Goal: Task Accomplishment & Management: Manage account settings

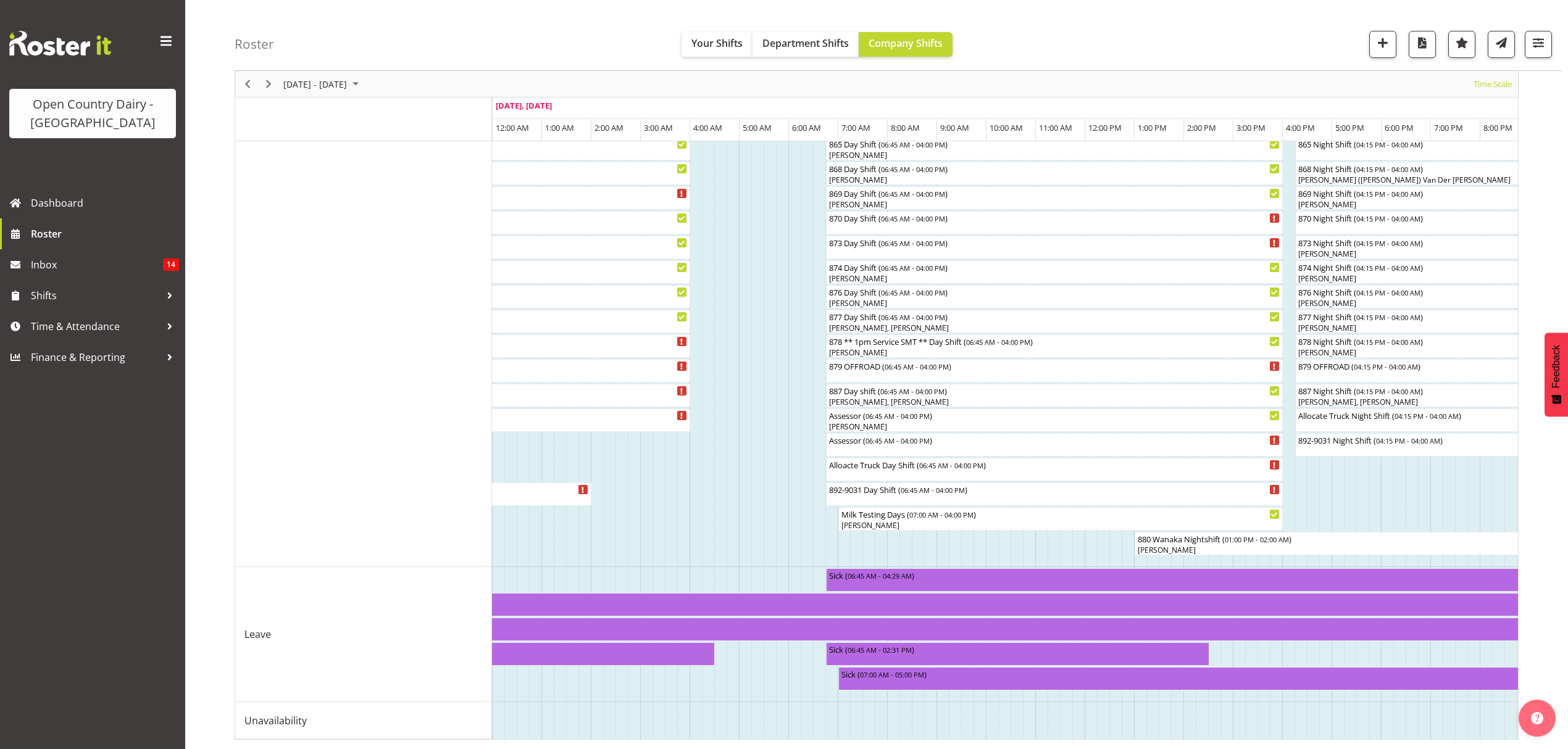
scroll to position [521, 0]
click at [1104, 726] on td "Timeline Week of August 29, 2025" at bounding box center [1102, 721] width 12 height 37
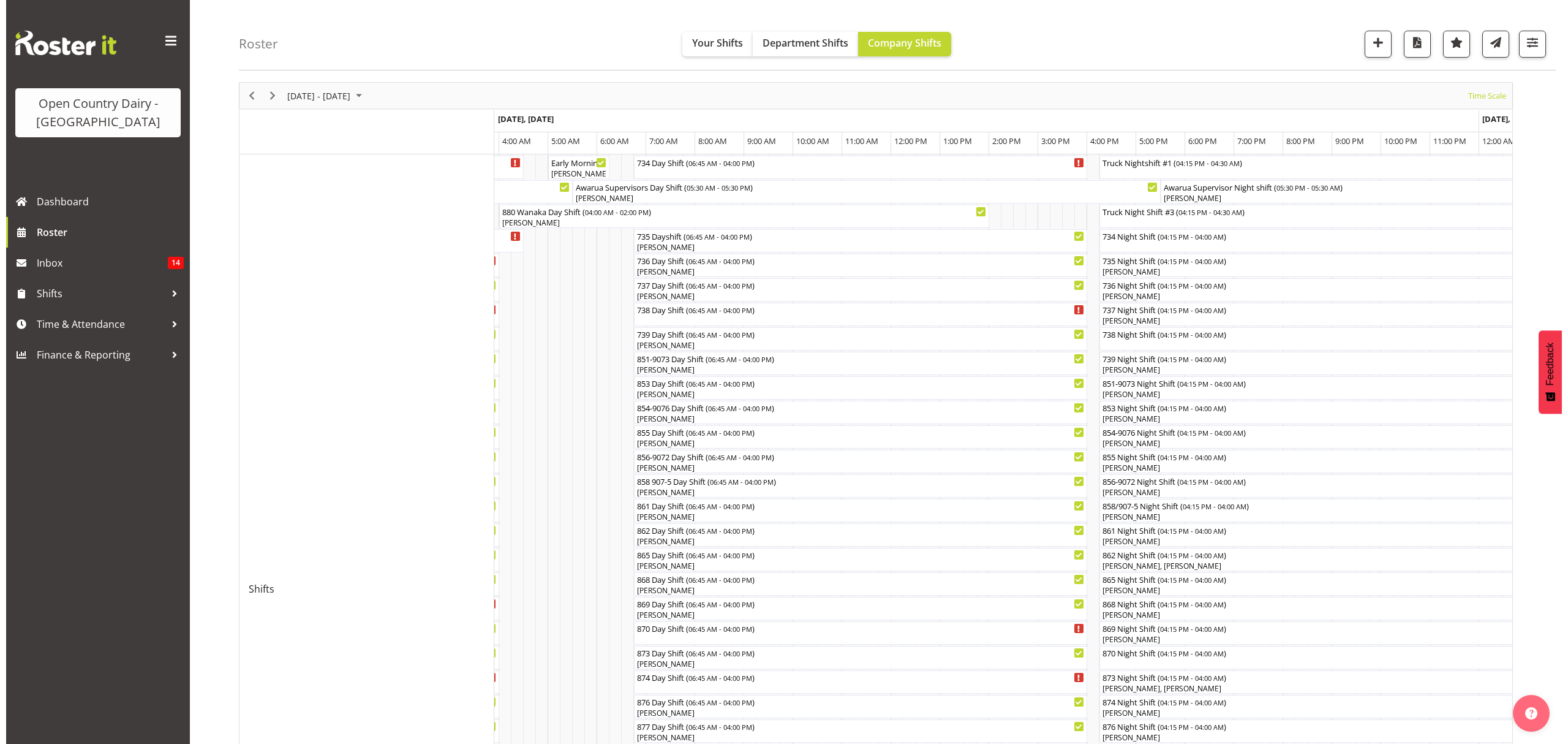
scroll to position [163, 0]
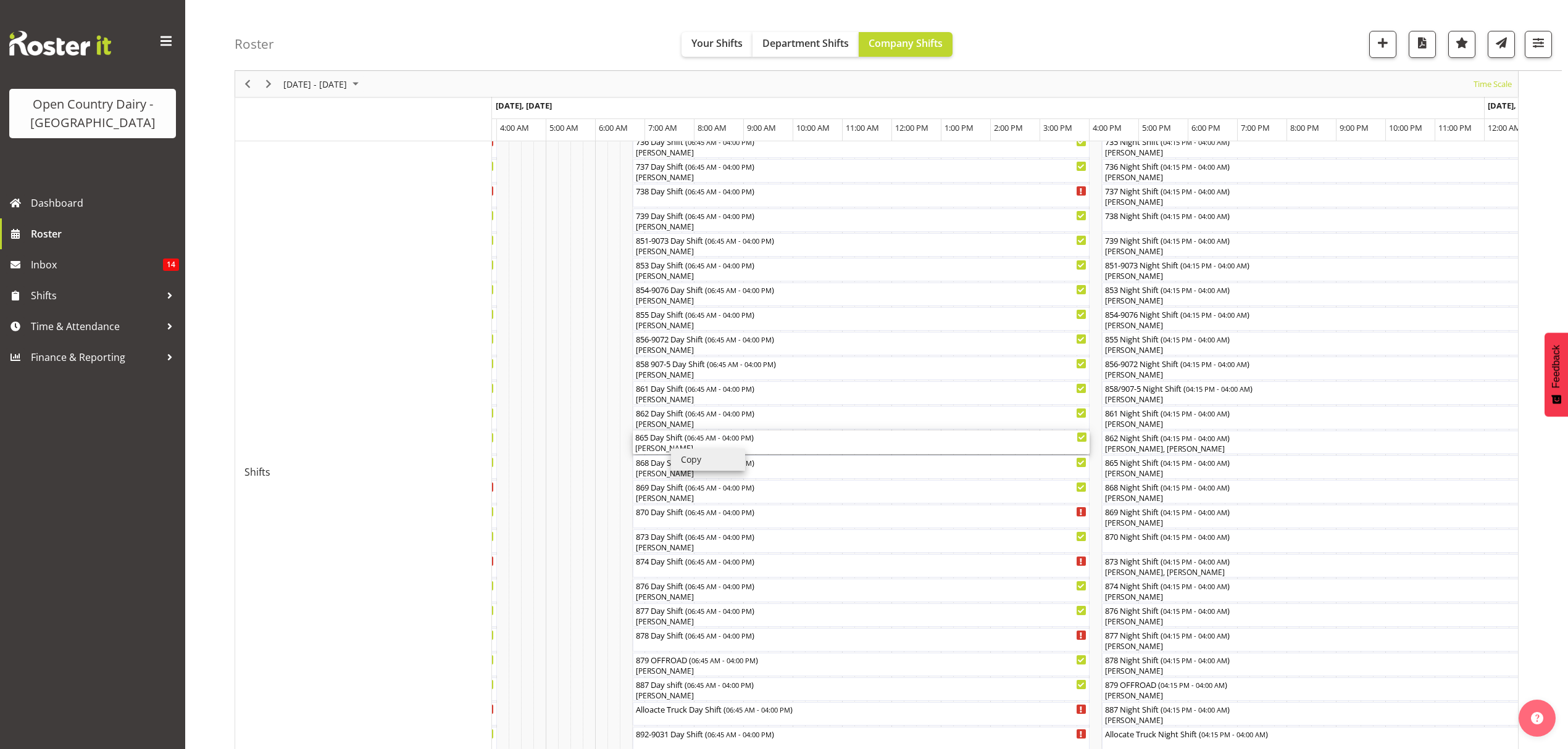
click at [660, 442] on div "865 Day Shift ( 06:45 AM - 04:00 PM ) [PERSON_NAME]" at bounding box center [861, 442] width 452 height 23
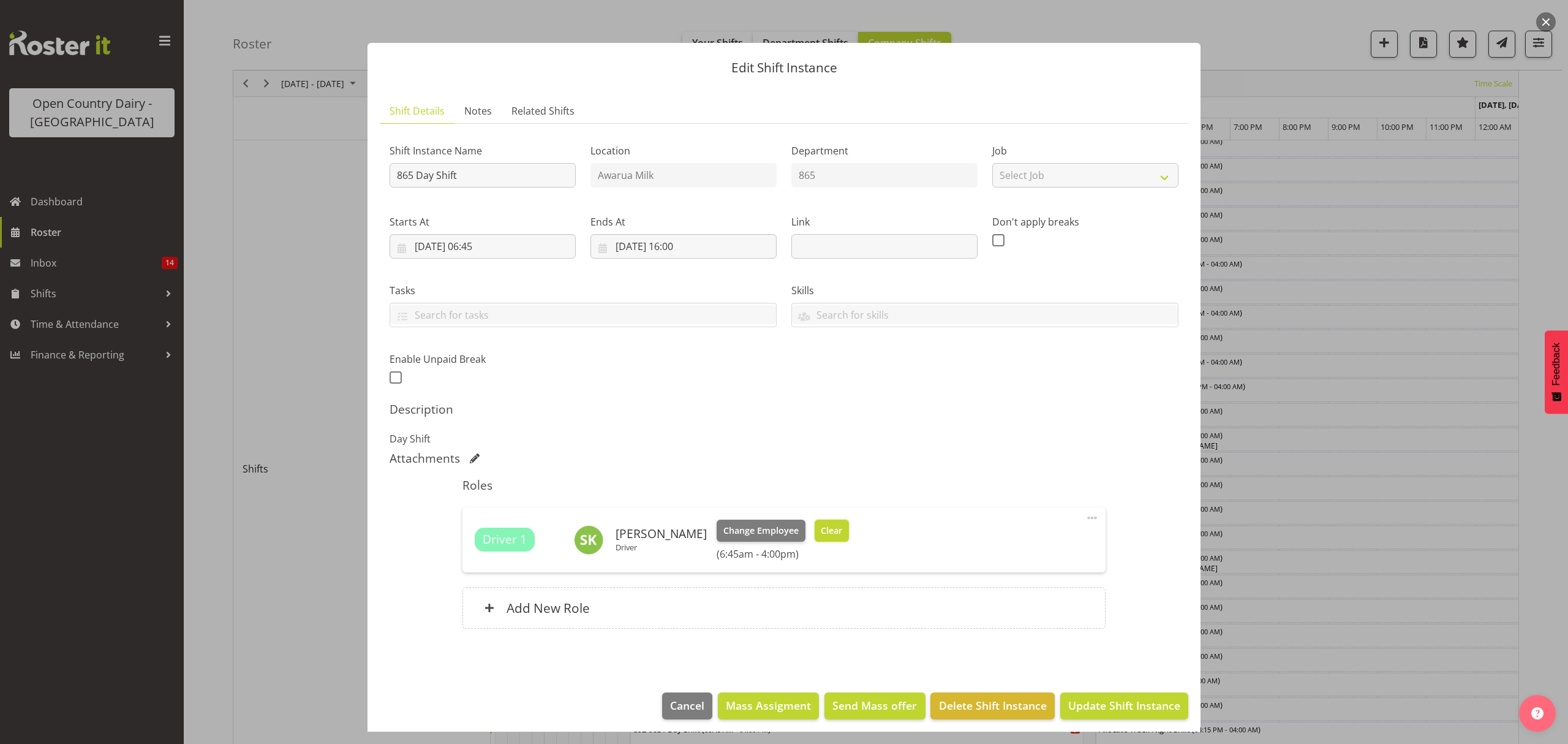
click at [828, 527] on span "Clear" at bounding box center [831, 530] width 22 height 14
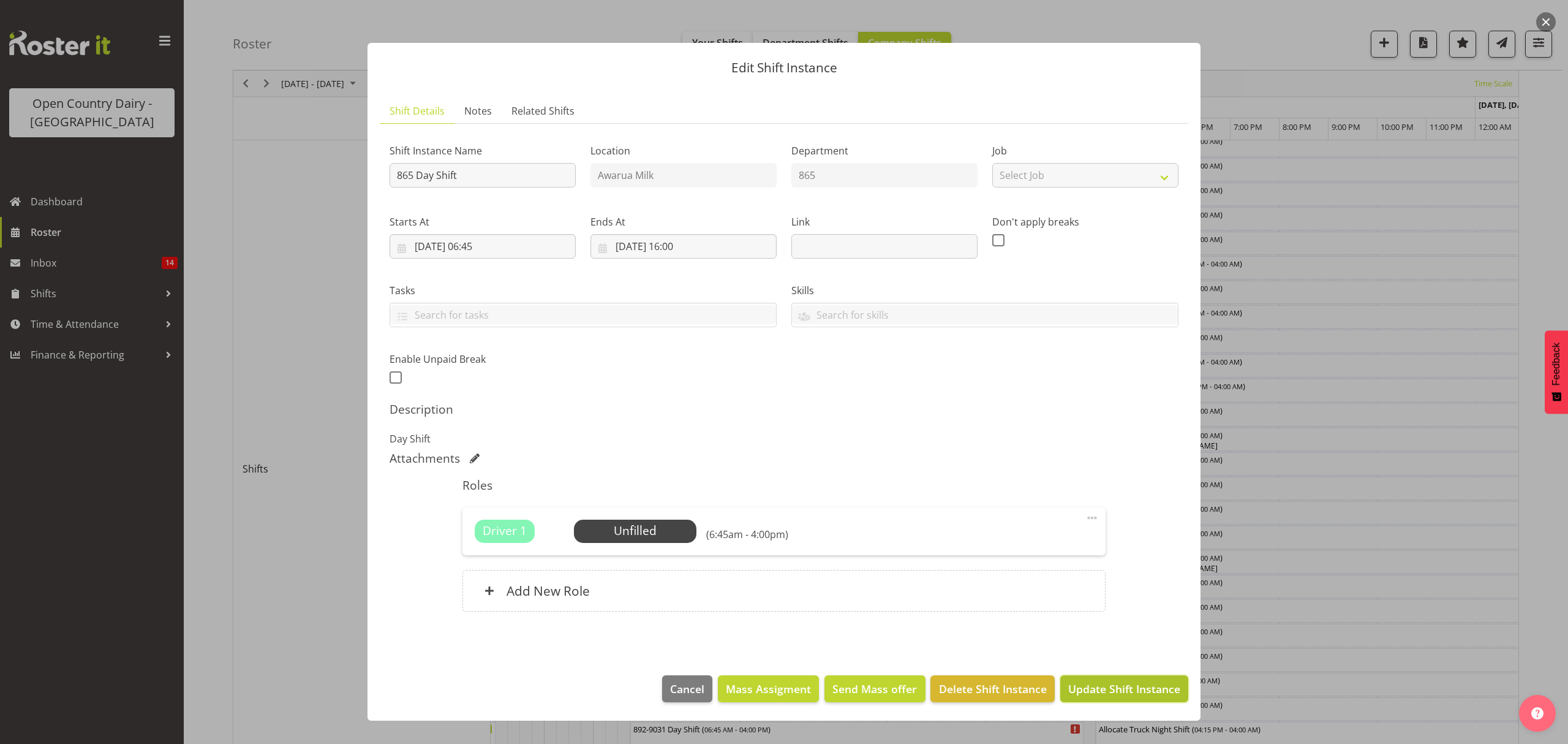
click at [1096, 685] on span "Update Shift Instance" at bounding box center [1124, 689] width 112 height 16
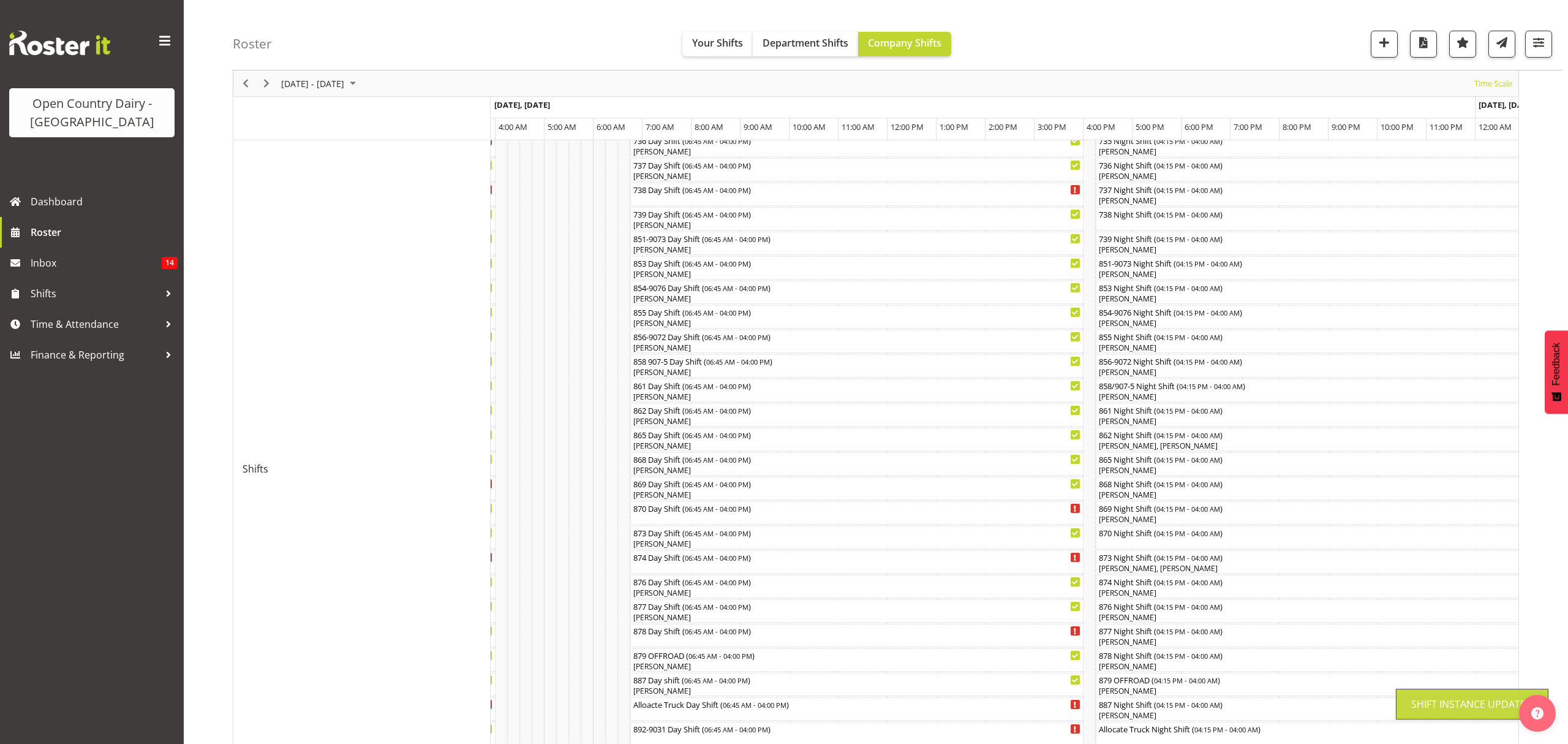
scroll to position [0, 0]
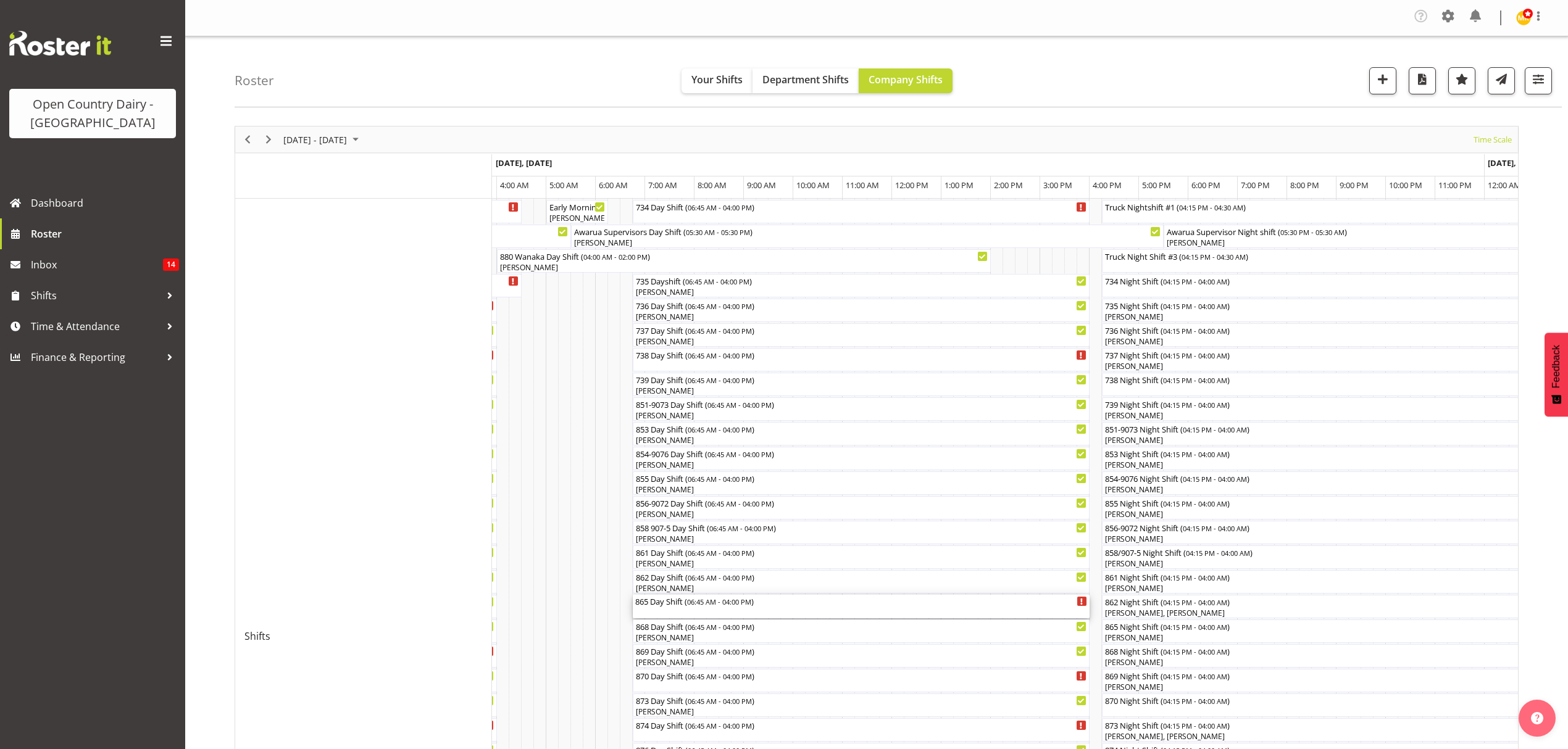
click at [653, 608] on div "865 Day Shift ( 06:45 AM - 04:00 PM )" at bounding box center [861, 606] width 452 height 23
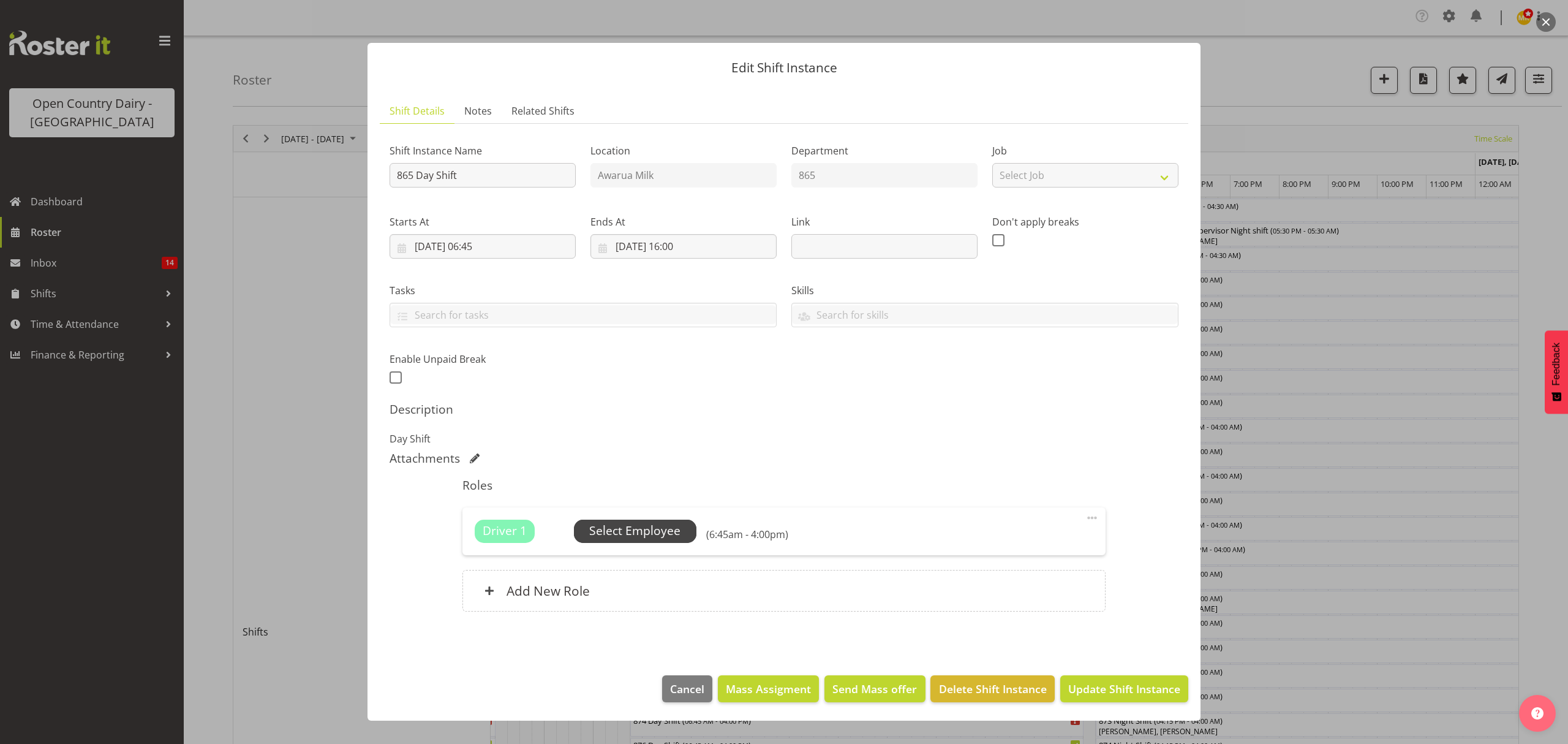
click at [637, 534] on span "Select Employee" at bounding box center [635, 531] width 91 height 18
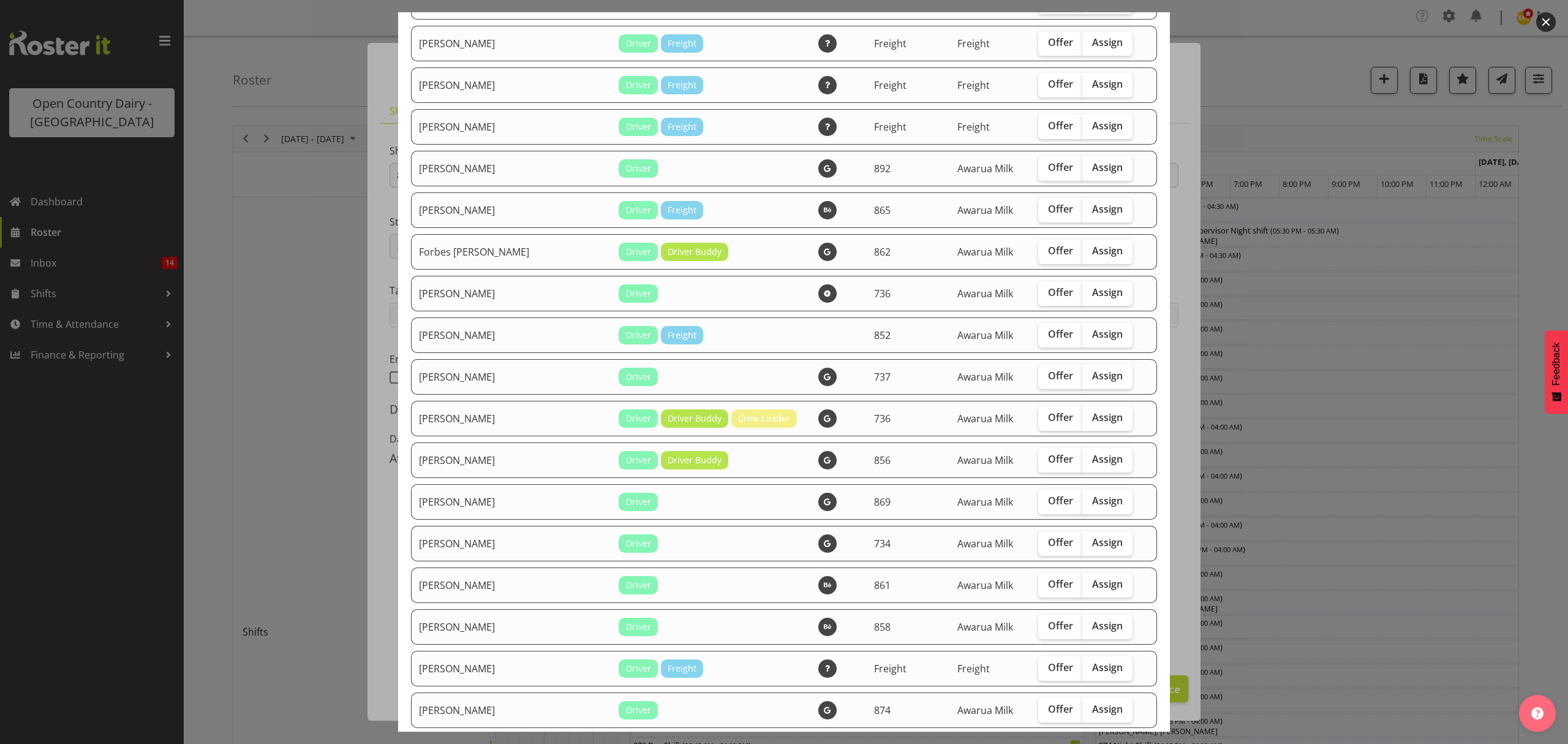
scroll to position [1062, 0]
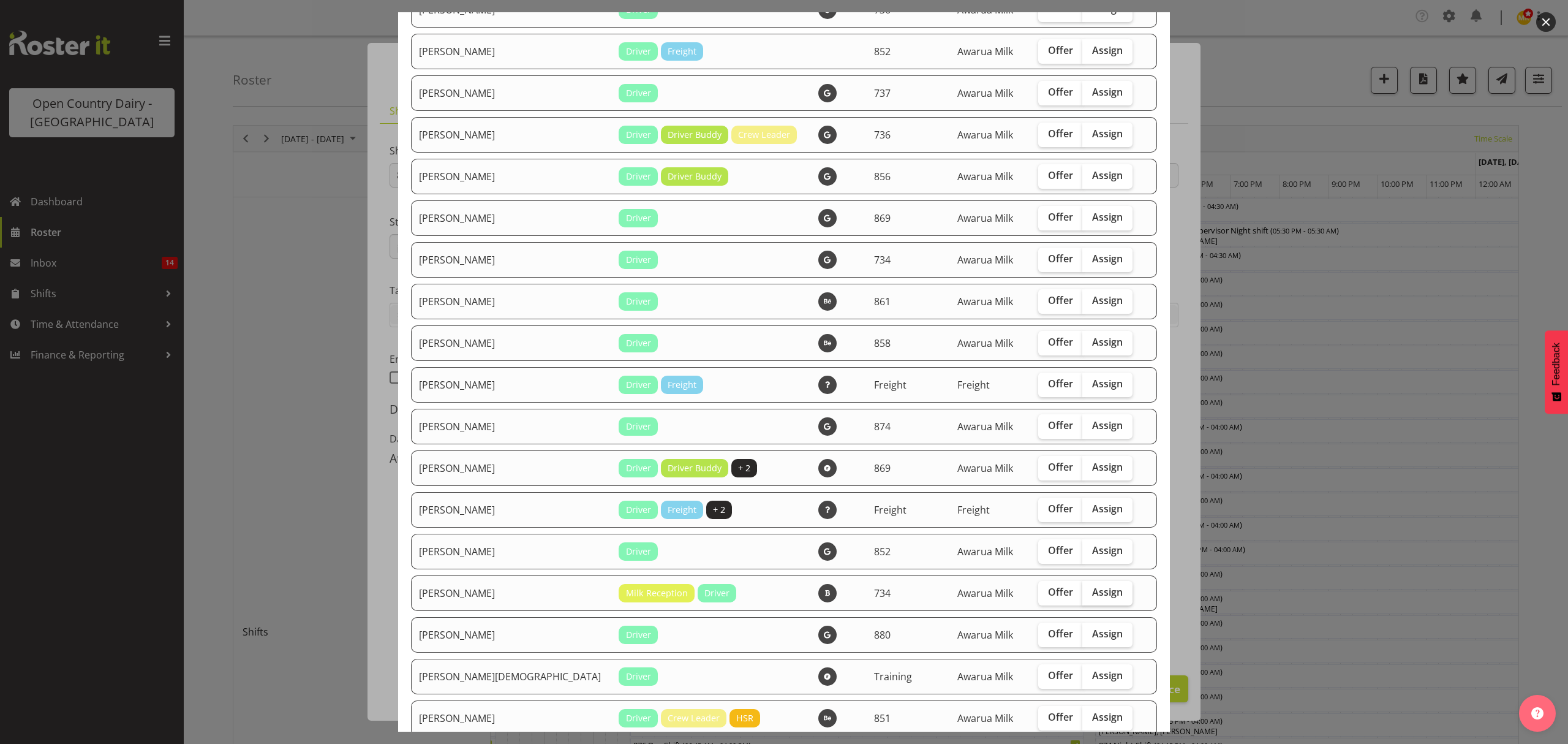
click at [1083, 599] on label "Assign" at bounding box center [1107, 593] width 50 height 25
click at [1083, 596] on input "Assign" at bounding box center [1087, 592] width 8 height 8
checkbox input "true"
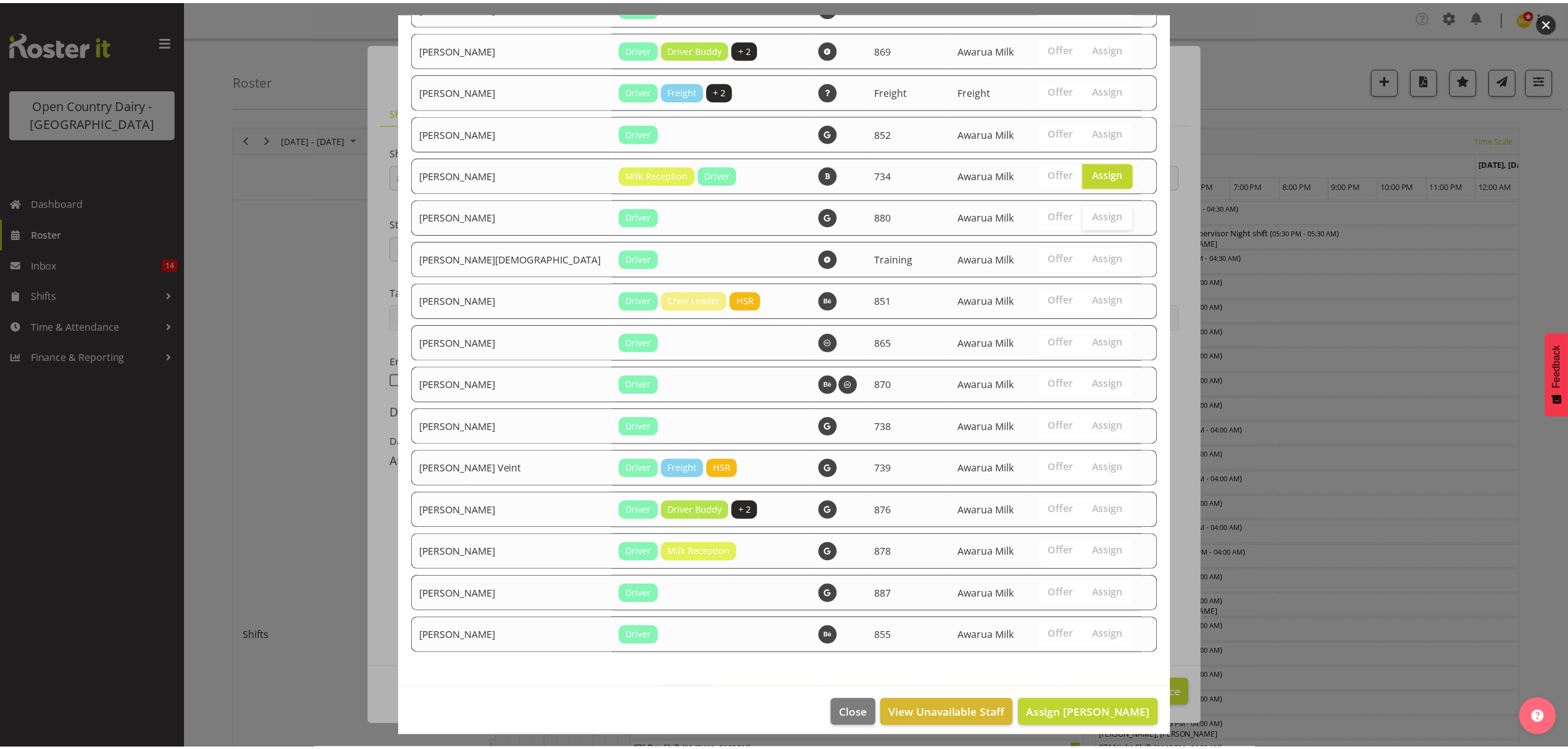
scroll to position [1500, 0]
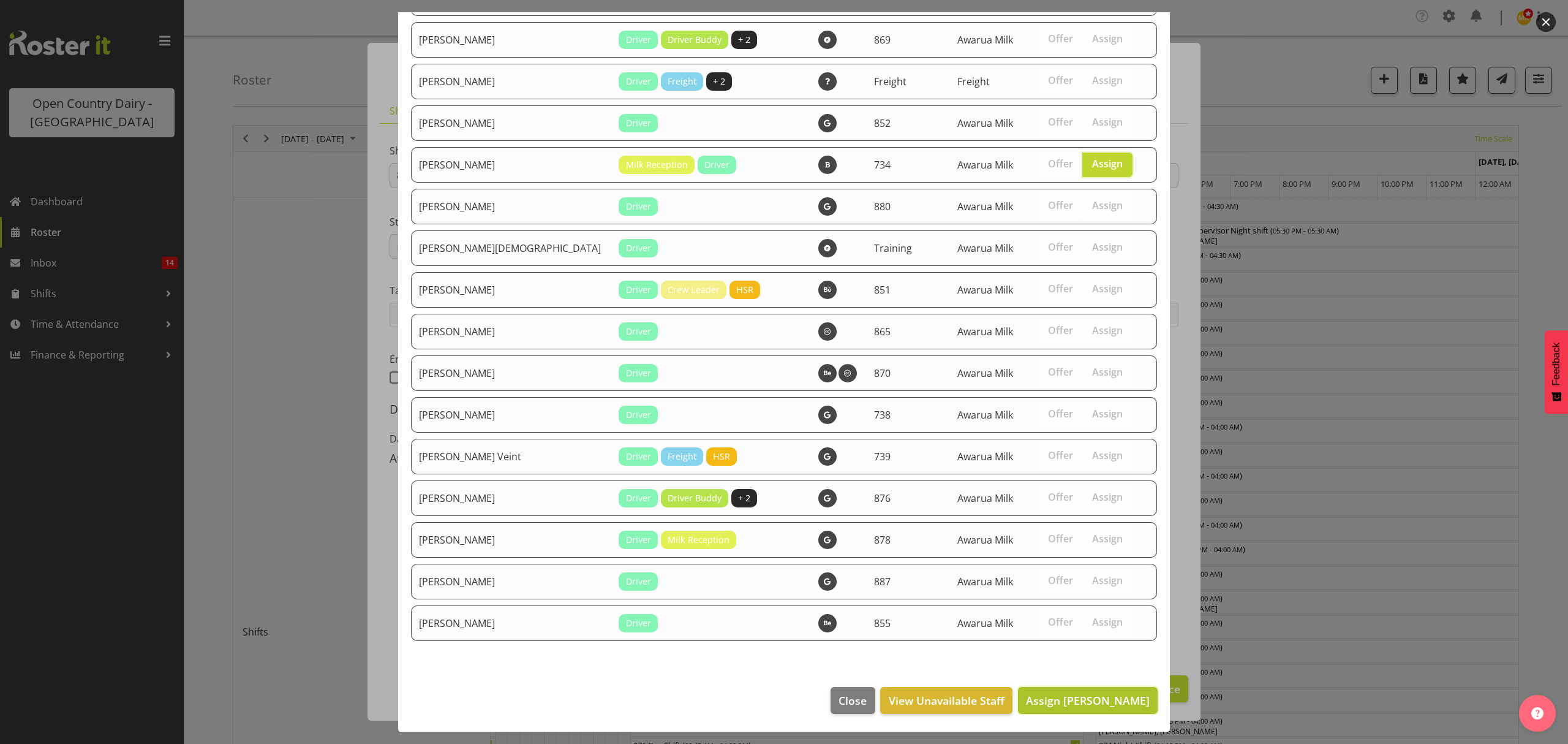
click at [1088, 695] on span "Assign [PERSON_NAME]" at bounding box center [1087, 700] width 124 height 14
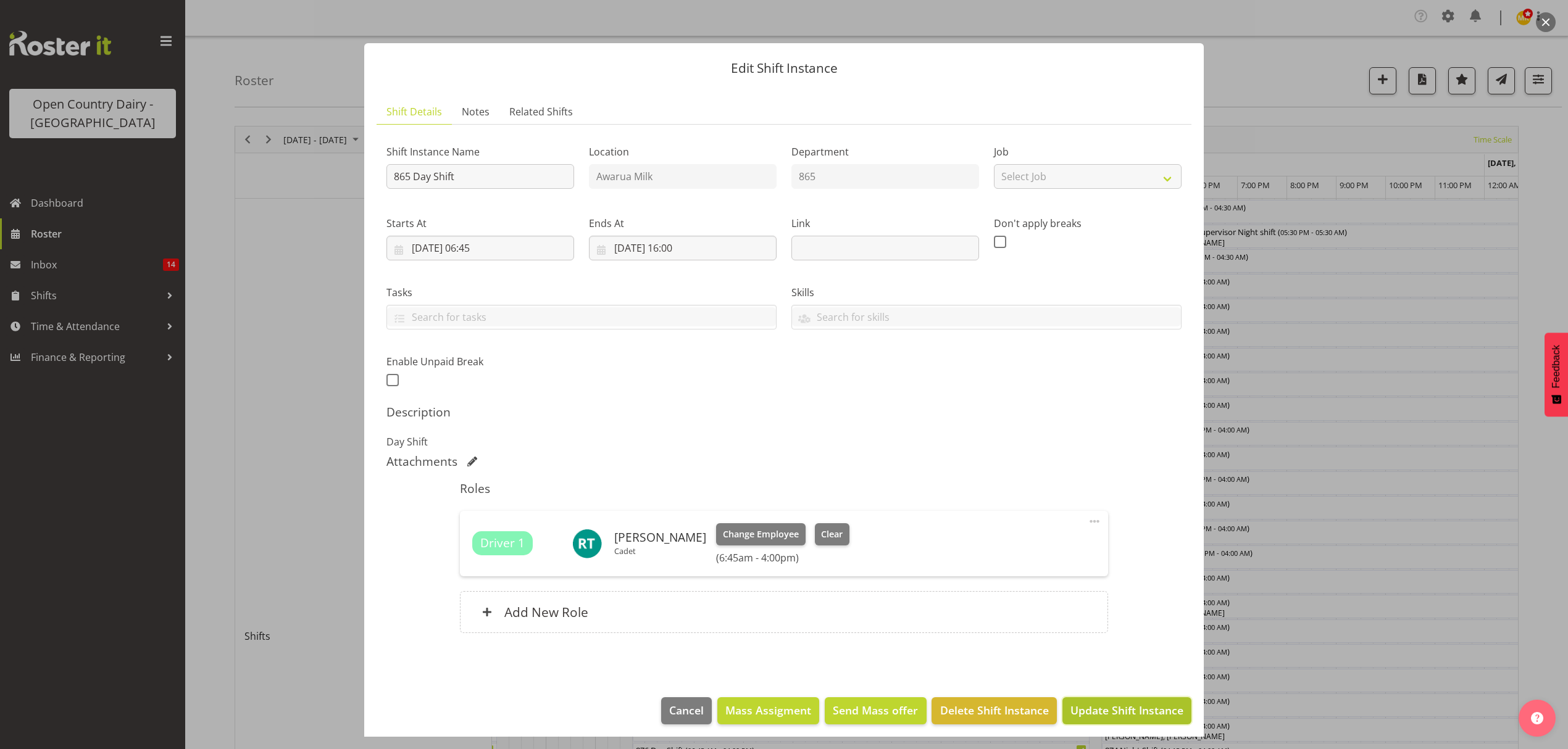
click at [1106, 710] on span "Update Shift Instance" at bounding box center [1126, 710] width 113 height 16
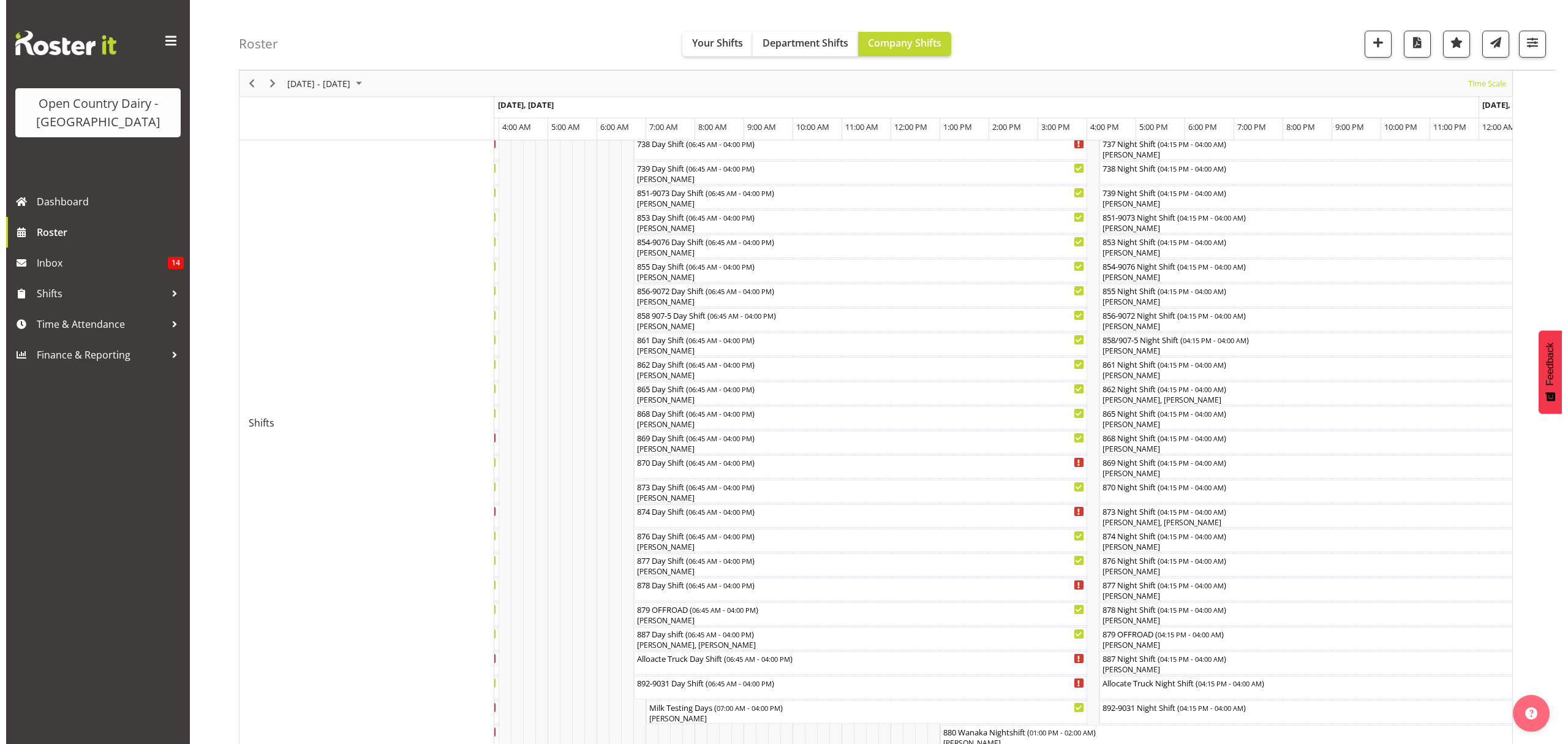
scroll to position [245, 0]
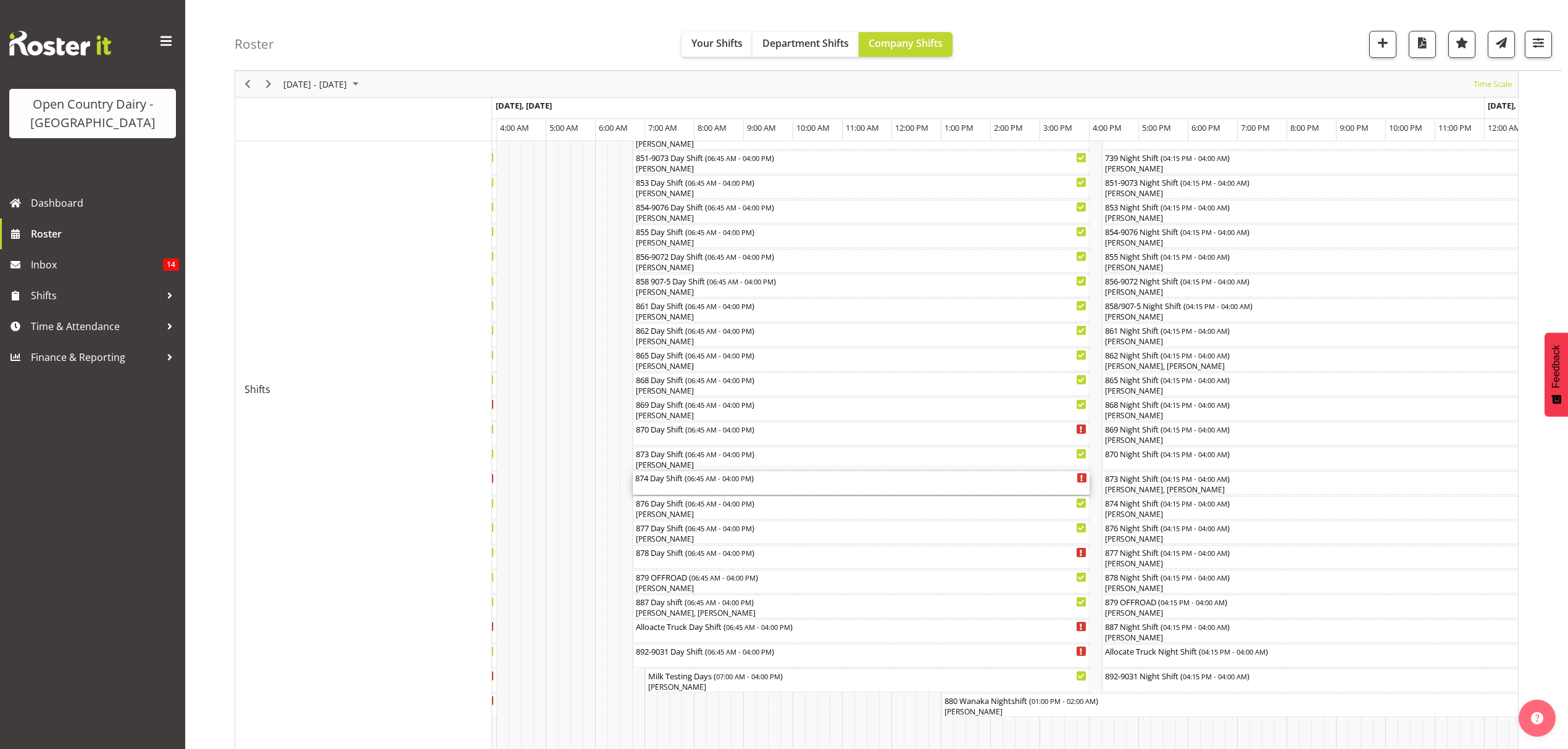
click at [668, 492] on div "874 Day Shift ( 06:45 AM - 04:00 PM )" at bounding box center [861, 482] width 452 height 23
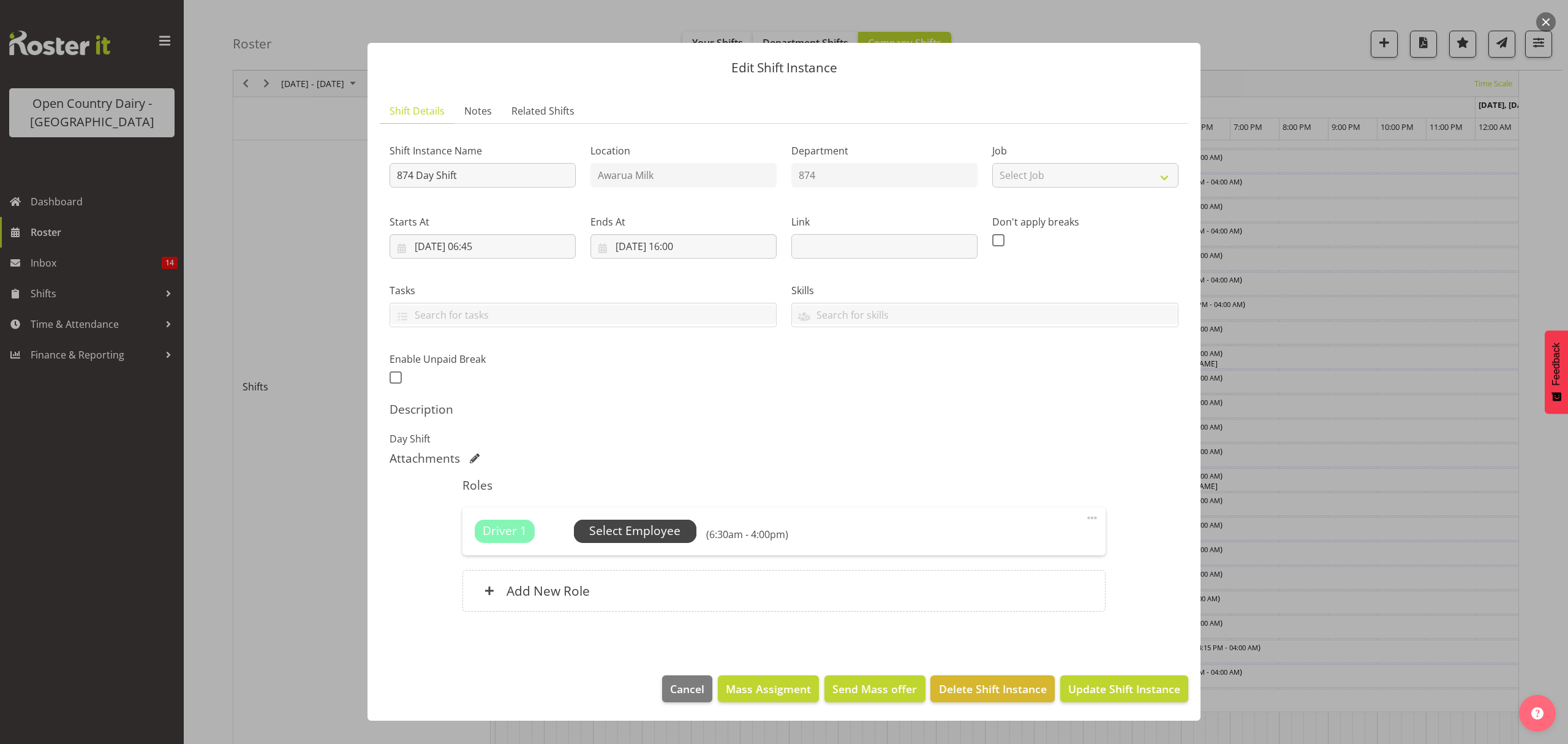
click at [625, 532] on span "Select Employee" at bounding box center [635, 531] width 91 height 18
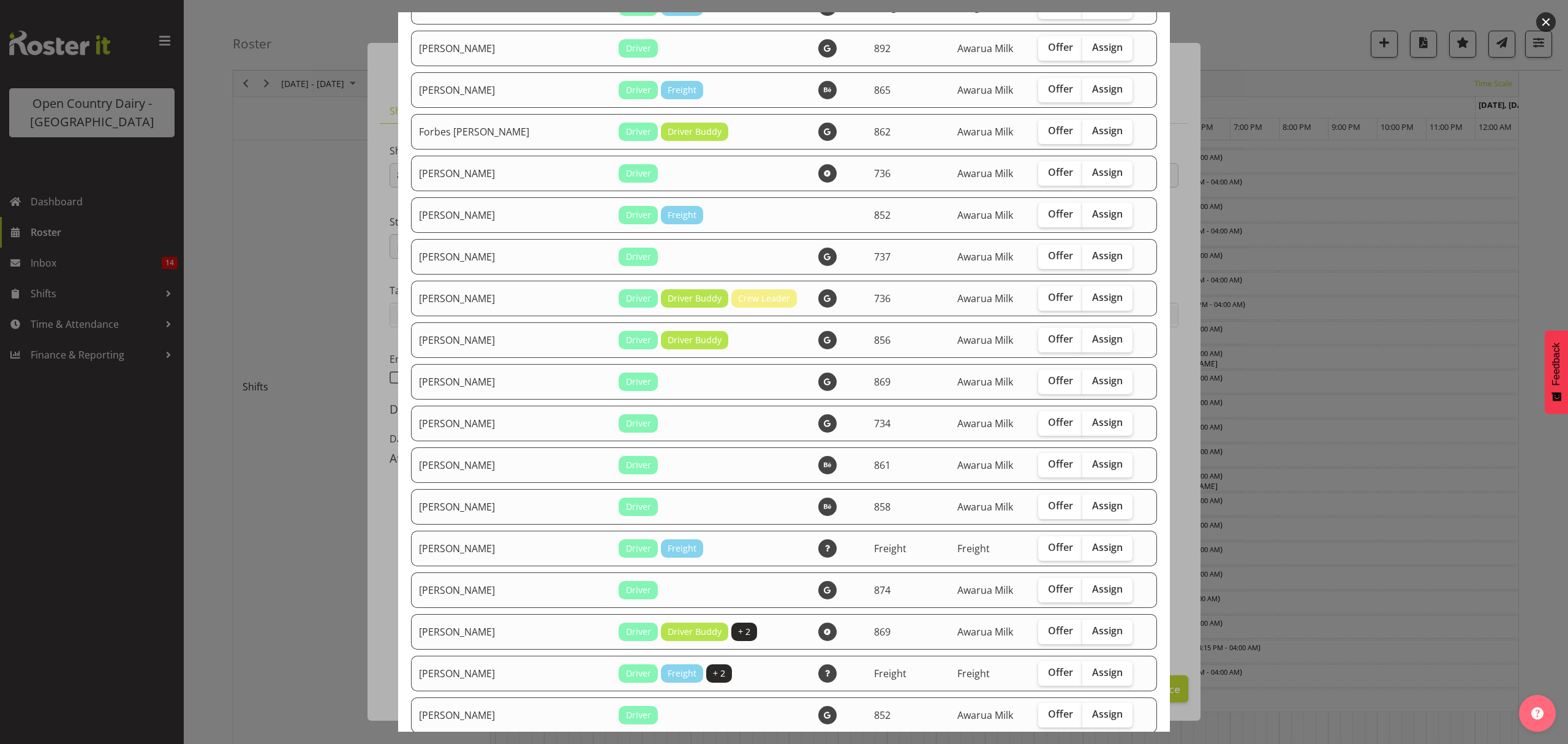
scroll to position [1389, 0]
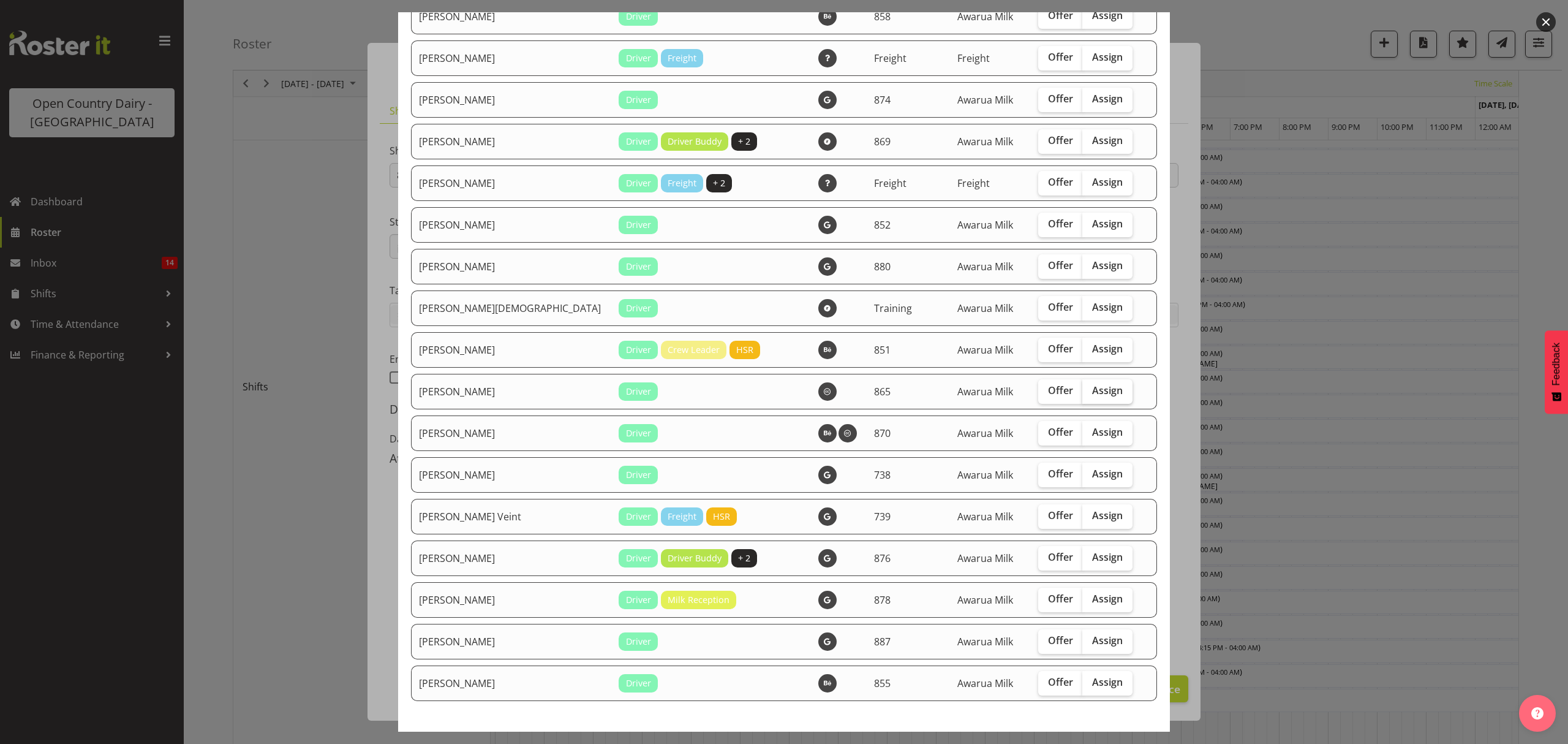
click at [1083, 397] on label "Assign" at bounding box center [1107, 391] width 50 height 25
click at [1083, 394] on input "Assign" at bounding box center [1087, 390] width 8 height 8
checkbox input "true"
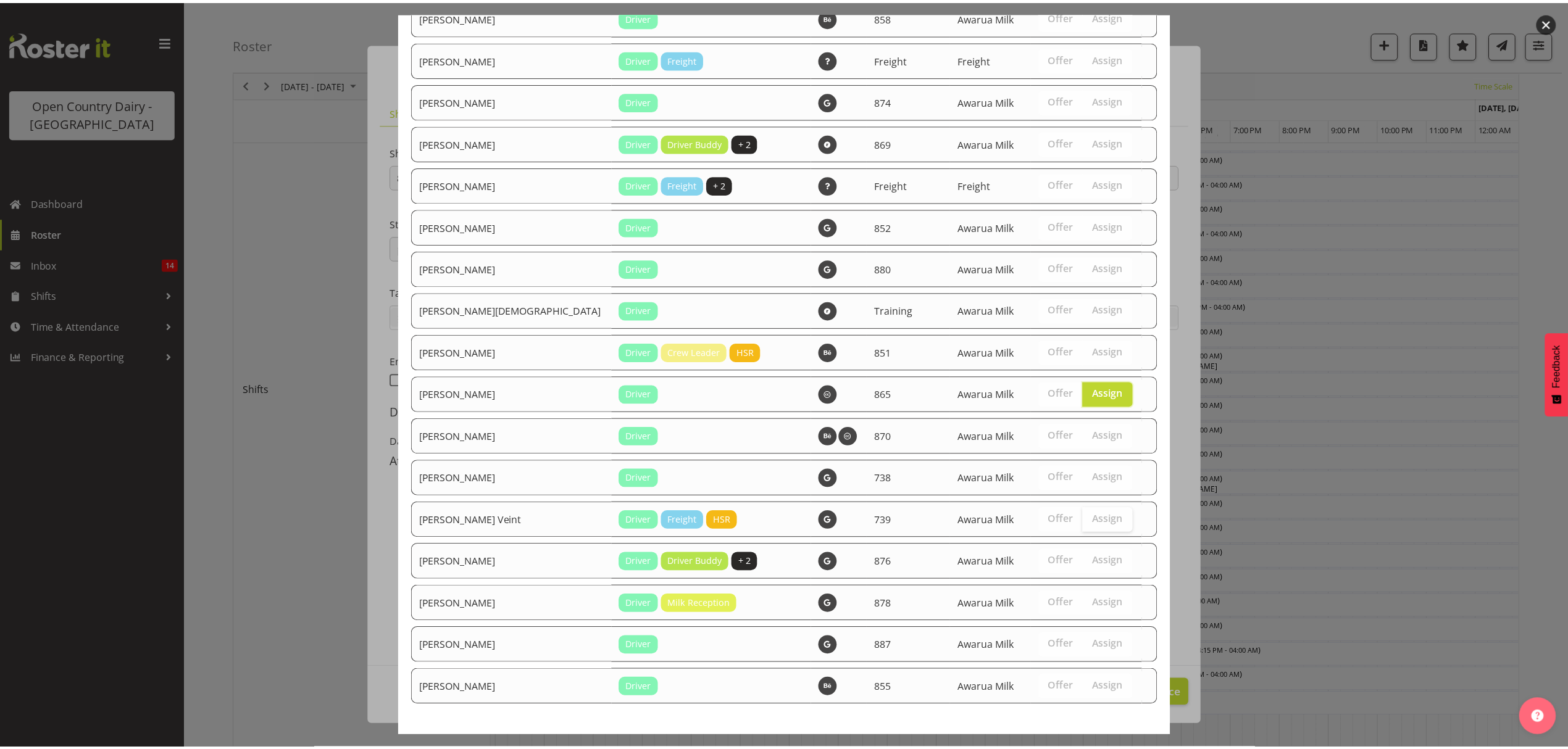
scroll to position [1459, 0]
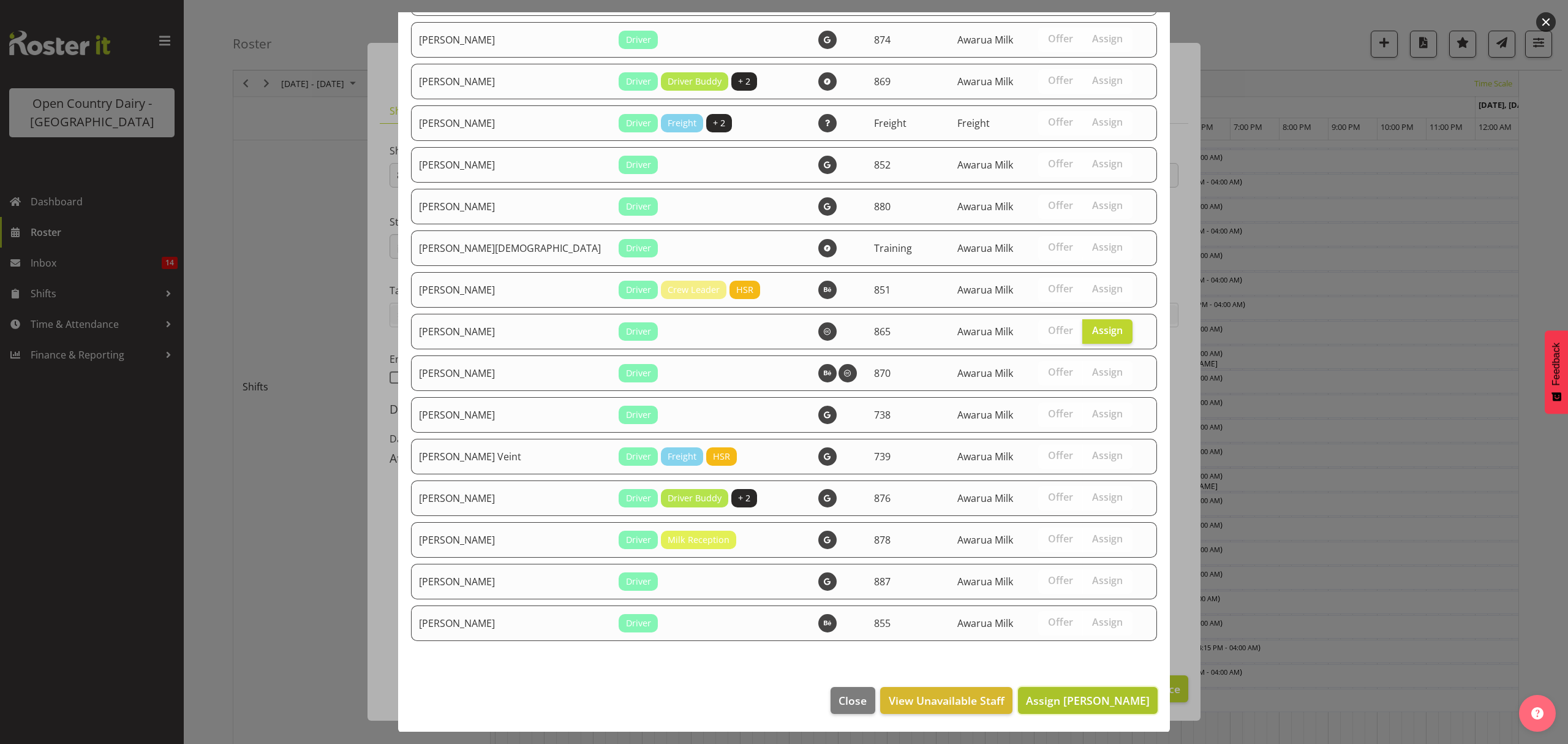
click at [1073, 699] on span "Assign [PERSON_NAME]" at bounding box center [1087, 700] width 124 height 14
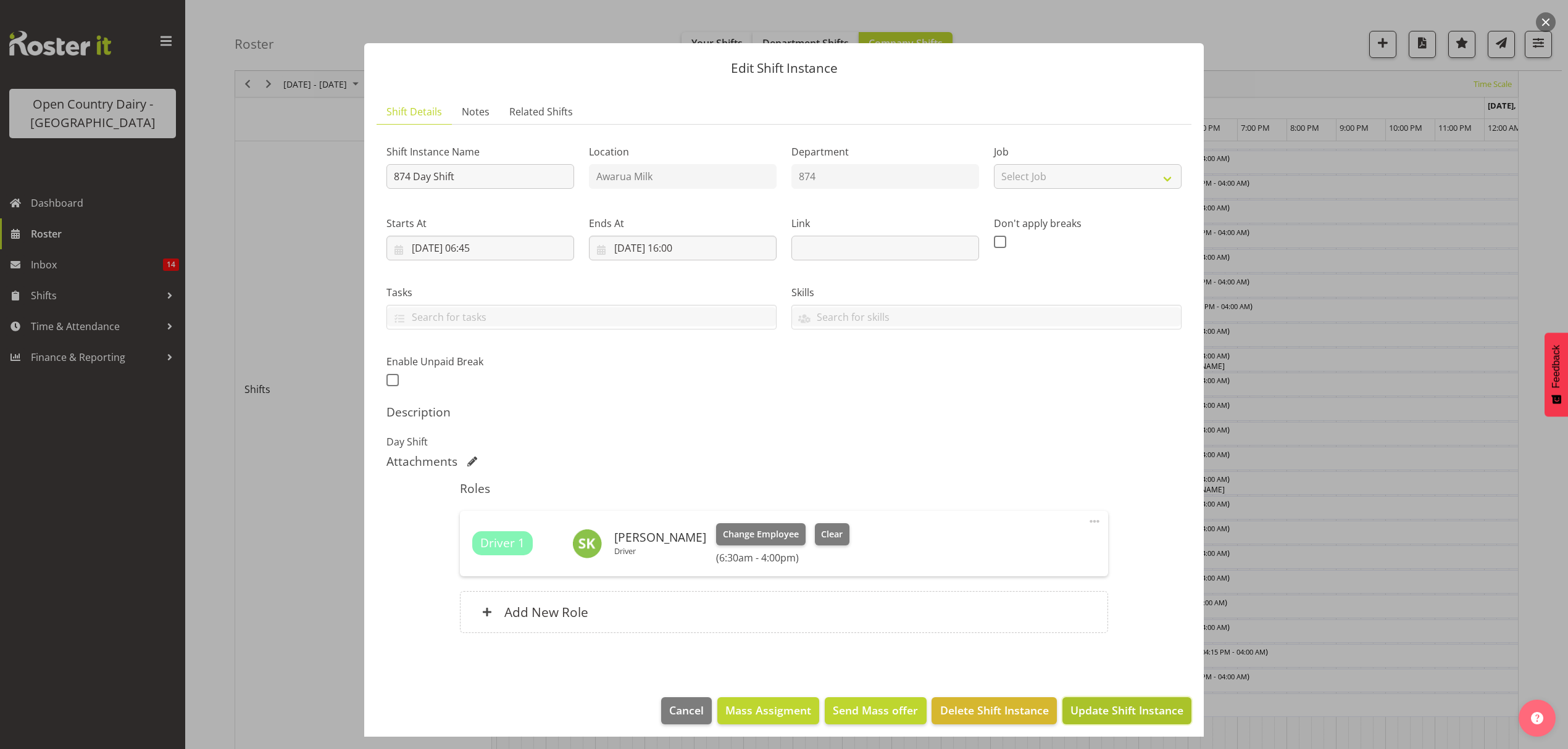
click at [1110, 707] on span "Update Shift Instance" at bounding box center [1126, 710] width 113 height 16
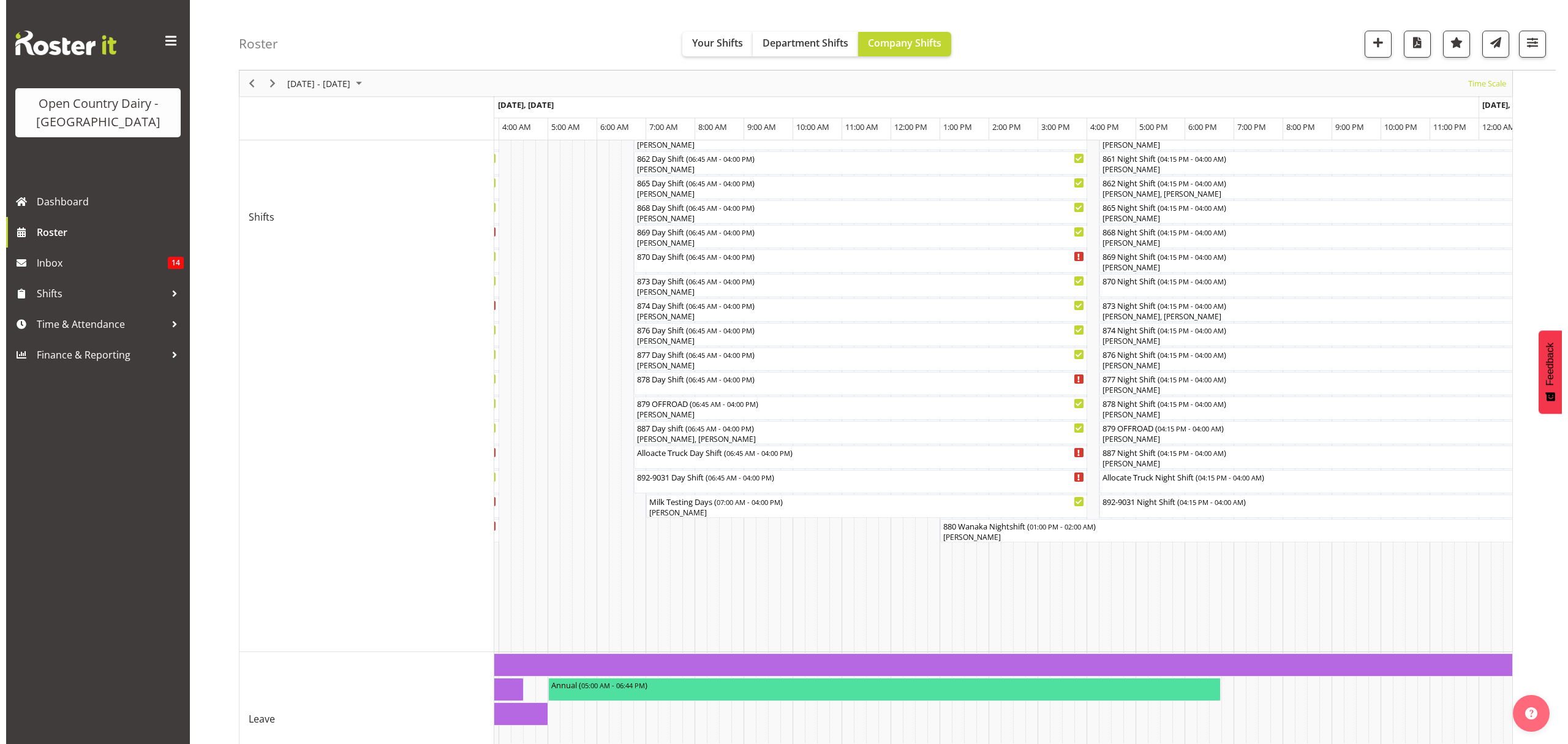
scroll to position [490, 0]
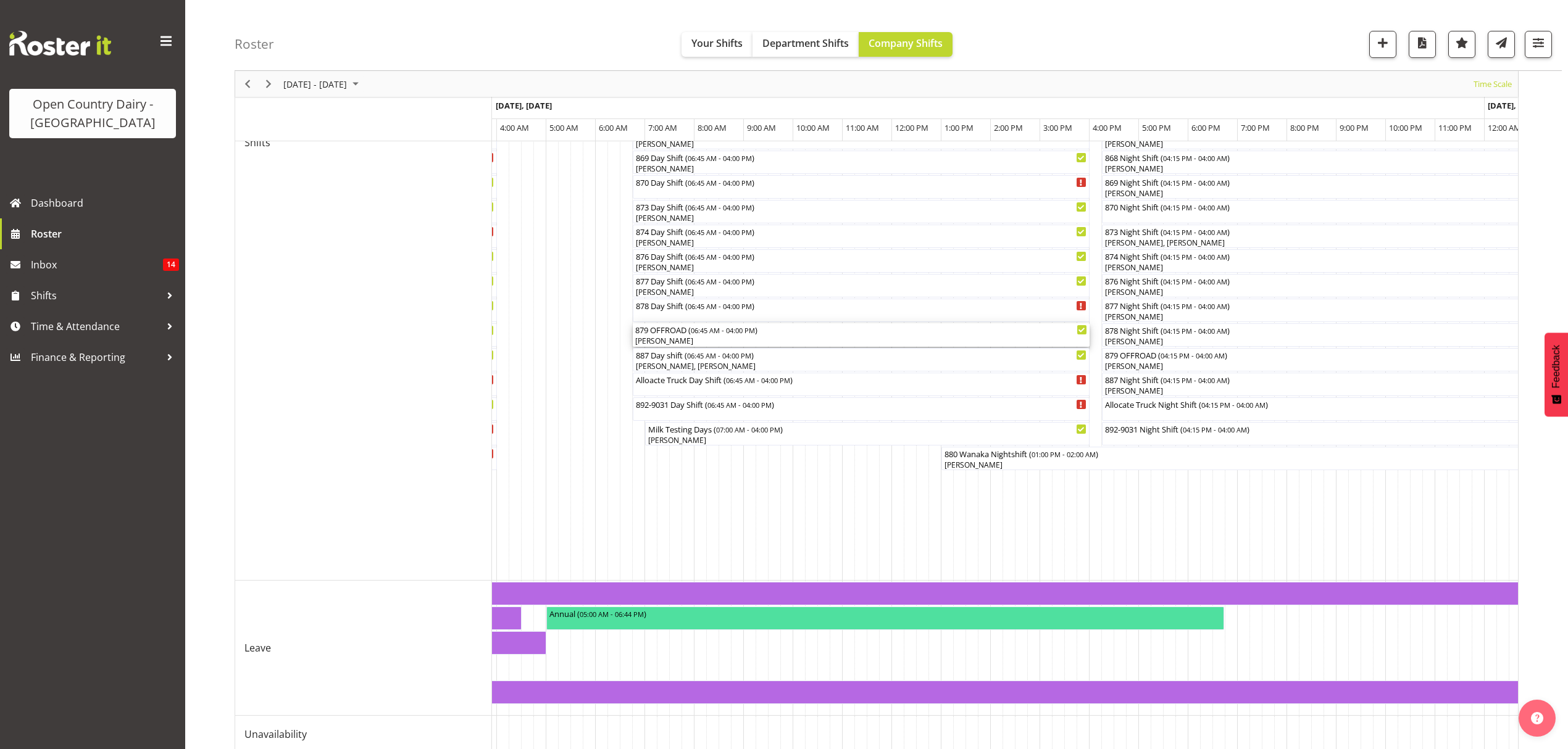
drag, startPoint x: 653, startPoint y: 341, endPoint x: 648, endPoint y: 332, distance: 10.3
click at [648, 332] on div "879 OFFROAD ( 06:45 AM - 04:00 PM )" at bounding box center [861, 329] width 452 height 12
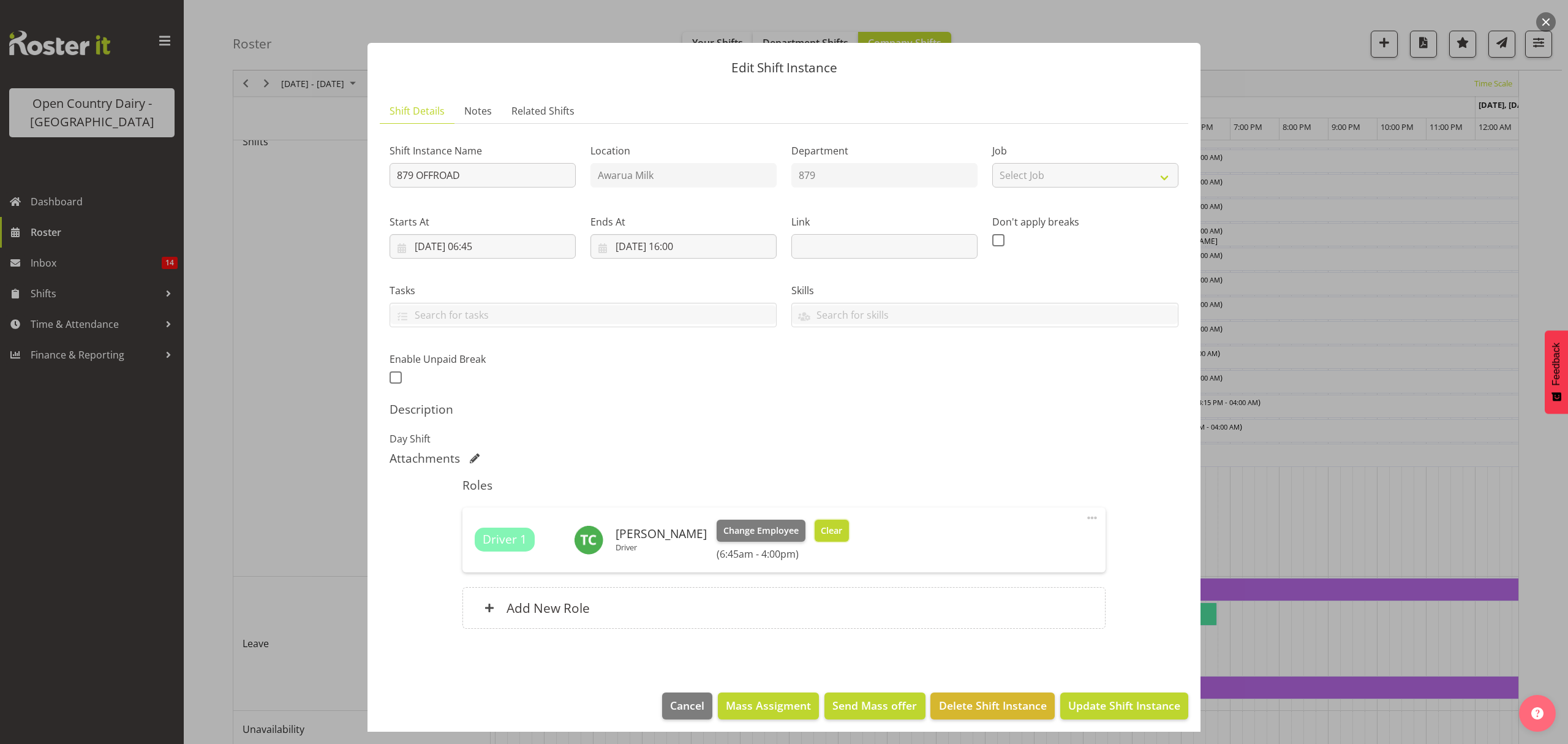
click at [820, 527] on span "Clear" at bounding box center [831, 530] width 22 height 14
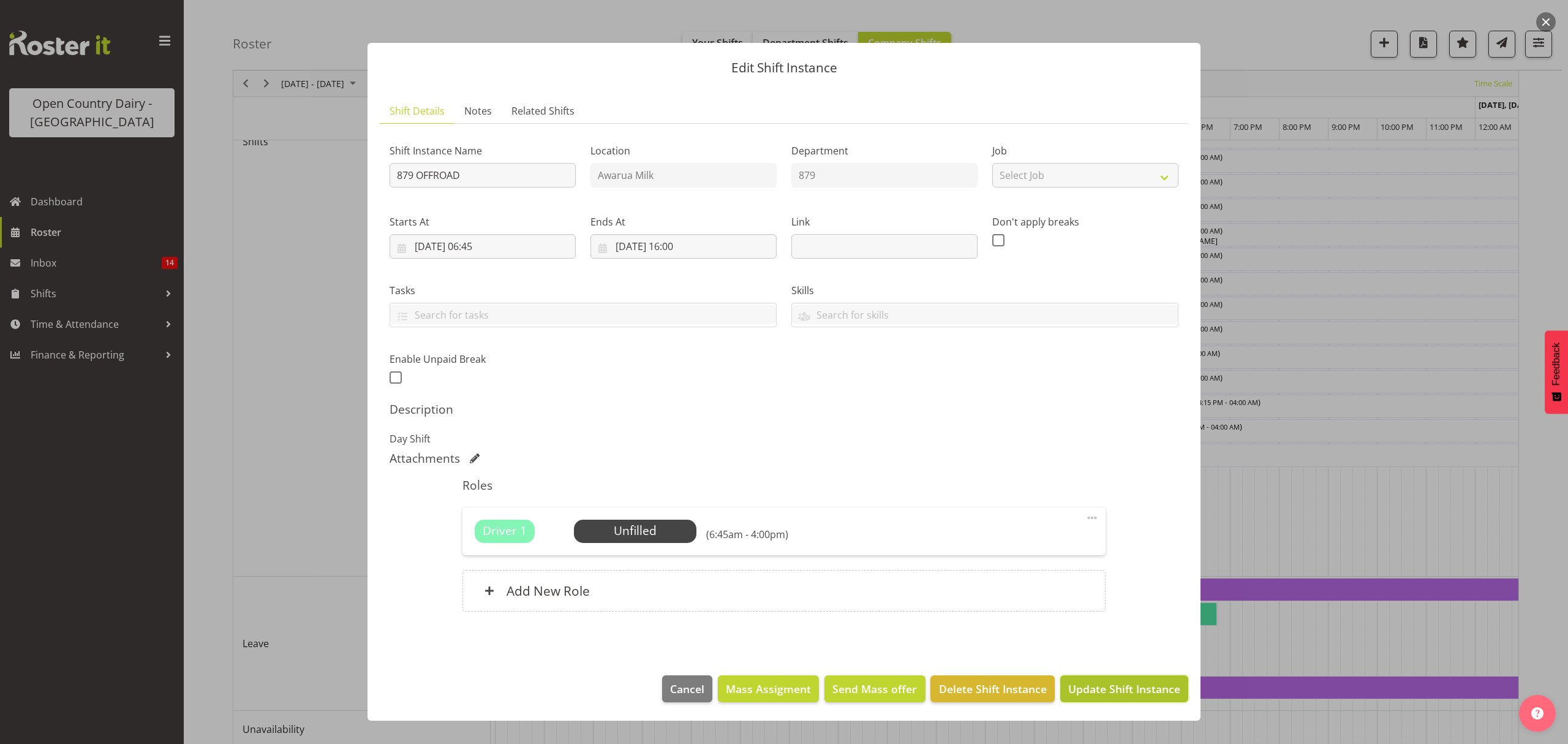
click at [1137, 685] on span "Update Shift Instance" at bounding box center [1124, 689] width 112 height 16
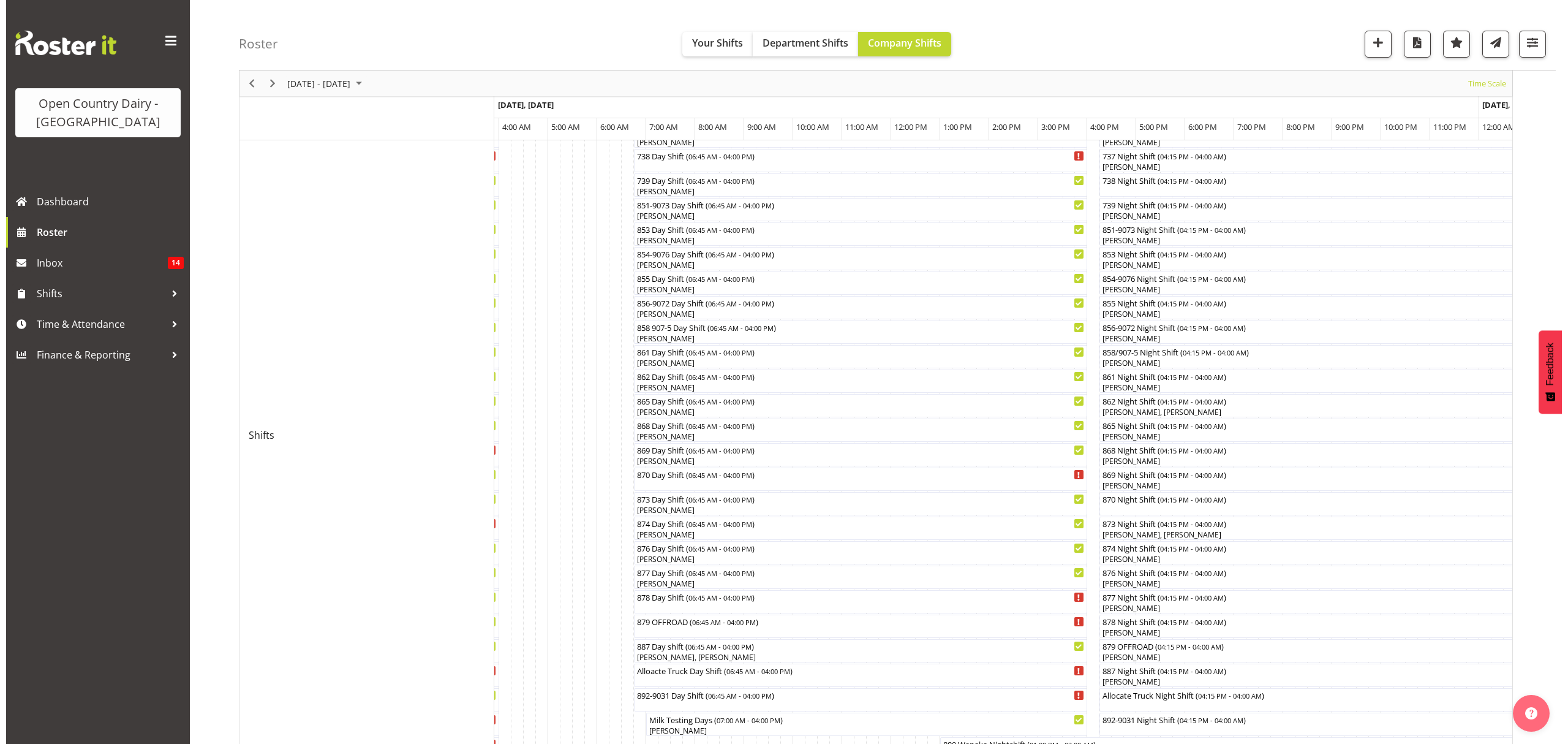
scroll to position [326, 0]
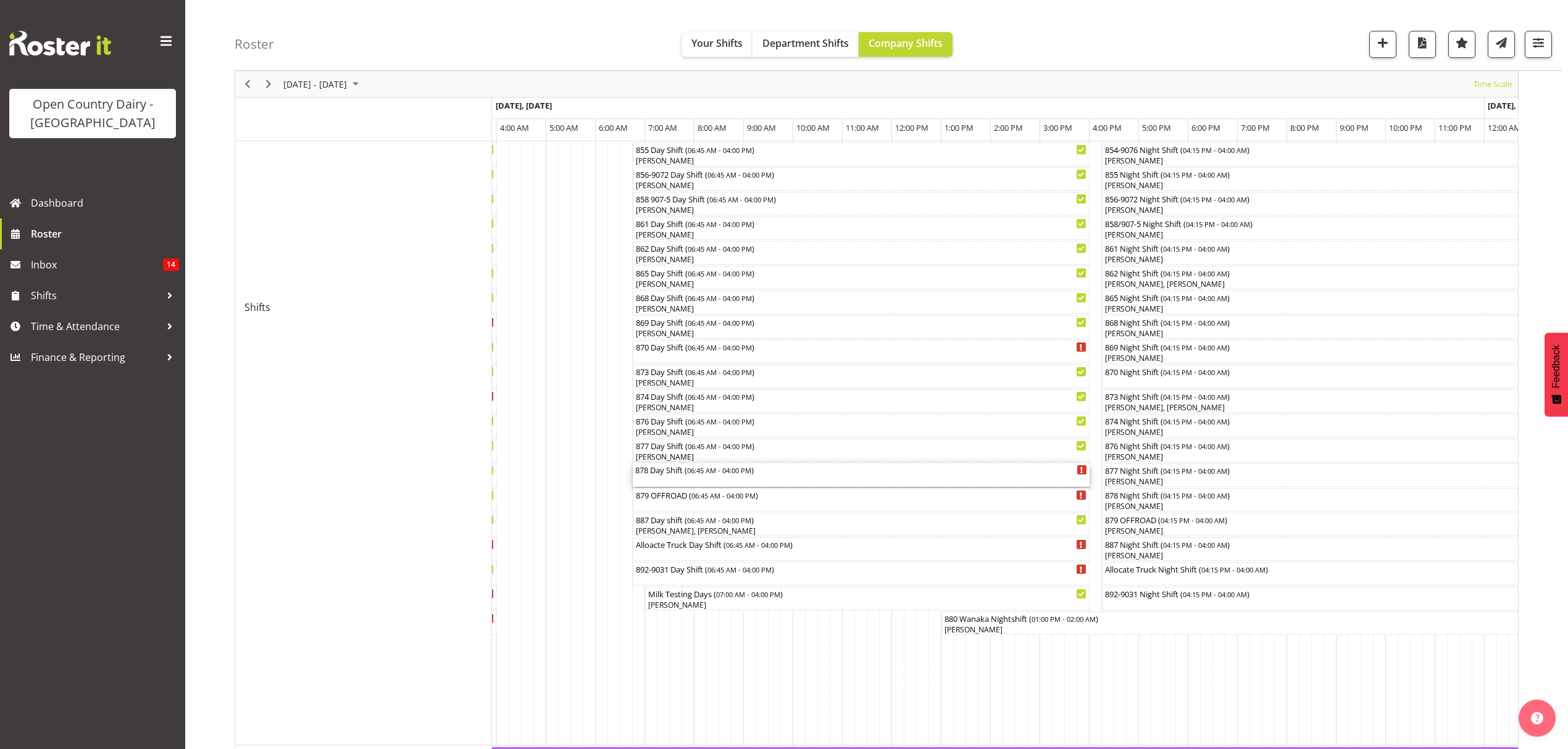
click at [656, 477] on div "878 Day Shift ( 06:45 AM - 04:00 PM )" at bounding box center [861, 474] width 452 height 23
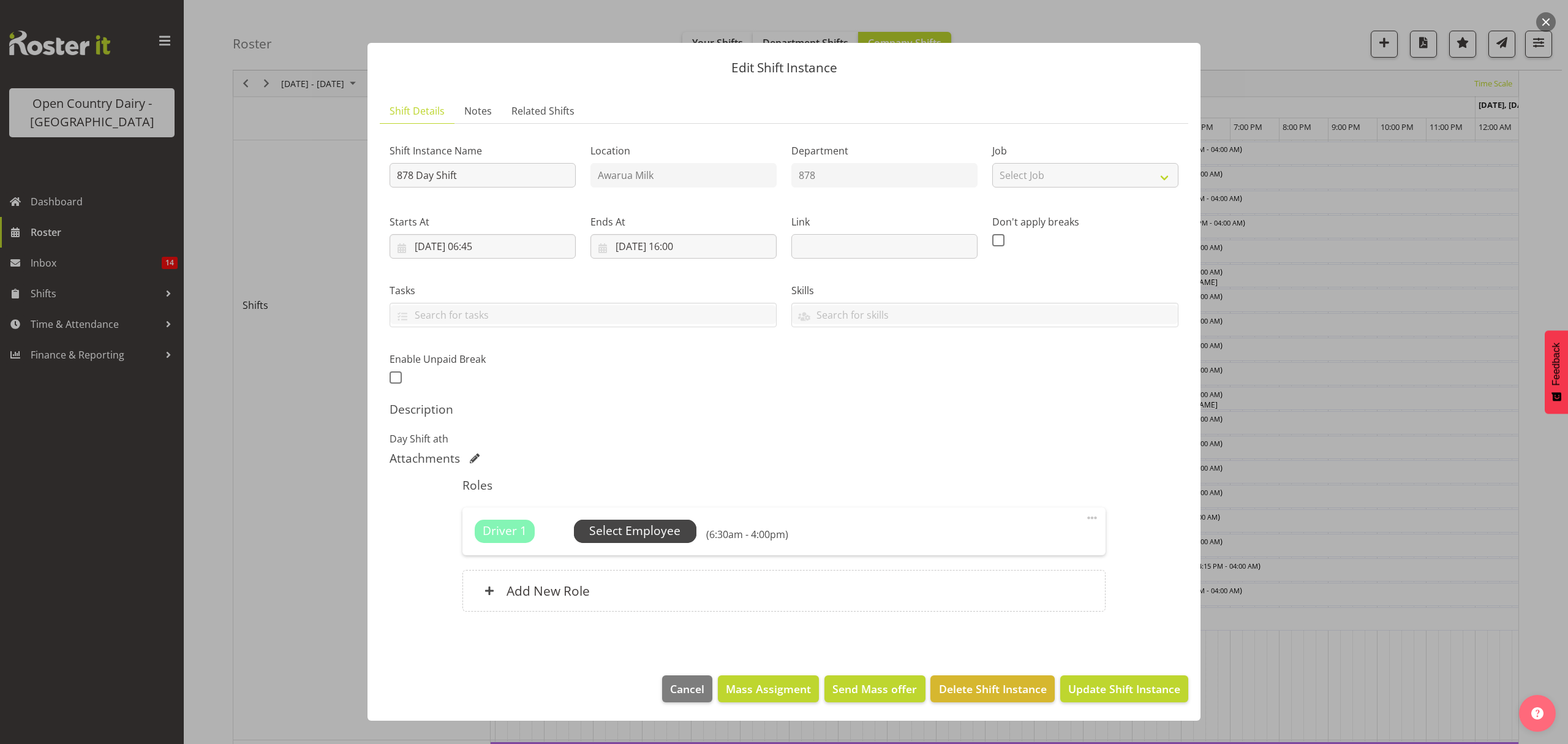
click at [637, 532] on span "Select Employee" at bounding box center [635, 531] width 91 height 18
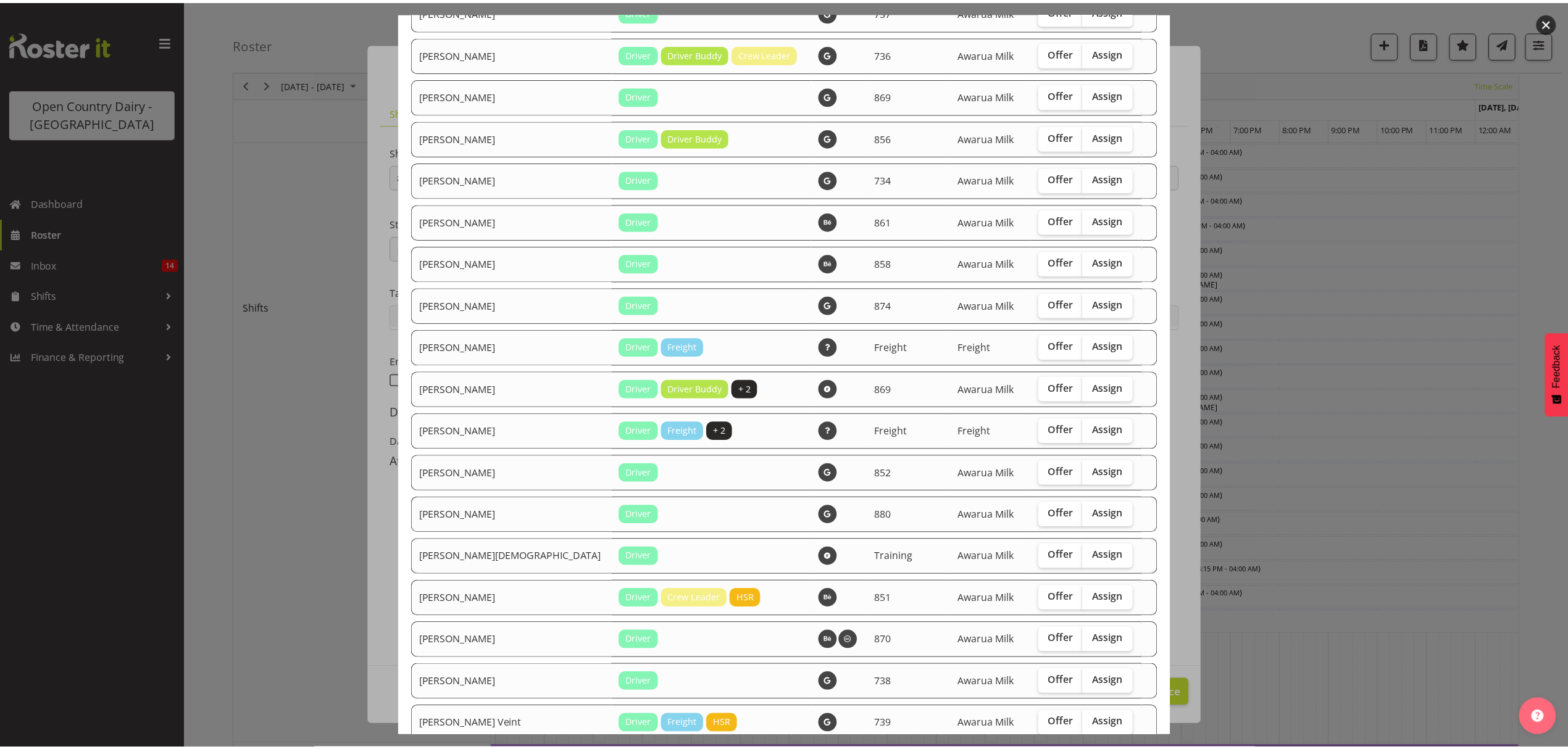
scroll to position [1459, 0]
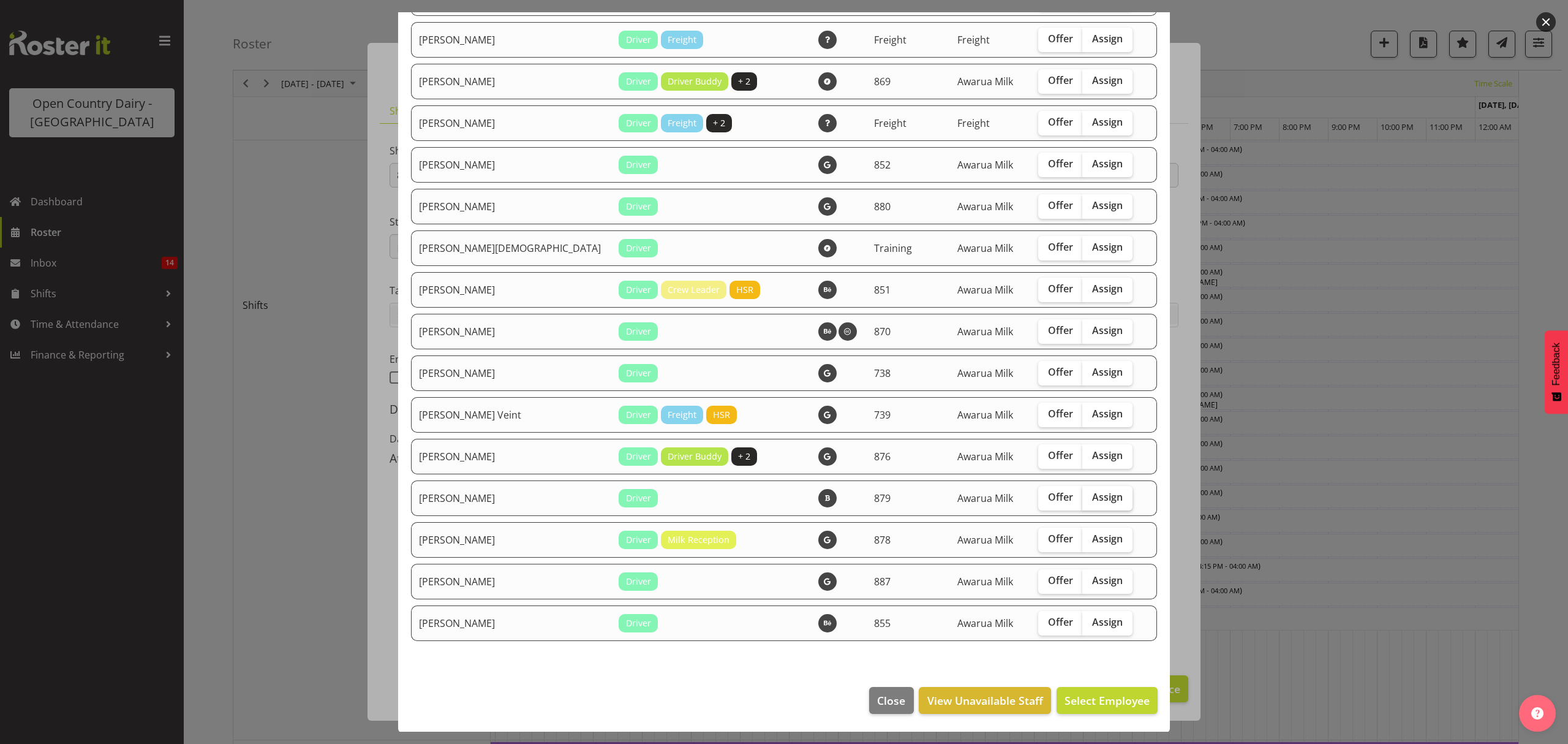
click at [1092, 498] on span "Assign" at bounding box center [1107, 497] width 30 height 12
click at [1083, 498] on input "Assign" at bounding box center [1087, 498] width 8 height 8
checkbox input "true"
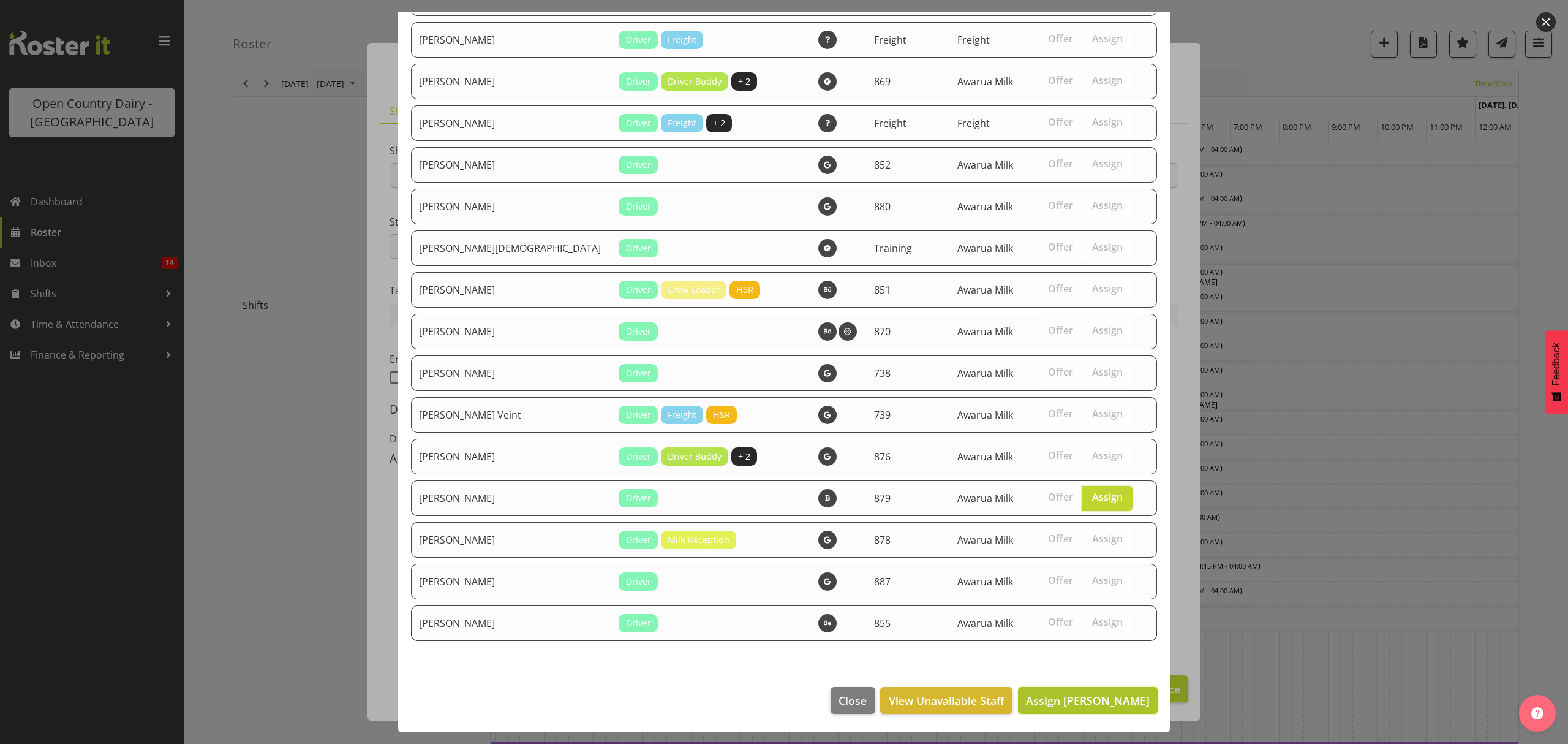
click at [1067, 700] on span "Assign [PERSON_NAME]" at bounding box center [1087, 700] width 124 height 14
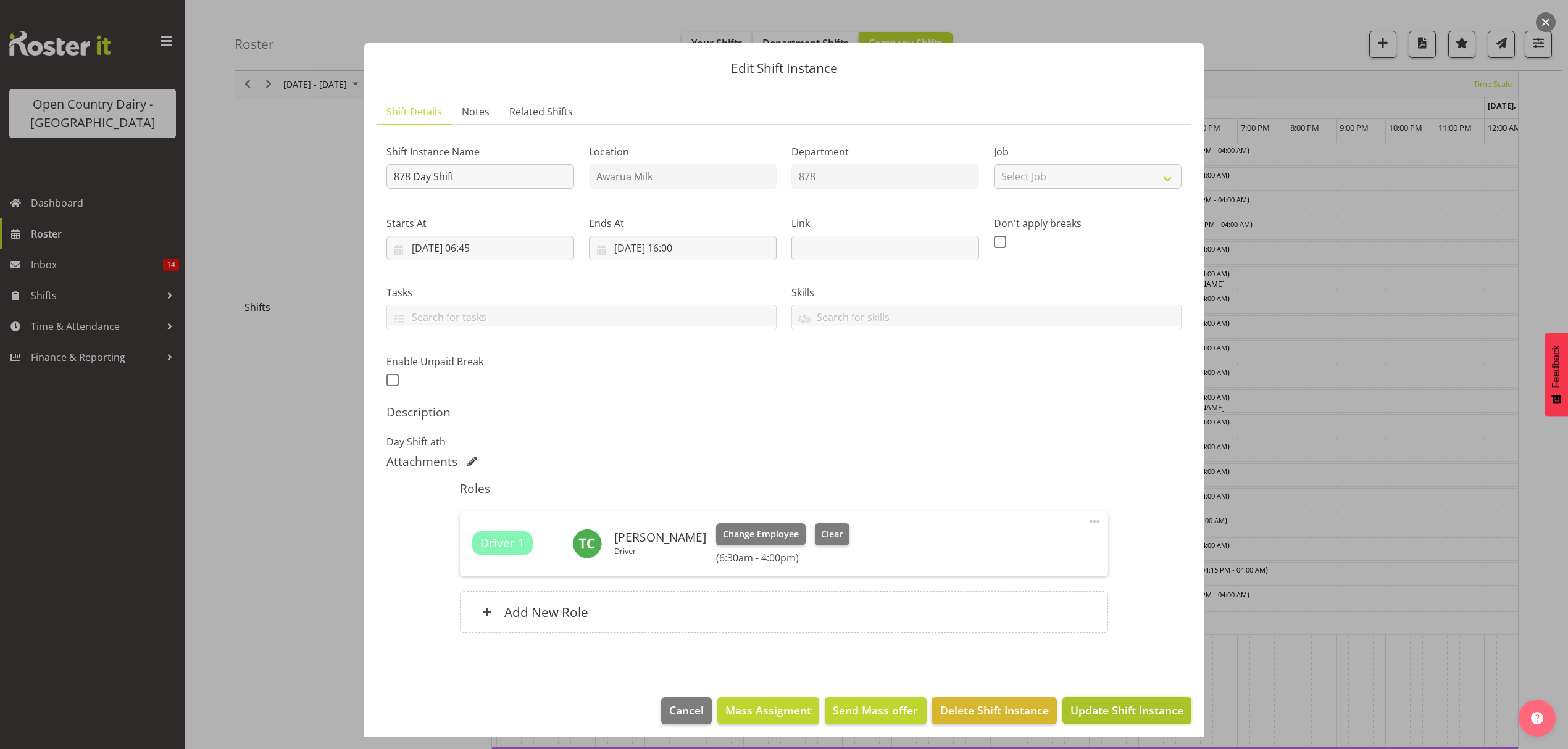
click at [1093, 712] on span "Update Shift Instance" at bounding box center [1126, 710] width 113 height 16
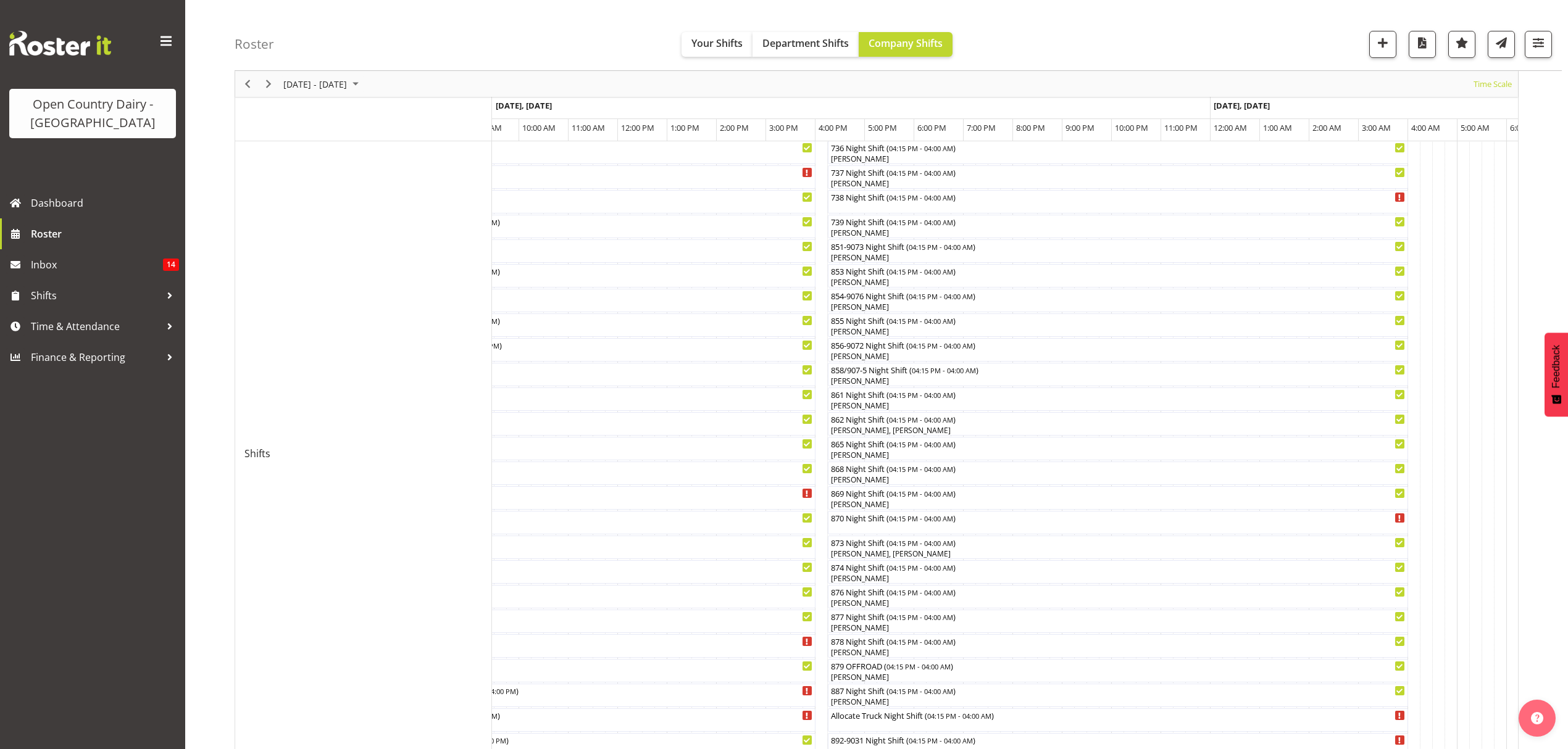
scroll to position [191, 0]
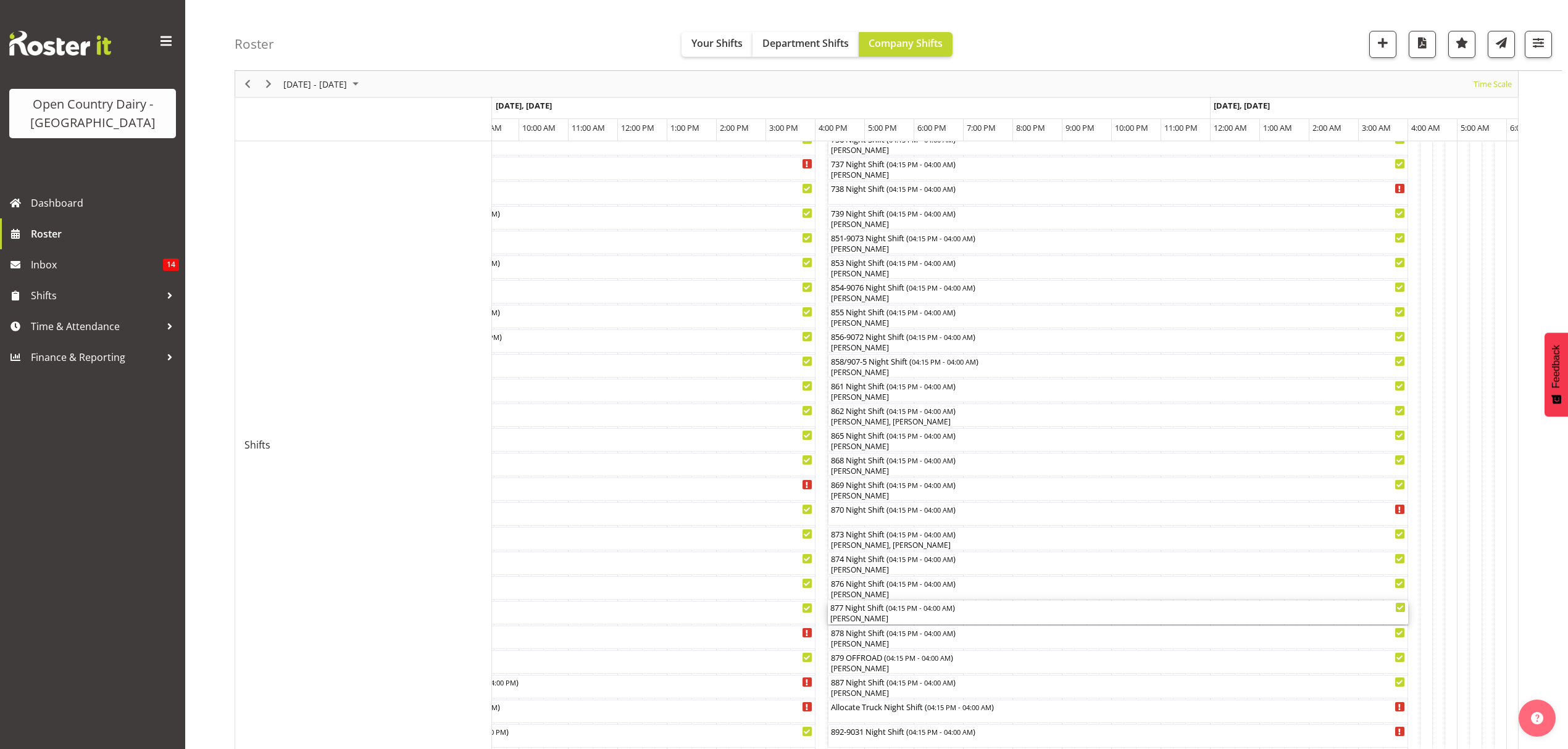
click at [857, 619] on div "[PERSON_NAME]" at bounding box center [1118, 619] width 575 height 11
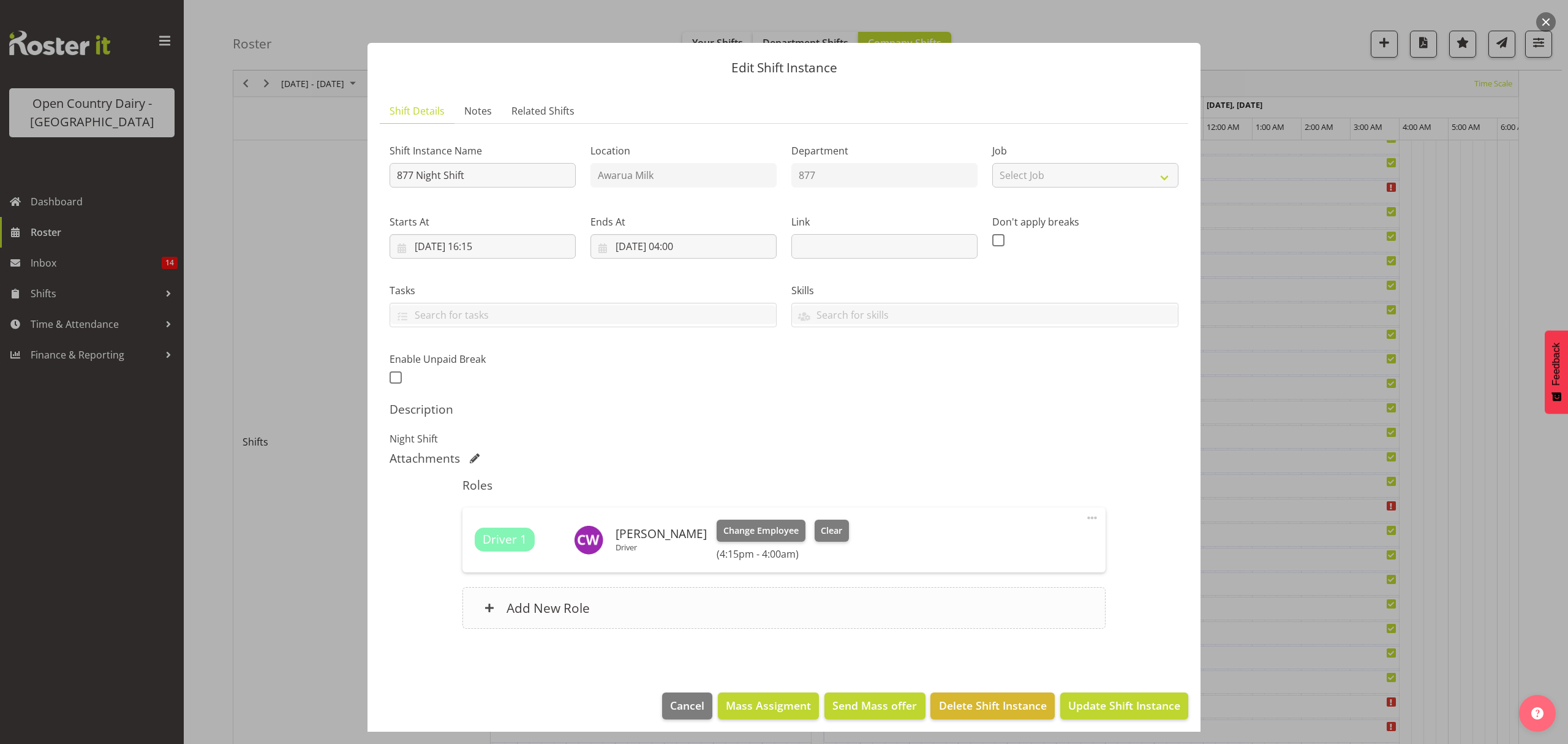
click at [544, 610] on h6 "Add New Role" at bounding box center [548, 608] width 83 height 16
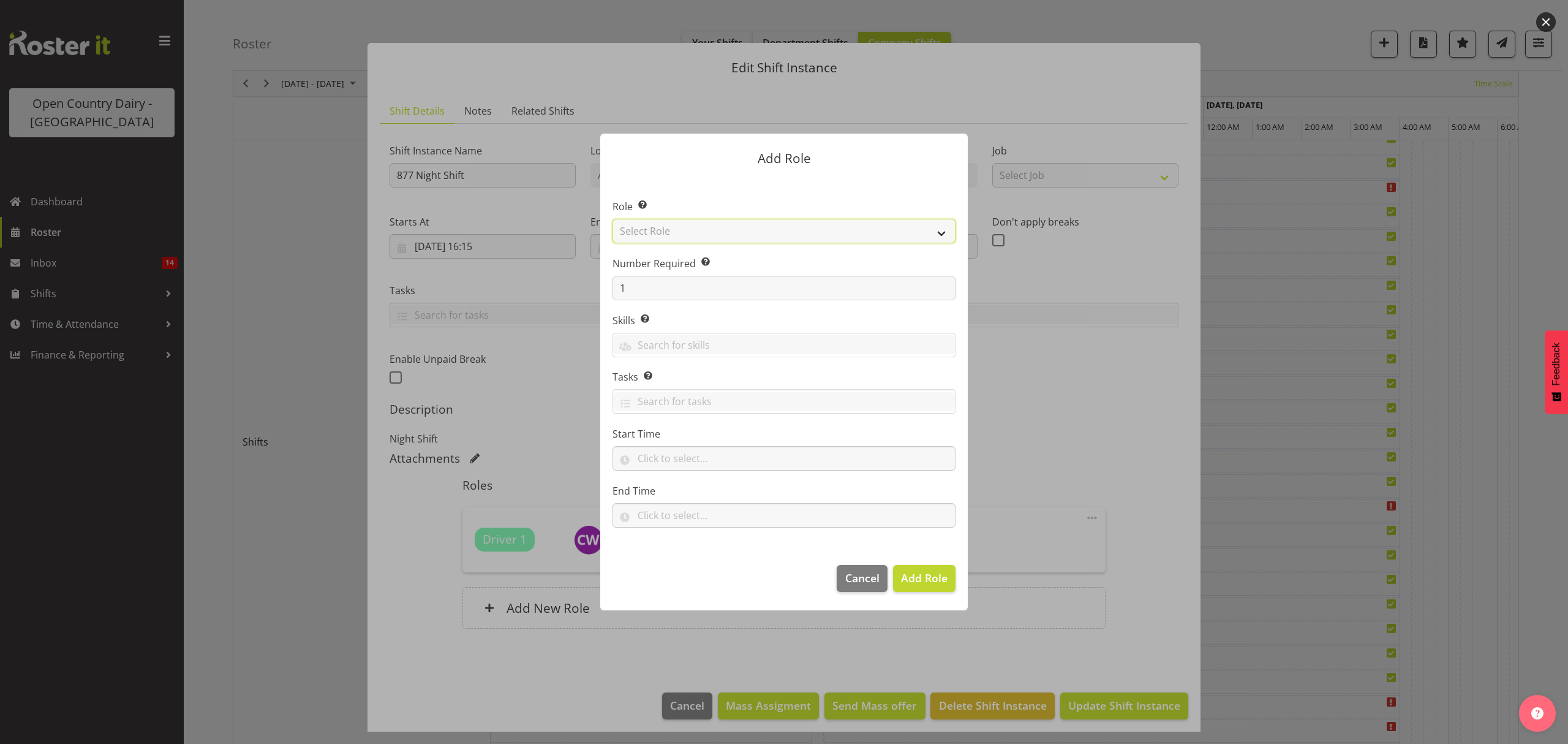
drag, startPoint x: 942, startPoint y: 230, endPoint x: 915, endPoint y: 235, distance: 27.5
click at [942, 230] on select "Select Role Crew Leader Driver Driver Assessor Dayshift Driver Assessor Nightsh…" at bounding box center [784, 230] width 343 height 25
select select "1437"
click at [612, 218] on select "Select Role Crew Leader Driver Driver Assessor Dayshift Driver Assessor Nightsh…" at bounding box center [784, 230] width 343 height 25
click at [916, 582] on span "Add Role" at bounding box center [924, 578] width 46 height 14
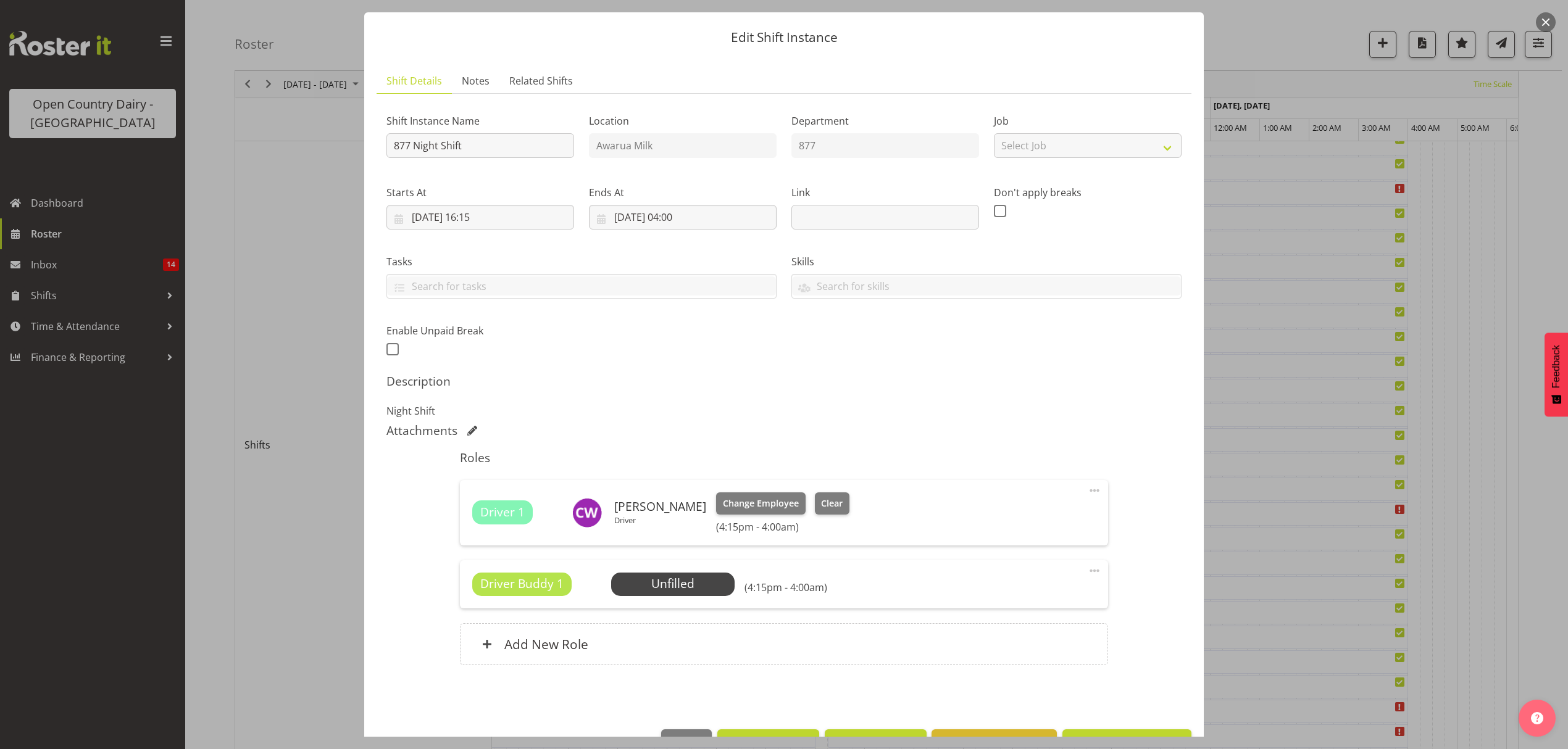
scroll to position [70, 0]
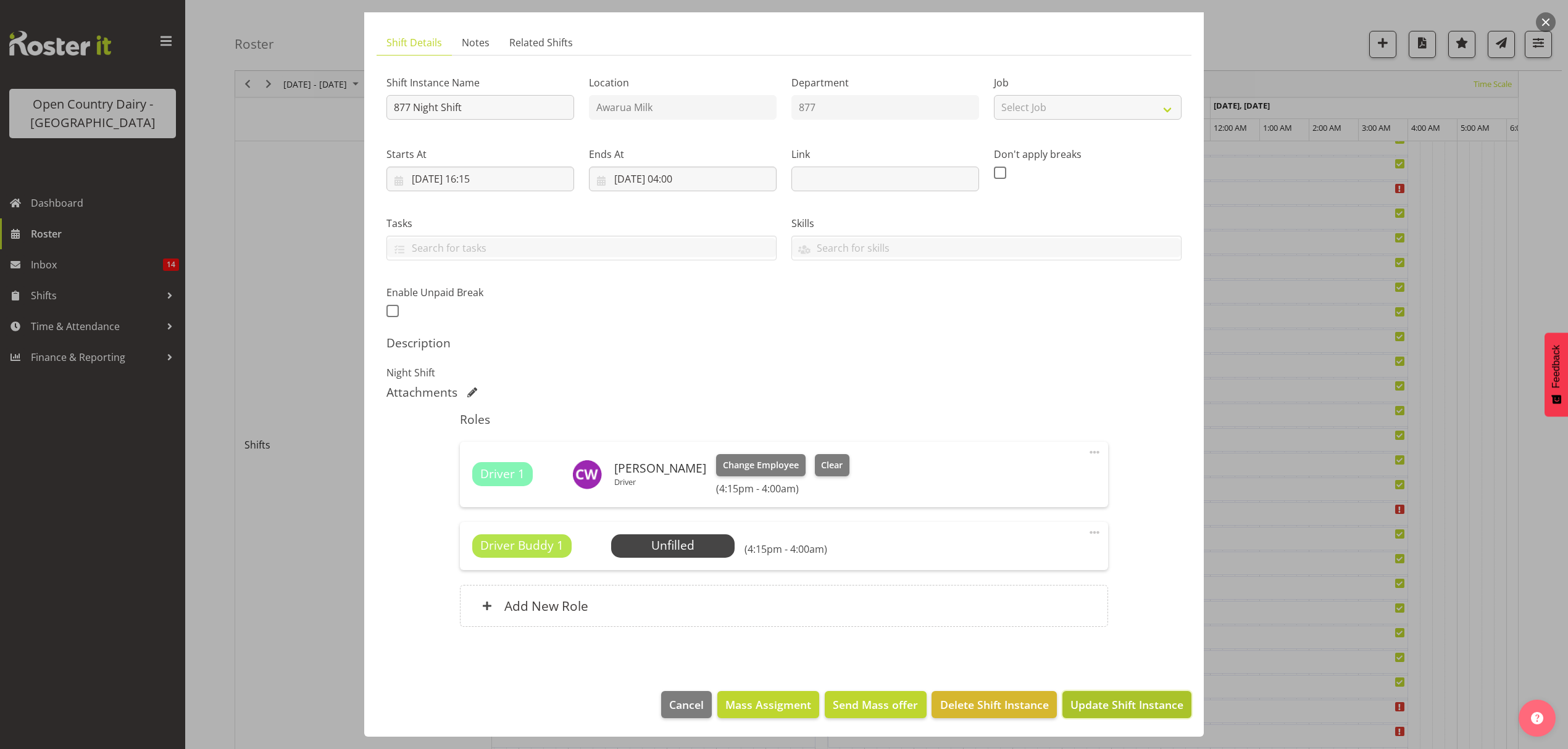
click at [1121, 709] on span "Update Shift Instance" at bounding box center [1126, 705] width 113 height 16
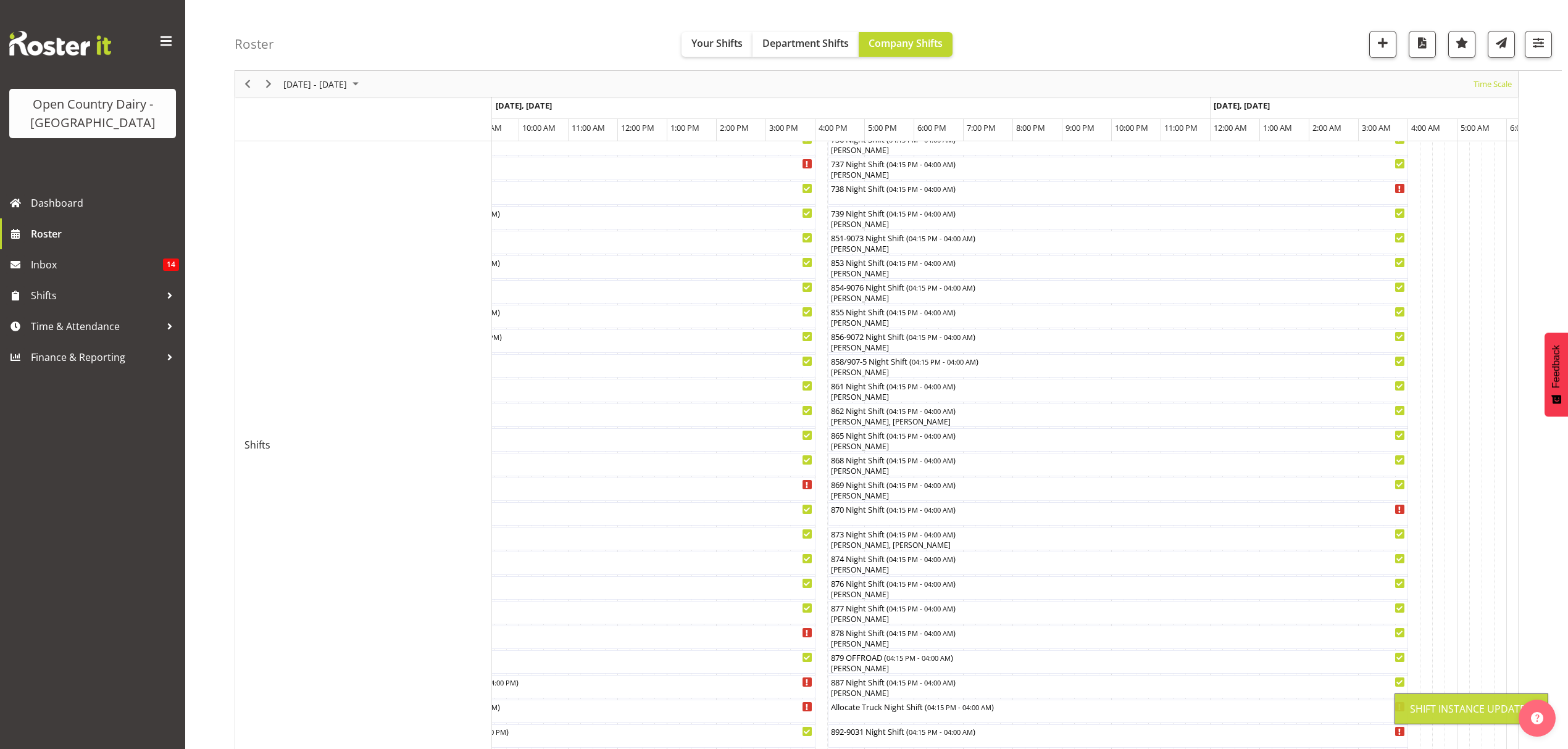
scroll to position [0, 0]
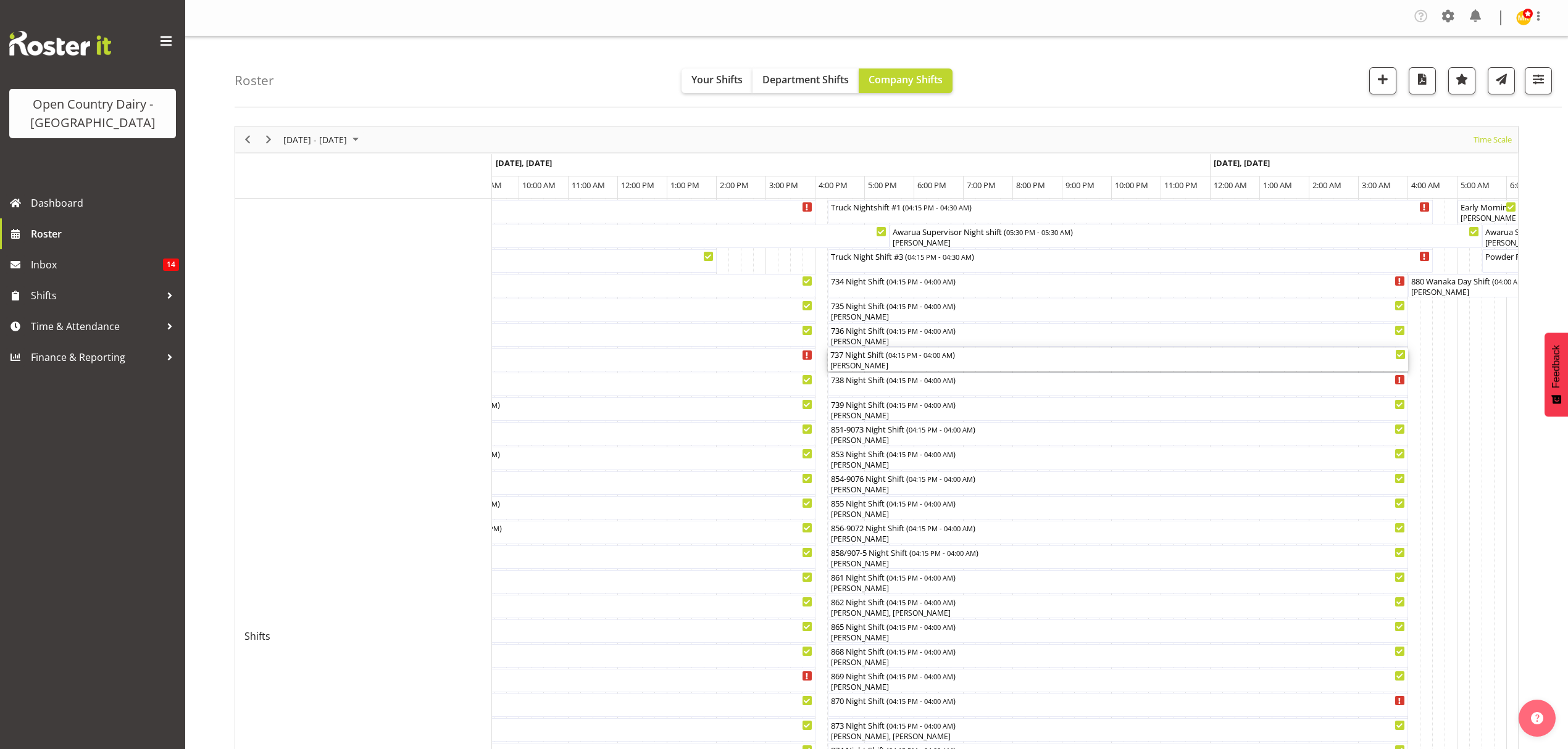
click at [859, 362] on div "[PERSON_NAME]" at bounding box center [1118, 366] width 575 height 11
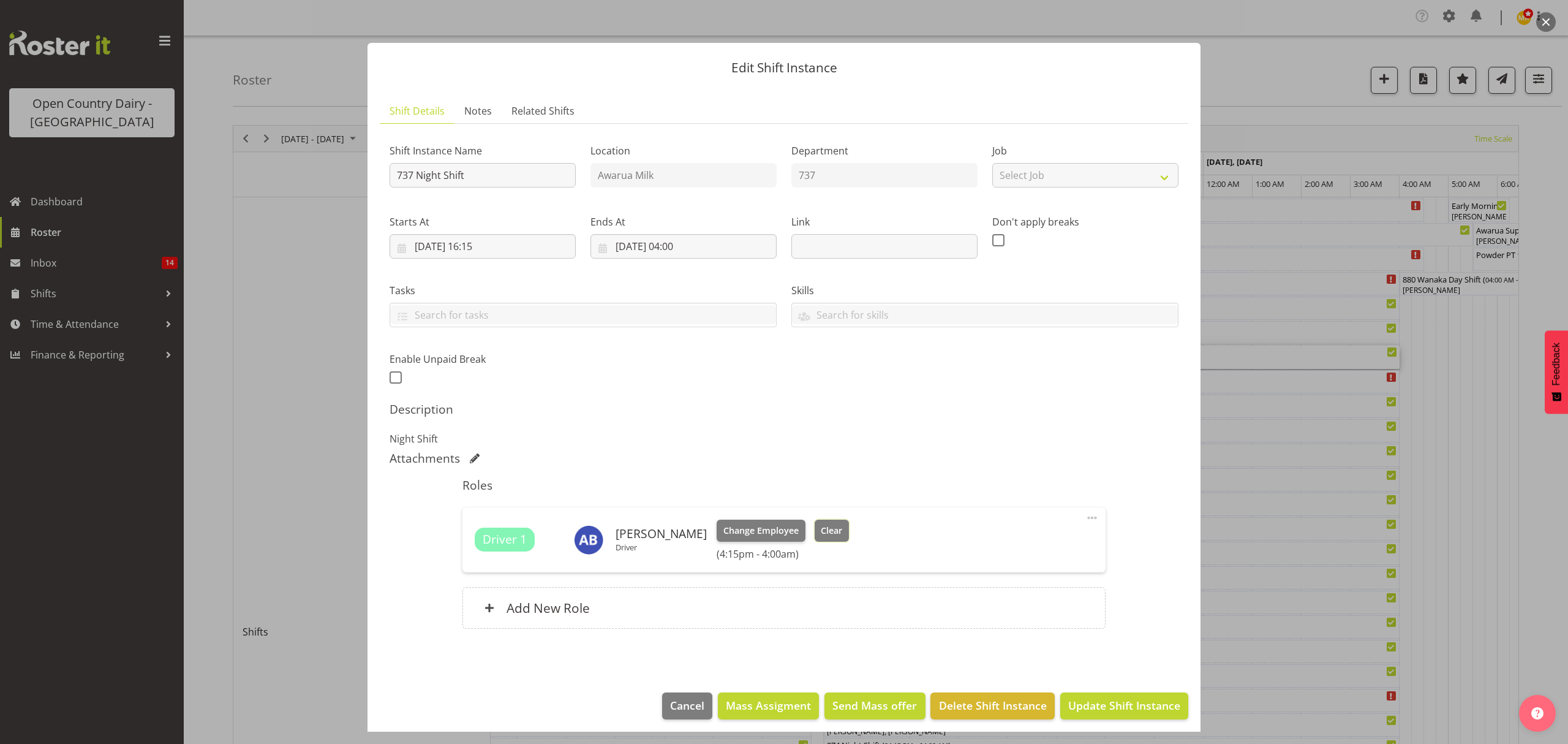
click at [816, 522] on button "Clear" at bounding box center [832, 531] width 35 height 22
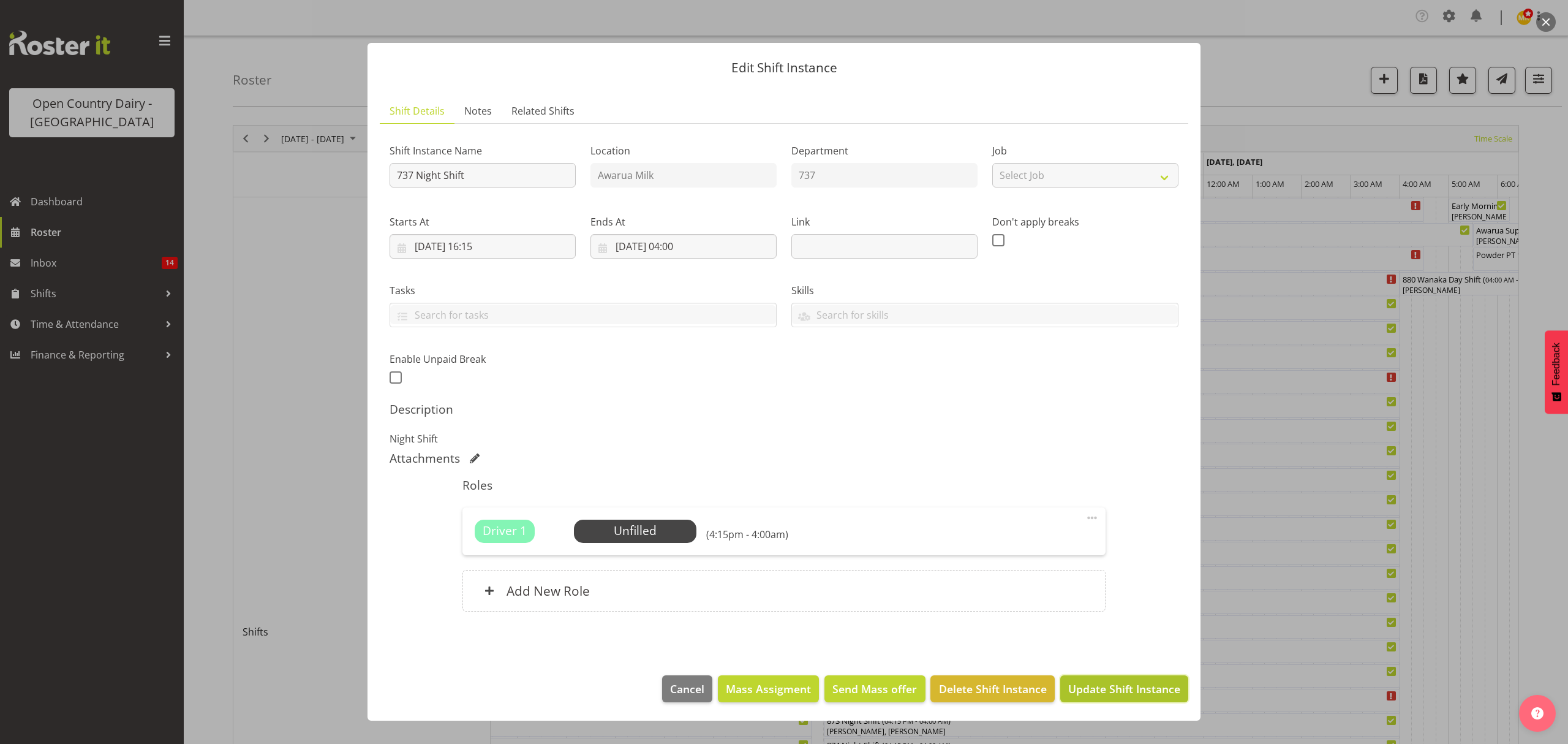
click at [1150, 690] on span "Update Shift Instance" at bounding box center [1124, 689] width 112 height 16
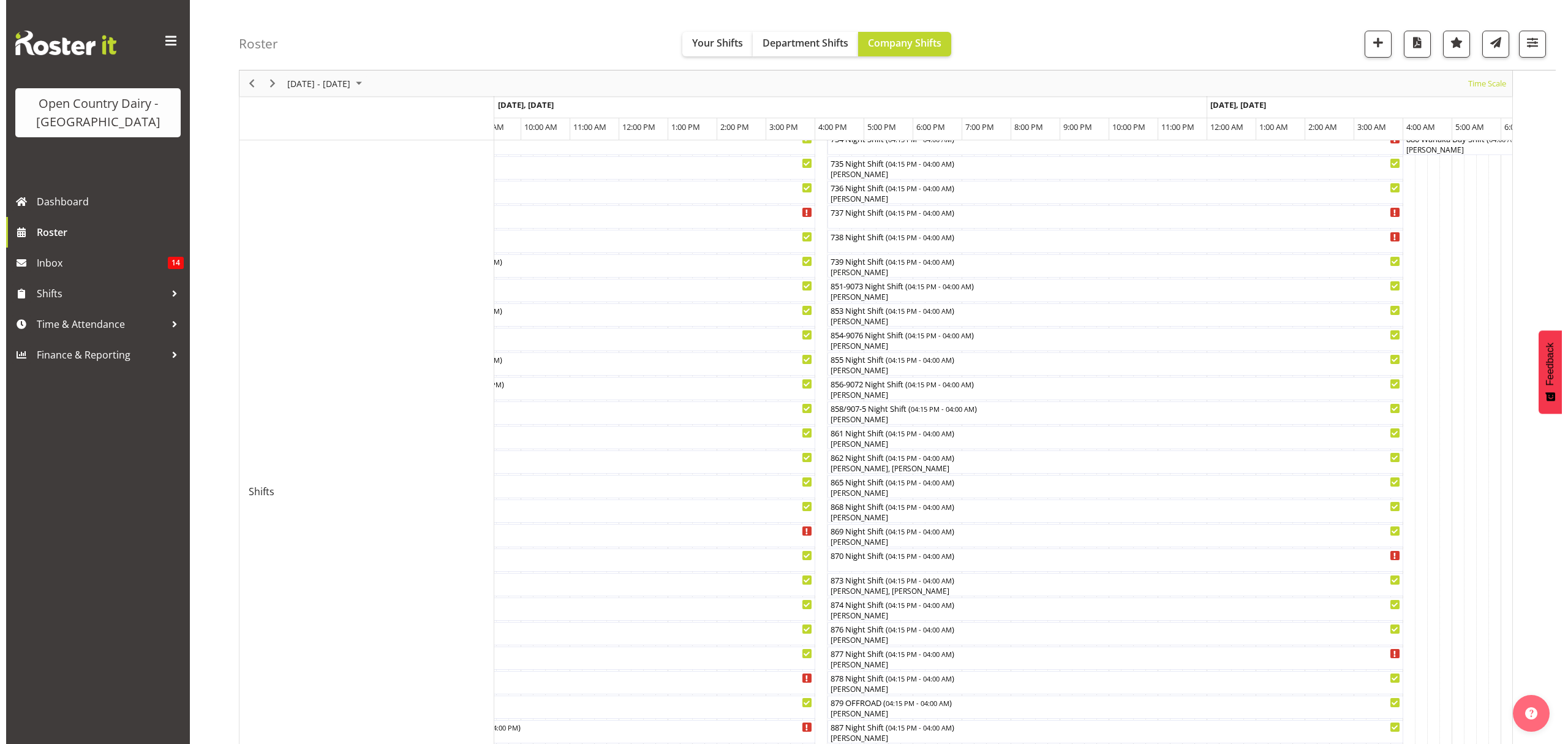
scroll to position [163, 0]
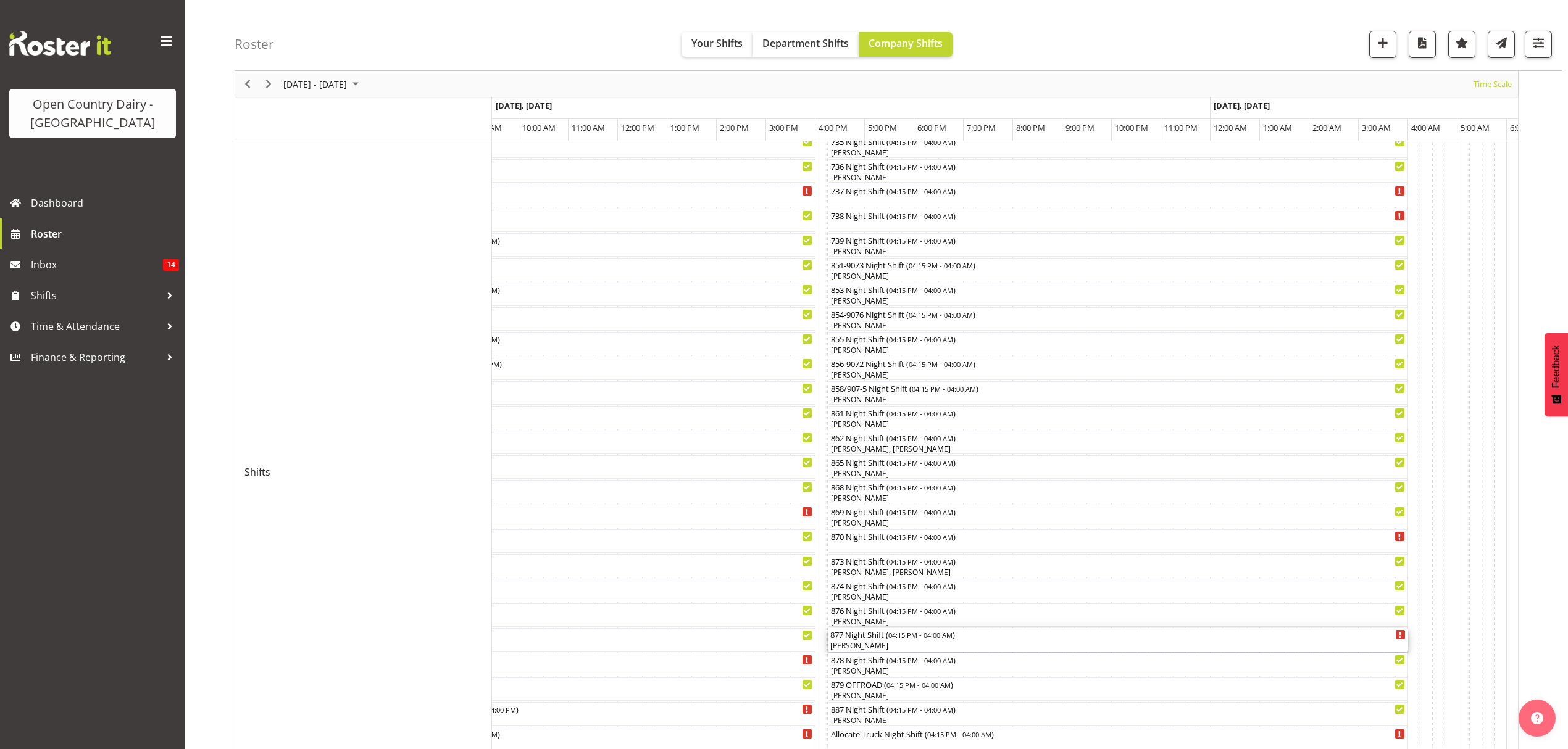
click at [869, 644] on div "[PERSON_NAME]" at bounding box center [1118, 646] width 575 height 11
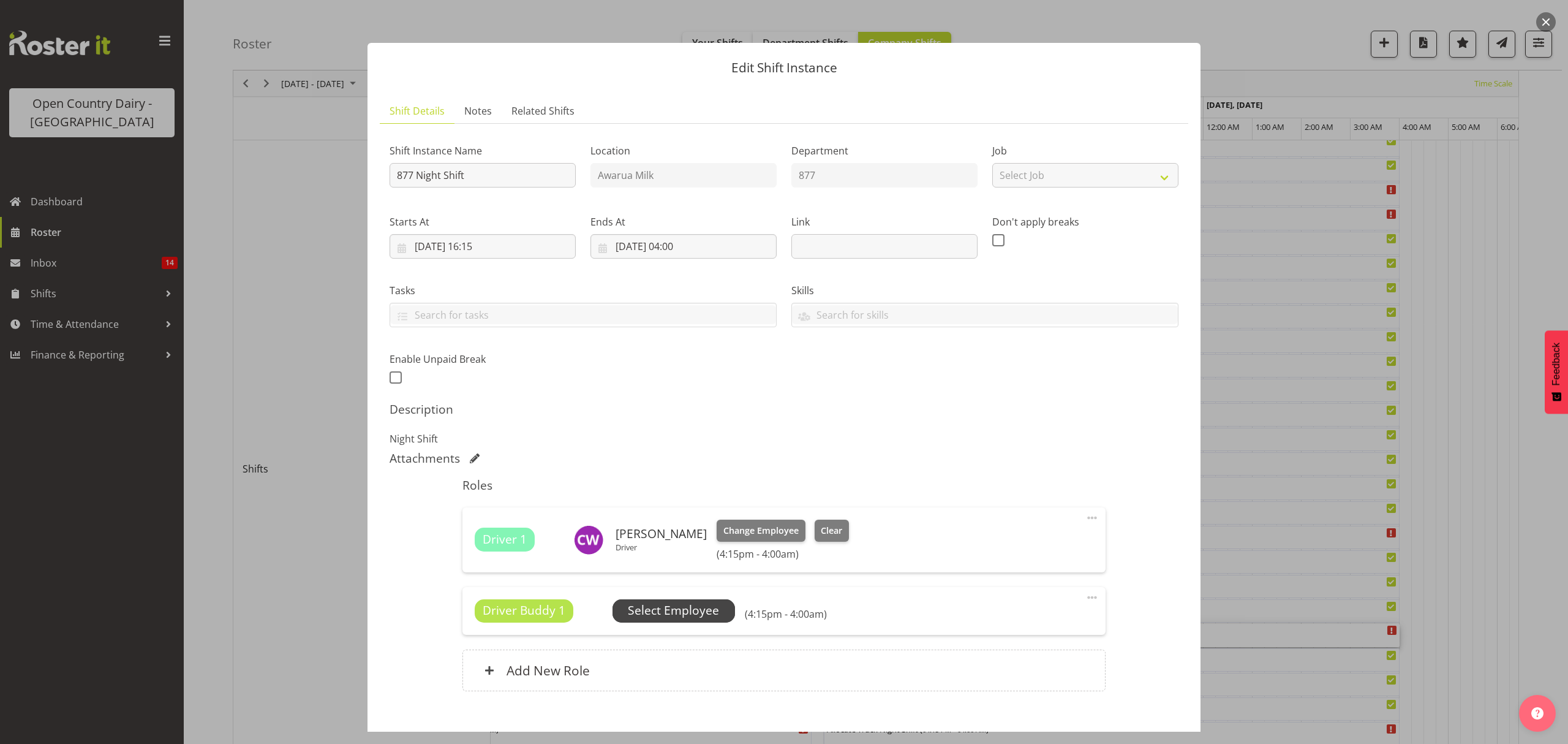
click at [684, 611] on span "Select Employee" at bounding box center [673, 610] width 91 height 18
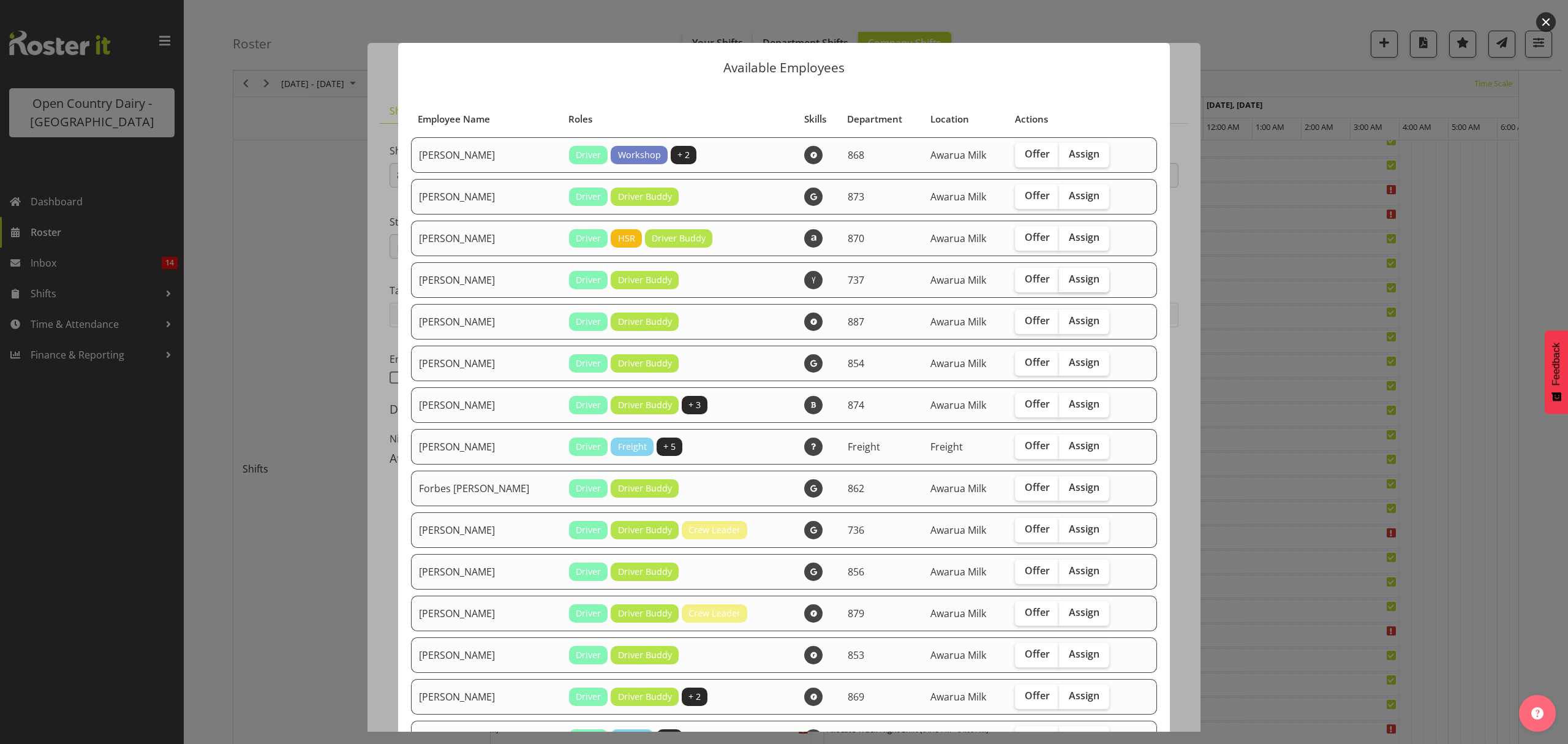
click at [1069, 278] on span "Assign" at bounding box center [1084, 278] width 30 height 12
click at [1067, 278] on input "Assign" at bounding box center [1063, 279] width 8 height 8
checkbox input "true"
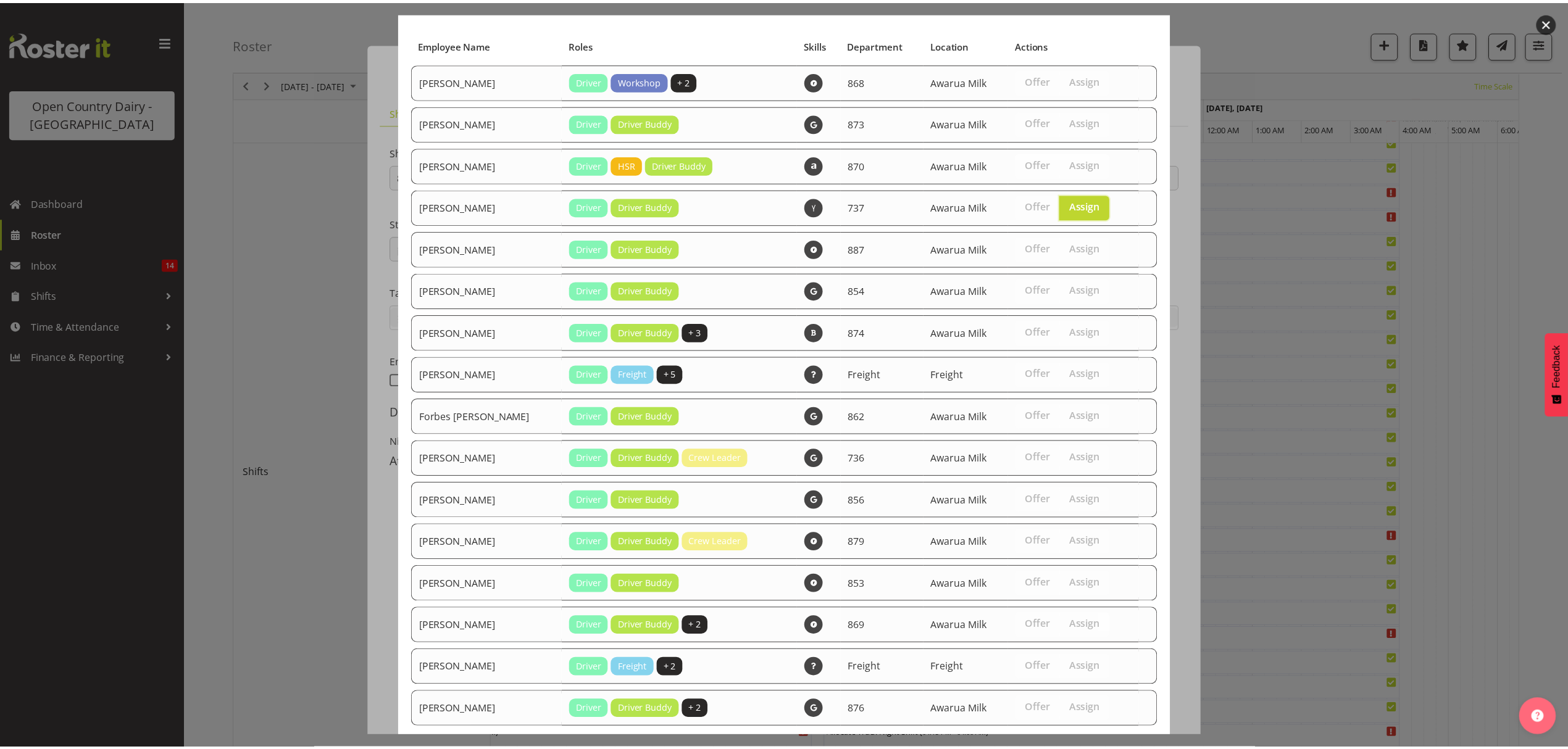
scroll to position [158, 0]
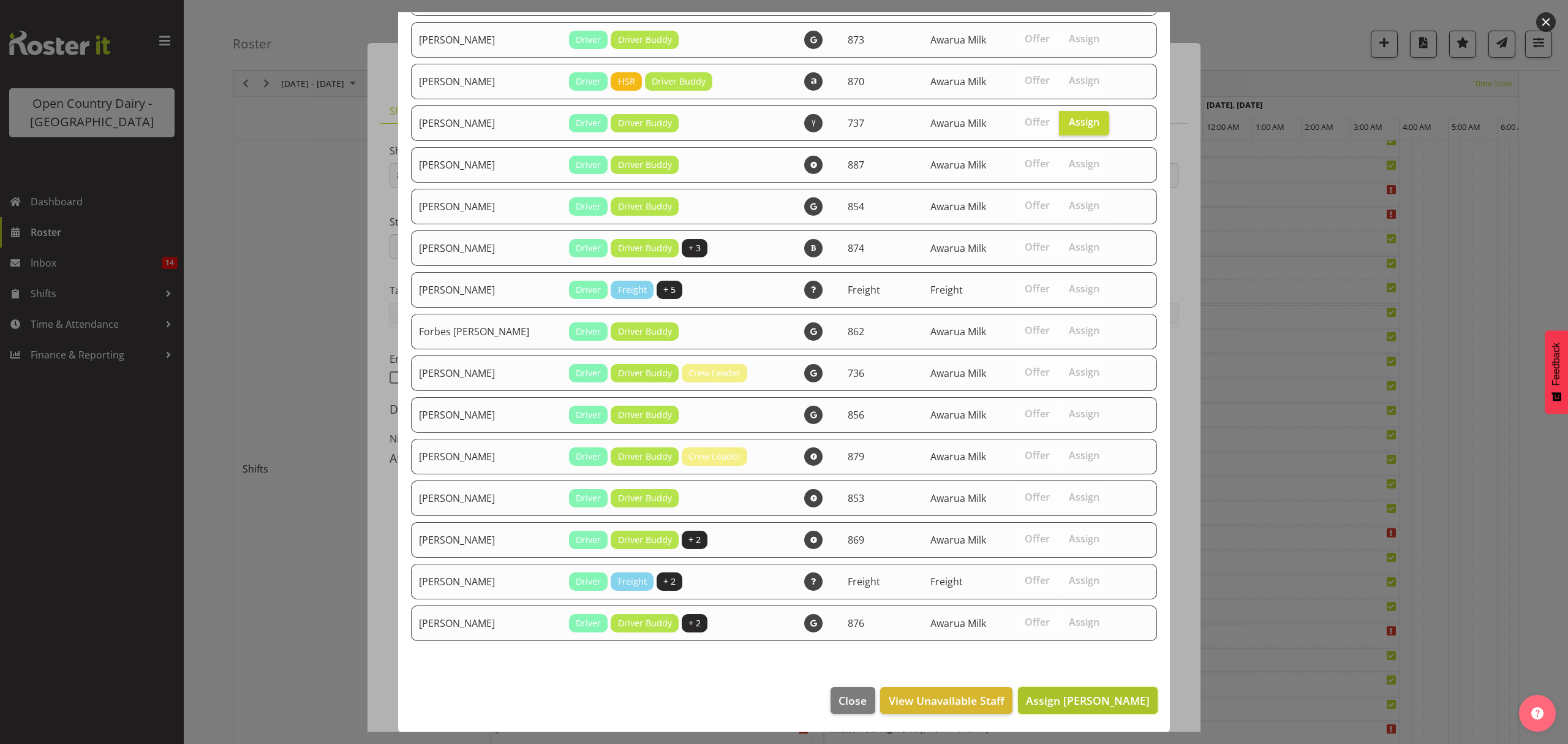
click at [1087, 703] on span "Assign [PERSON_NAME]" at bounding box center [1087, 700] width 124 height 14
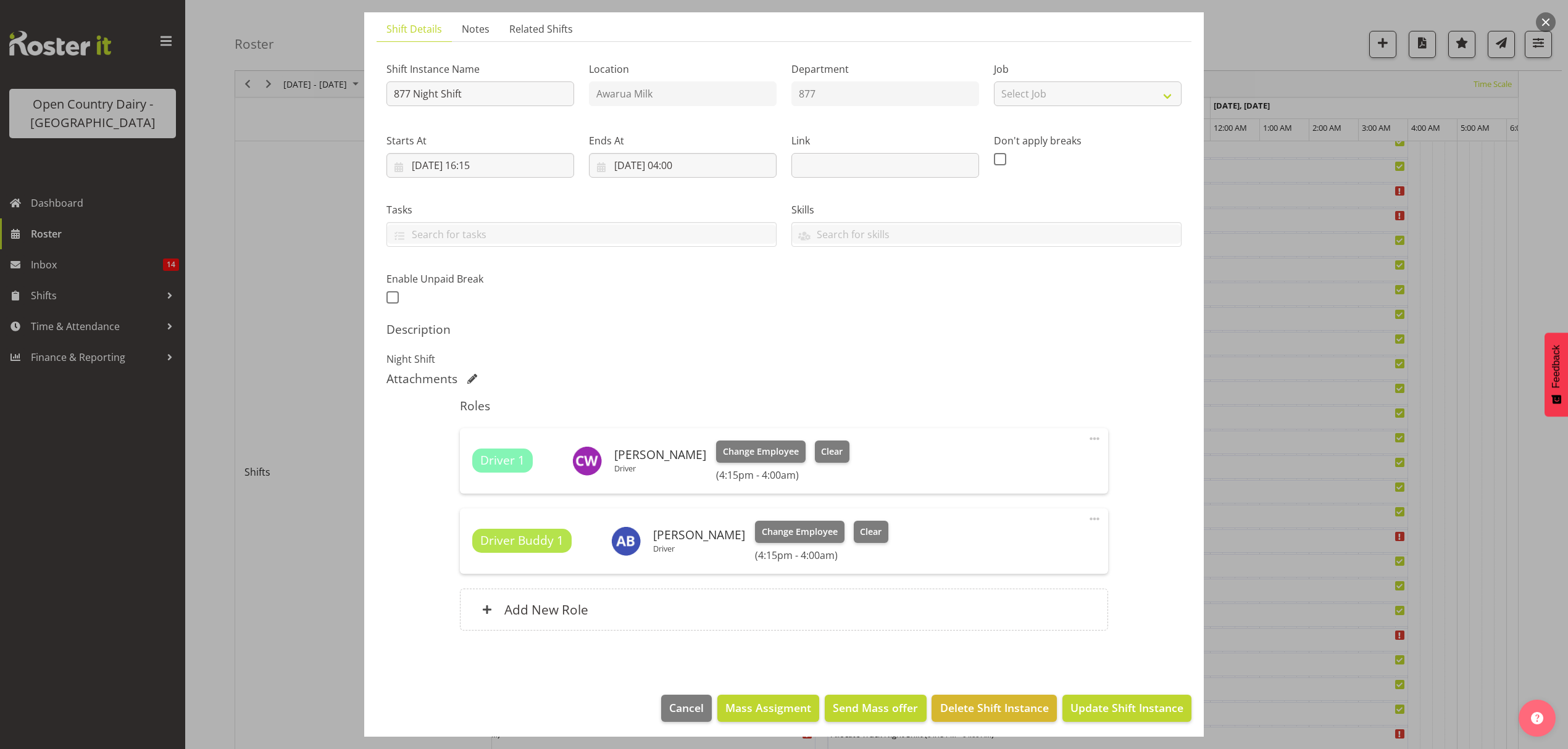
scroll to position [87, 0]
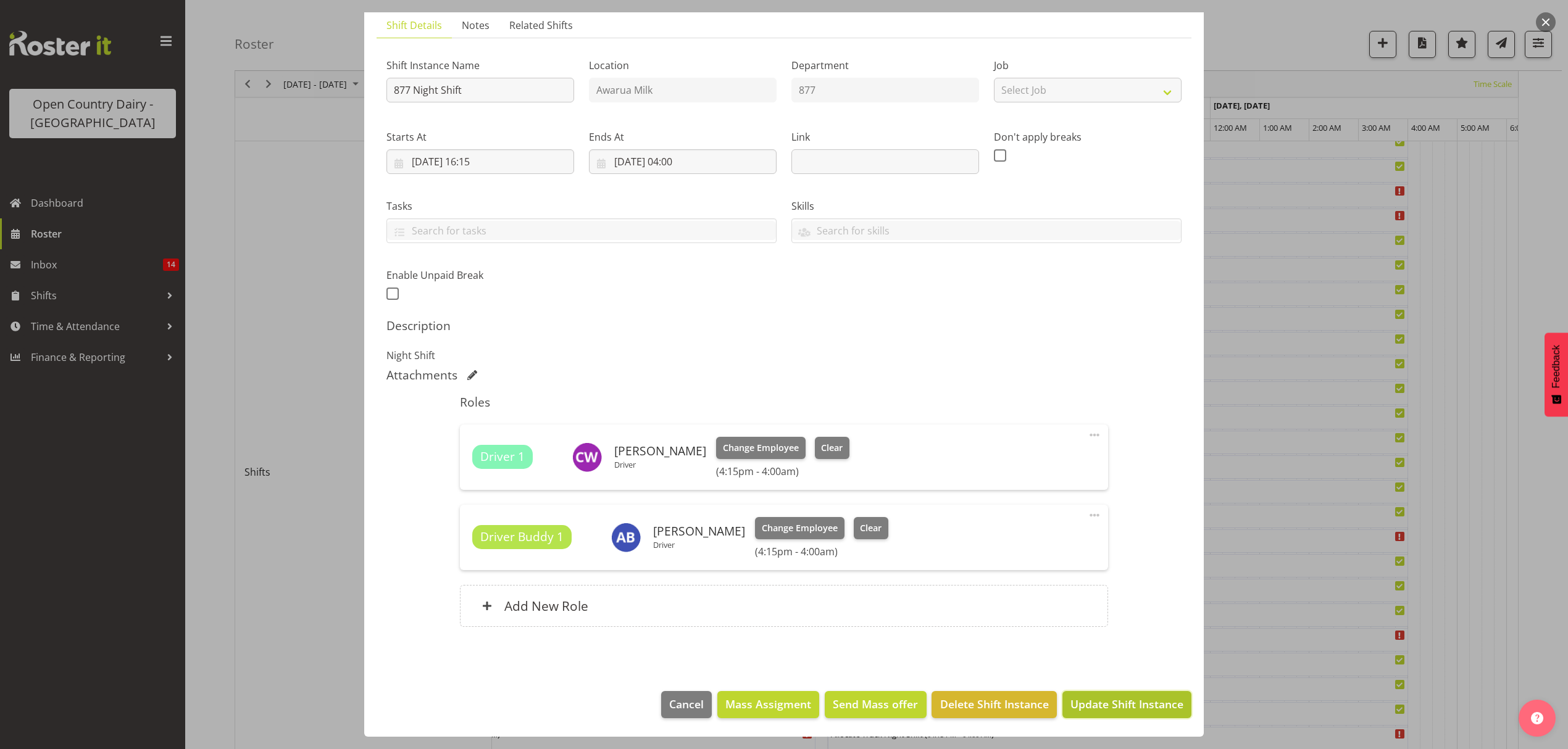
click at [1109, 706] on span "Update Shift Instance" at bounding box center [1126, 704] width 113 height 16
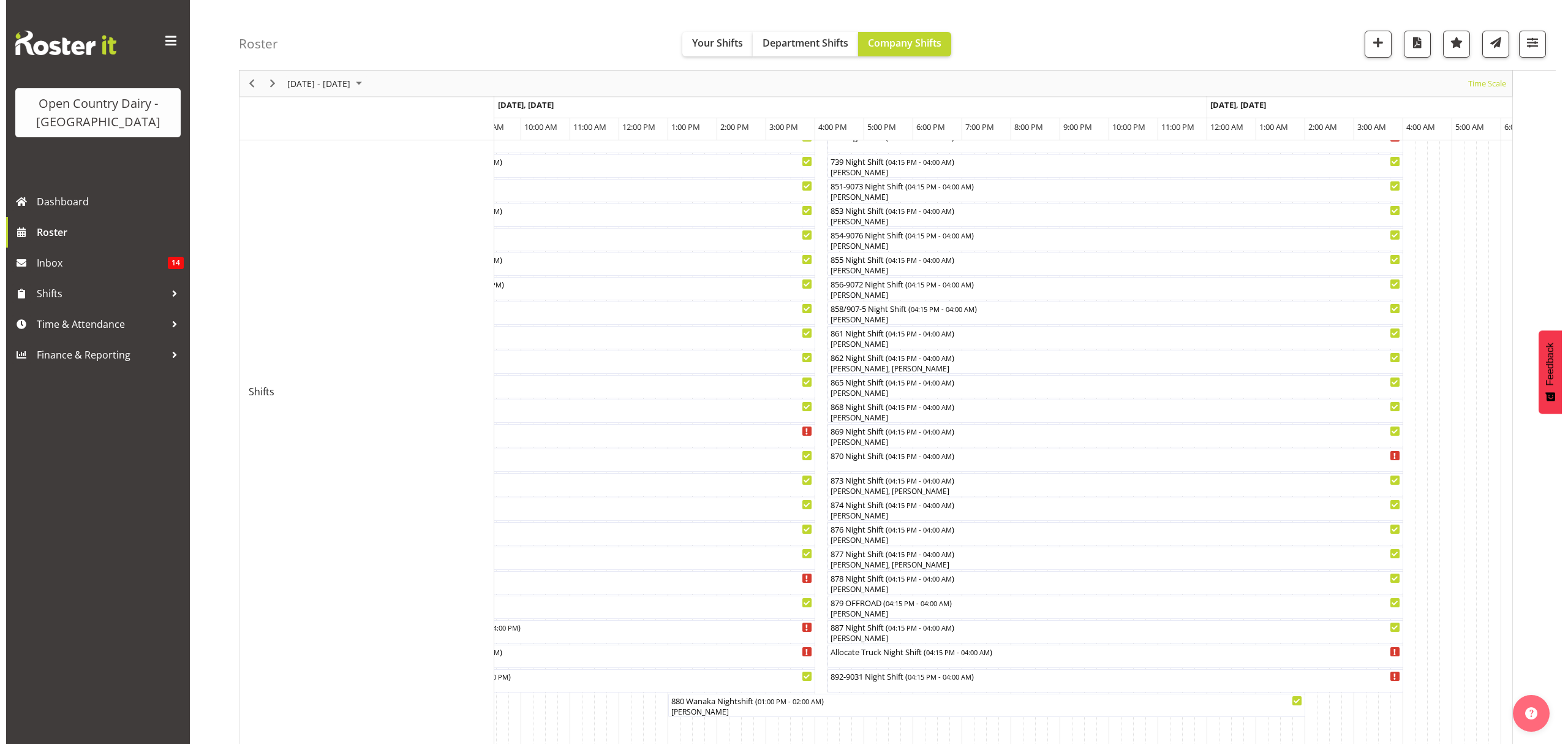
scroll to position [245, 0]
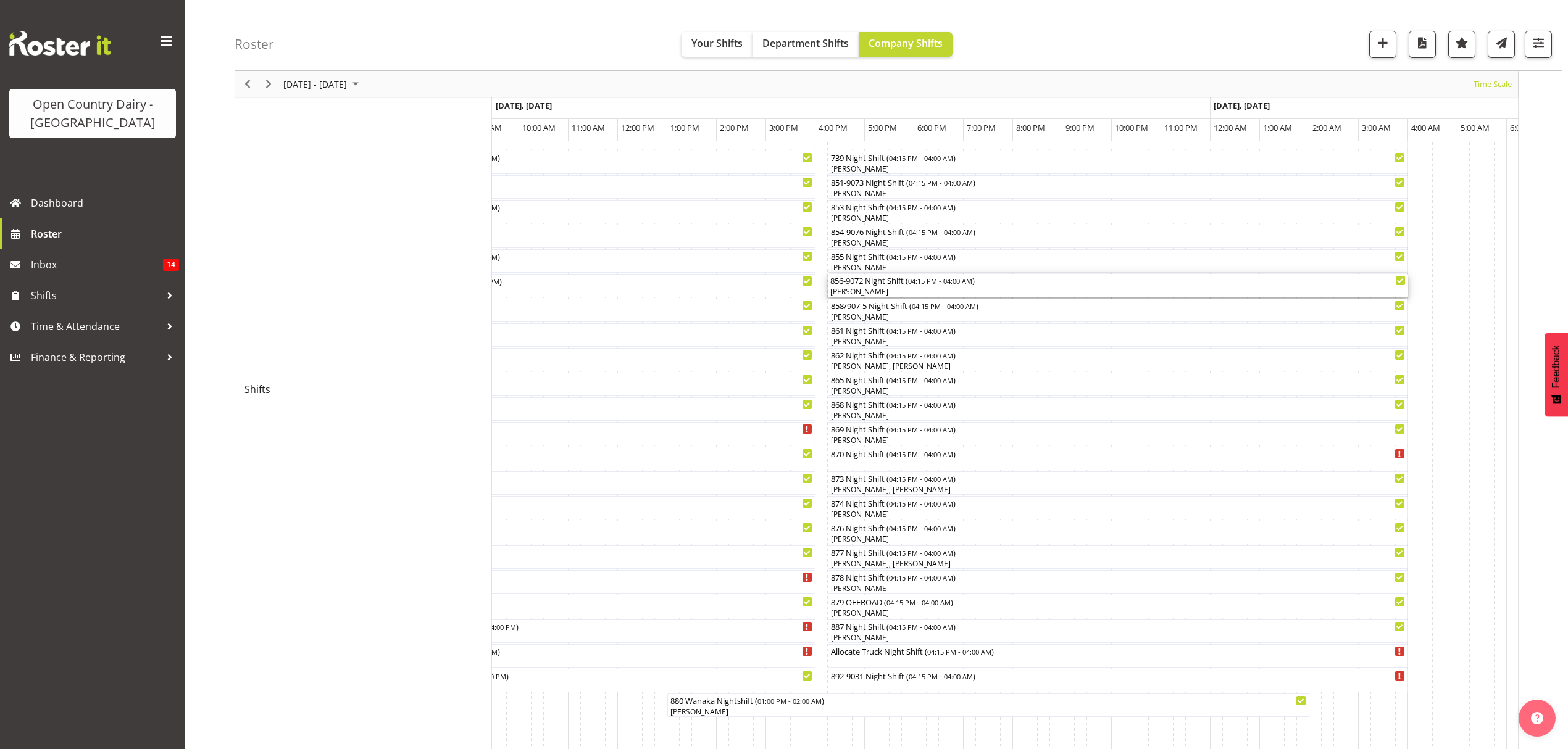
click at [865, 286] on div "856-9072 Night Shift ( 04:15 PM - 04:00 AM ) [PERSON_NAME]" at bounding box center [1118, 285] width 575 height 23
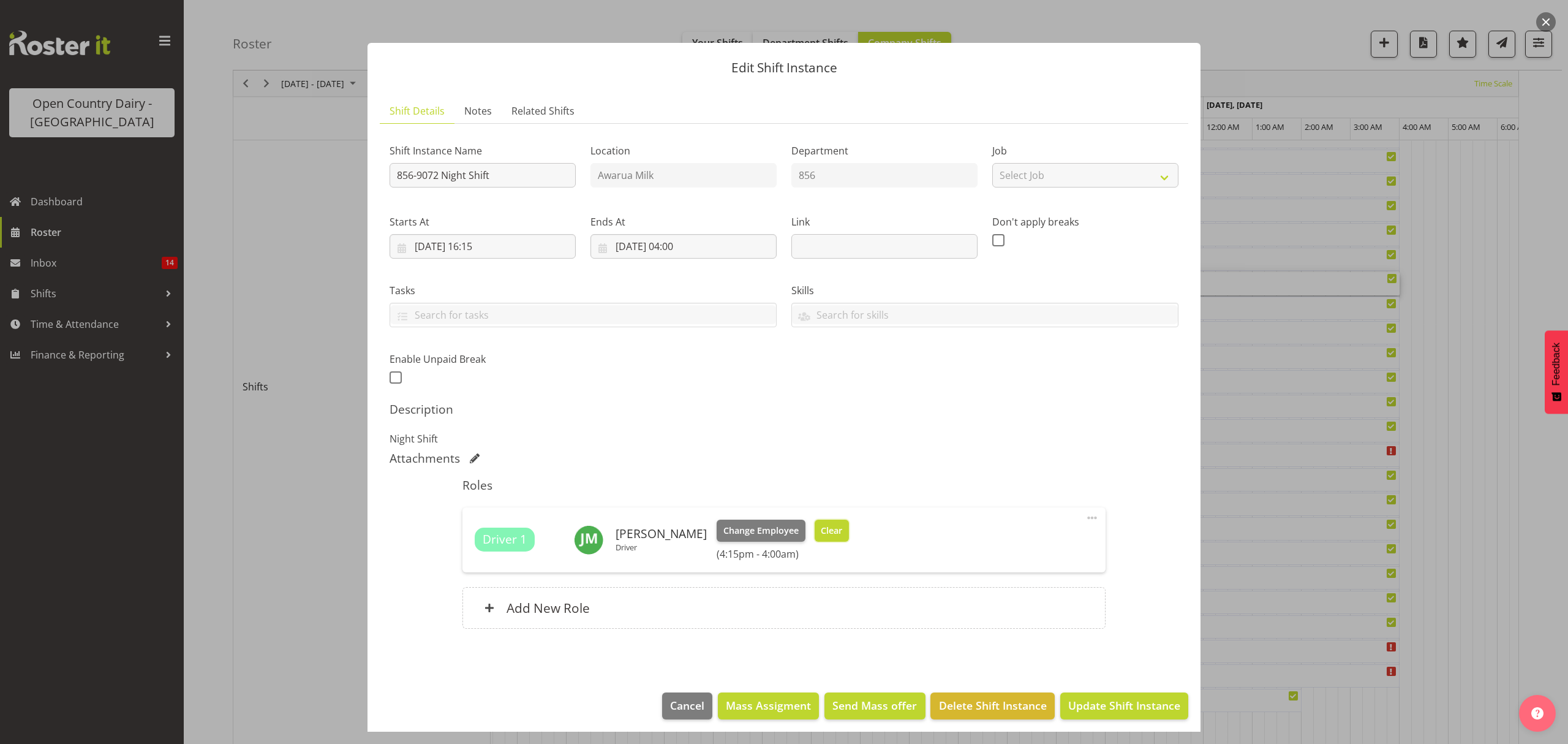
click at [822, 522] on button "Clear" at bounding box center [832, 531] width 35 height 22
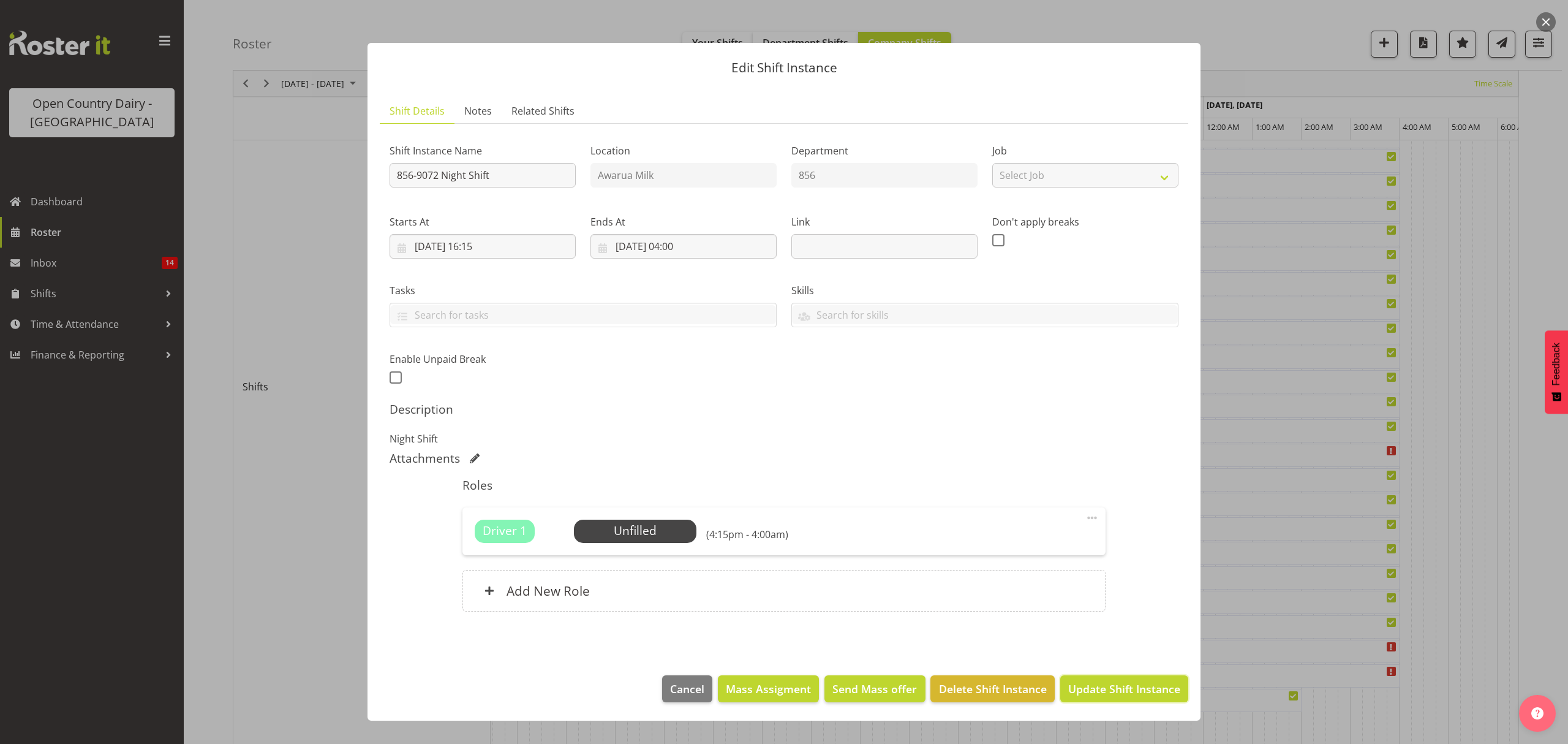
click at [1125, 686] on span "Update Shift Instance" at bounding box center [1124, 689] width 112 height 16
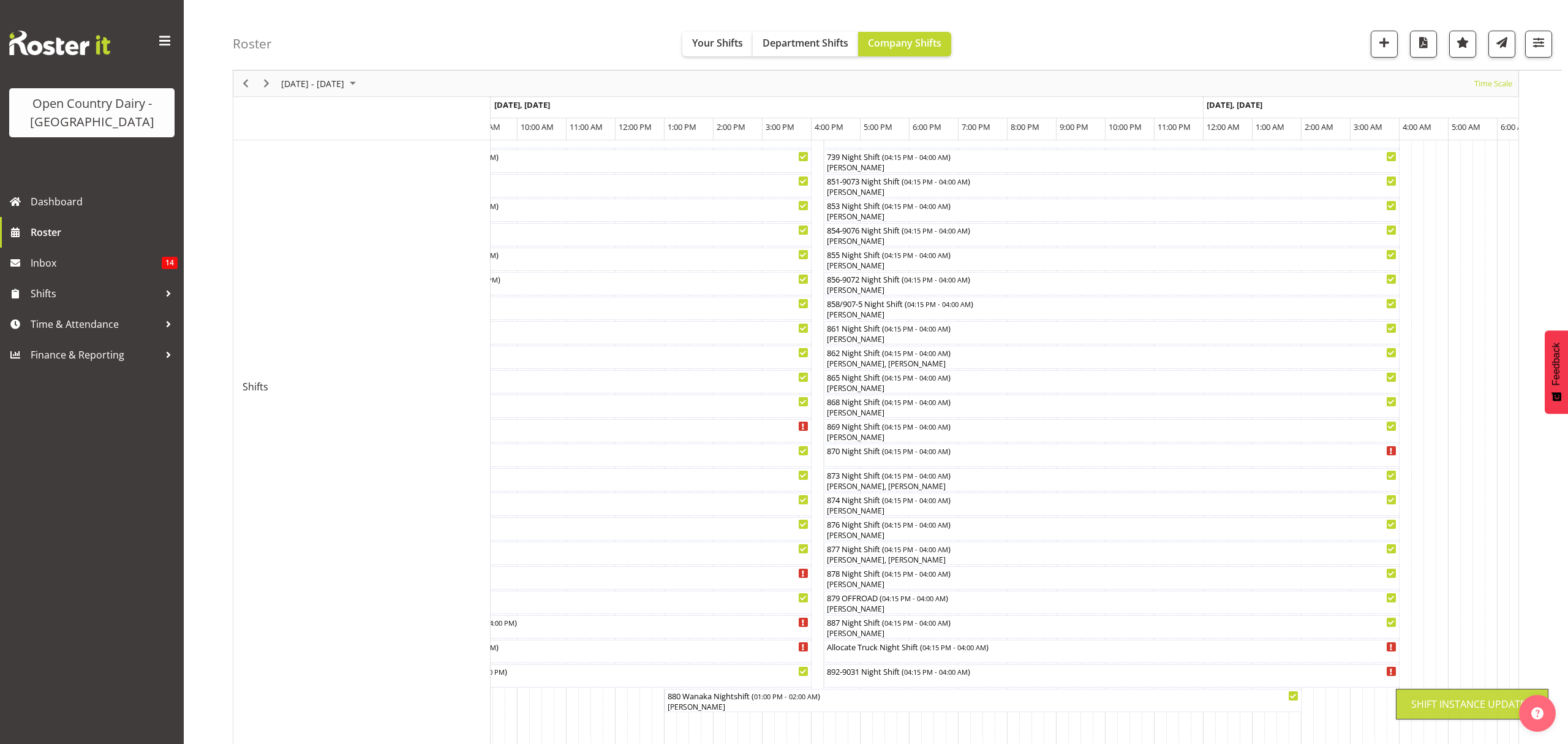
scroll to position [0, 0]
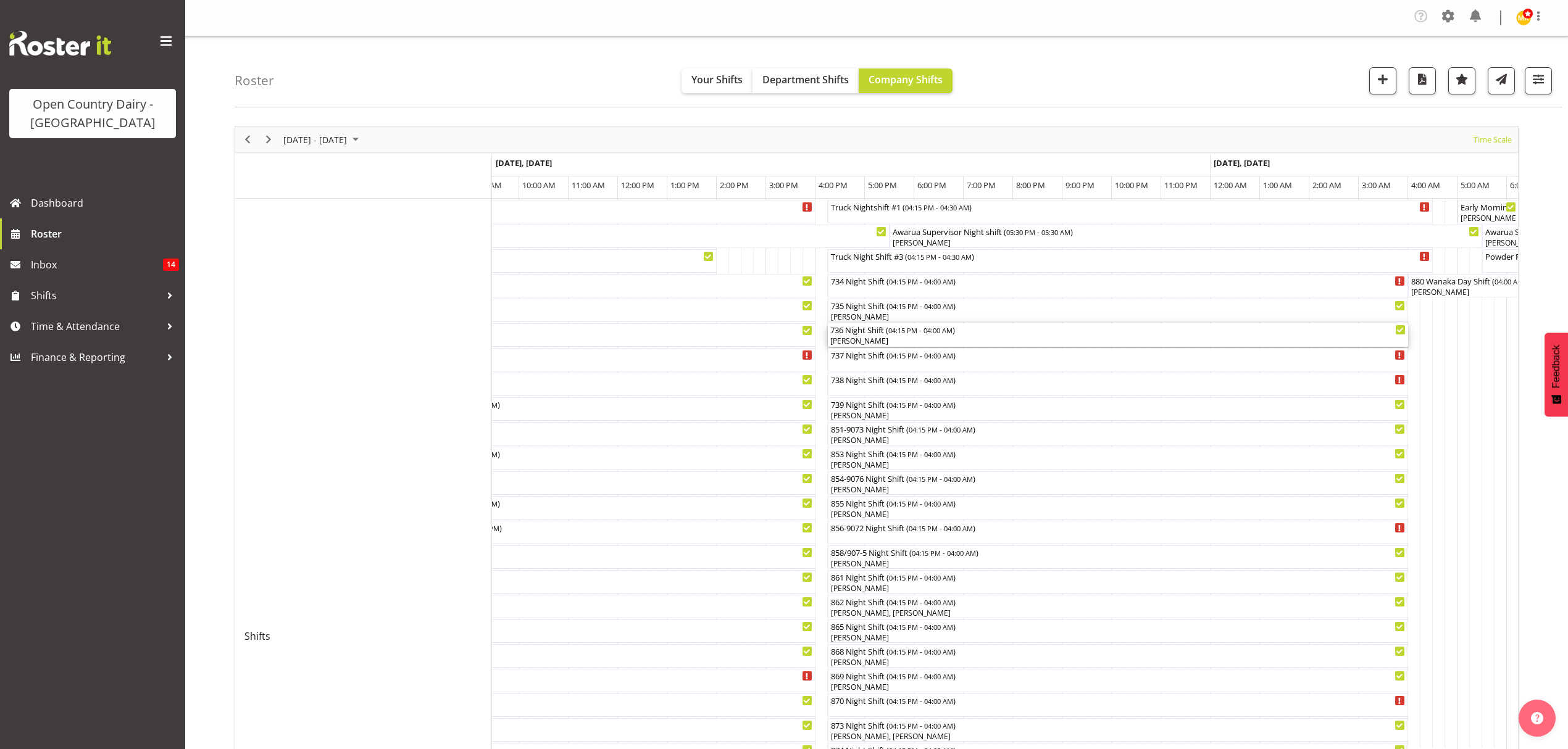
click at [877, 341] on div "[PERSON_NAME]" at bounding box center [1118, 341] width 575 height 11
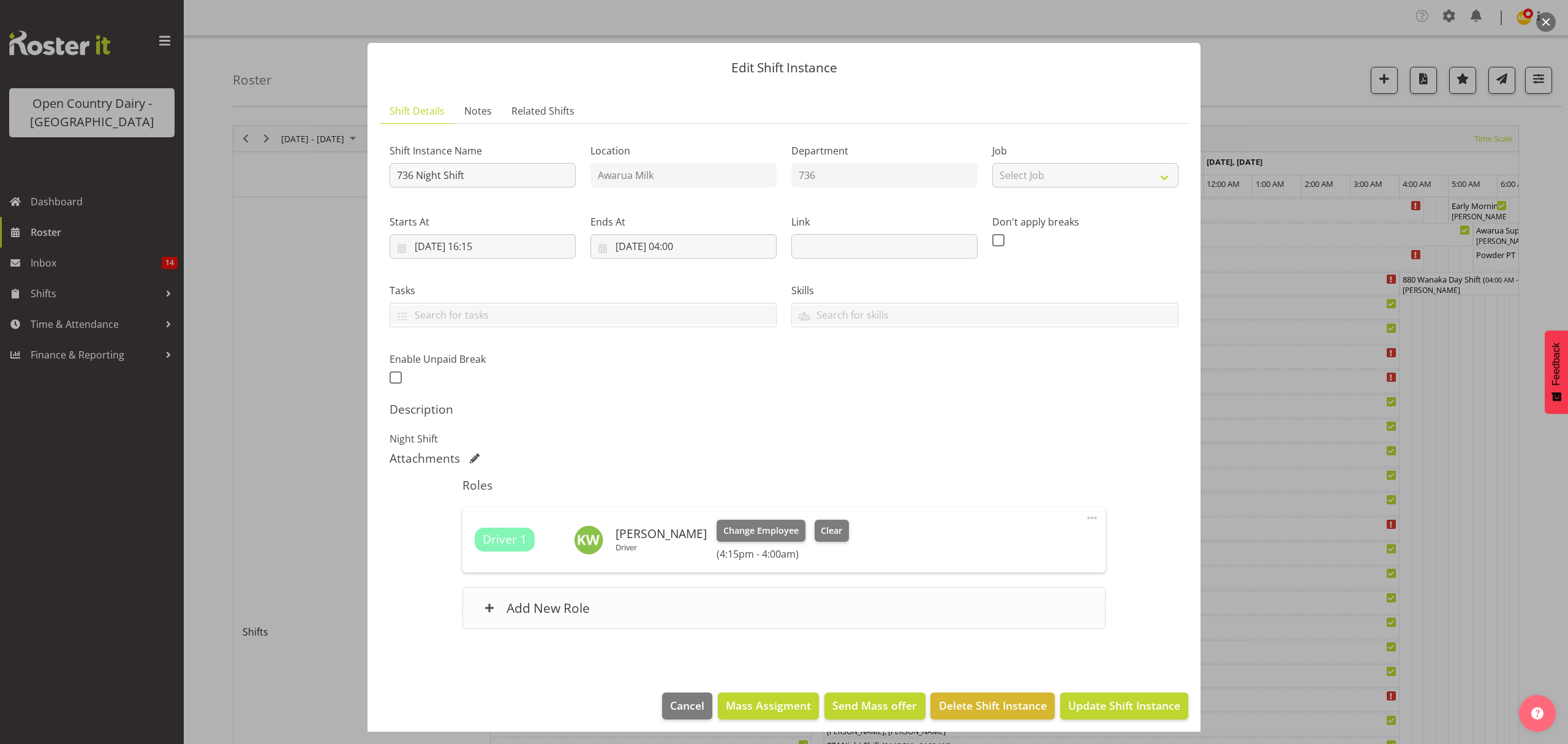
click at [513, 613] on h6 "Add New Role" at bounding box center [548, 608] width 83 height 16
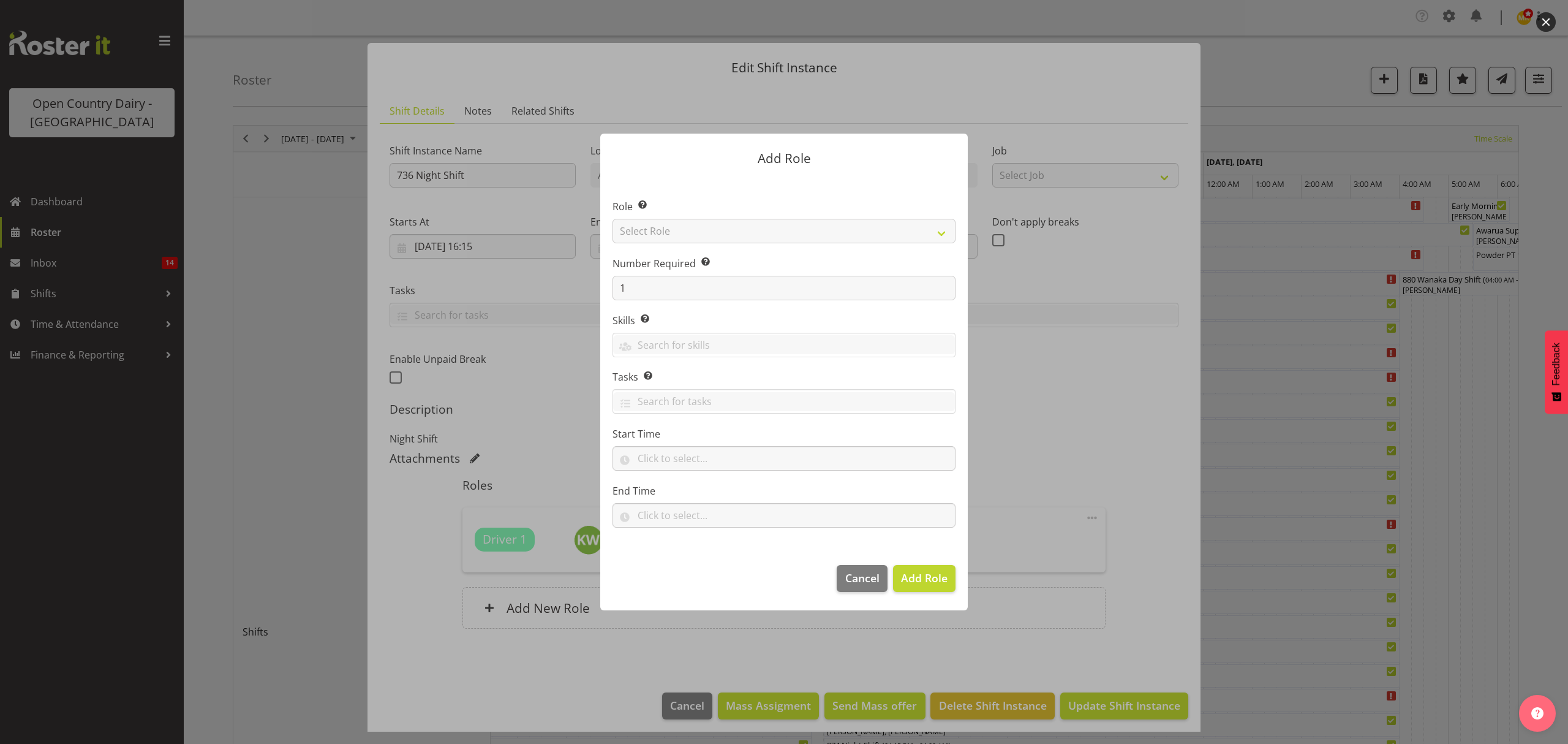
click at [933, 234] on section "Role Select the role you wish to add to the shift. Select Role Crew Leader Driv…" at bounding box center [784, 364] width 368 height 375
click at [944, 231] on select "Select Role Crew Leader Driver Driver Assessor Dayshift Driver Assessor Nightsh…" at bounding box center [784, 230] width 343 height 25
select select "1437"
click at [612, 218] on select "Select Role Crew Leader Driver Driver Assessor Dayshift Driver Assessor Nightsh…" at bounding box center [784, 230] width 343 height 25
click at [912, 576] on span "Add Role" at bounding box center [924, 578] width 46 height 14
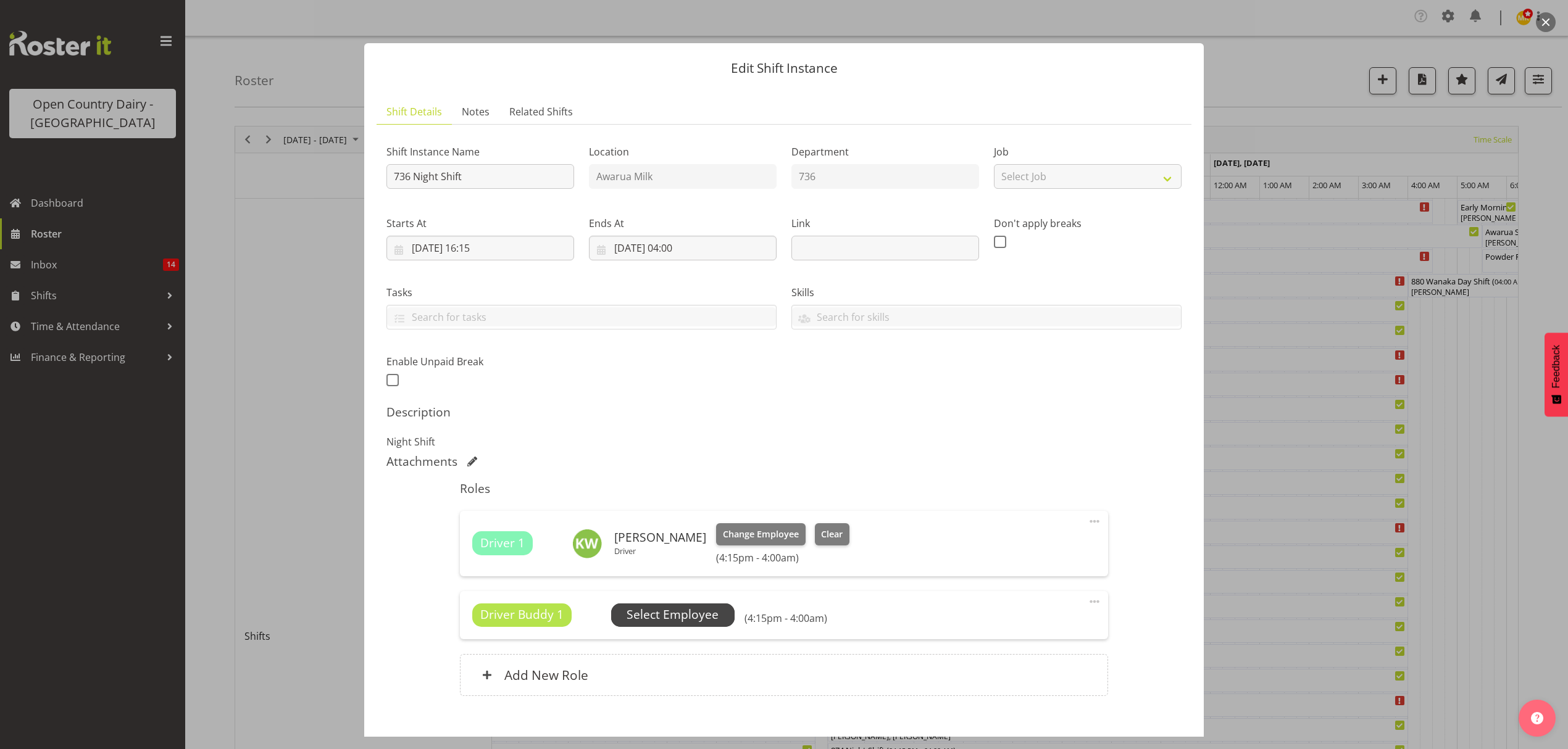
click at [645, 617] on span "Select Employee" at bounding box center [673, 615] width 92 height 18
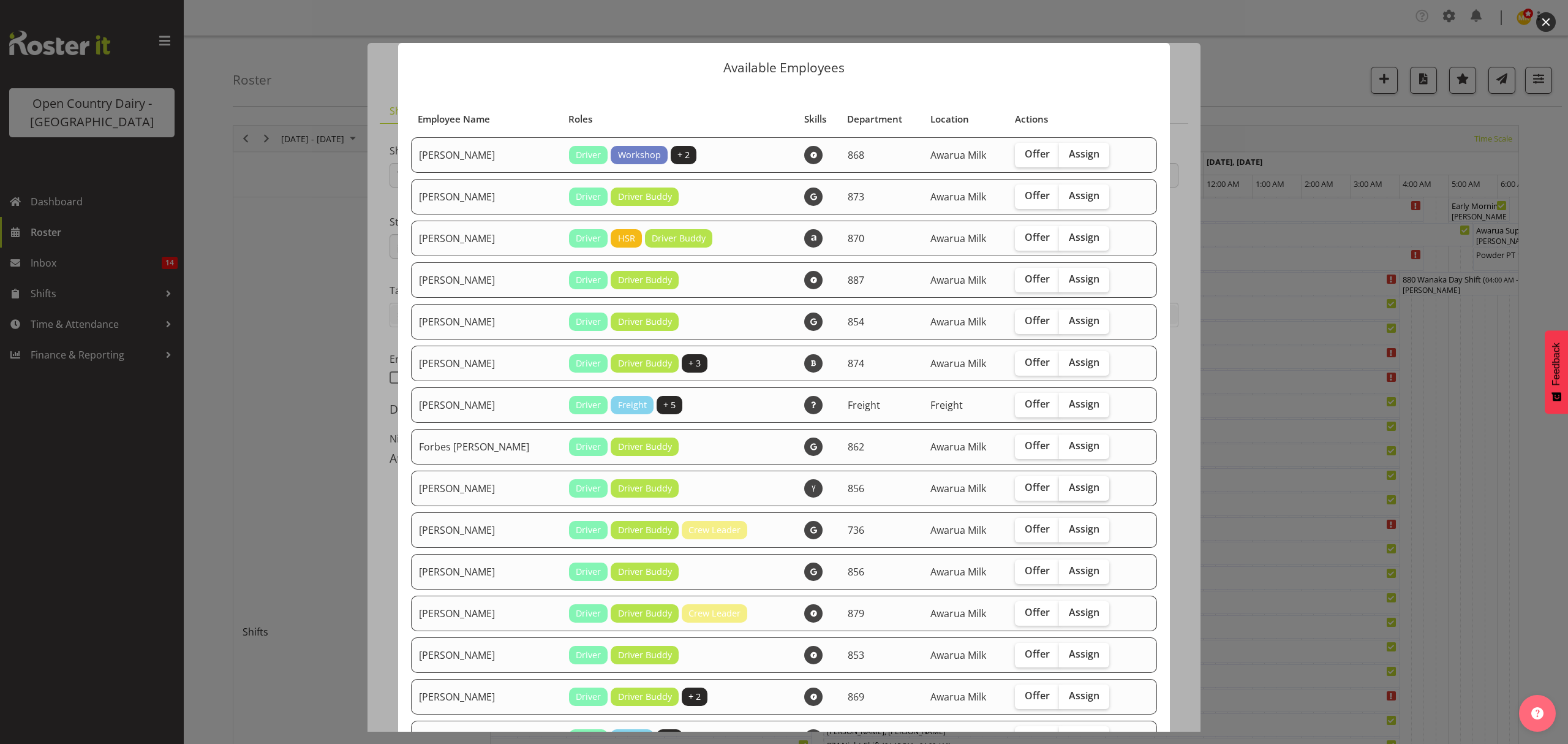
click at [1069, 481] on span "Assign" at bounding box center [1084, 486] width 30 height 12
click at [1067, 483] on input "Assign" at bounding box center [1063, 487] width 8 height 8
checkbox input "true"
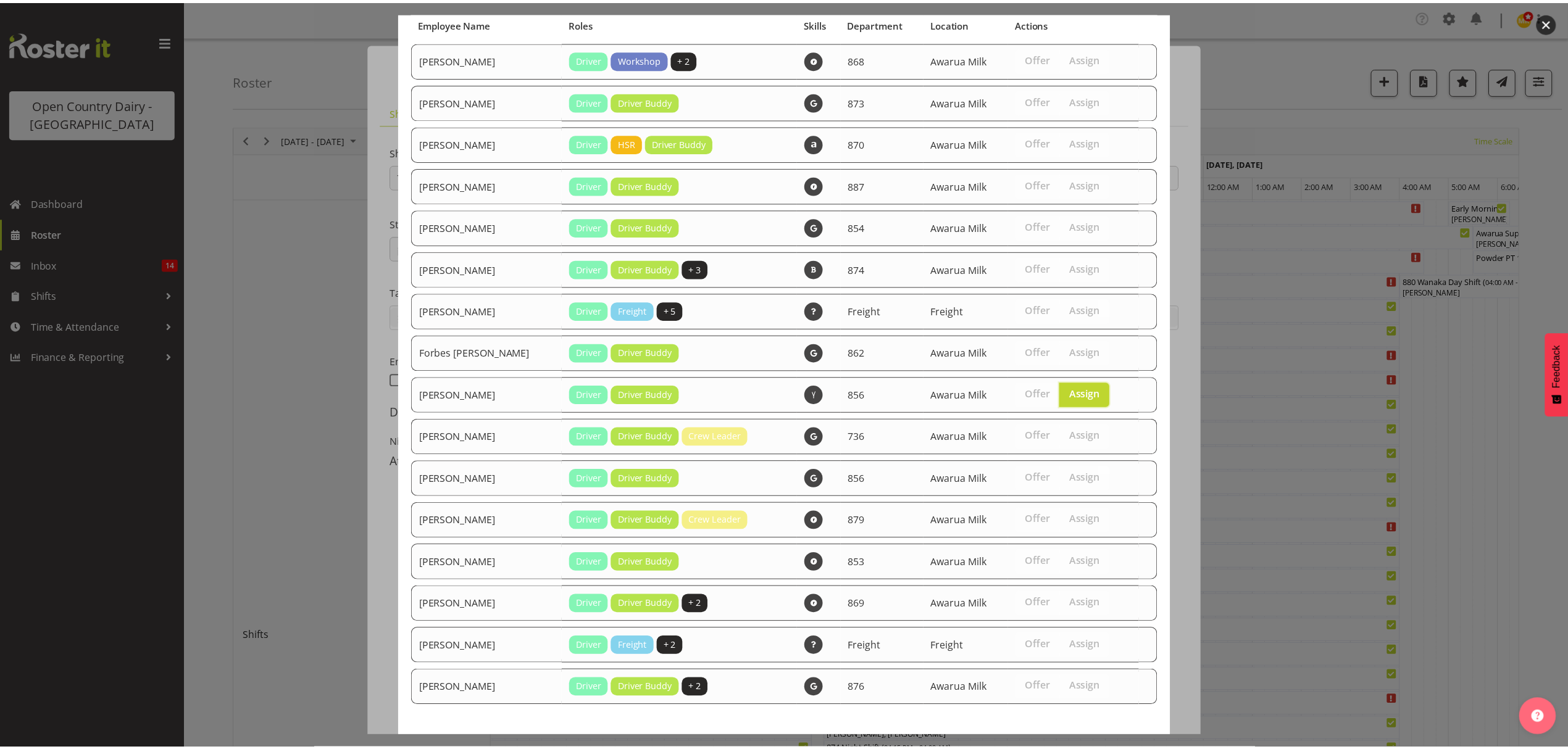
scroll to position [158, 0]
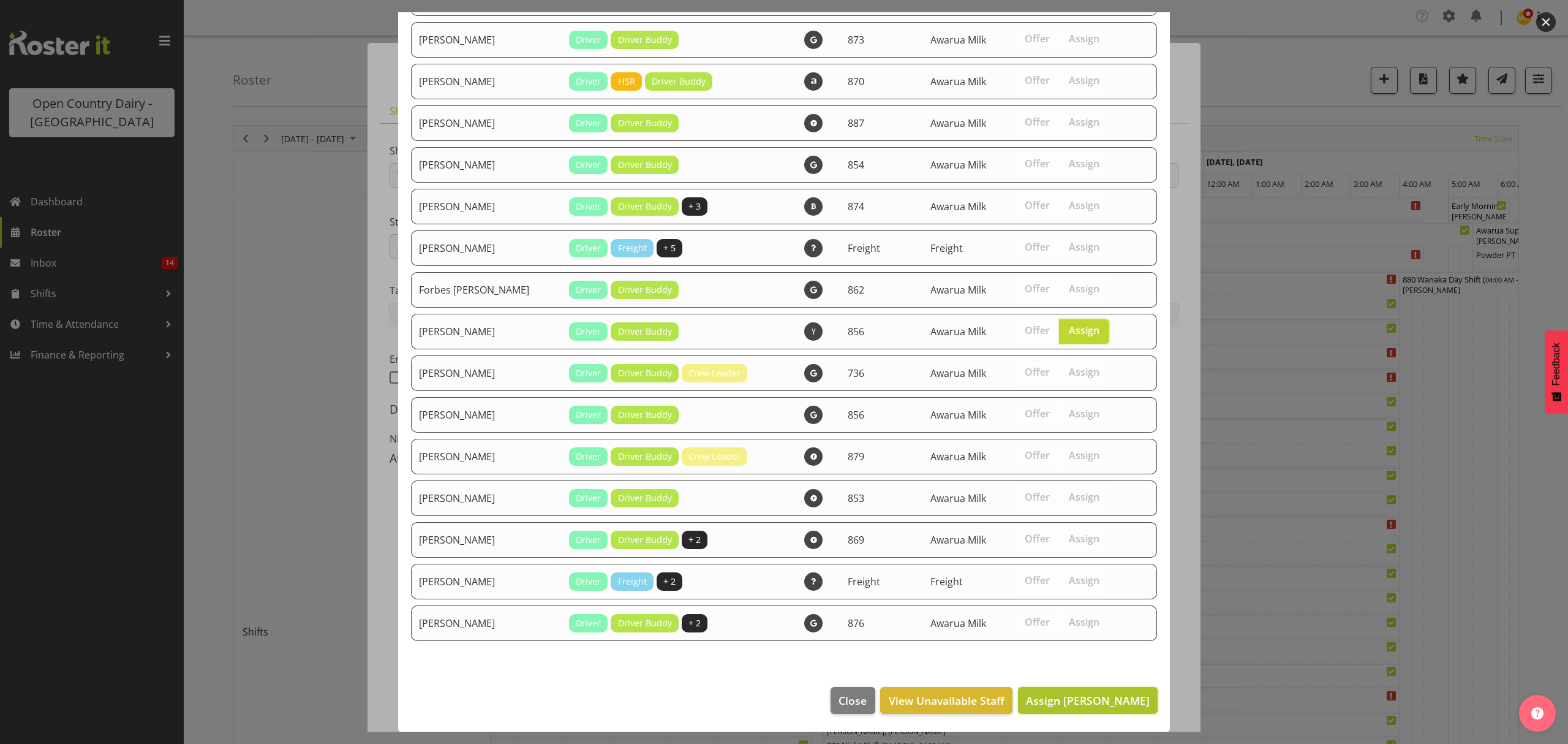
click at [1043, 693] on span "Assign [PERSON_NAME]" at bounding box center [1087, 700] width 124 height 14
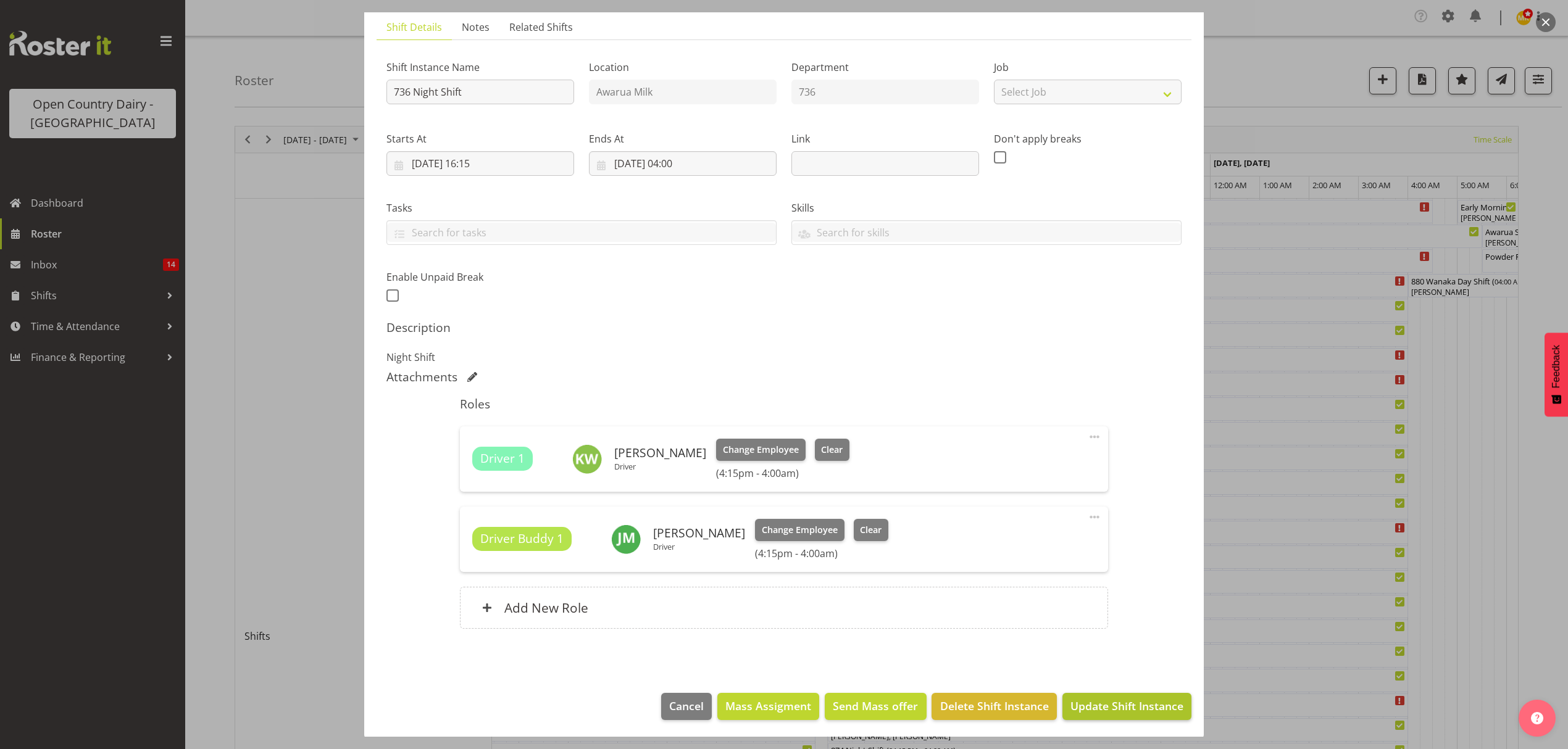
scroll to position [87, 0]
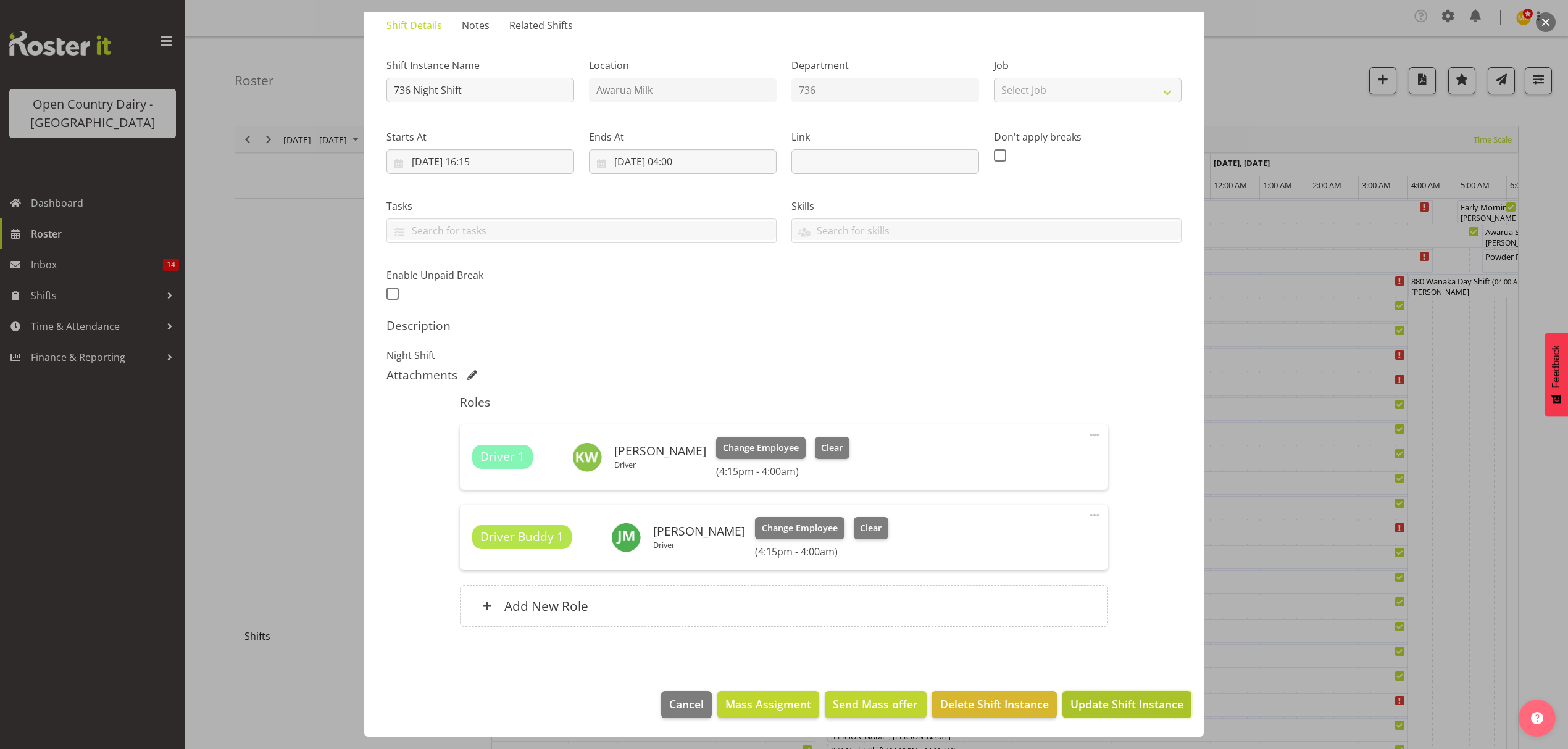
click at [1097, 702] on span "Update Shift Instance" at bounding box center [1126, 704] width 113 height 16
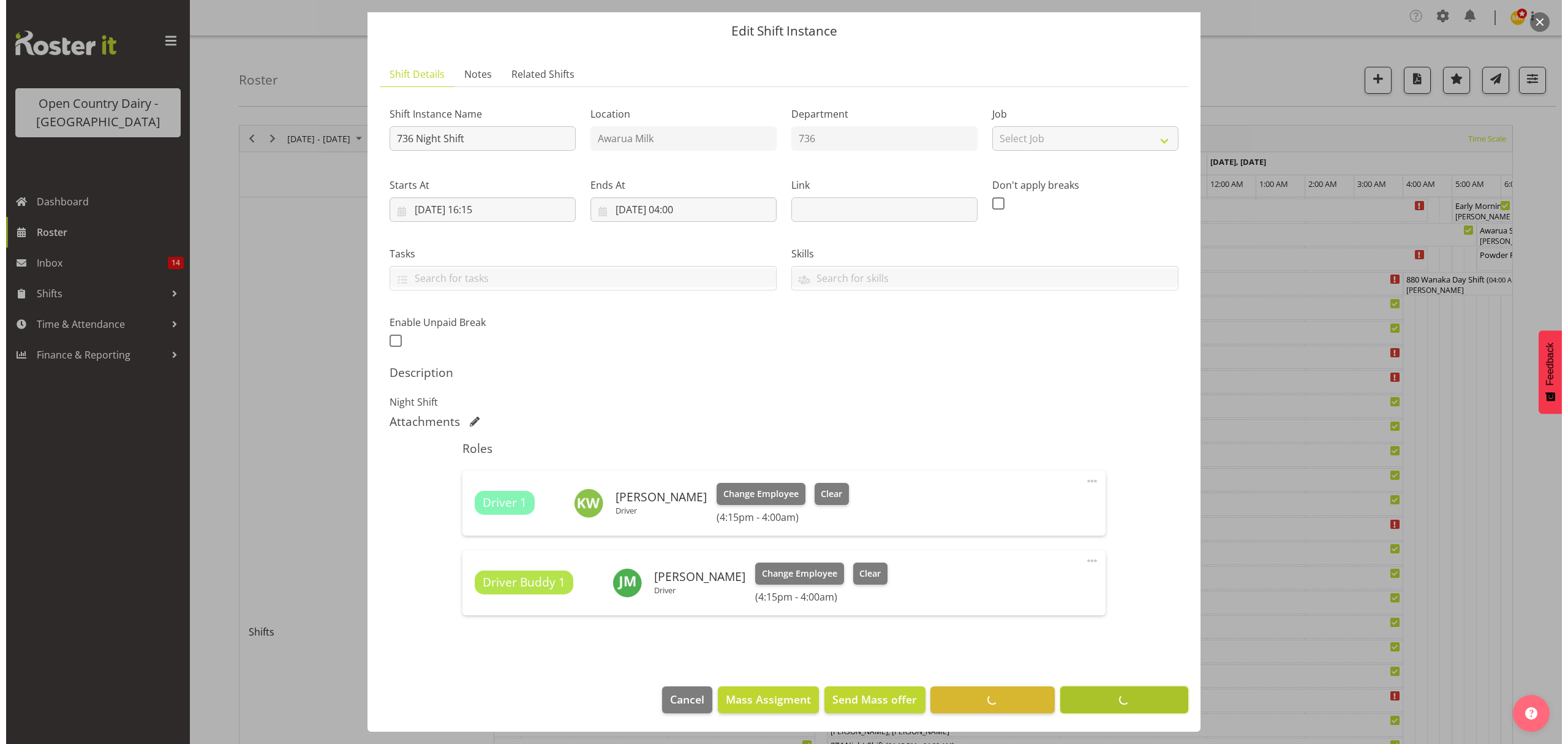
scroll to position [38, 0]
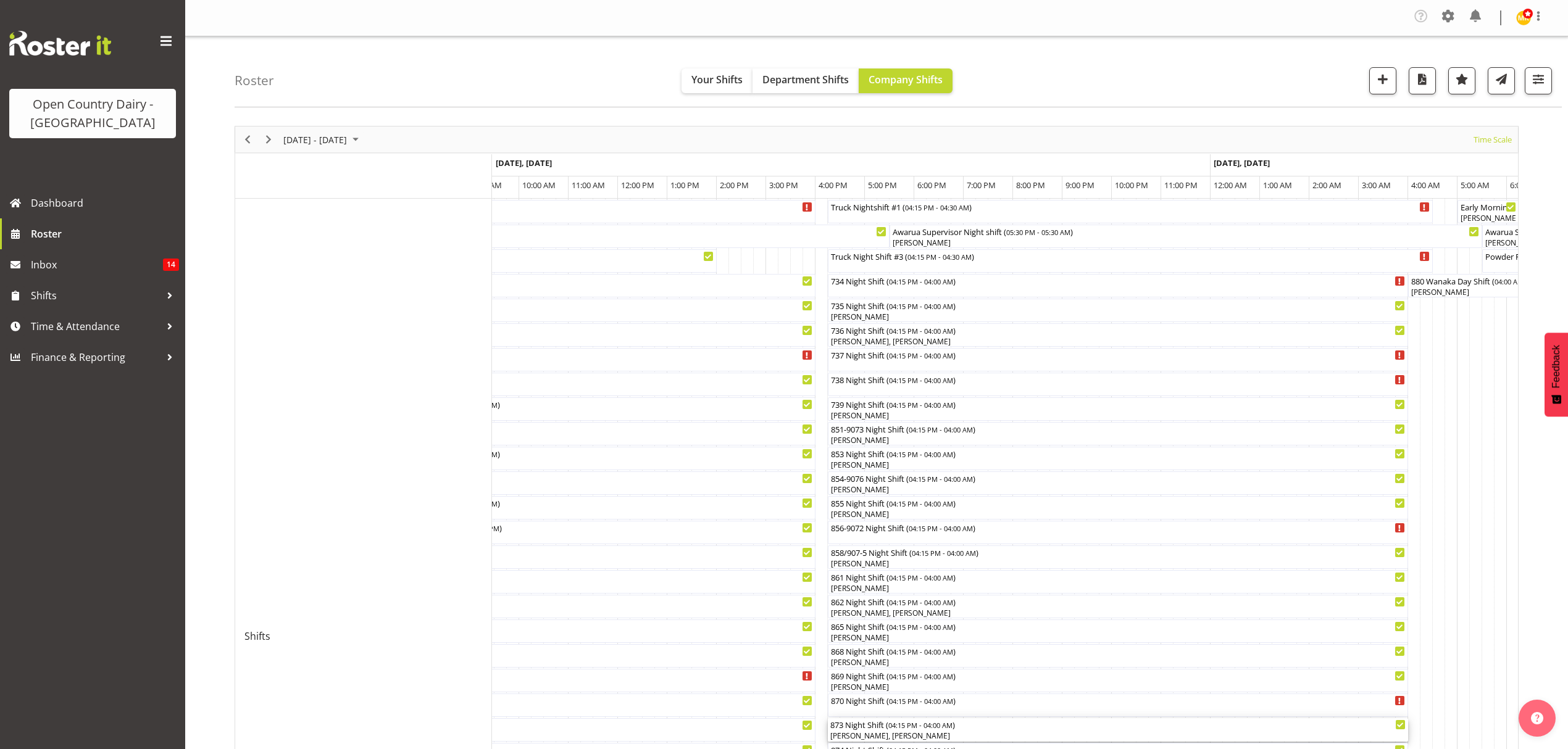
click at [857, 726] on div "873 Night Shift ( 04:15 PM - 04:00 AM )" at bounding box center [1118, 724] width 575 height 12
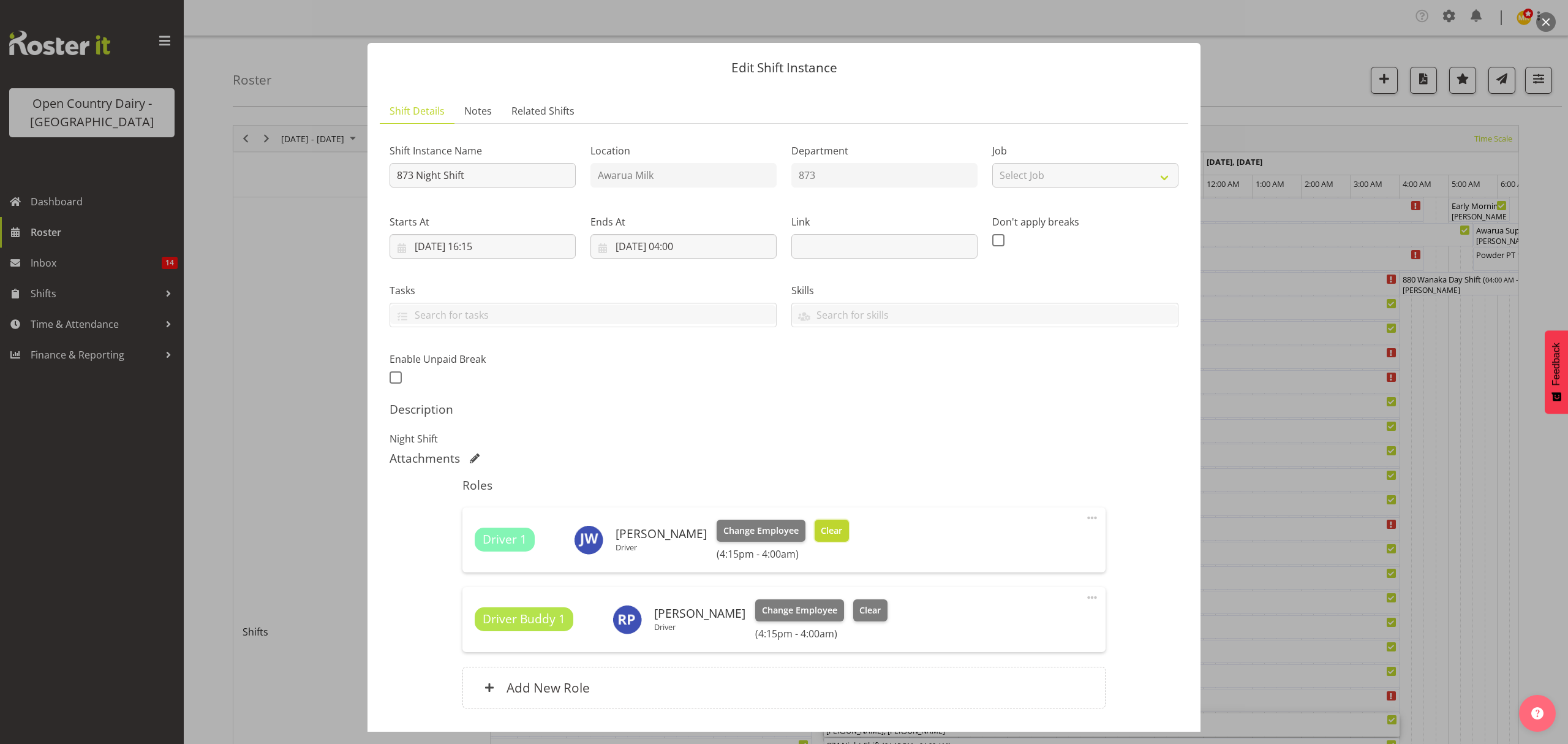
click at [820, 530] on span "Clear" at bounding box center [831, 530] width 22 height 14
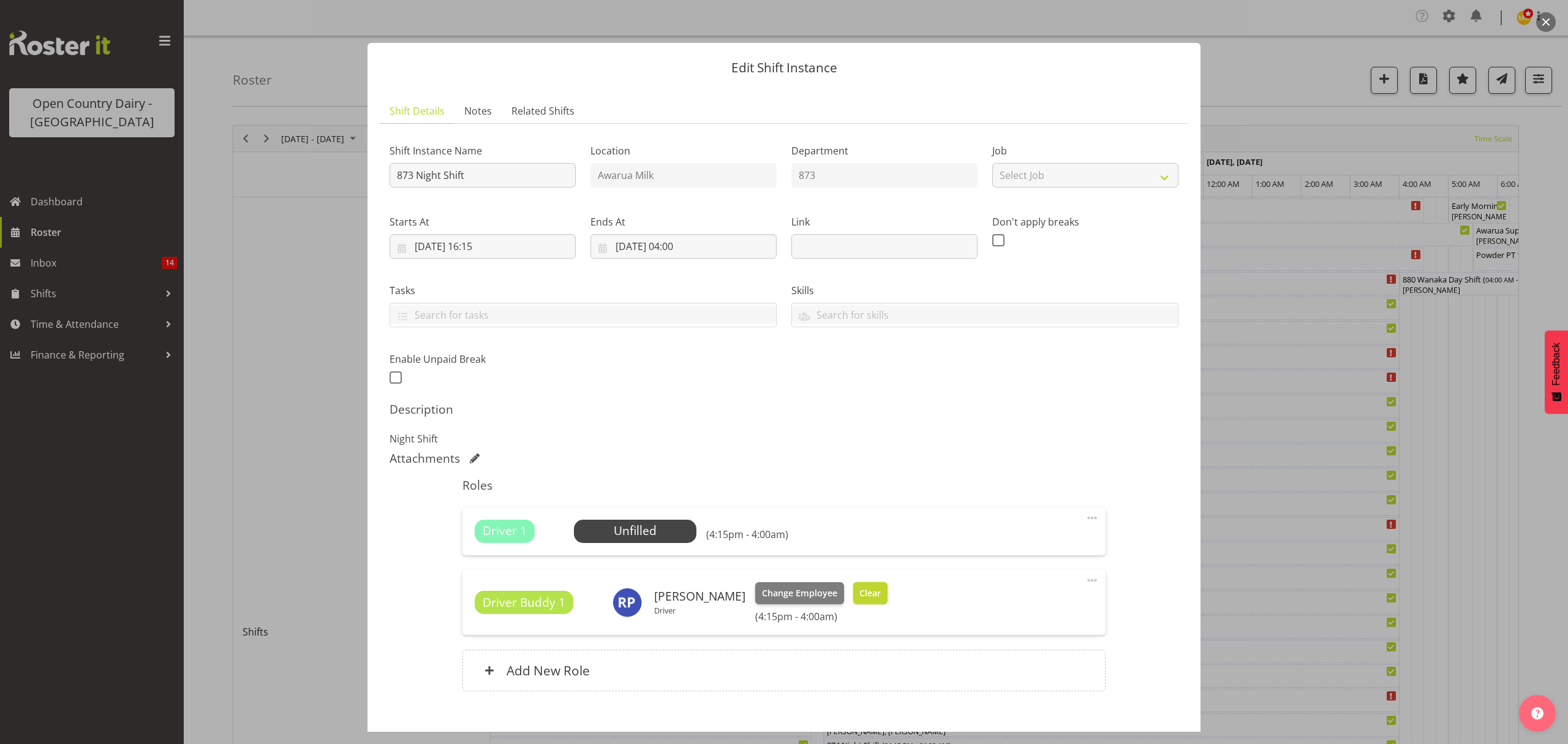
click at [853, 586] on button "Clear" at bounding box center [871, 594] width 35 height 22
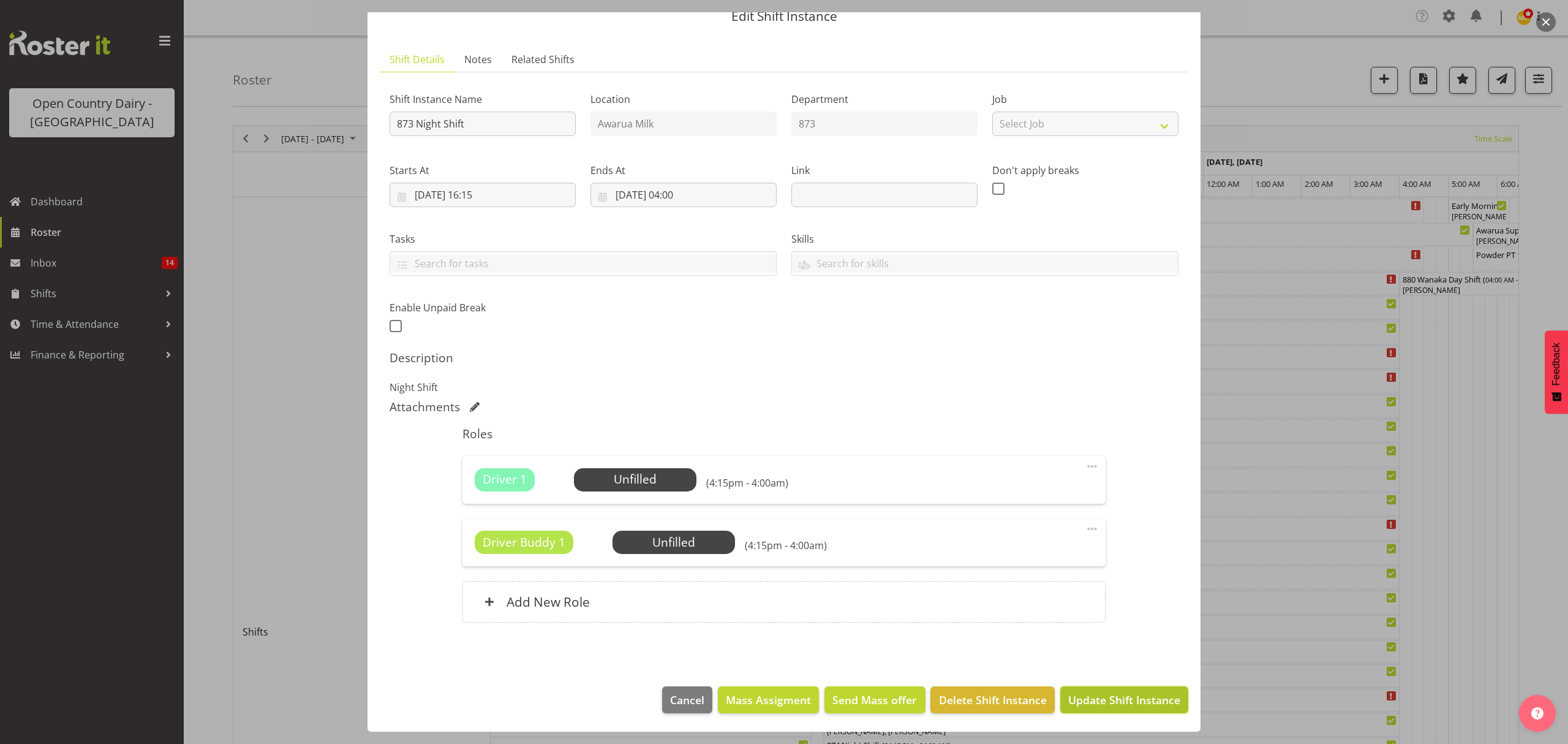
click at [1118, 690] on button "Update Shift Instance" at bounding box center [1124, 700] width 128 height 27
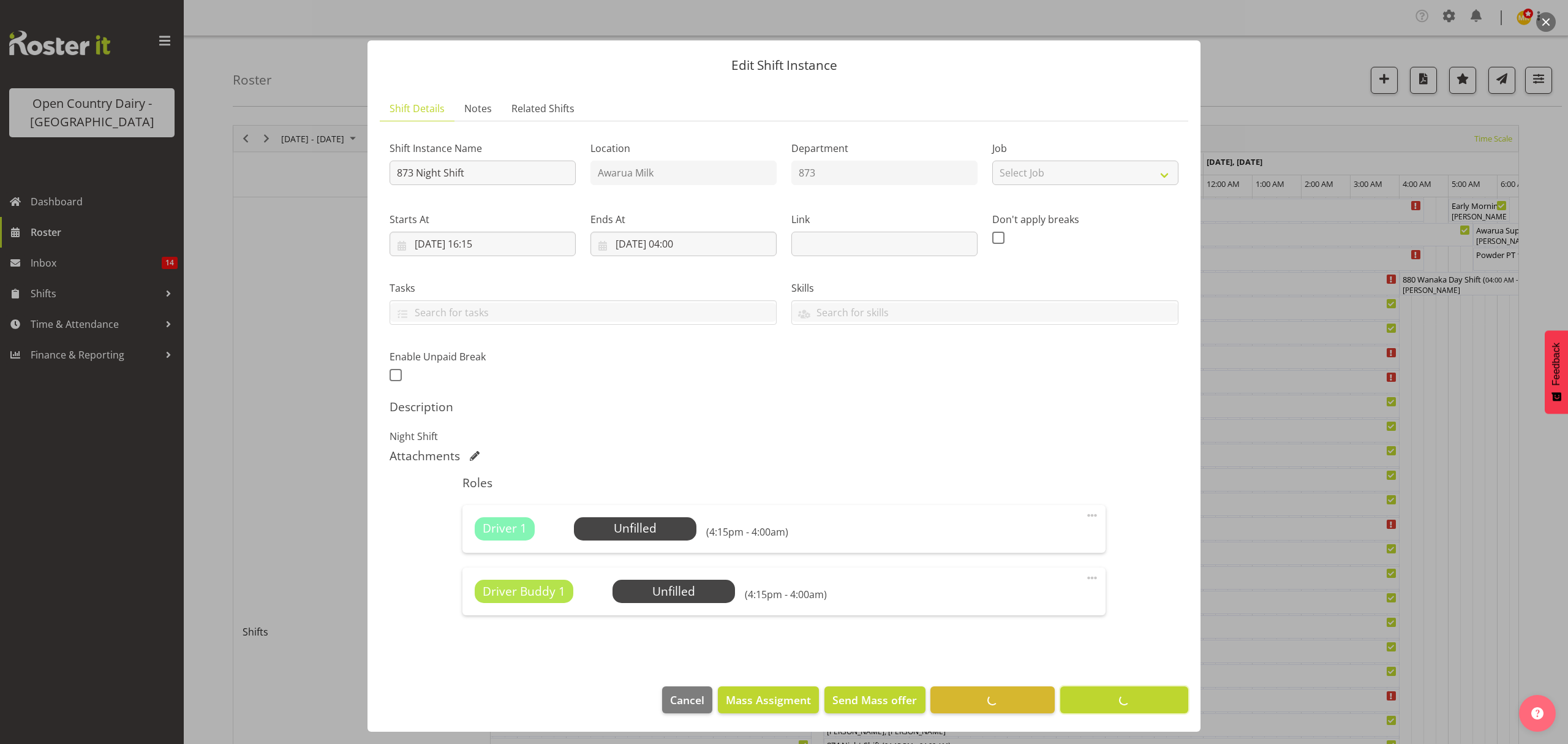
scroll to position [3, 0]
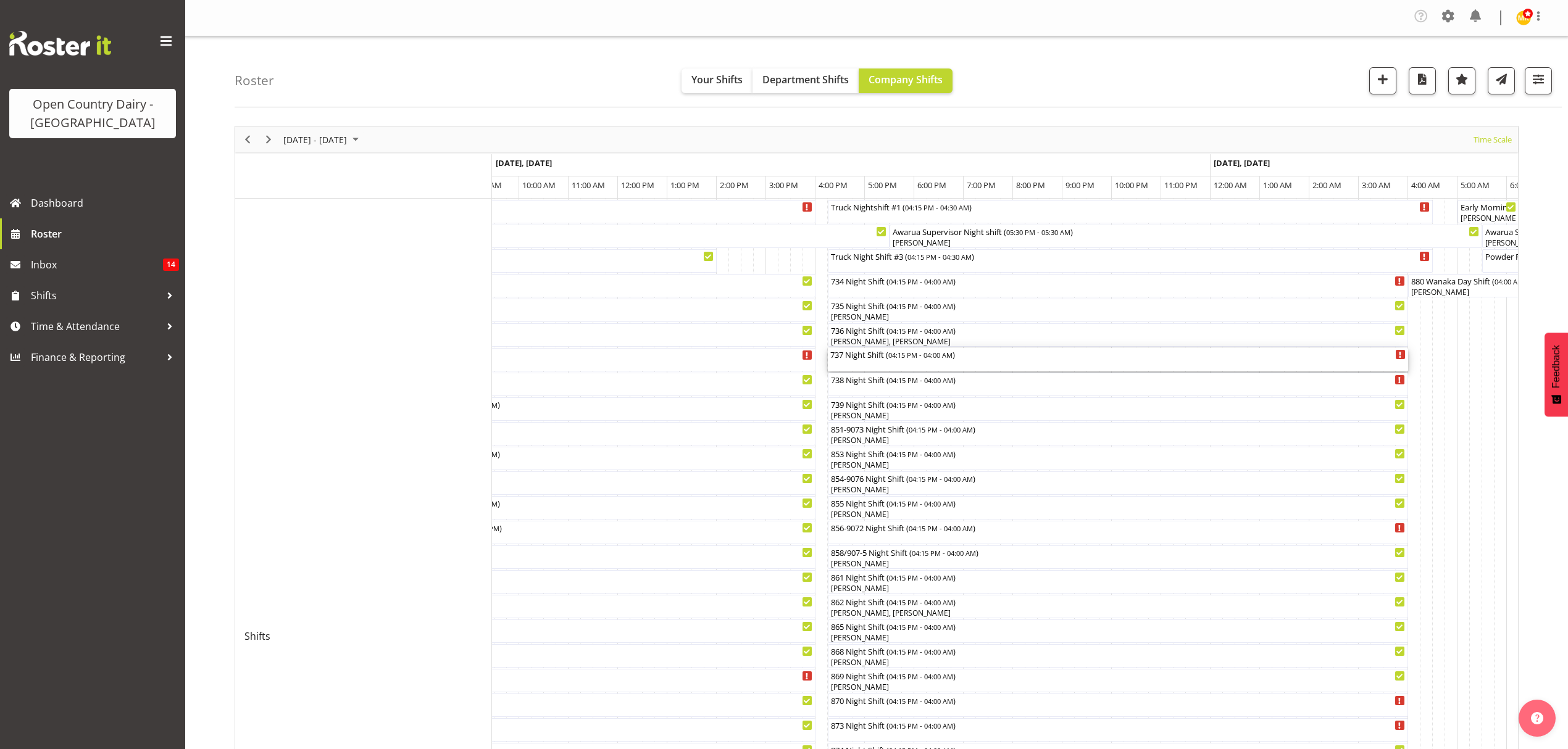
click at [862, 364] on div "737 Night Shift ( 04:15 PM - 04:00 AM )" at bounding box center [1118, 359] width 575 height 23
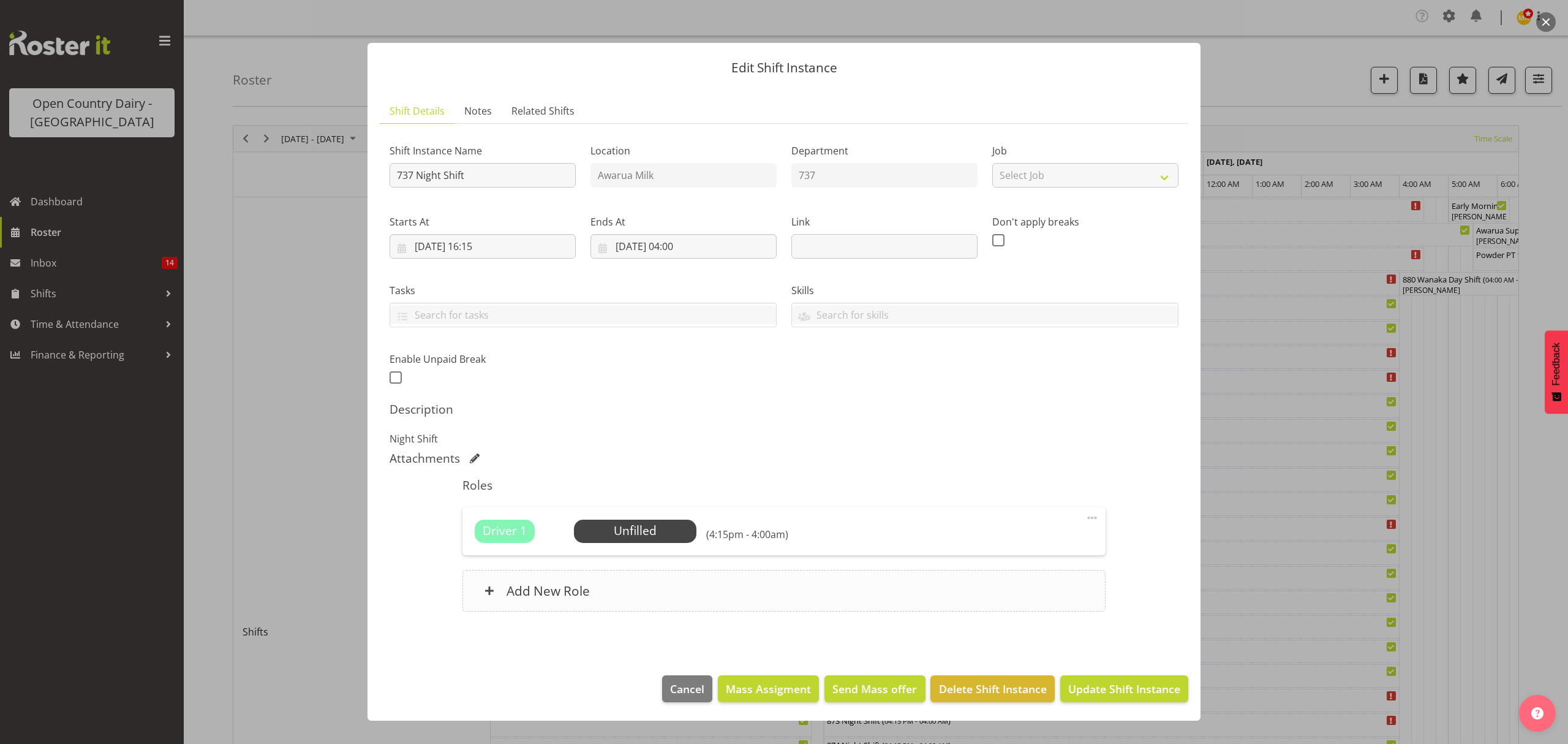
click at [522, 593] on h6 "Add New Role" at bounding box center [548, 590] width 83 height 16
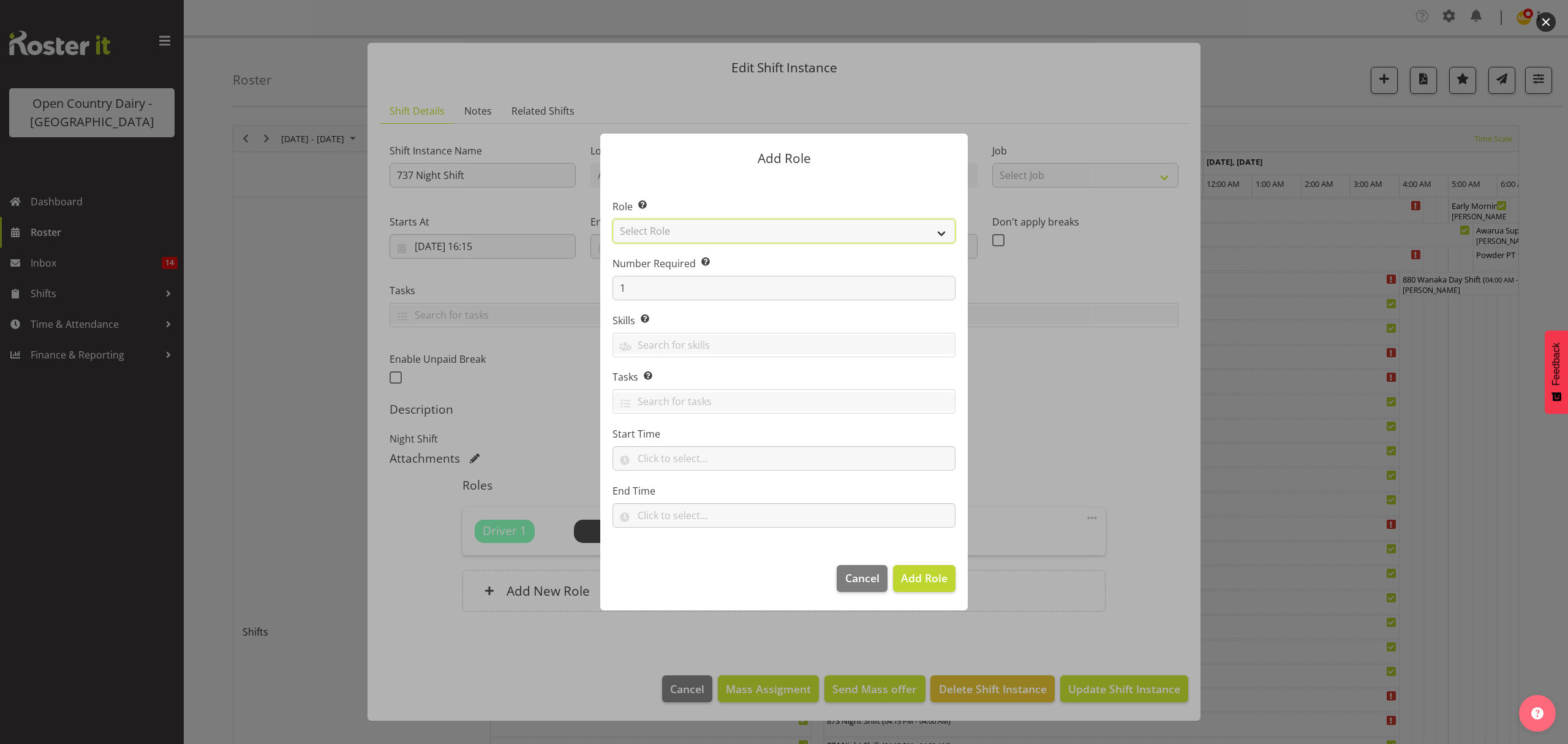
click at [939, 233] on select "Select Role Crew Leader Driver Driver Assessor Dayshift Driver Assessor Nightsh…" at bounding box center [784, 230] width 343 height 25
select select "1437"
click at [612, 218] on select "Select Role Crew Leader Driver Driver Assessor Dayshift Driver Assessor Nightsh…" at bounding box center [784, 230] width 343 height 25
click at [922, 582] on span "Add Role" at bounding box center [924, 578] width 46 height 14
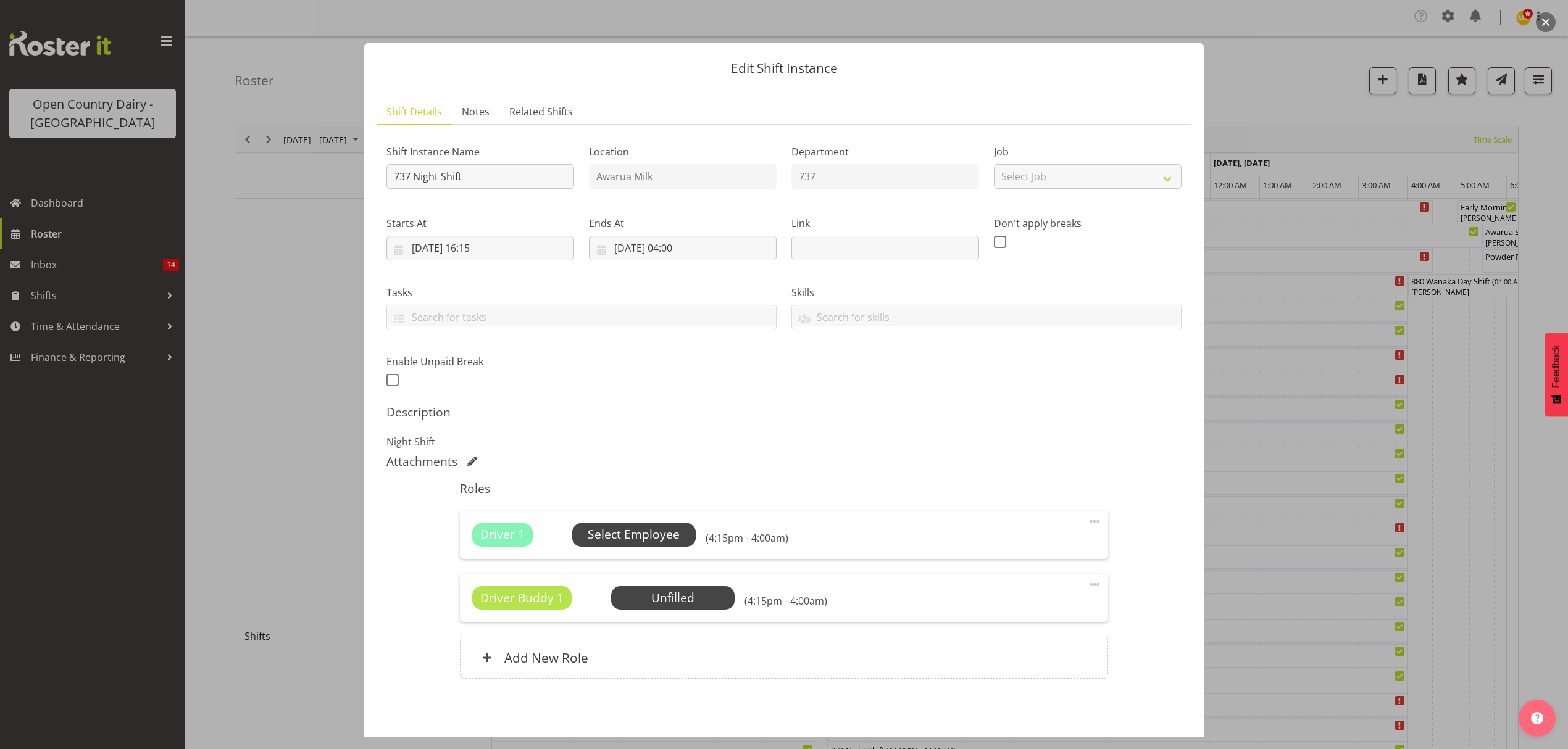
click at [648, 534] on span "Select Employee" at bounding box center [633, 535] width 92 height 18
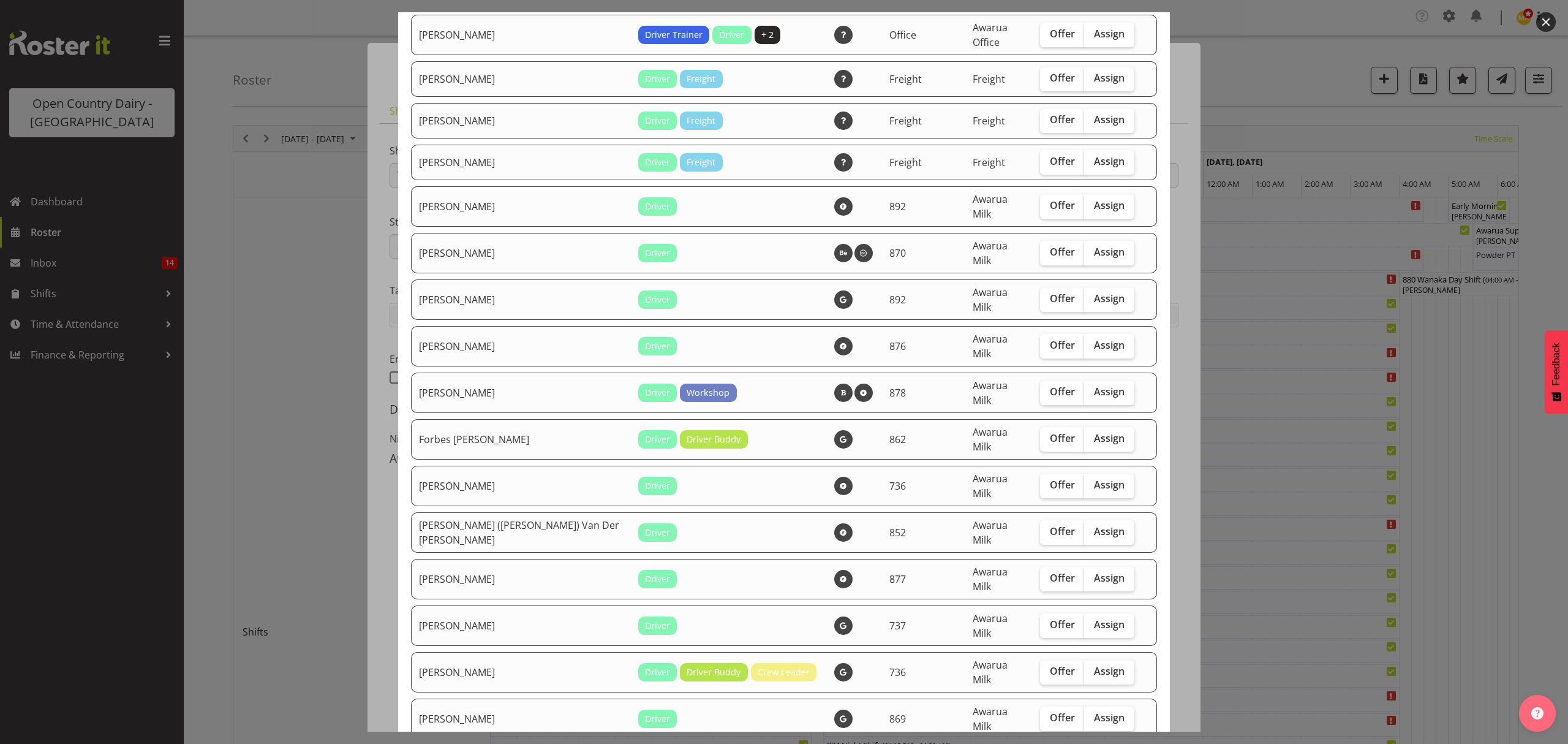
scroll to position [1307, 0]
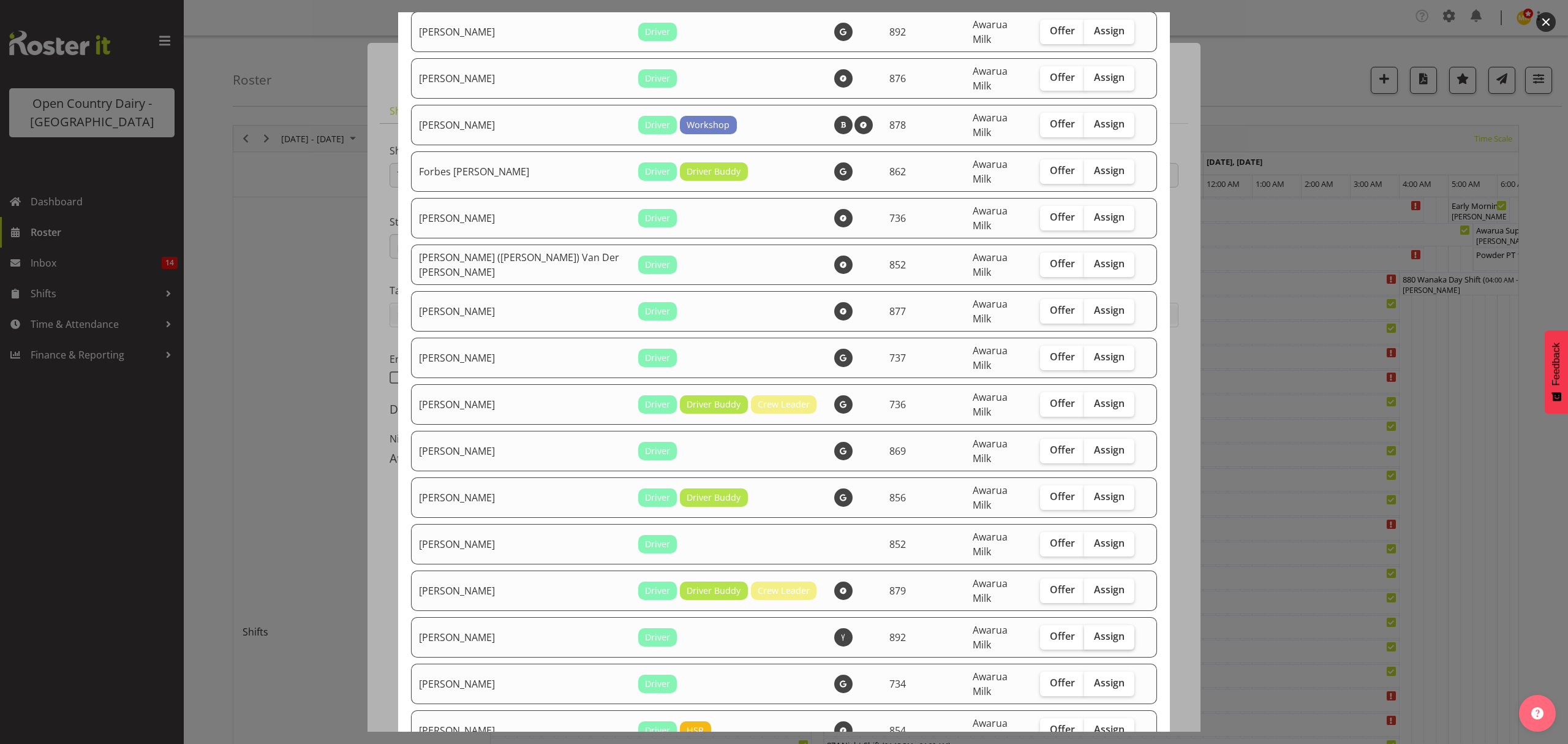
click at [1094, 630] on span "Assign" at bounding box center [1109, 635] width 30 height 12
click at [1085, 633] on input "Assign" at bounding box center [1088, 637] width 8 height 8
checkbox input "true"
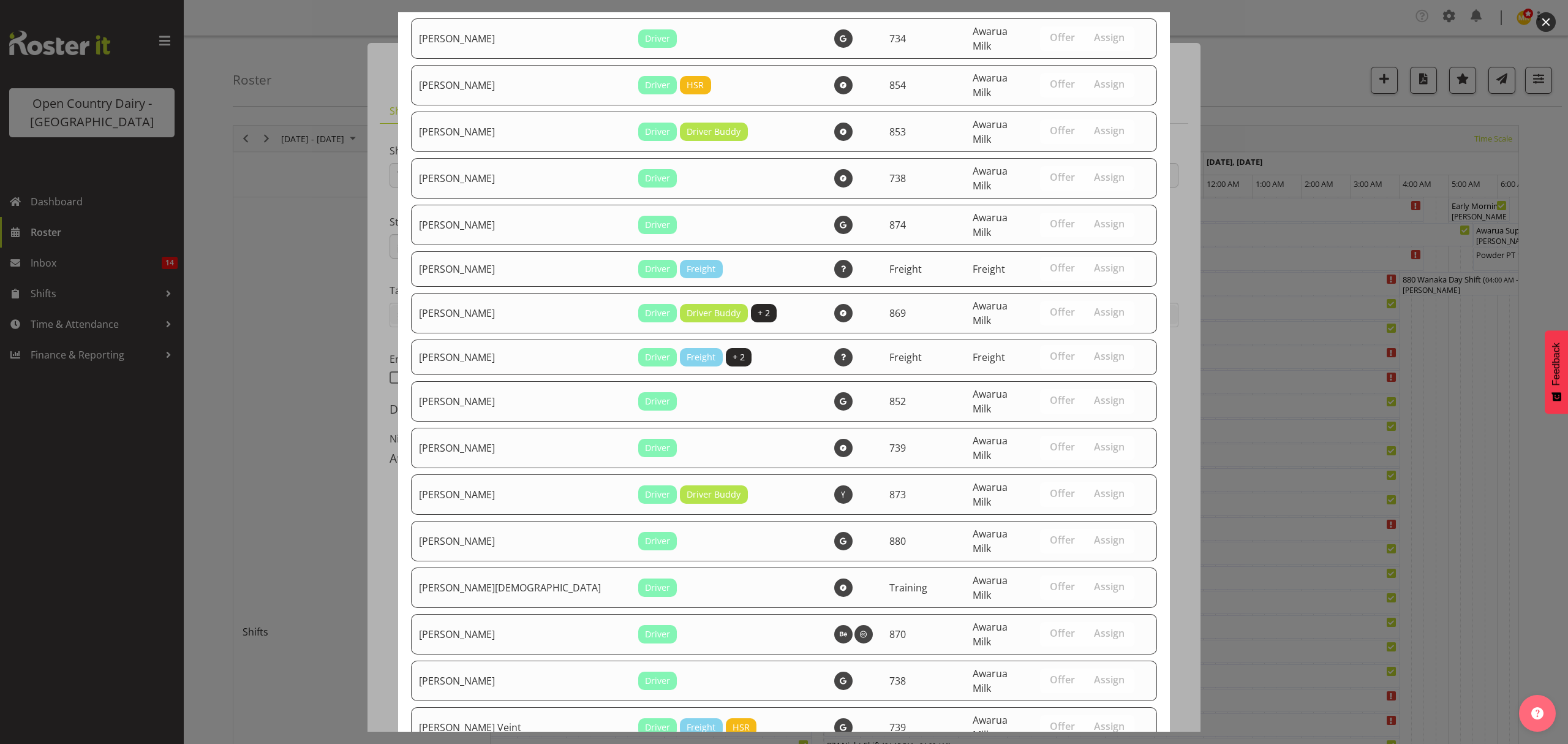
scroll to position [2032, 0]
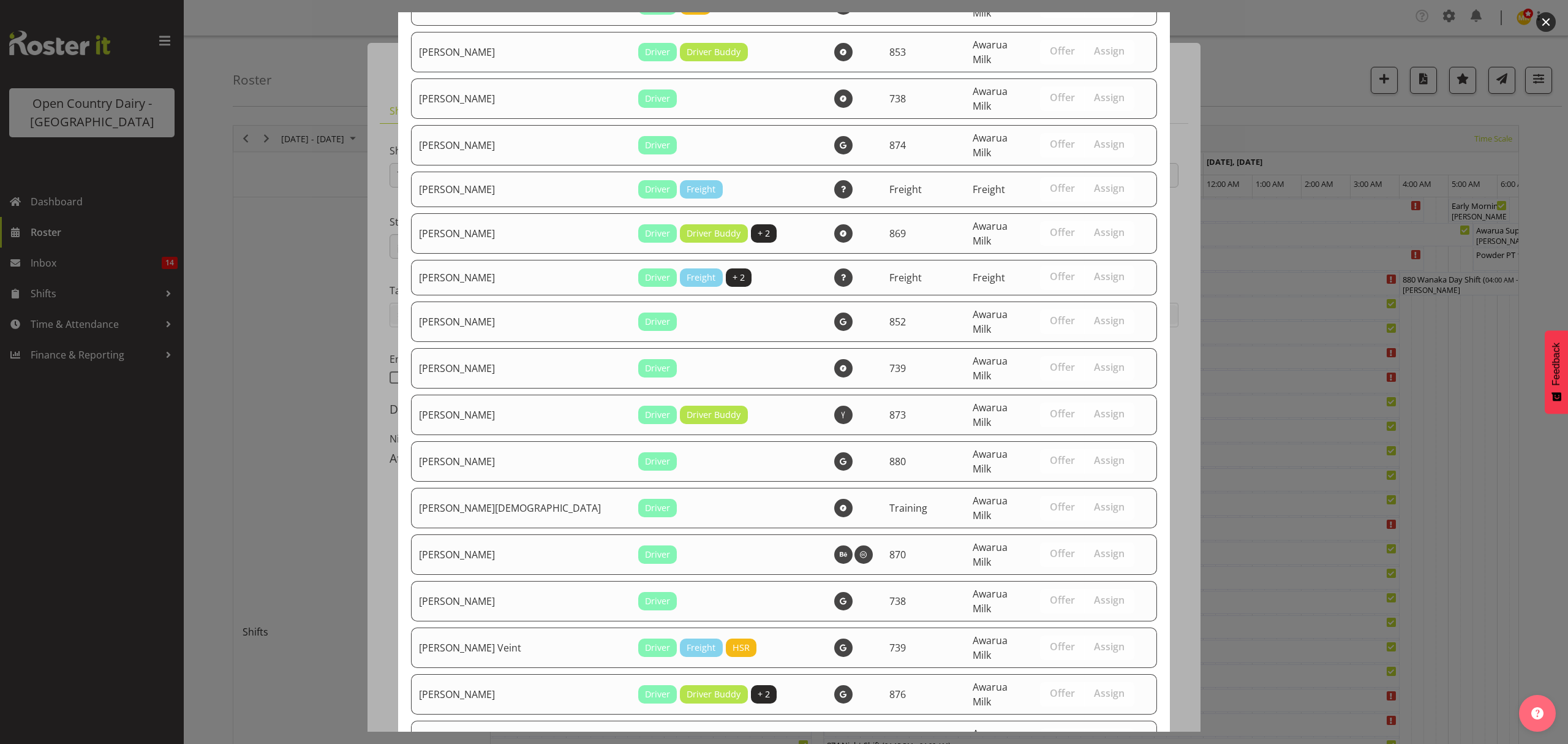
drag, startPoint x: 1074, startPoint y: 703, endPoint x: 1075, endPoint y: 686, distance: 17.0
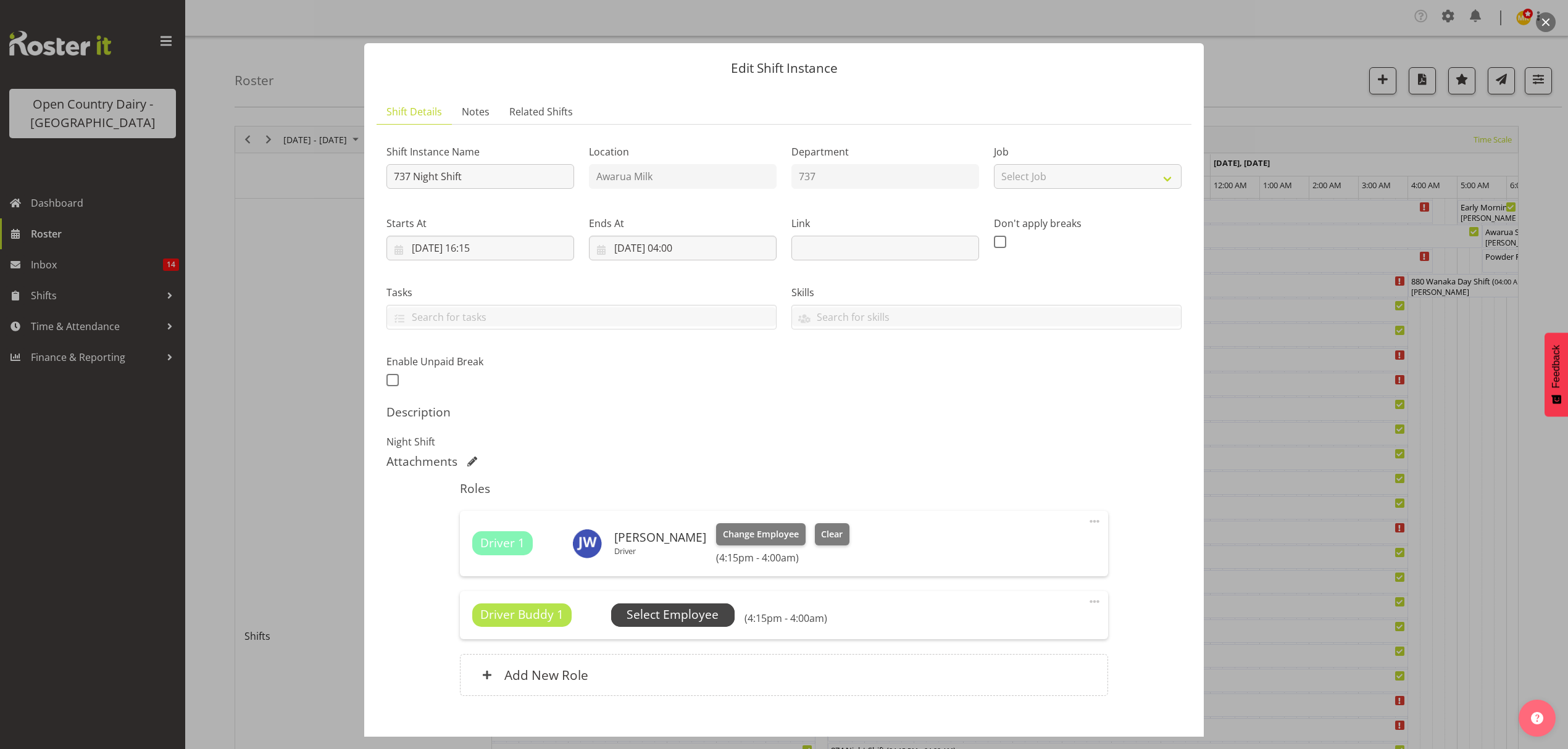
click at [685, 610] on span "Select Employee" at bounding box center [673, 615] width 92 height 18
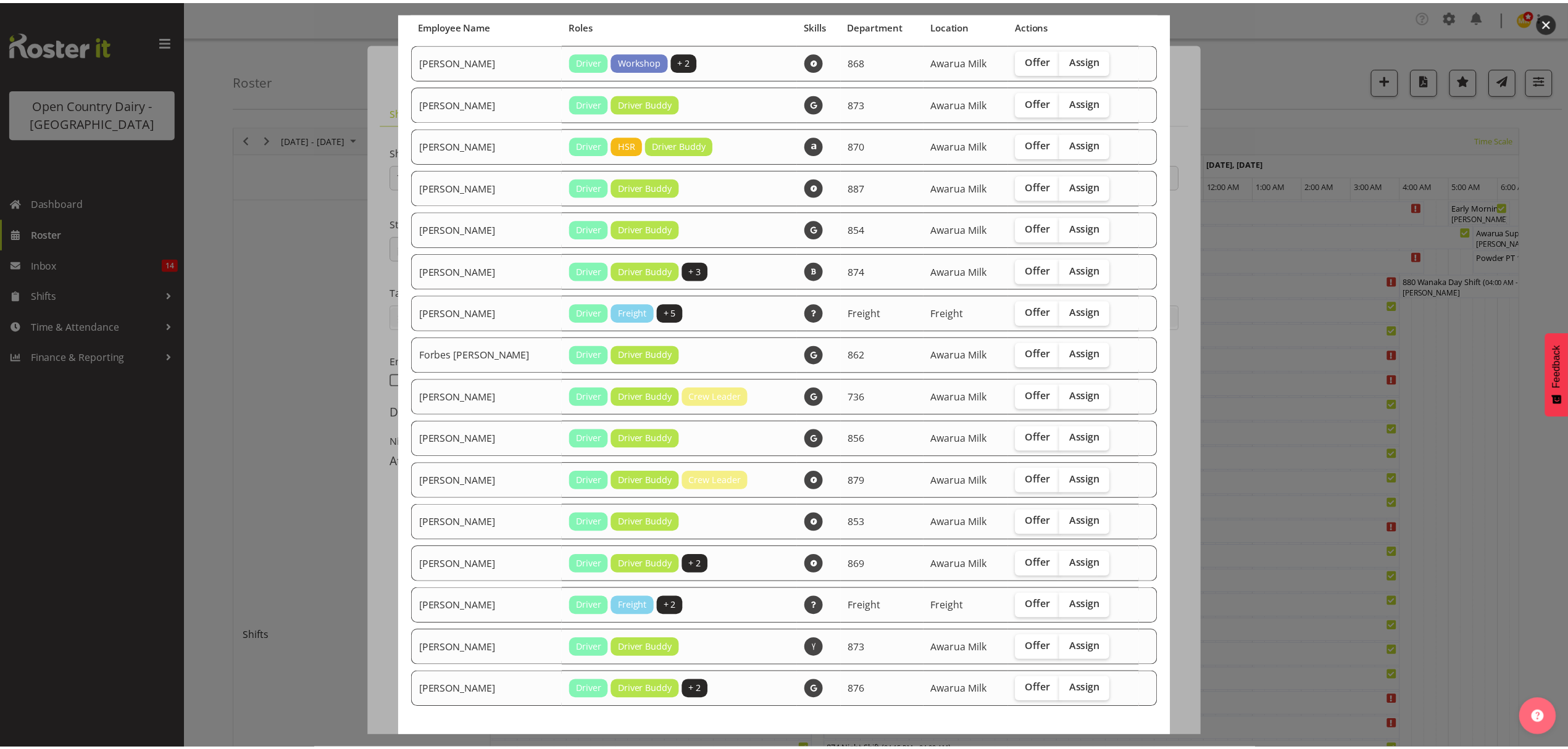
scroll to position [158, 0]
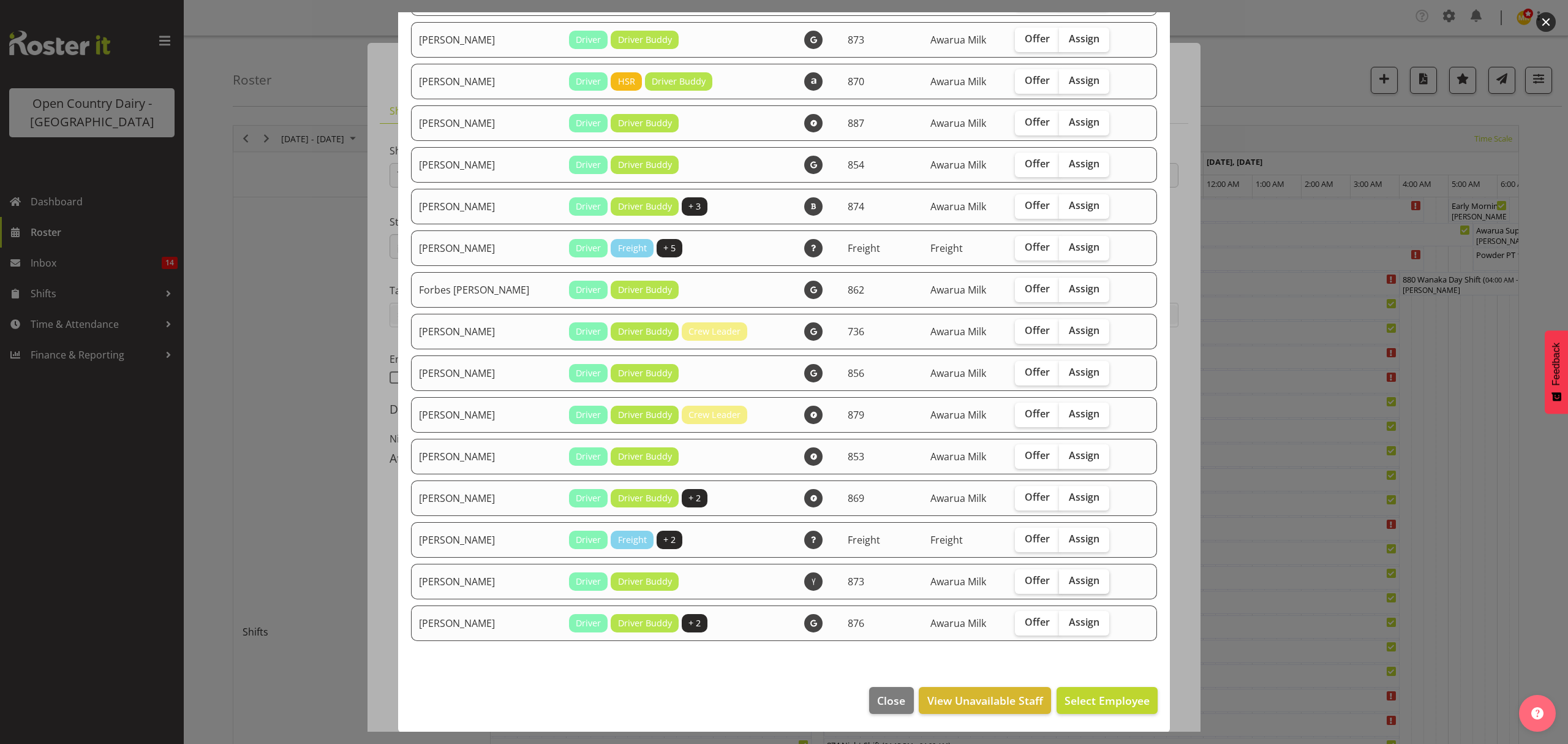
click at [1071, 575] on span "Assign" at bounding box center [1084, 580] width 30 height 12
click at [1067, 577] on input "Assign" at bounding box center [1063, 581] width 8 height 8
checkbox input "true"
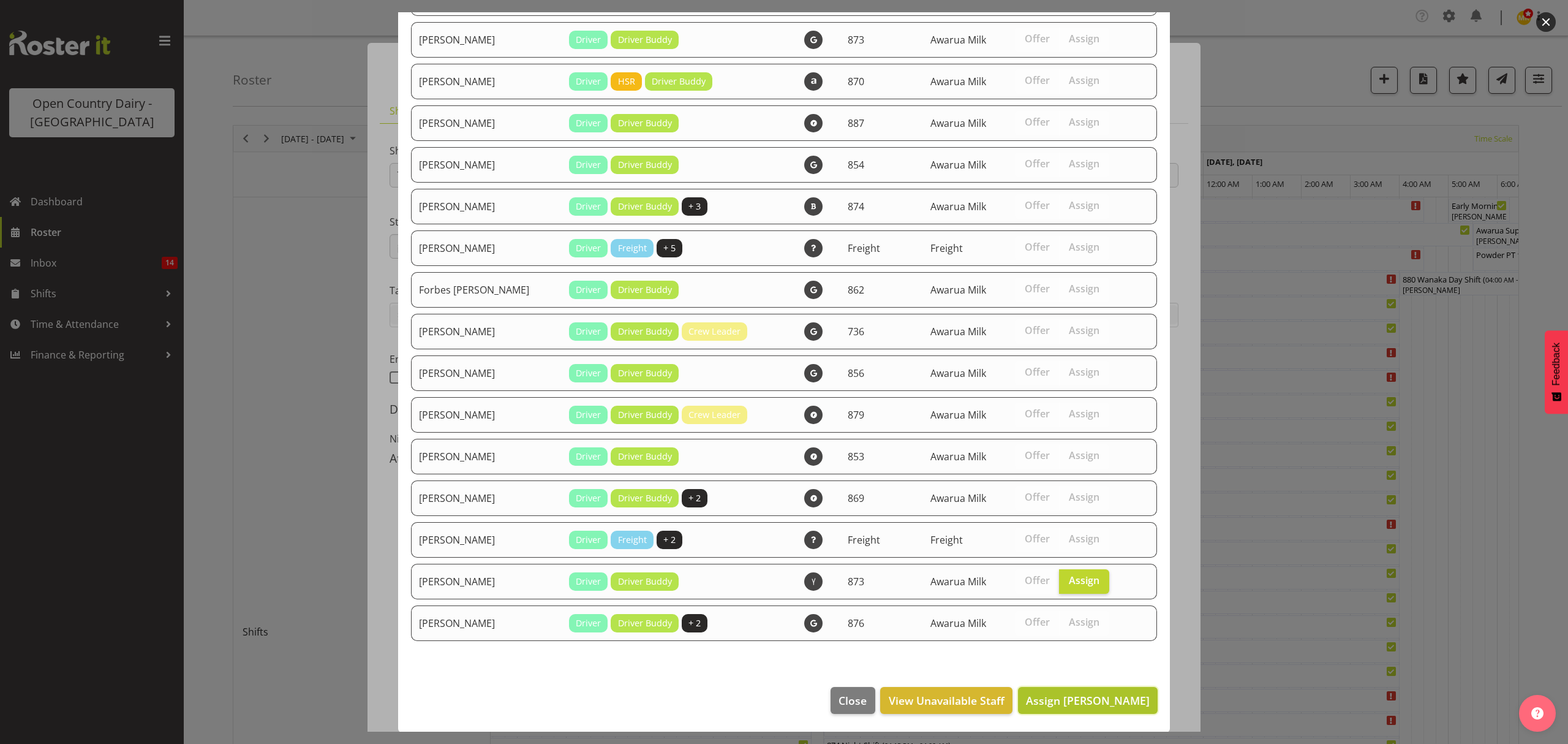
click at [1080, 696] on span "Assign [PERSON_NAME]" at bounding box center [1087, 700] width 124 height 14
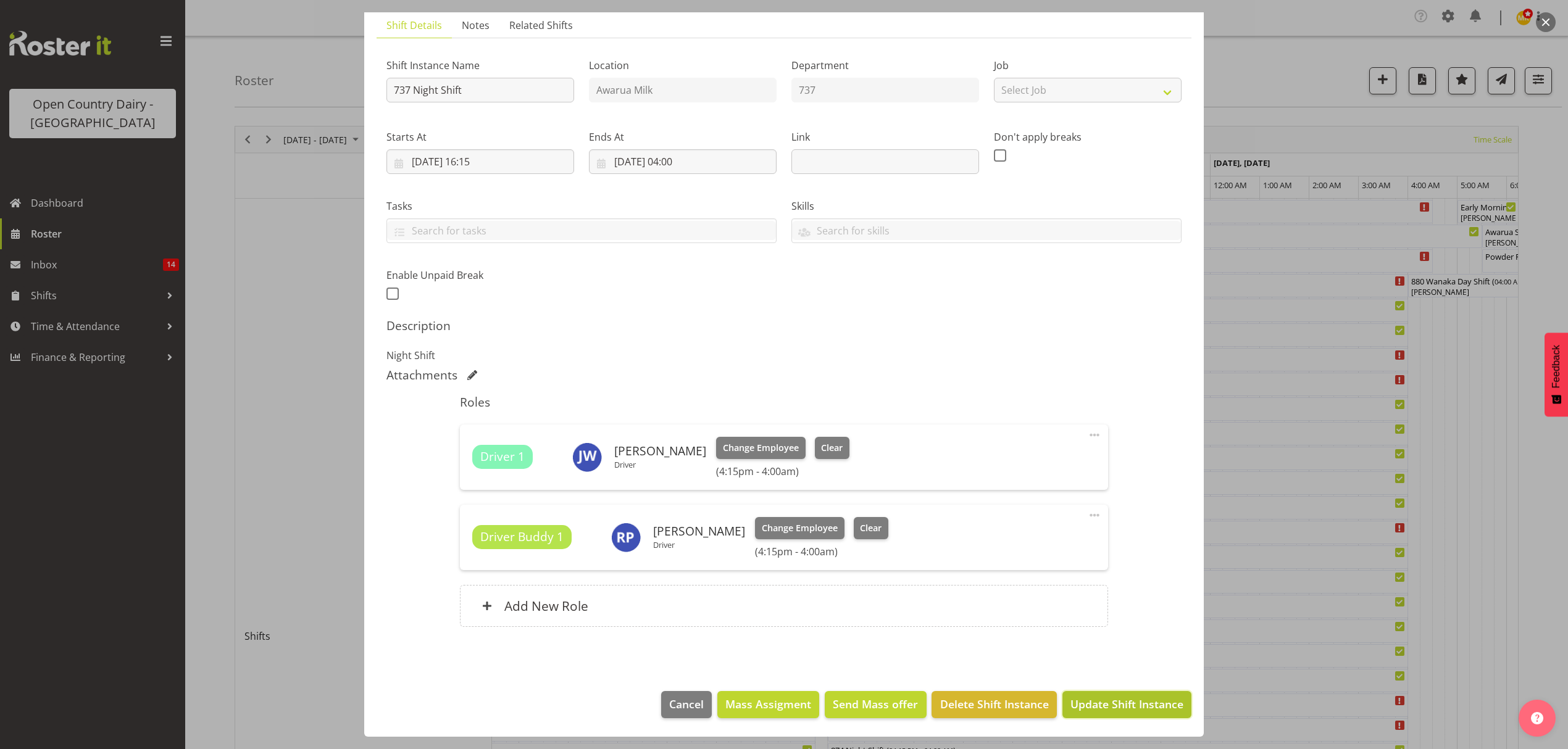
click at [1089, 704] on span "Update Shift Instance" at bounding box center [1126, 704] width 113 height 16
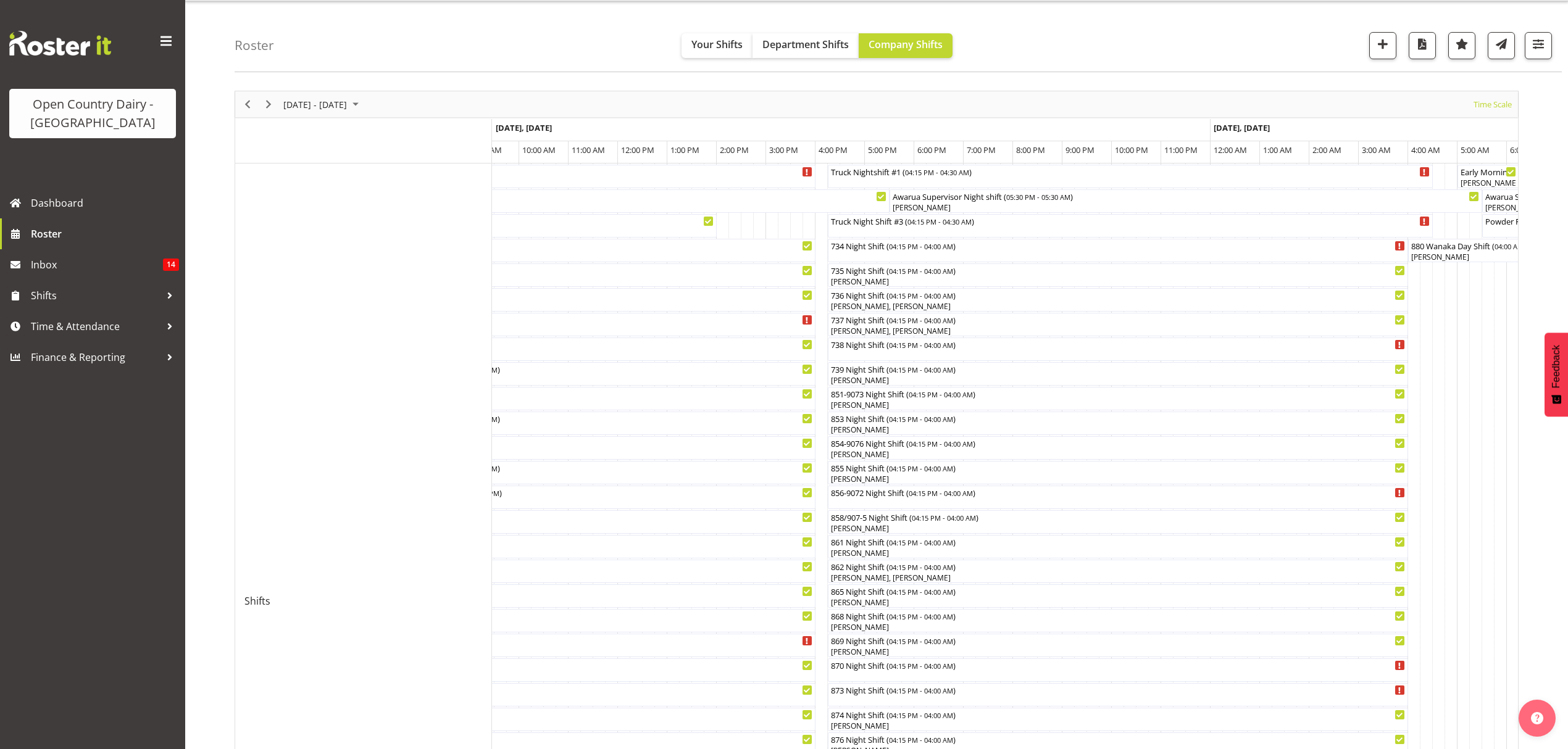
scroll to position [0, 0]
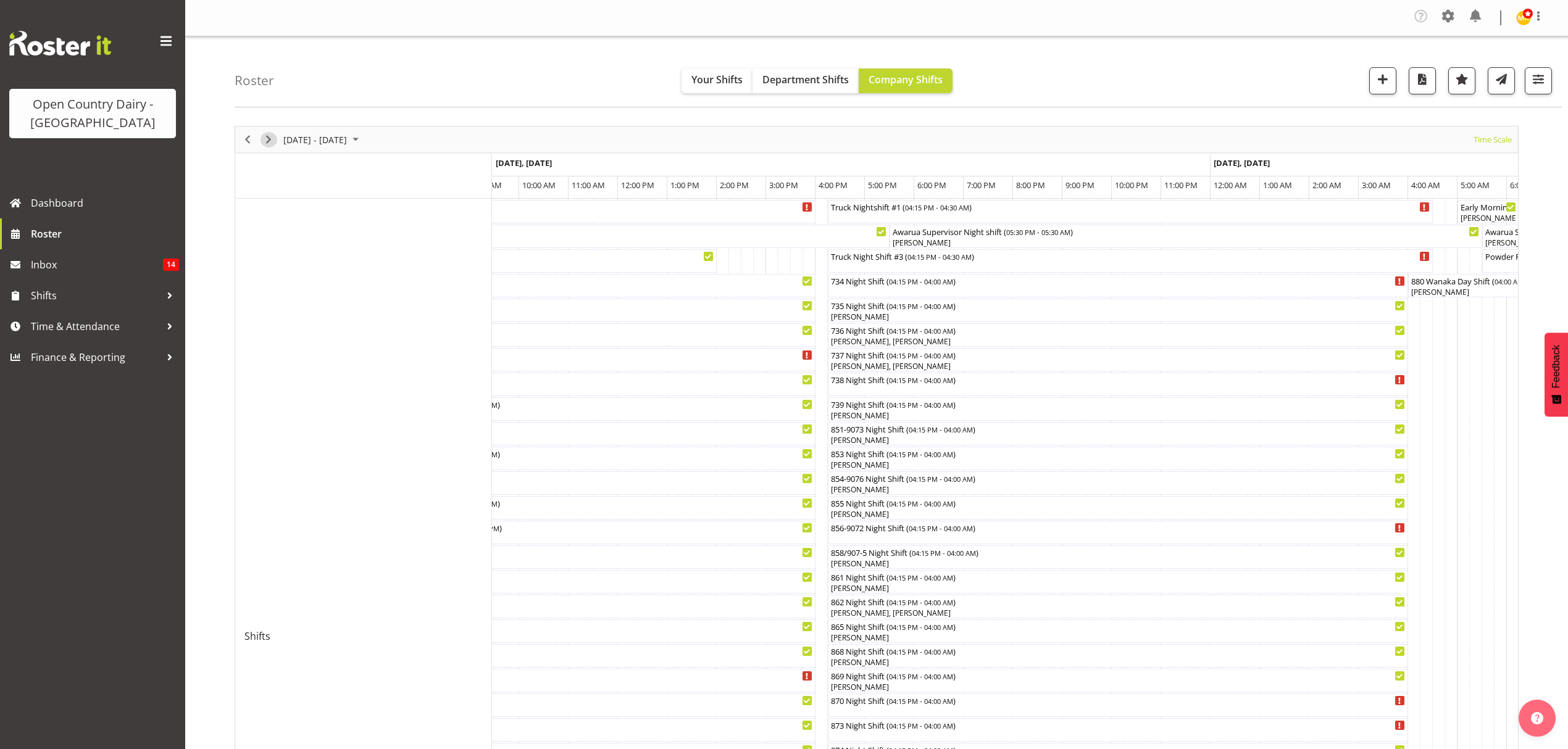
click at [273, 137] on span "Next" at bounding box center [268, 139] width 15 height 15
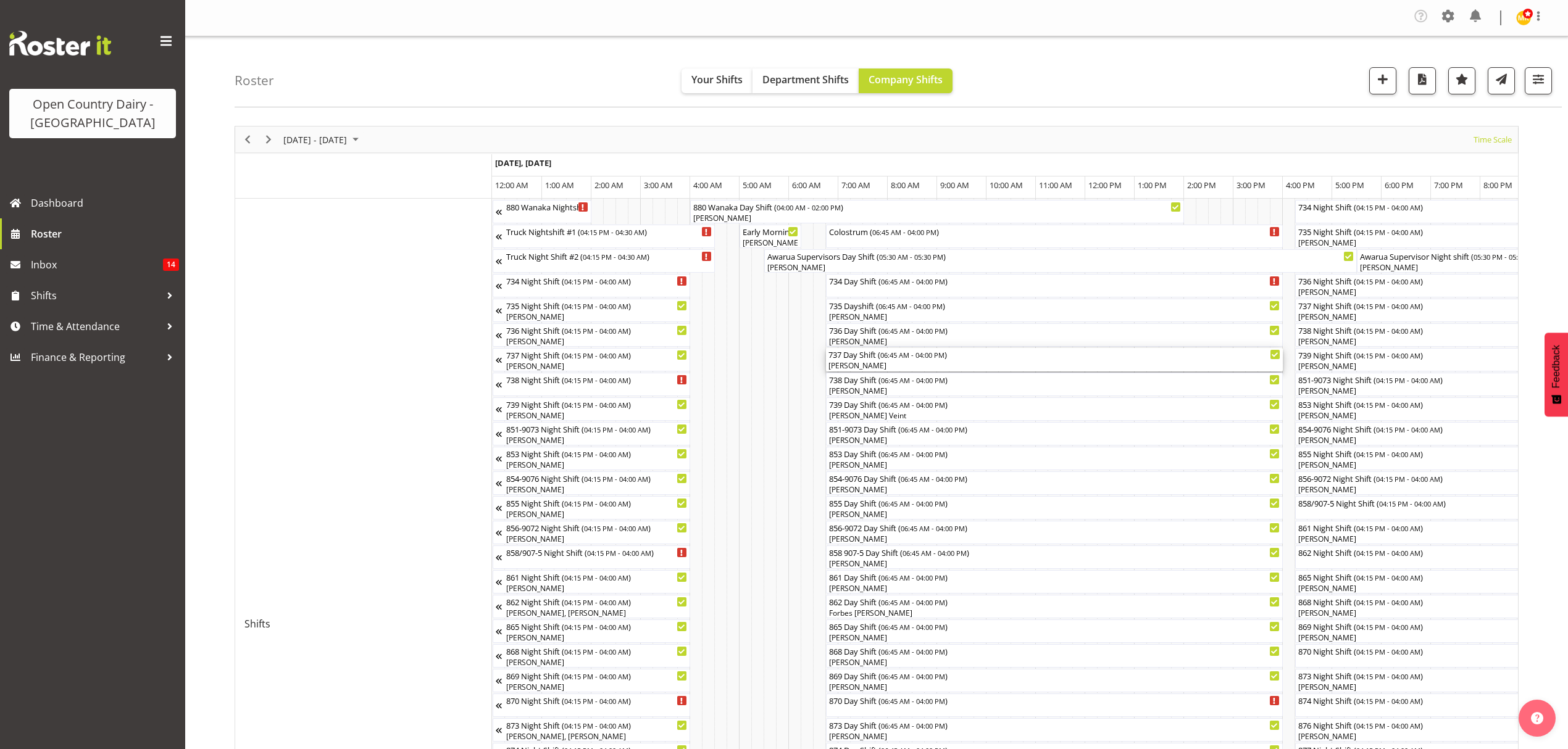
click at [857, 358] on div "737 Day Shift ( 06:45 AM - 04:00 PM )" at bounding box center [1054, 354] width 452 height 12
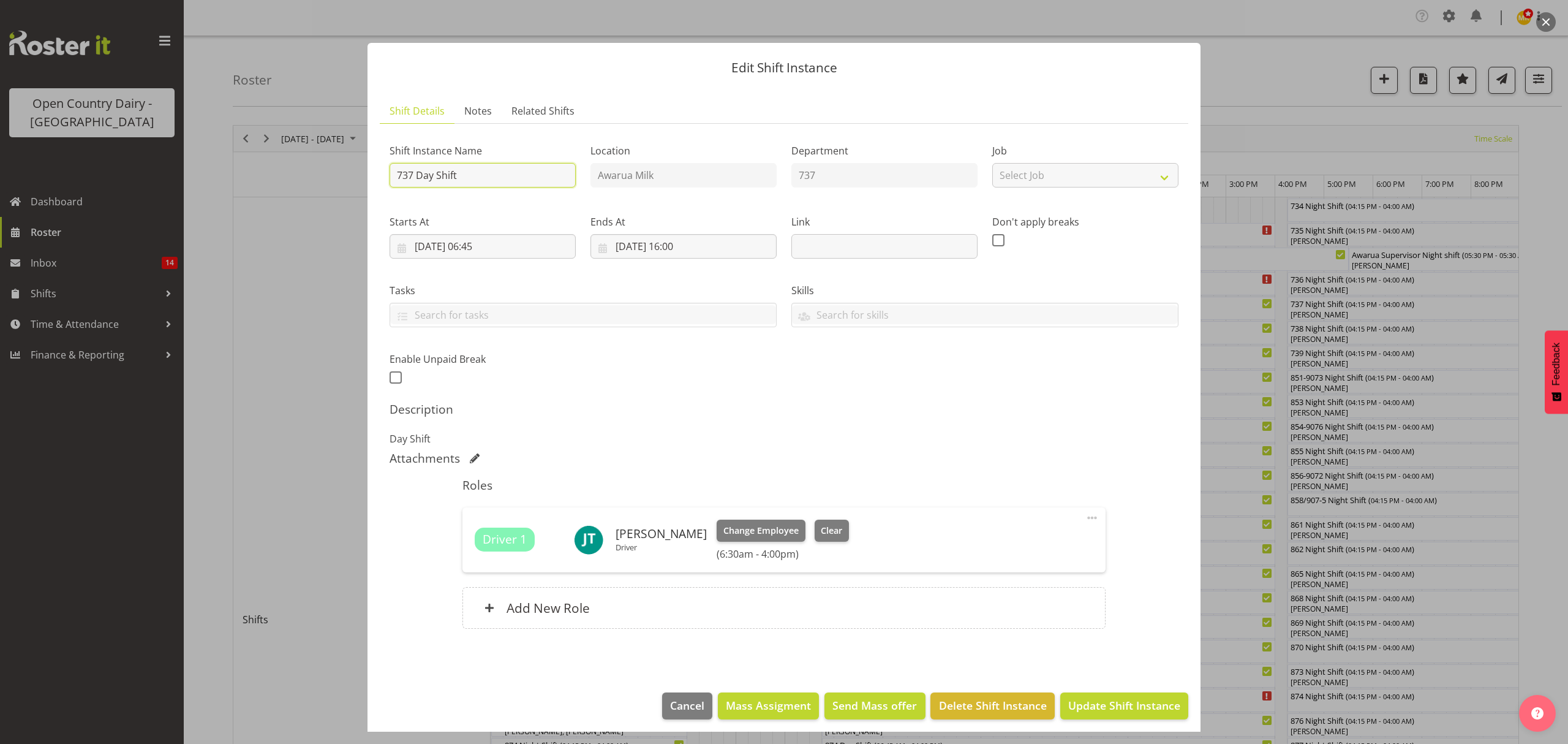
click at [465, 177] on input "737 Day Shift" at bounding box center [482, 175] width 186 height 25
type input "737 Day Shift Windscreen"
click at [674, 245] on input "[DATE] 16:00" at bounding box center [683, 246] width 186 height 25
click at [677, 505] on select "00 01 02 03 04 05 06 07 08 09 10 11 12 13 14 15 16 17 18 19 20 21 22 23" at bounding box center [684, 506] width 27 height 25
select select "12"
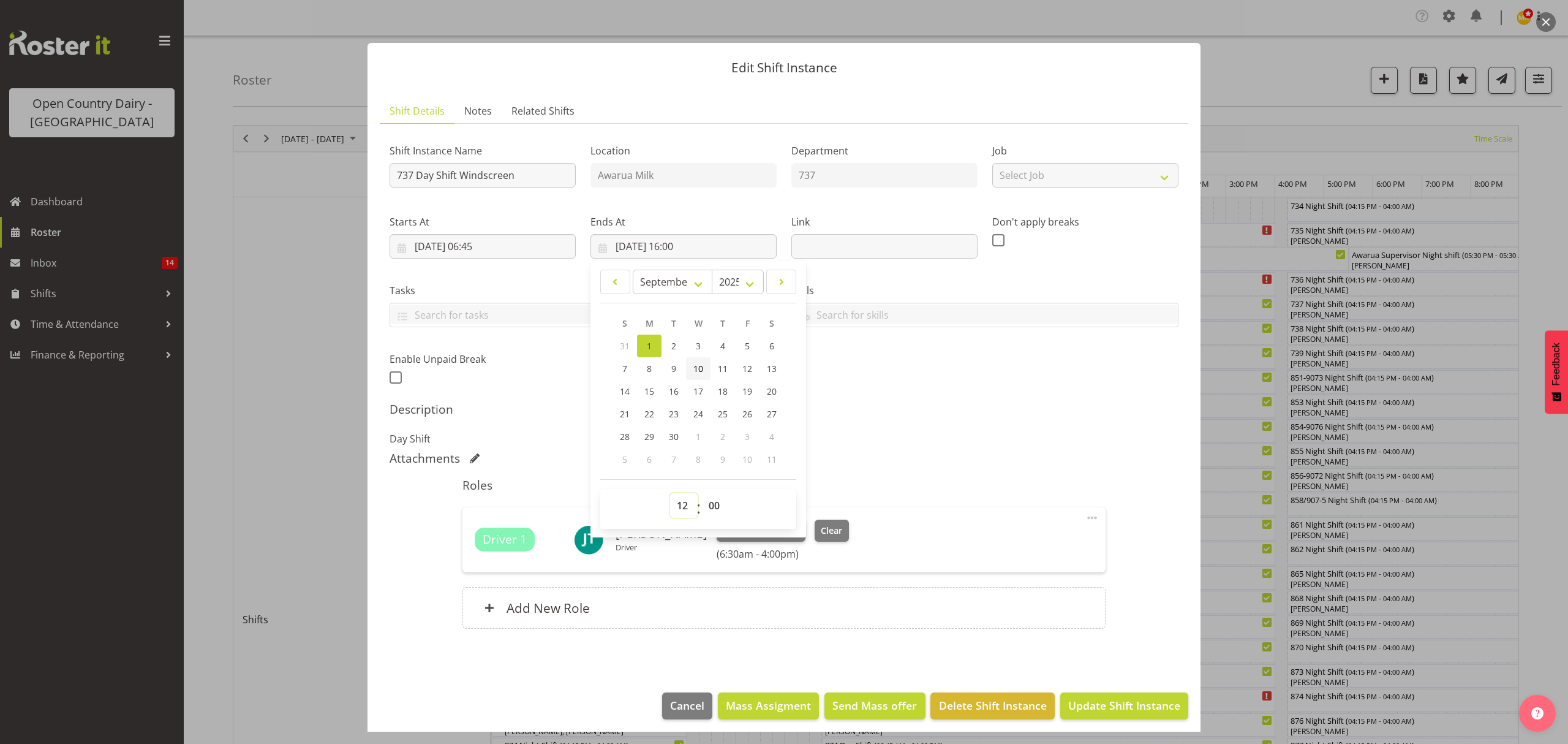
click at [670, 494] on select "00 01 02 03 04 05 06 07 08 09 10 11 12 13 14 15 16 17 18 19 20 21 22 23" at bounding box center [684, 506] width 27 height 25
type input "[DATE] 12:00"
click at [800, 609] on div "Add New Role" at bounding box center [784, 608] width 643 height 42
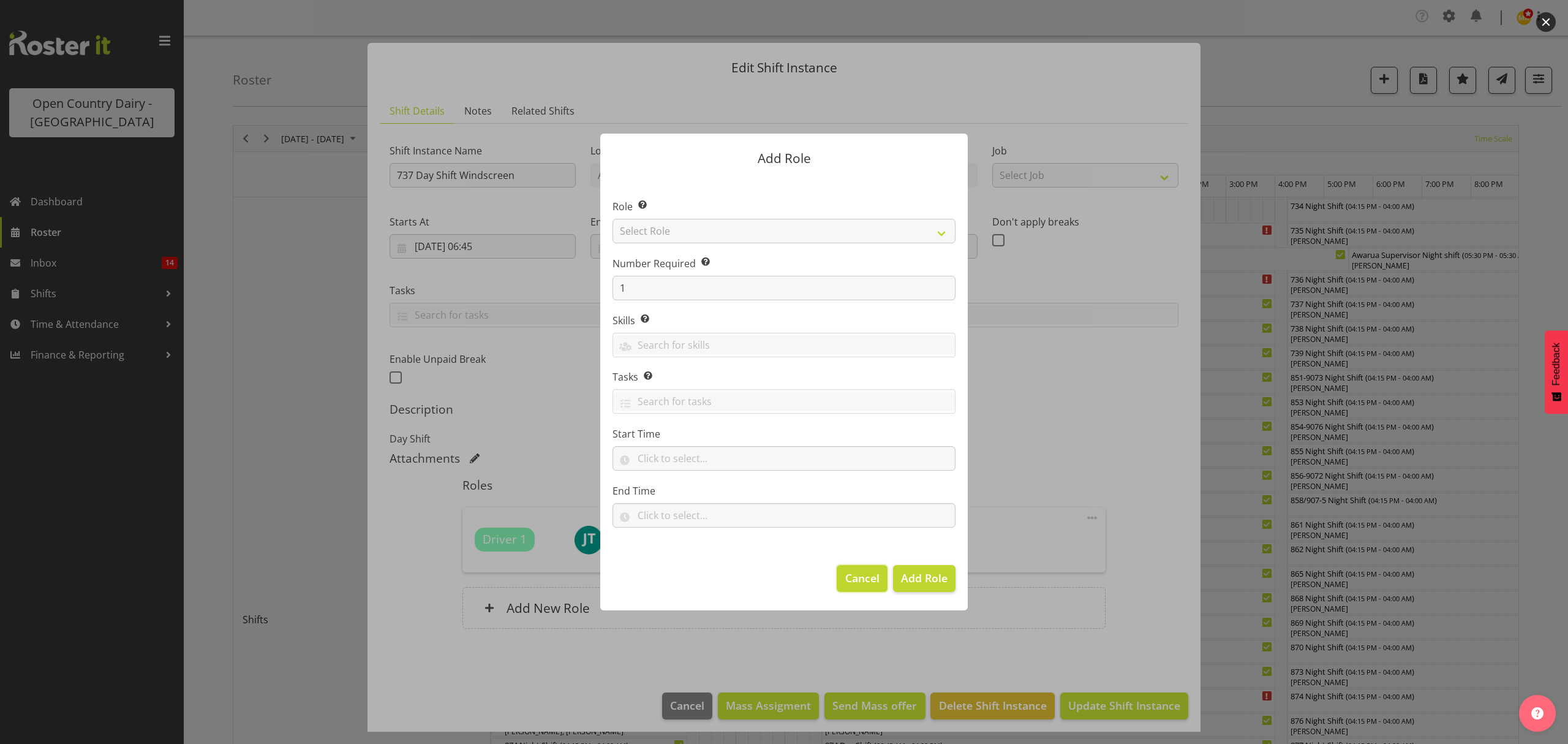
click at [850, 576] on span "Cancel" at bounding box center [862, 578] width 34 height 16
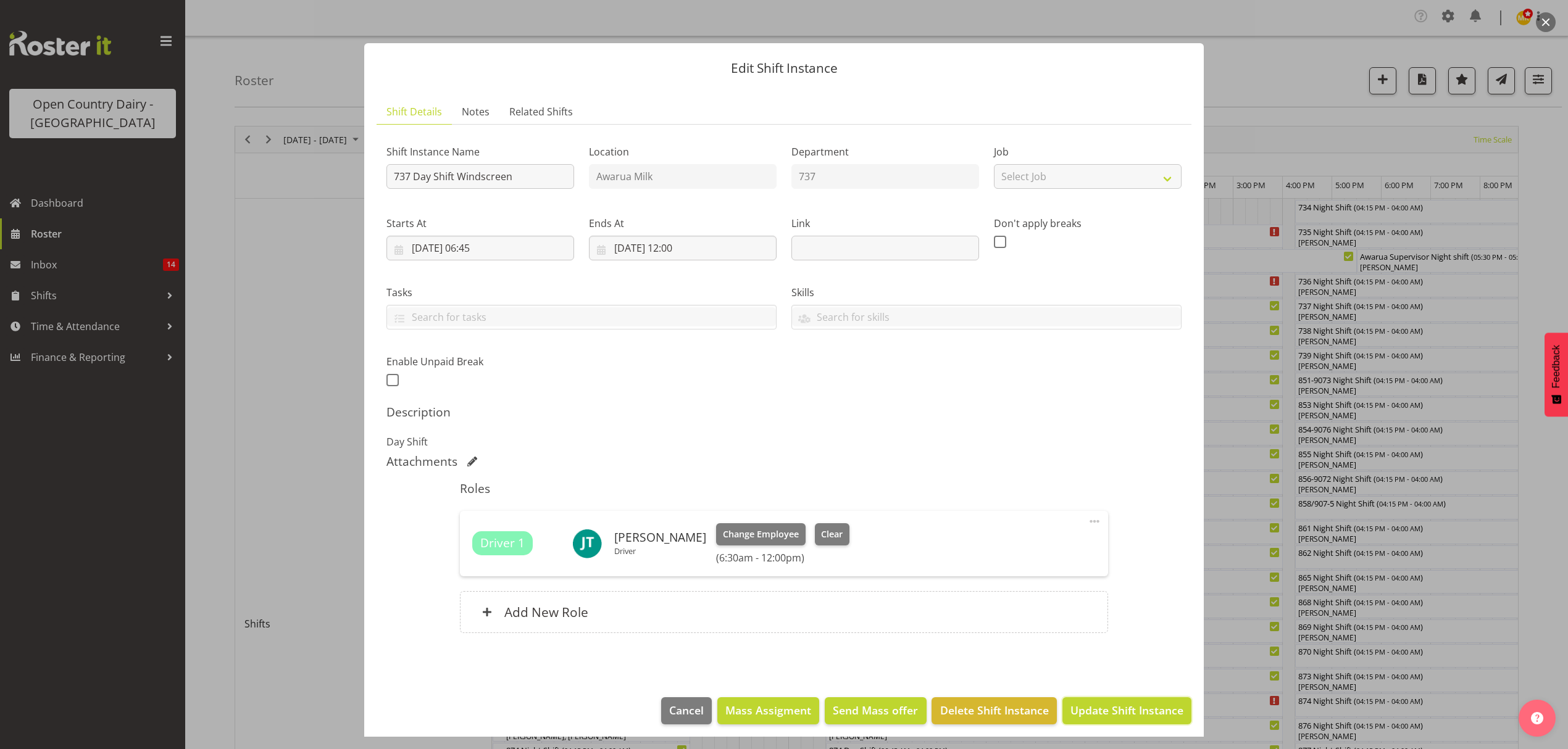
drag, startPoint x: 1104, startPoint y: 704, endPoint x: 1099, endPoint y: 698, distance: 7.8
click at [1101, 701] on button "Update Shift Instance" at bounding box center [1126, 711] width 129 height 27
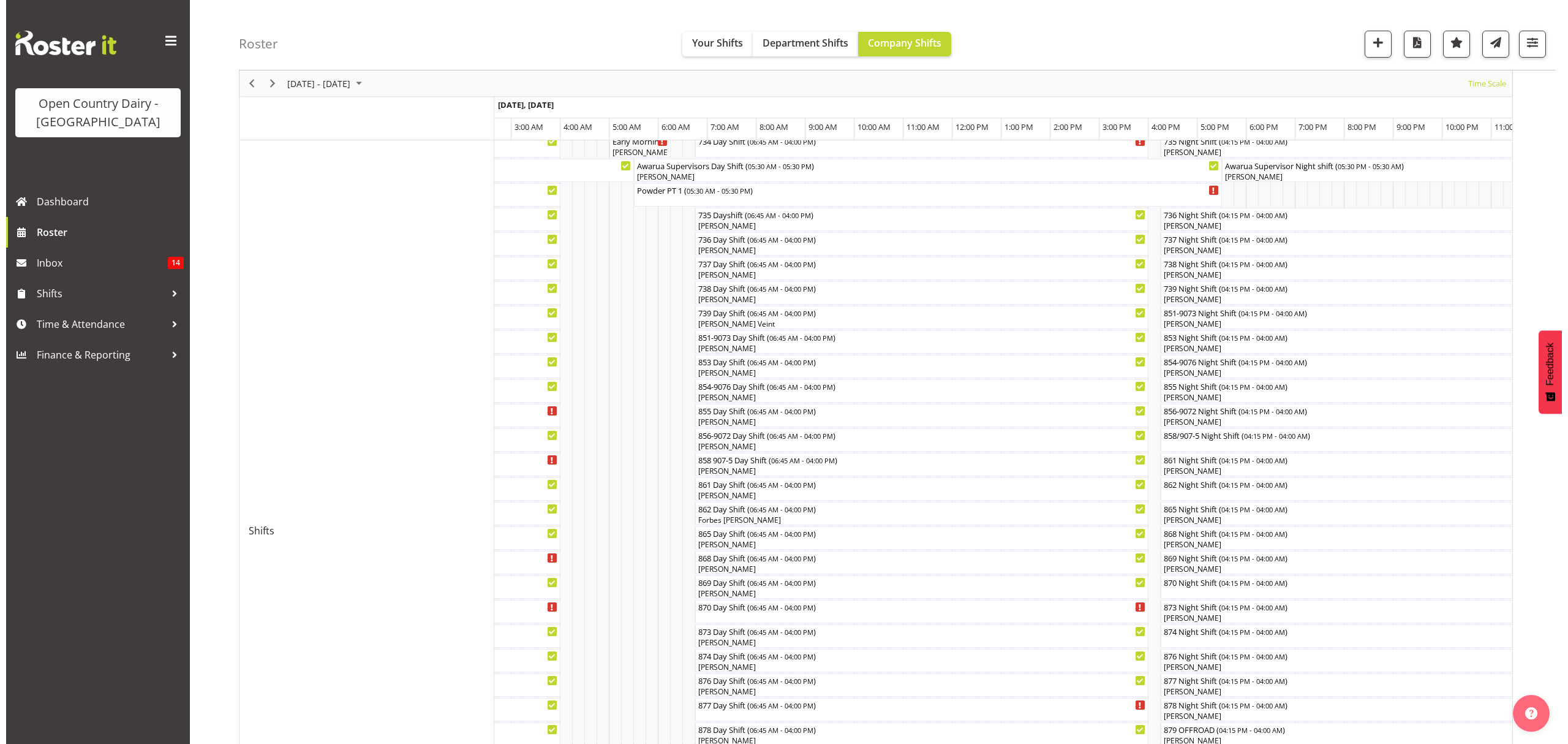
scroll to position [82, 0]
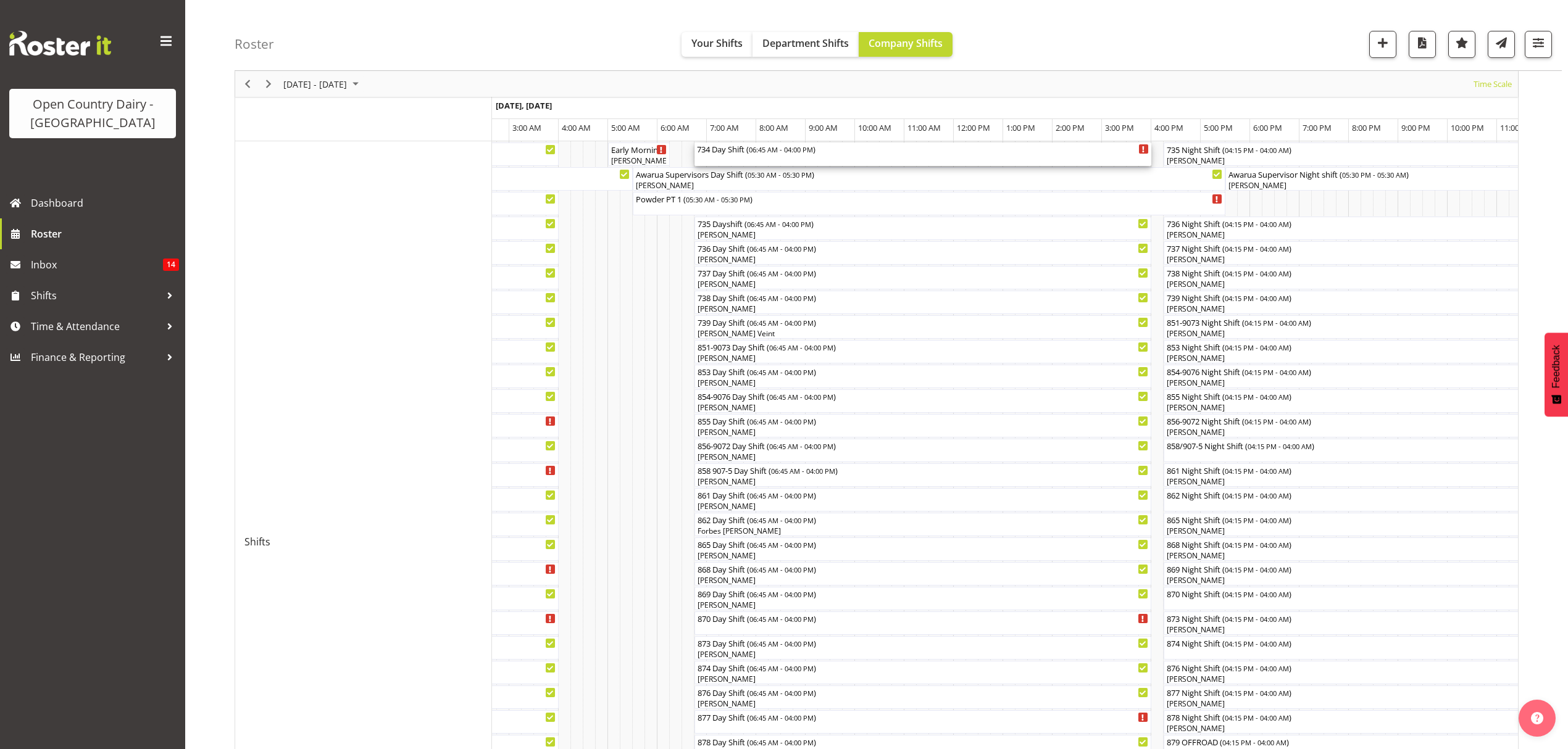
click at [747, 155] on div "734 Day Shift ( 06:45 AM - 04:00 PM )" at bounding box center [923, 154] width 452 height 23
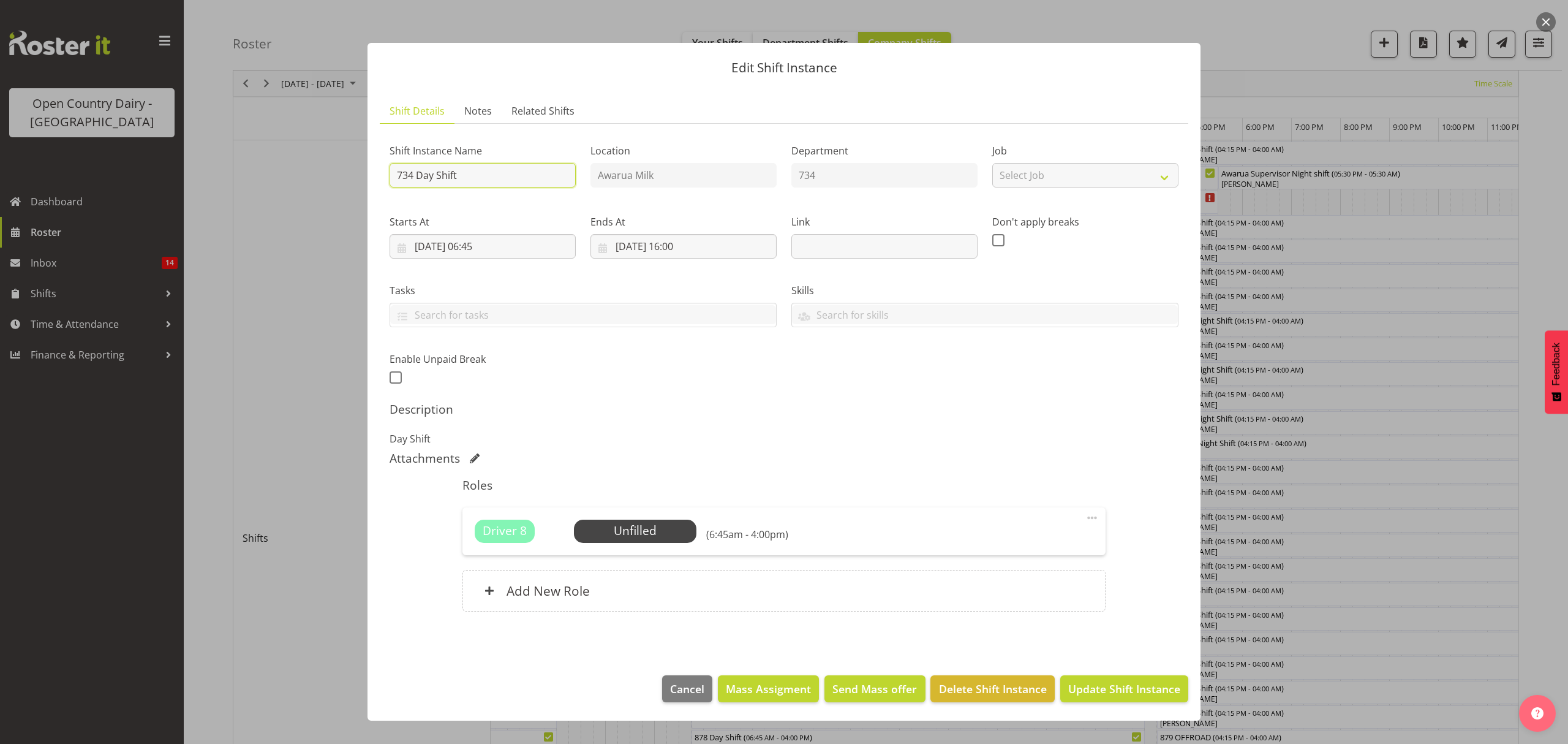
click at [484, 173] on input "734 Day Shift" at bounding box center [482, 175] width 186 height 25
type input "734 Day Shift Service"
click at [467, 242] on input "[DATE] 06:45" at bounding box center [482, 246] width 186 height 25
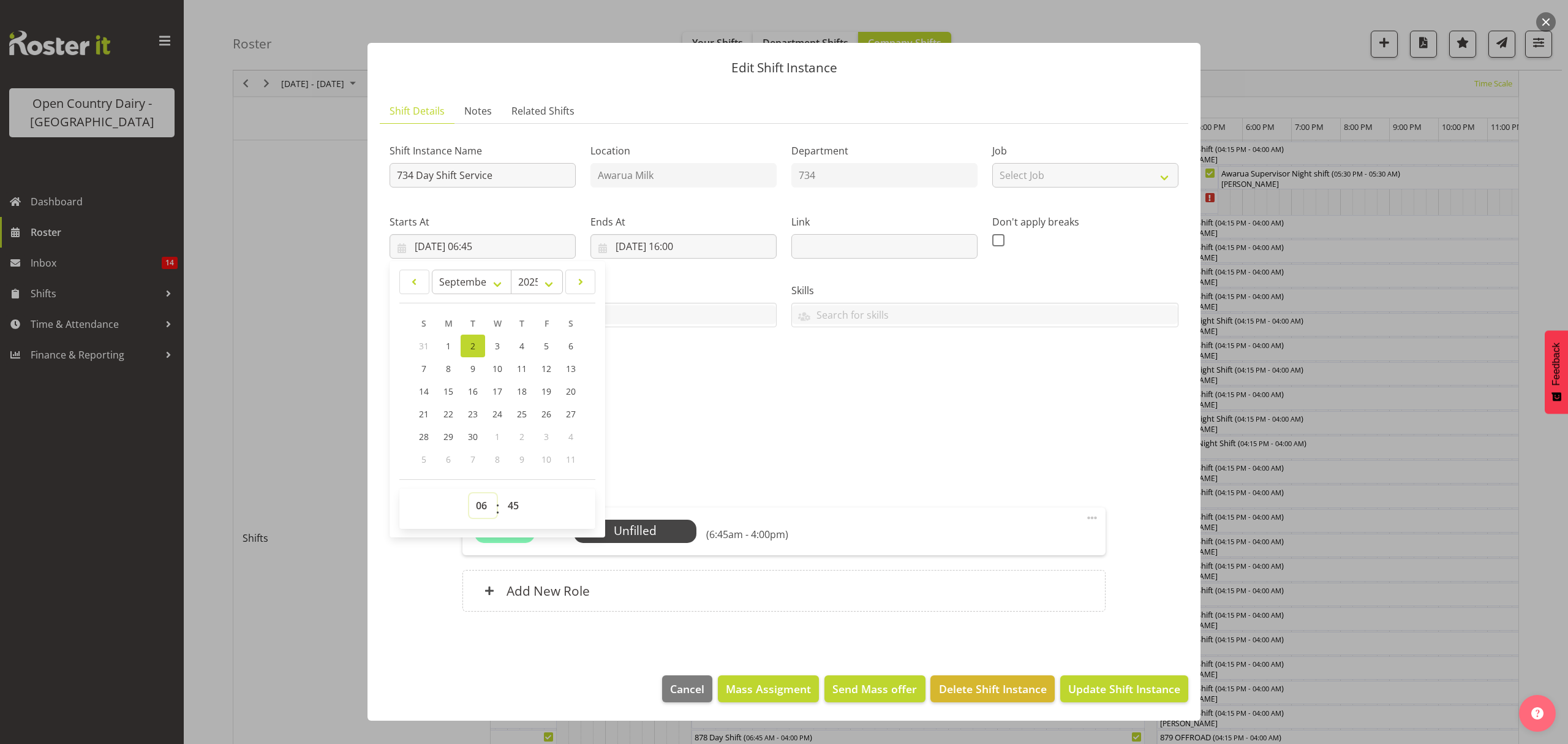
click at [478, 506] on select "00 01 02 03 04 05 06 07 08 09 10 11 12 13 14 15 16 17 18 19 20 21 22 23" at bounding box center [483, 506] width 27 height 25
select select "13"
click at [469, 494] on select "00 01 02 03 04 05 06 07 08 09 10 11 12 13 14 15 16 17 18 19 20 21 22 23" at bounding box center [483, 506] width 27 height 25
type input "[DATE] 13:45"
click at [513, 504] on select "00 01 02 03 04 05 06 07 08 09 10 11 12 13 14 15 16 17 18 19 20 21 22 23 24 25 2…" at bounding box center [515, 506] width 27 height 25
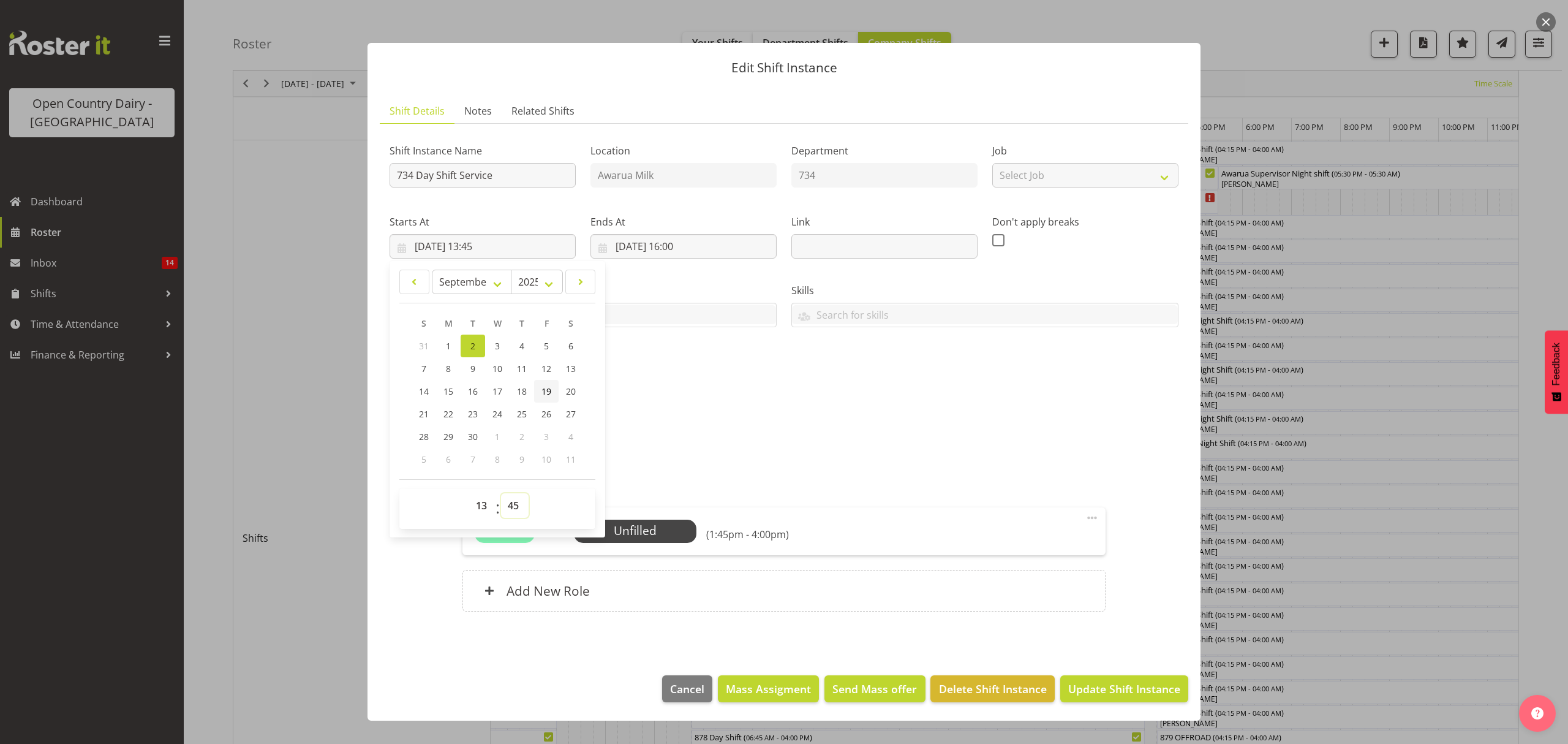
select select "0"
click at [501, 494] on select "00 01 02 03 04 05 06 07 08 09 10 11 12 13 14 15 16 17 18 19 20 21 22 23 24 25 2…" at bounding box center [515, 506] width 27 height 25
type input "[DATE] 13:00"
drag, startPoint x: 745, startPoint y: 386, endPoint x: 732, endPoint y: 357, distance: 31.8
click at [744, 381] on div "Shift Instance Name 734 Day Shift Service Location Awarua Milk Department 734 J…" at bounding box center [784, 261] width 804 height 269
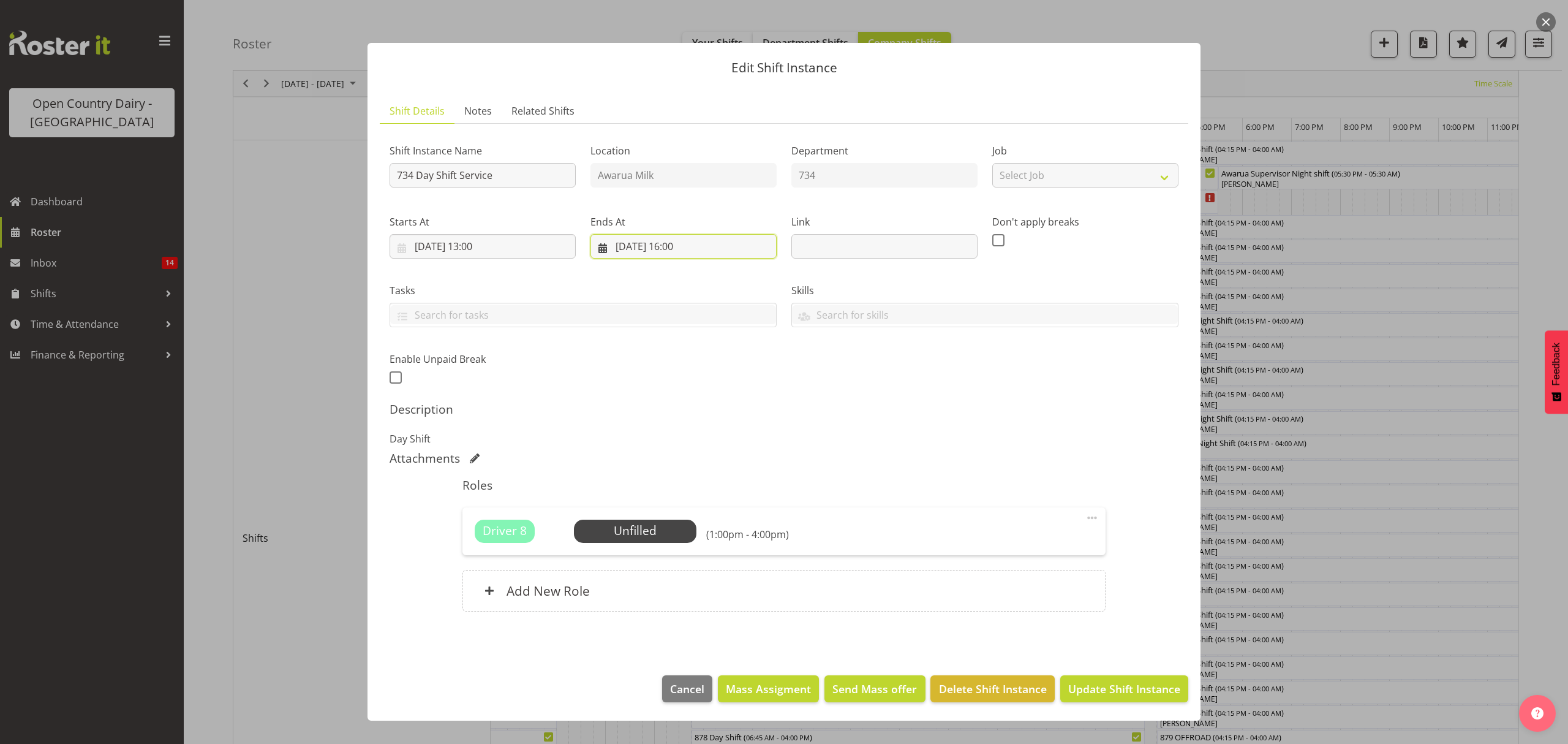
click at [691, 248] on input "[DATE] 16:00" at bounding box center [683, 246] width 186 height 25
click at [721, 506] on select "00 01 02 03 04 05 06 07 08 09 10 11 12 13 14 15 16 17 18 19 20 21 22 23 24 25 2…" at bounding box center [716, 506] width 27 height 25
select select "30"
click at [702, 494] on select "00 01 02 03 04 05 06 07 08 09 10 11 12 13 14 15 16 17 18 19 20 21 22 23 24 25 2…" at bounding box center [716, 506] width 27 height 25
type input "[DATE] 16:30"
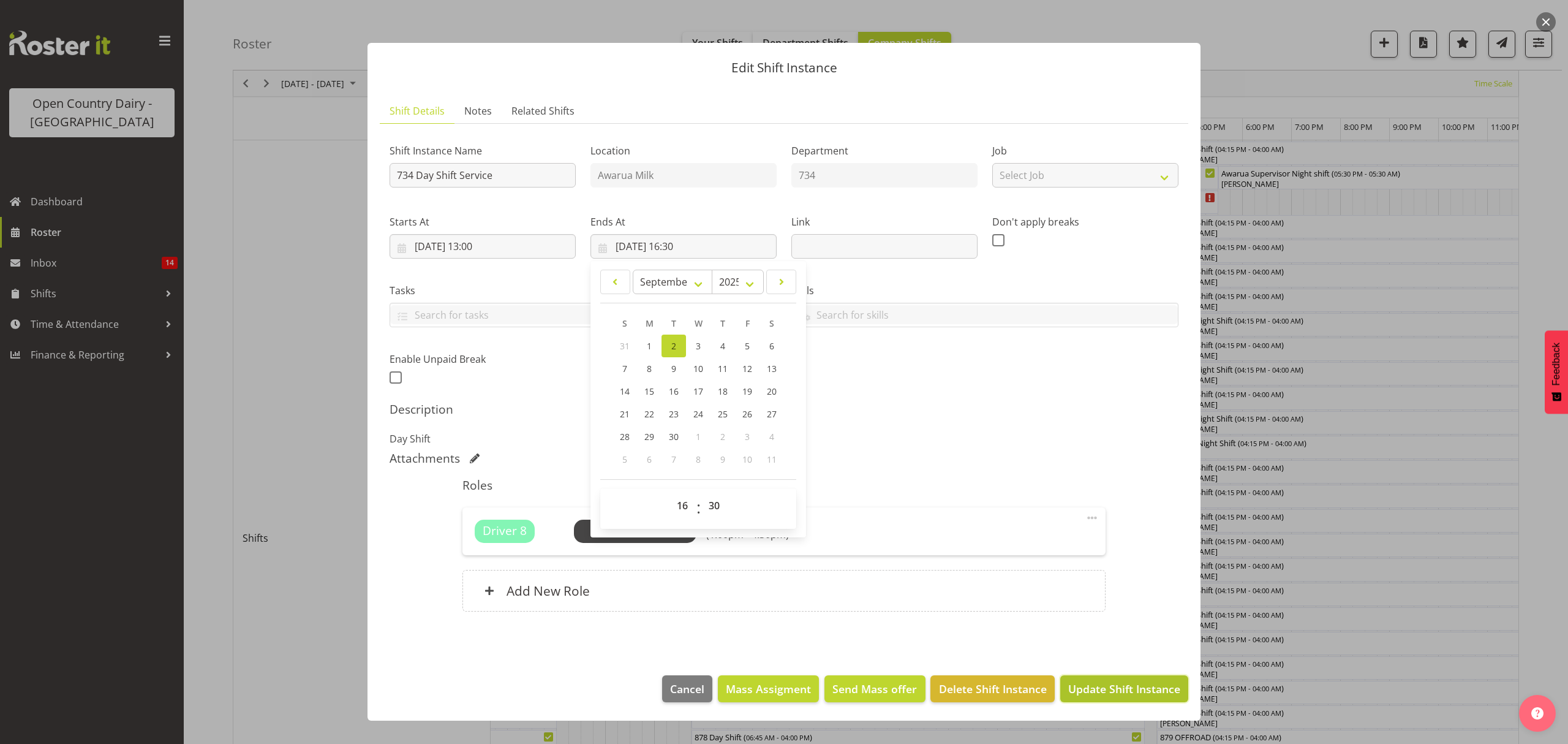
click at [1107, 689] on span "Update Shift Instance" at bounding box center [1124, 689] width 112 height 16
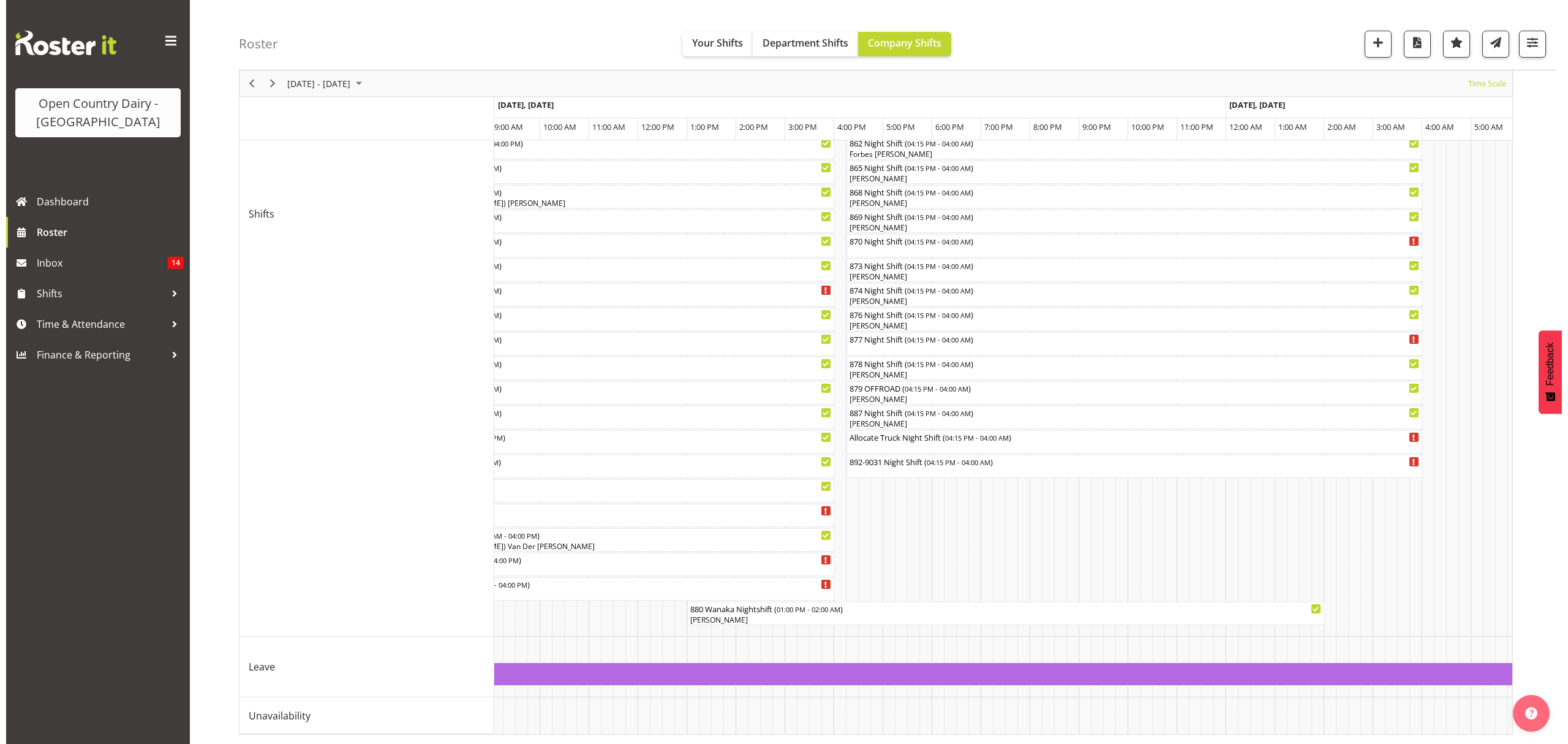
scroll to position [0, 2519]
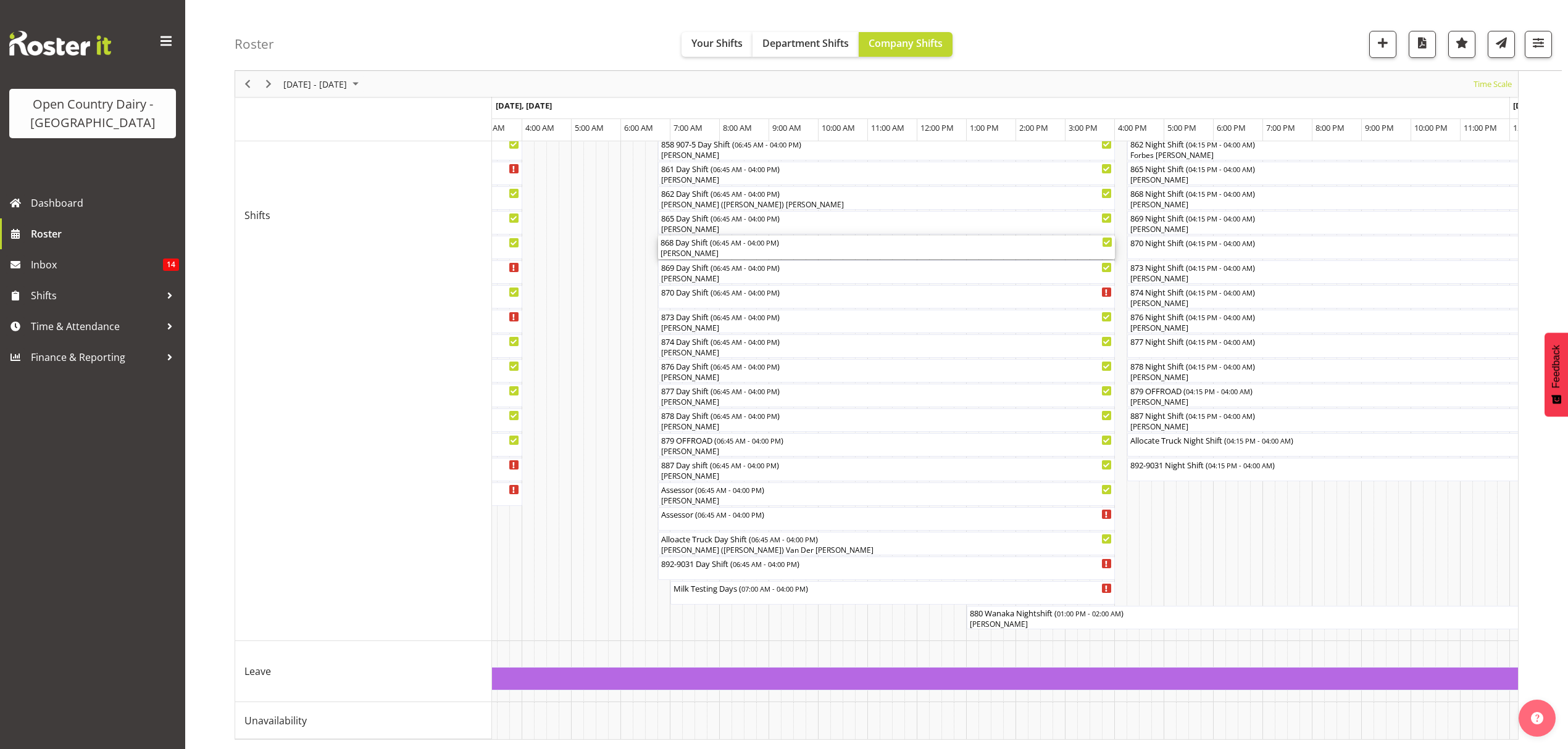
click at [678, 236] on div "868 Day Shift ( 06:45 AM - 04:00 PM )" at bounding box center [886, 242] width 452 height 12
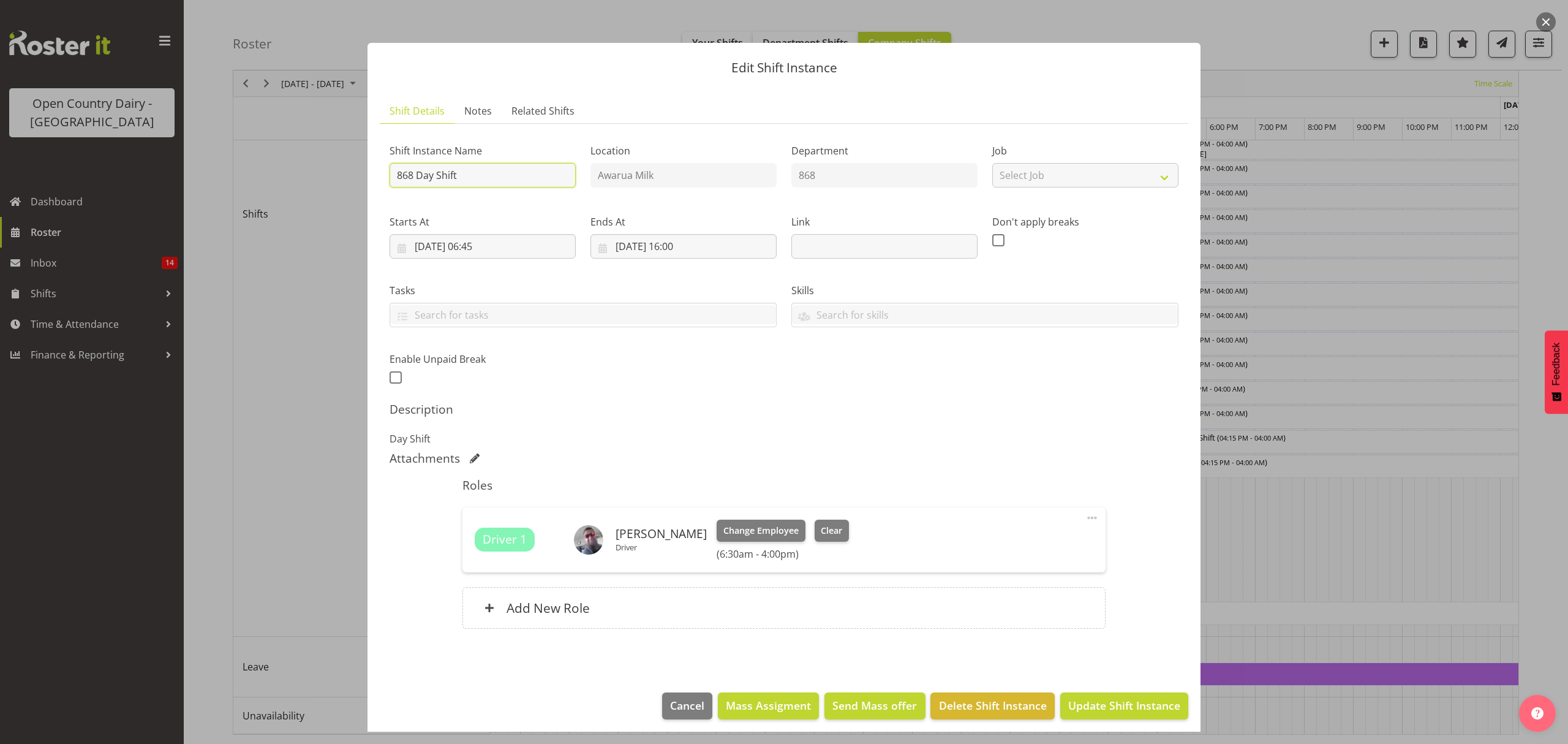
click at [471, 169] on input "868 Day Shift" at bounding box center [482, 175] width 186 height 25
type input "868 Day Shift Service"
click at [498, 242] on input "[DATE] 06:45" at bounding box center [482, 246] width 186 height 25
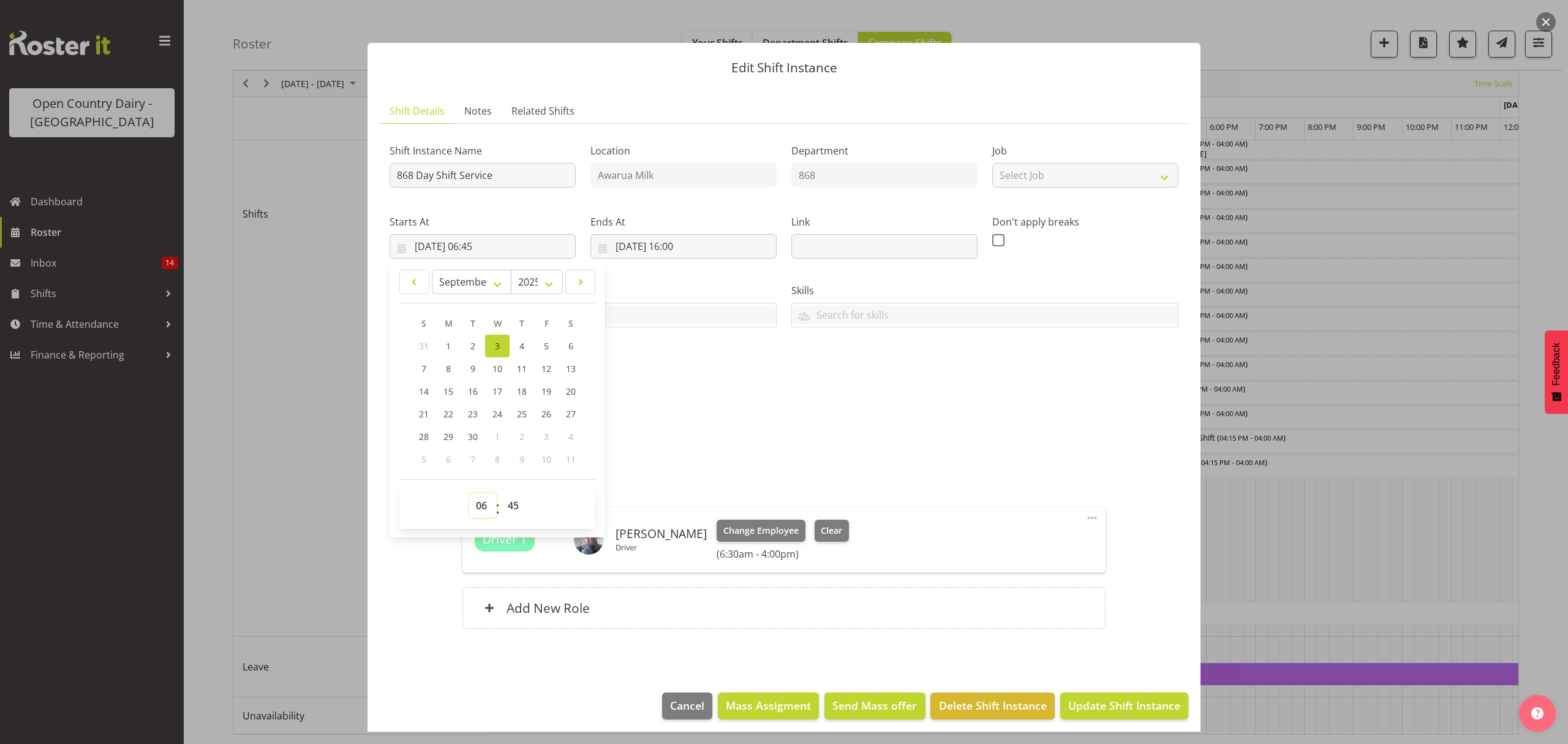
click at [483, 504] on select "00 01 02 03 04 05 06 07 08 09 10 11 12 13 14 15 16 17 18 19 20 21 22 23" at bounding box center [483, 506] width 27 height 25
select select "13"
click at [469, 494] on select "00 01 02 03 04 05 06 07 08 09 10 11 12 13 14 15 16 17 18 19 20 21 22 23" at bounding box center [483, 506] width 27 height 25
type input "[DATE] 13:45"
click at [513, 502] on select "00 01 02 03 04 05 06 07 08 09 10 11 12 13 14 15 16 17 18 19 20 21 22 23 24 25 2…" at bounding box center [515, 506] width 27 height 25
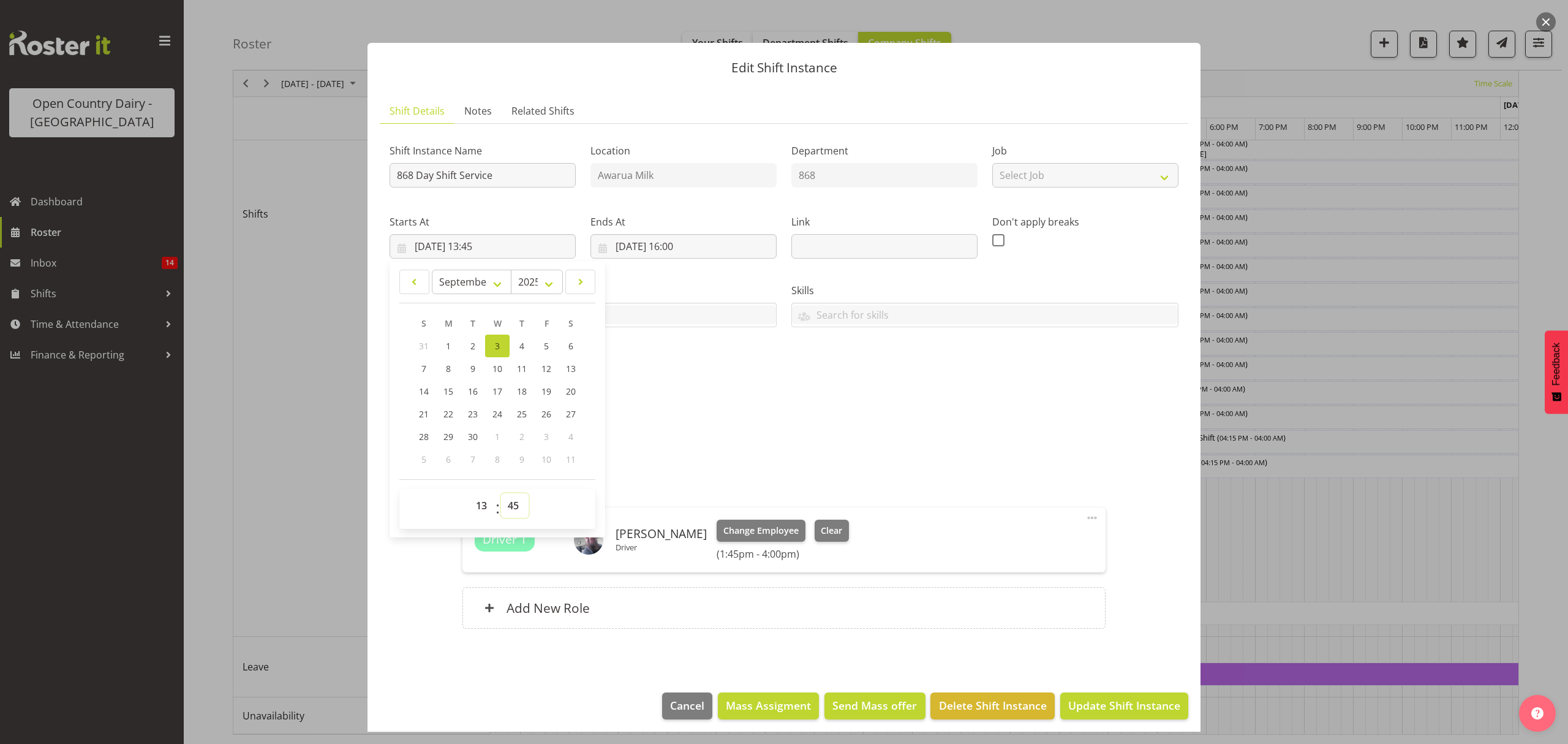
select select "0"
click at [501, 494] on select "00 01 02 03 04 05 06 07 08 09 10 11 12 13 14 15 16 17 18 19 20 21 22 23 24 25 2…" at bounding box center [515, 506] width 27 height 25
type input "[DATE] 13:00"
click at [682, 243] on input "[DATE] 16:00" at bounding box center [683, 246] width 186 height 25
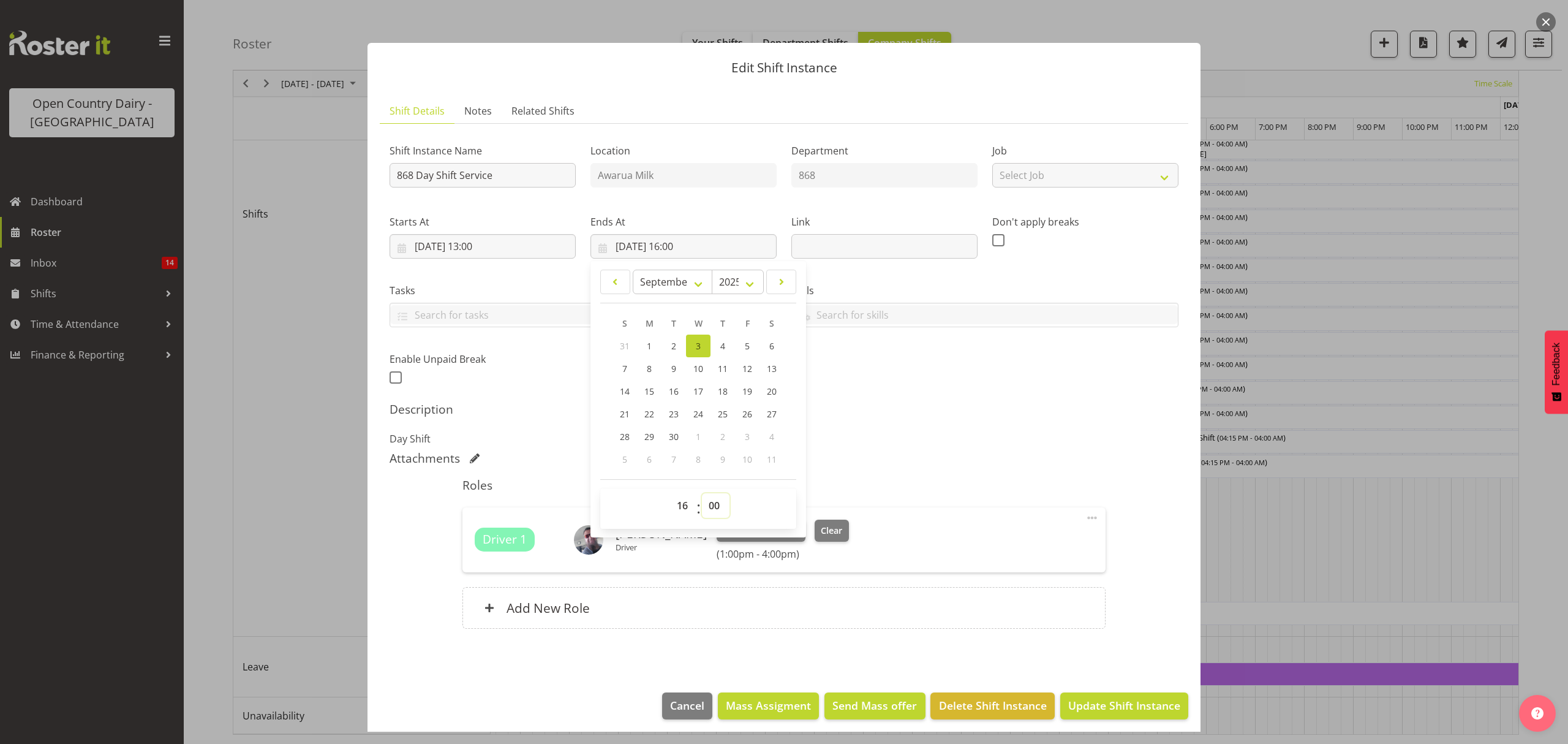
click at [704, 509] on select "00 01 02 03 04 05 06 07 08 09 10 11 12 13 14 15 16 17 18 19 20 21 22 23 24 25 2…" at bounding box center [716, 506] width 27 height 25
select select "30"
click at [702, 494] on select "00 01 02 03 04 05 06 07 08 09 10 11 12 13 14 15 16 17 18 19 20 21 22 23 24 25 2…" at bounding box center [716, 506] width 27 height 25
type input "[DATE] 16:30"
click at [1093, 702] on span "Update Shift Instance" at bounding box center [1124, 706] width 112 height 16
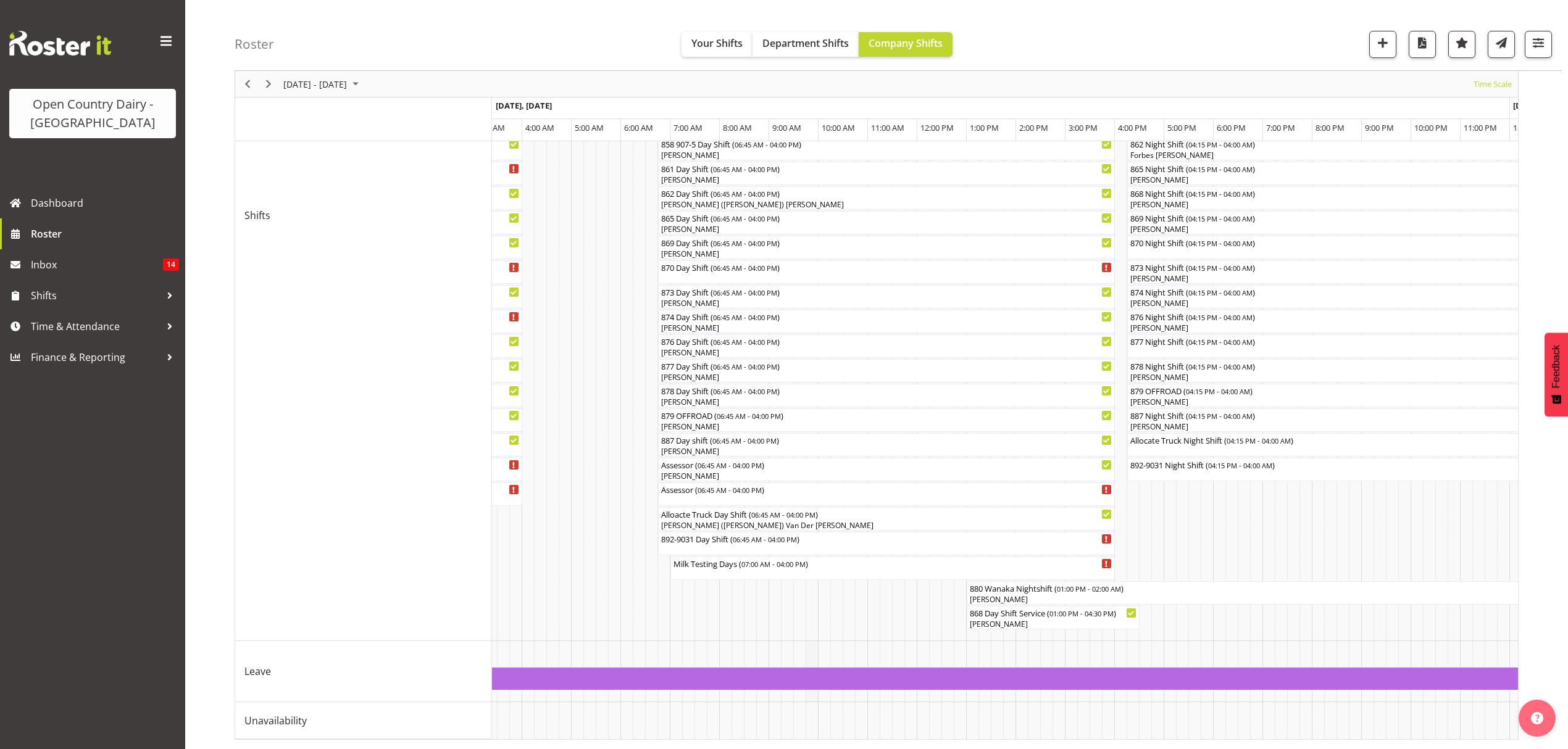
scroll to position [422, 0]
drag, startPoint x: 840, startPoint y: 722, endPoint x: 860, endPoint y: 722, distance: 20.0
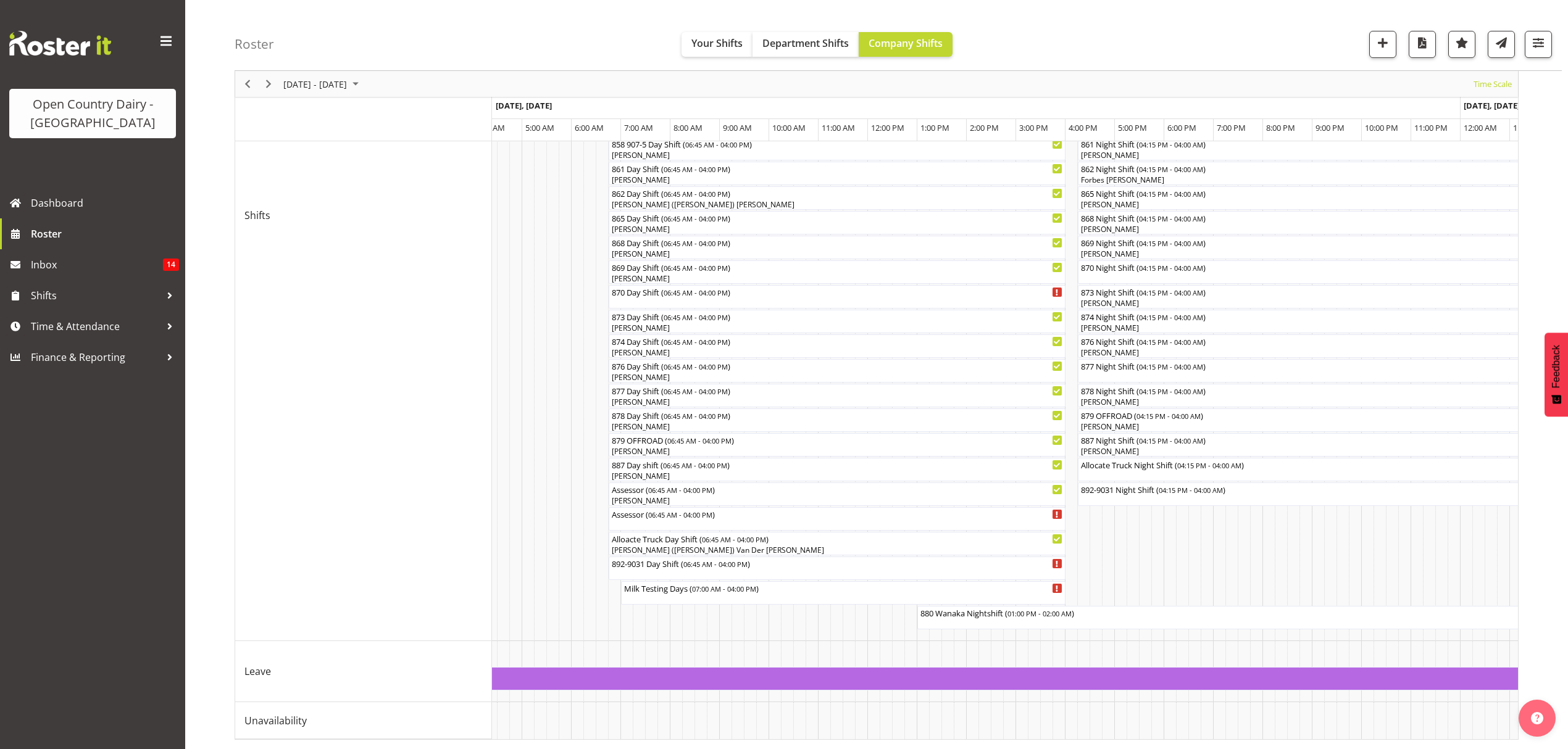
scroll to position [0, 3594]
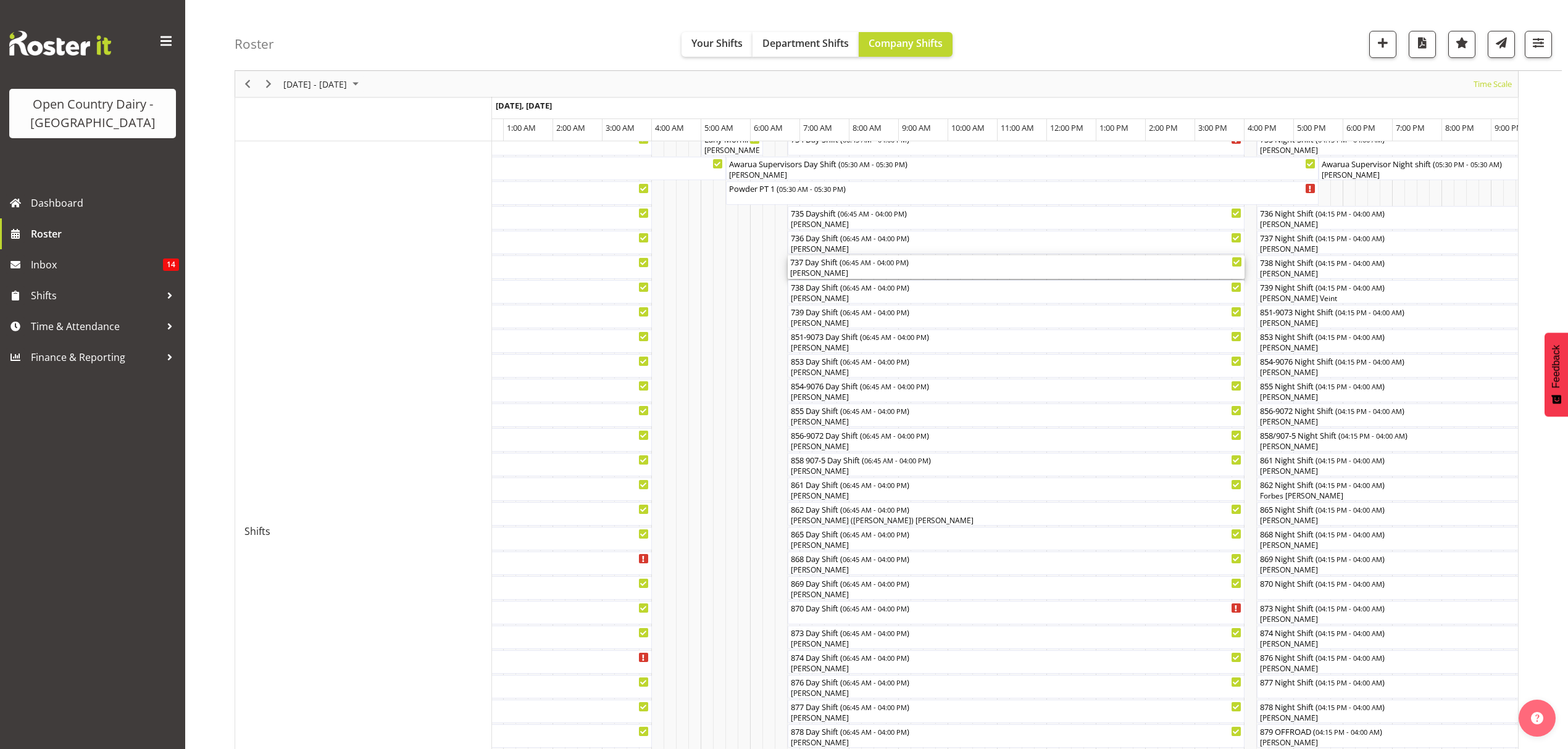
click at [818, 267] on div "737 Day Shift ( 06:45 AM - 04:00 PM ) [PERSON_NAME]" at bounding box center [1015, 267] width 452 height 23
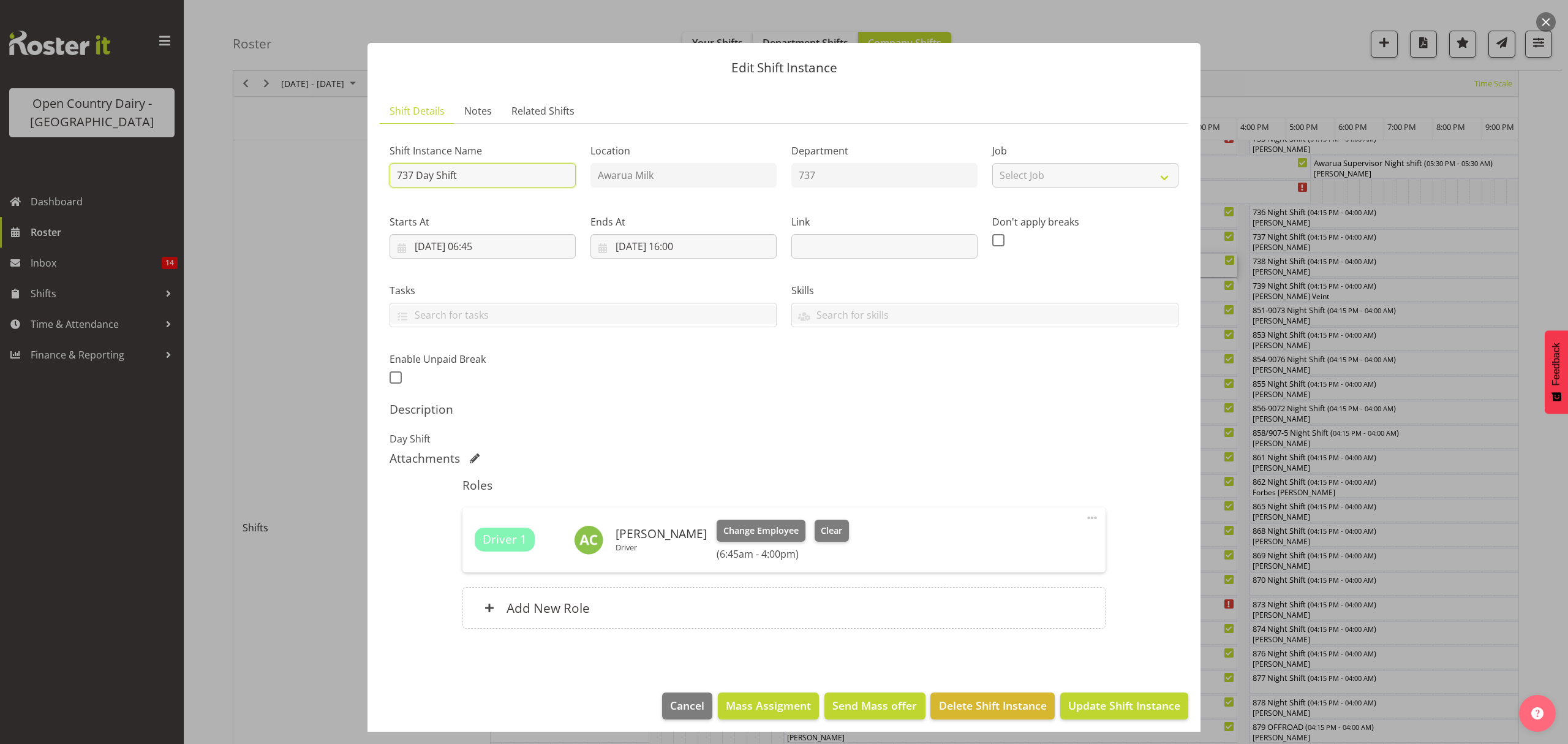
click at [484, 166] on input "737 Day Shift" at bounding box center [482, 175] width 186 height 25
type input "737 Day Service All Day"
click at [493, 243] on input "[DATE] 06:45" at bounding box center [482, 246] width 186 height 25
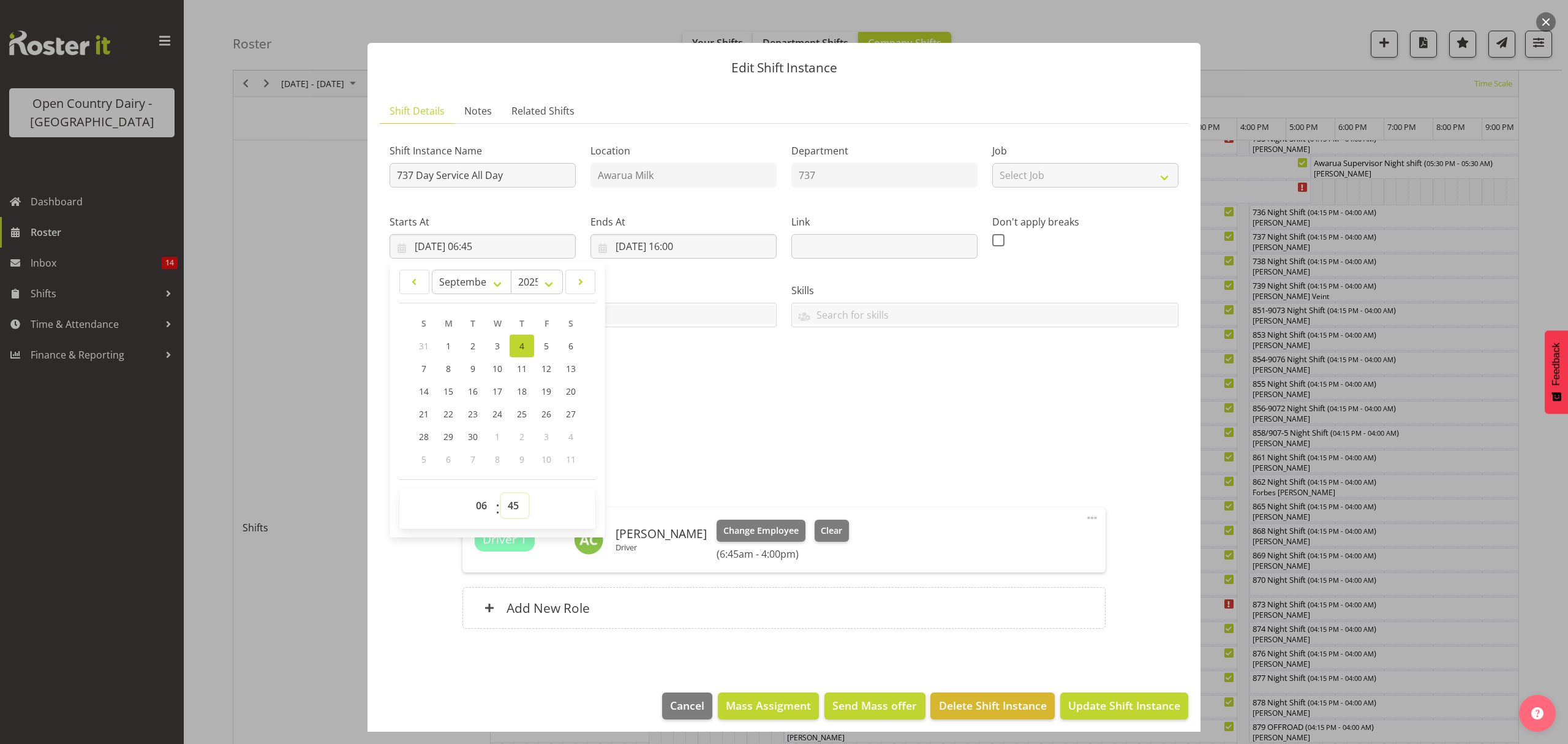
click at [512, 503] on select "00 01 02 03 04 05 06 07 08 09 10 11 12 13 14 15 16 17 18 19 20 21 22 23 24 25 2…" at bounding box center [515, 506] width 27 height 25
click at [784, 428] on div "Description Day Shift" at bounding box center [784, 424] width 789 height 44
click at [479, 244] on input "[DATE] 06:45" at bounding box center [482, 246] width 186 height 25
click at [517, 509] on select "00 01 02 03 04 05 06 07 08 09 10 11 12 13 14 15 16 17 18 19 20 21 22 23 24 25 2…" at bounding box center [515, 506] width 27 height 25
click at [512, 505] on select "00 01 02 03 04 05 06 07 08 09 10 11 12 13 14 15 16 17 18 19 20 21 22 23 24 25 2…" at bounding box center [515, 506] width 27 height 25
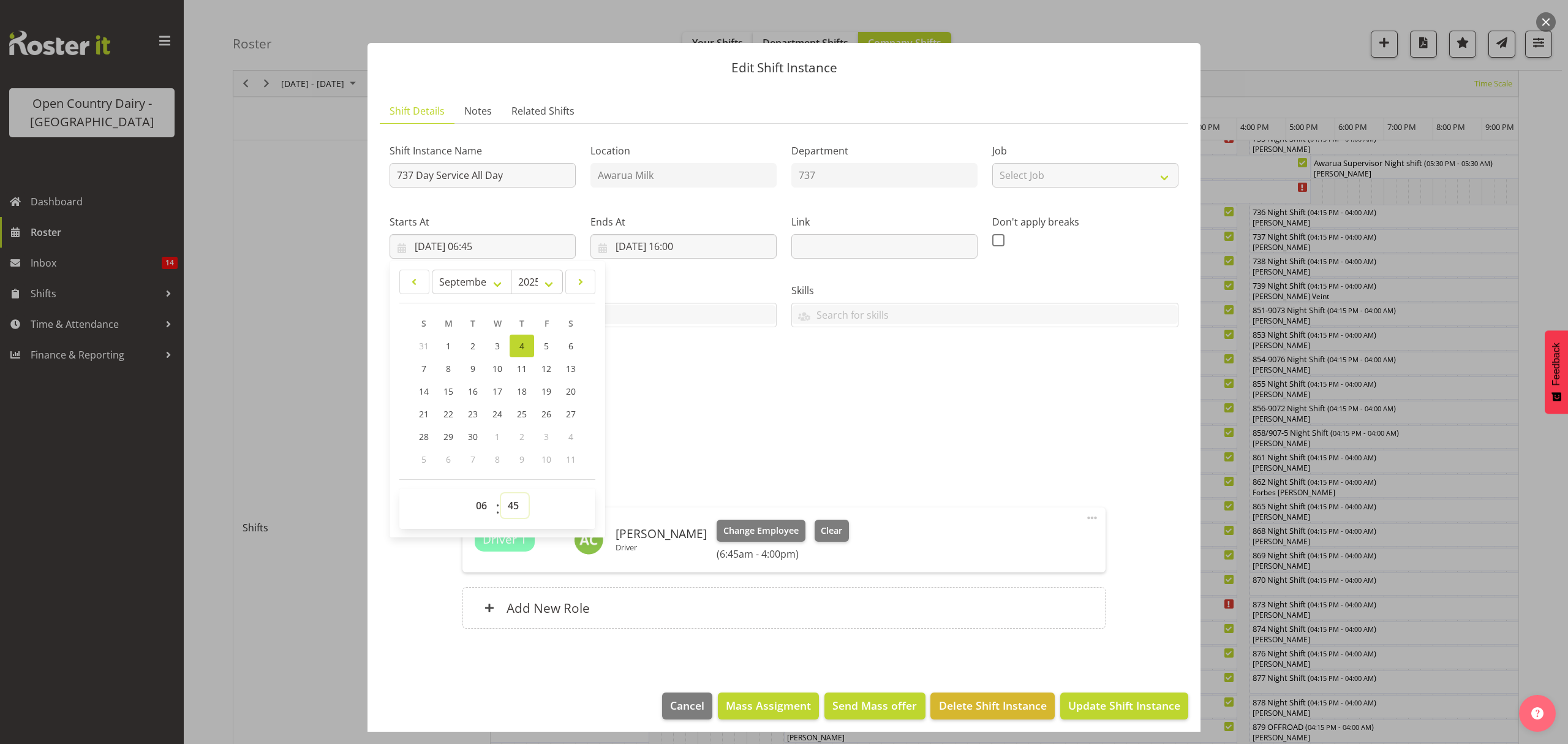
click at [513, 511] on select "00 01 02 03 04 05 06 07 08 09 10 11 12 13 14 15 16 17 18 19 20 21 22 23 24 25 2…" at bounding box center [515, 506] width 27 height 25
select select "0"
click at [501, 494] on select "00 01 02 03 04 05 06 07 08 09 10 11 12 13 14 15 16 17 18 19 20 21 22 23 24 25 2…" at bounding box center [515, 506] width 27 height 25
type input "[DATE] 06:00"
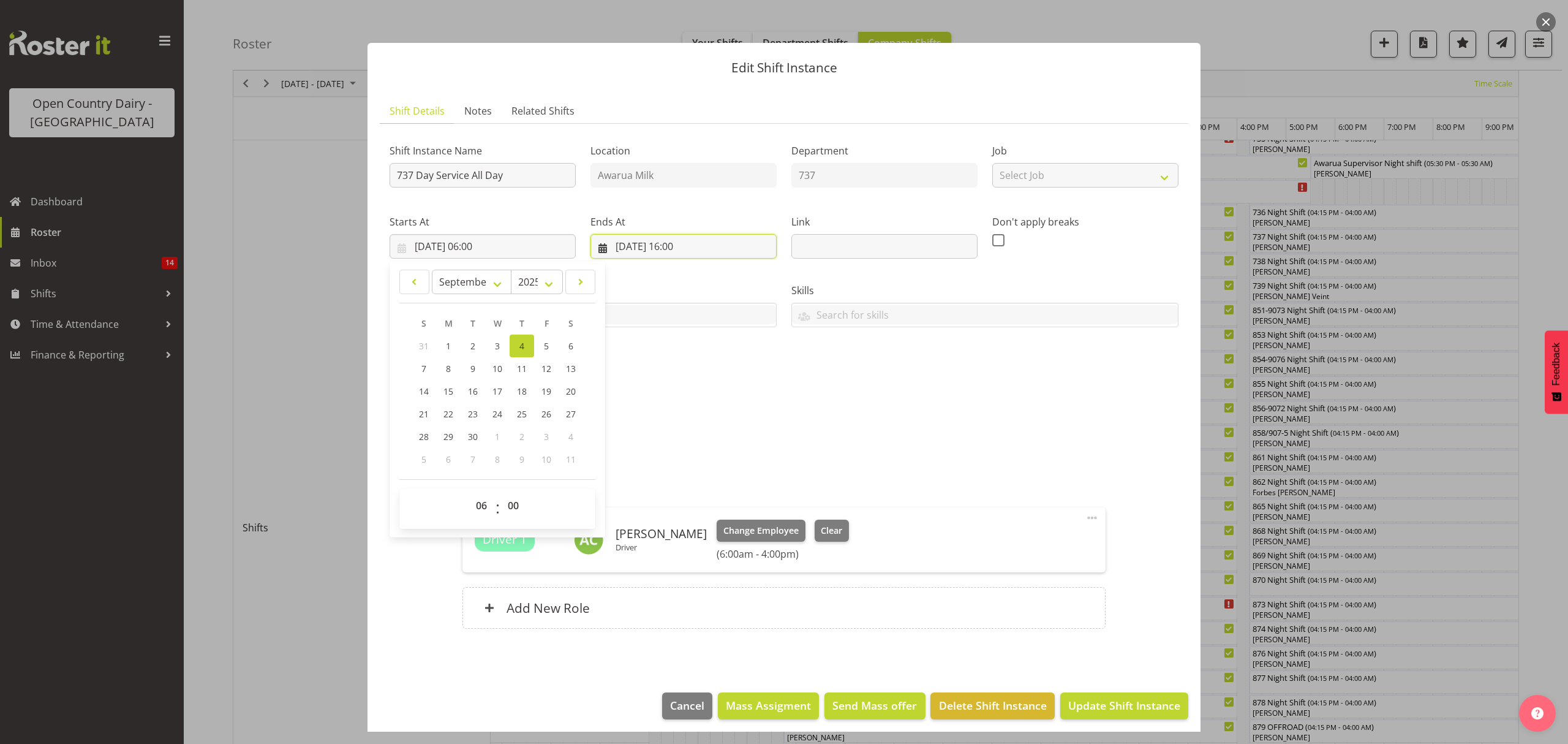
click at [687, 240] on input "[DATE] 16:00" at bounding box center [683, 246] width 186 height 25
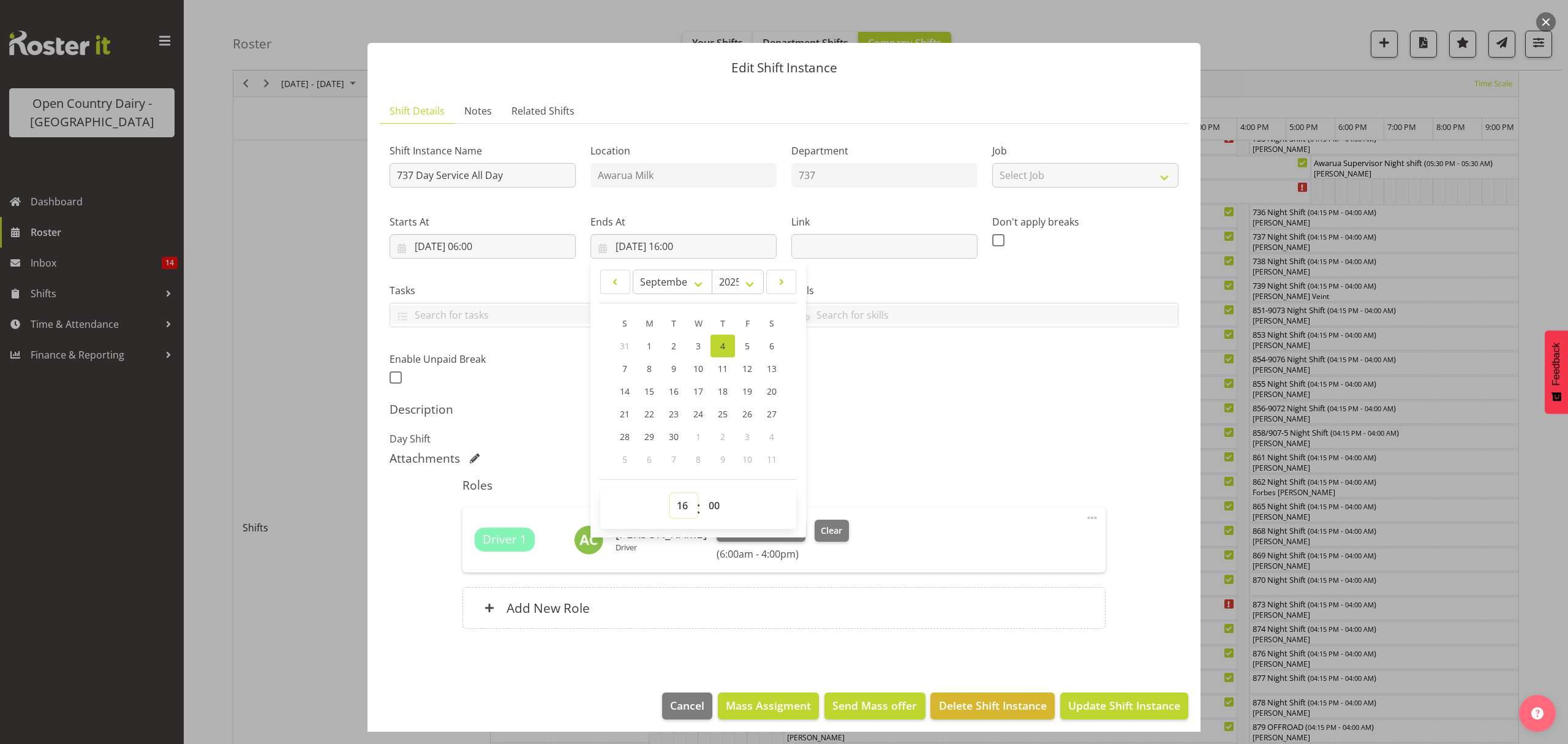
click at [679, 508] on select "00 01 02 03 04 05 06 07 08 09 10 11 12 13 14 15 16 17 18 19 20 21 22 23" at bounding box center [684, 506] width 27 height 25
click at [712, 502] on select "00 01 02 03 04 05 06 07 08 09 10 11 12 13 14 15 16 17 18 19 20 21 22 23 24 25 2…" at bounding box center [716, 506] width 27 height 25
select select "30"
click at [702, 494] on select "00 01 02 03 04 05 06 07 08 09 10 11 12 13 14 15 16 17 18 19 20 21 22 23 24 25 2…" at bounding box center [716, 506] width 27 height 25
type input "[DATE] 16:30"
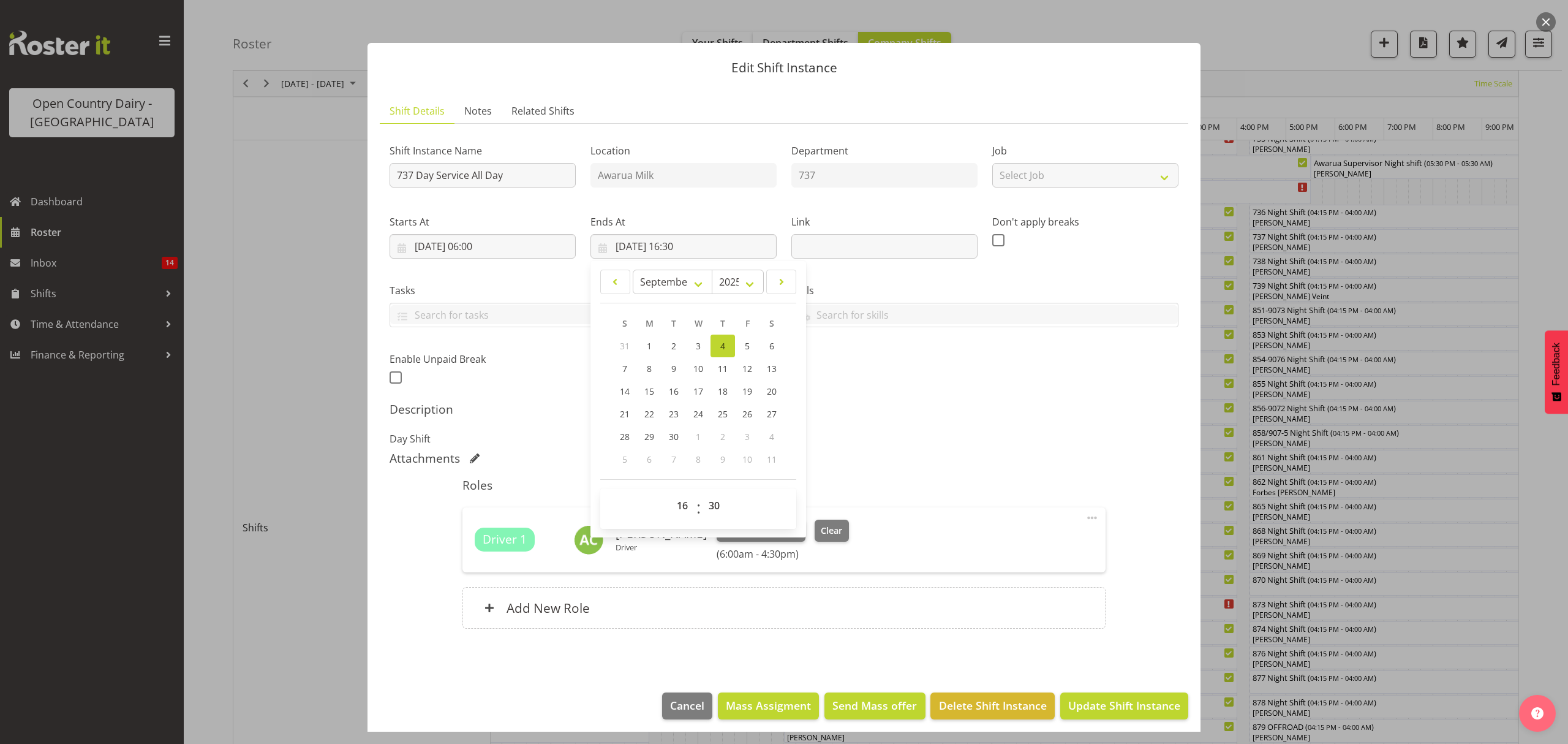
click at [960, 520] on div "Driver 1 [PERSON_NAME] Driver Change Employee Clear (6:00am - 4:30pm)" at bounding box center [784, 540] width 618 height 41
click at [1103, 702] on span "Update Shift Instance" at bounding box center [1124, 706] width 112 height 16
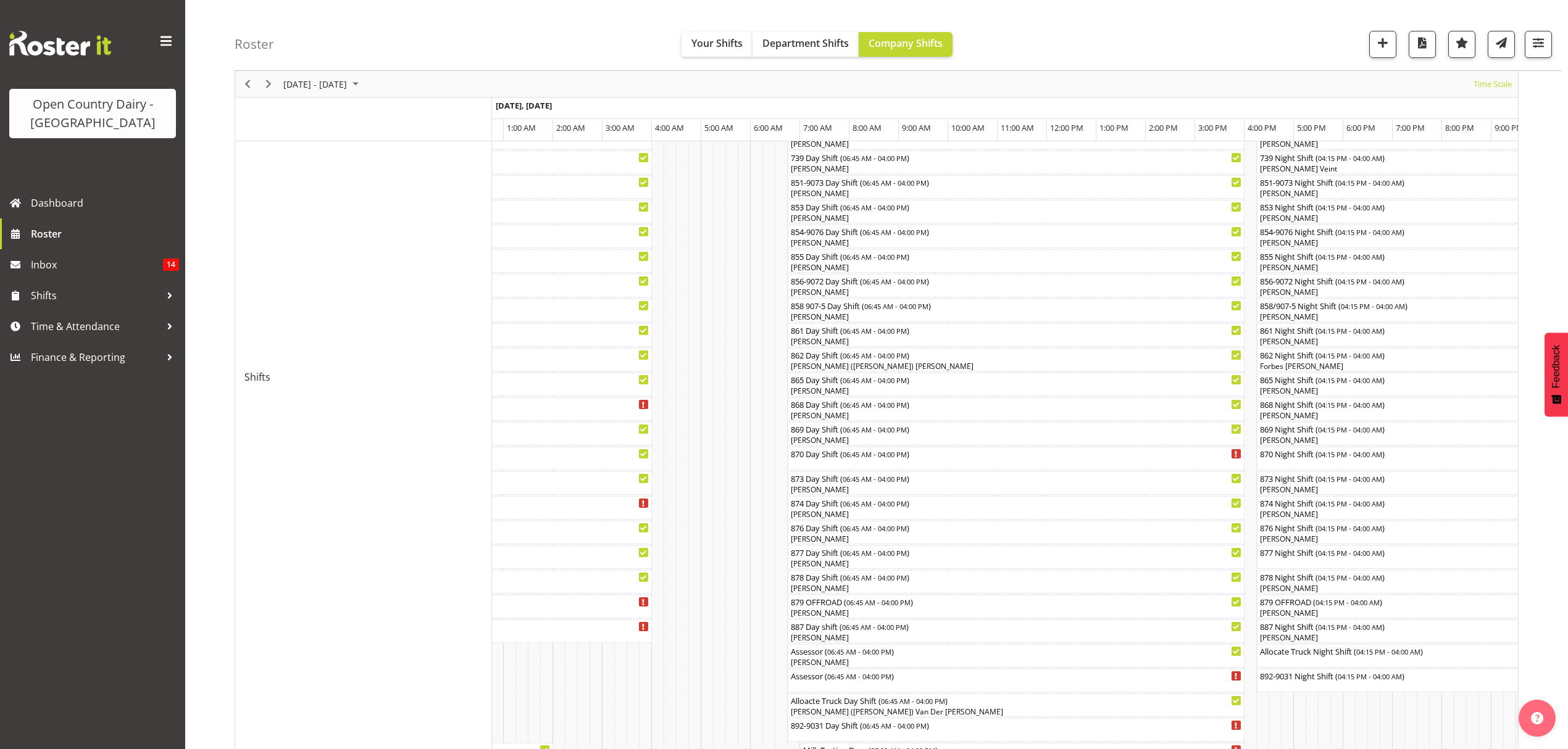
scroll to position [0, 0]
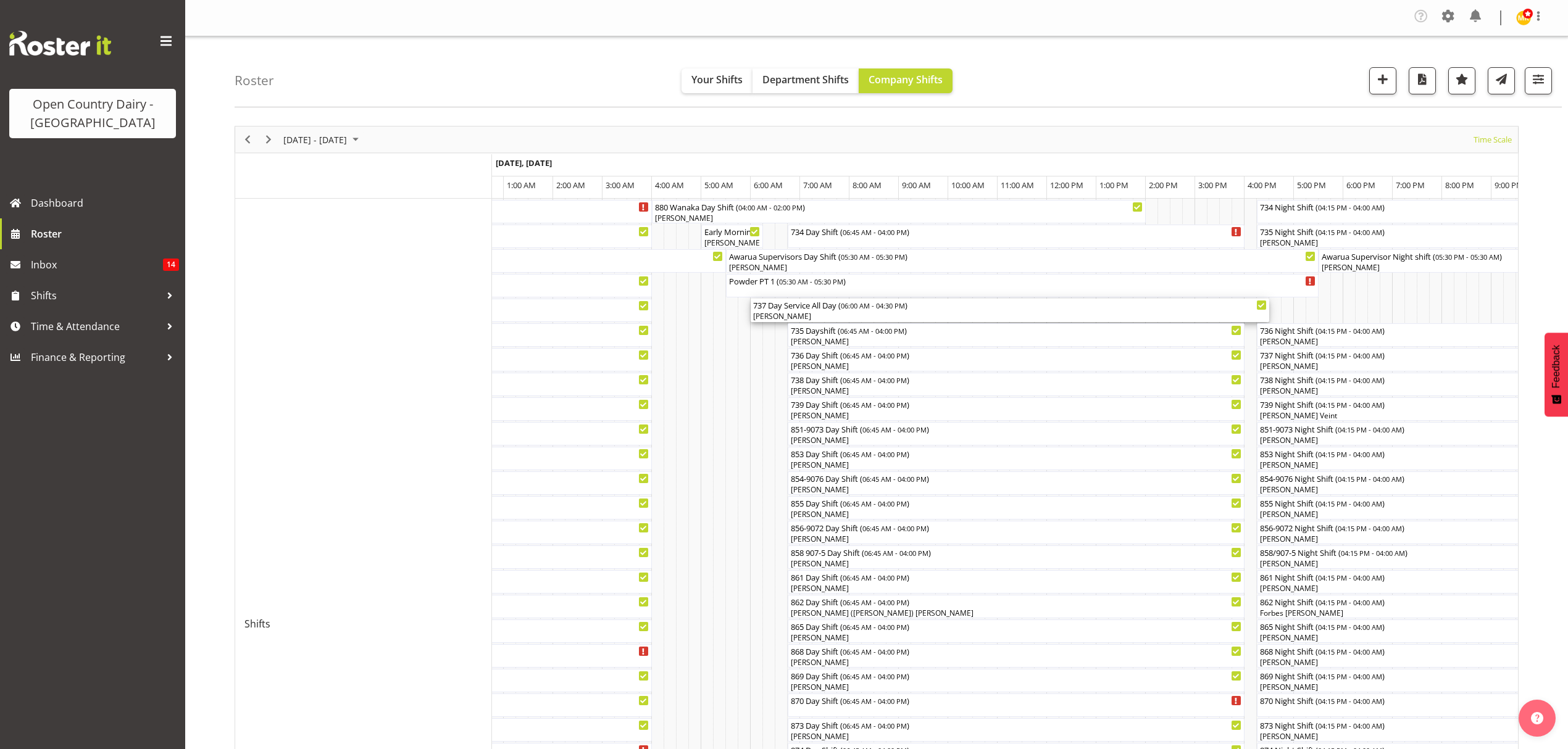
click at [769, 308] on div "737 Day Service All Day ( 06:00 AM - 04:30 PM )" at bounding box center [1010, 304] width 513 height 12
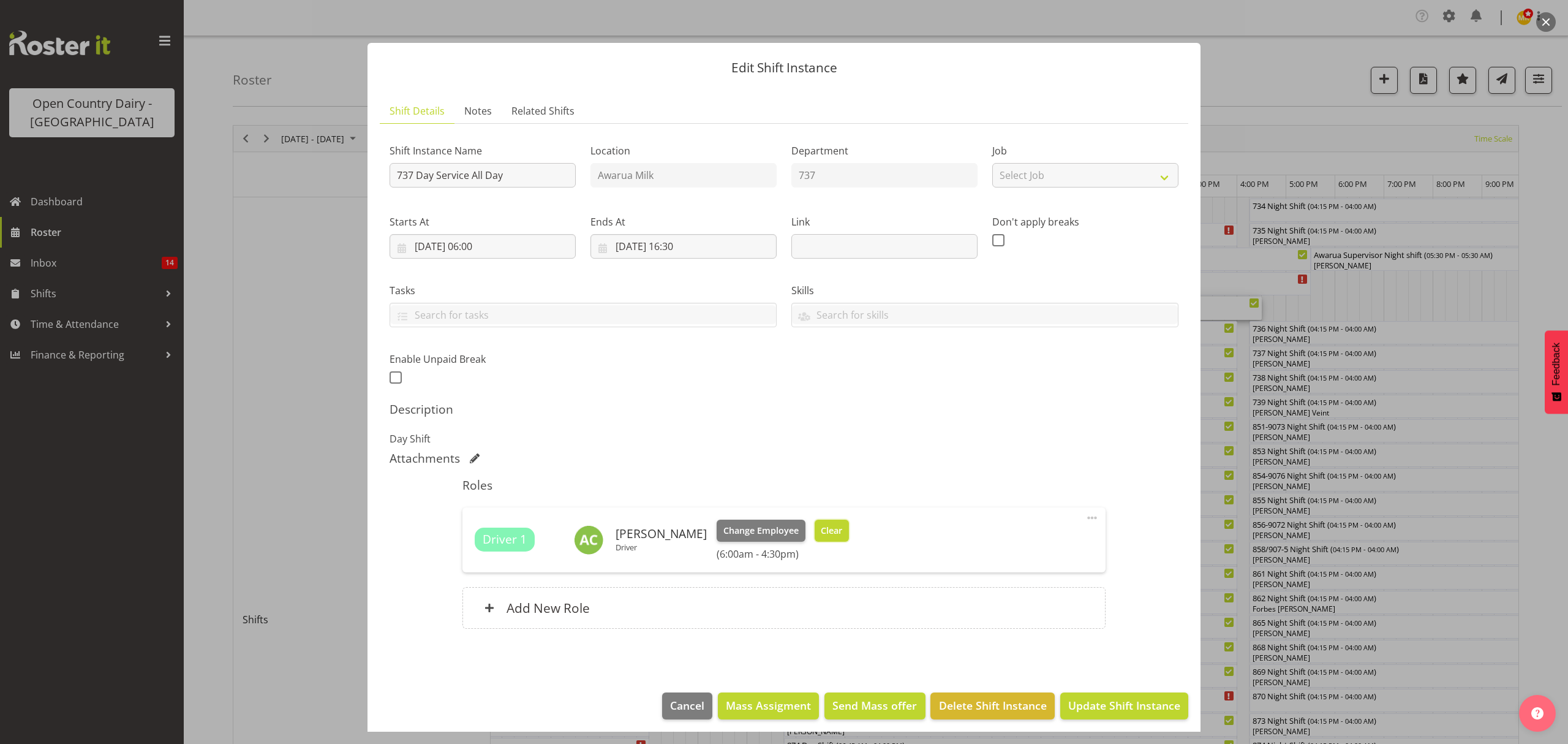
click at [826, 527] on span "Clear" at bounding box center [831, 530] width 22 height 14
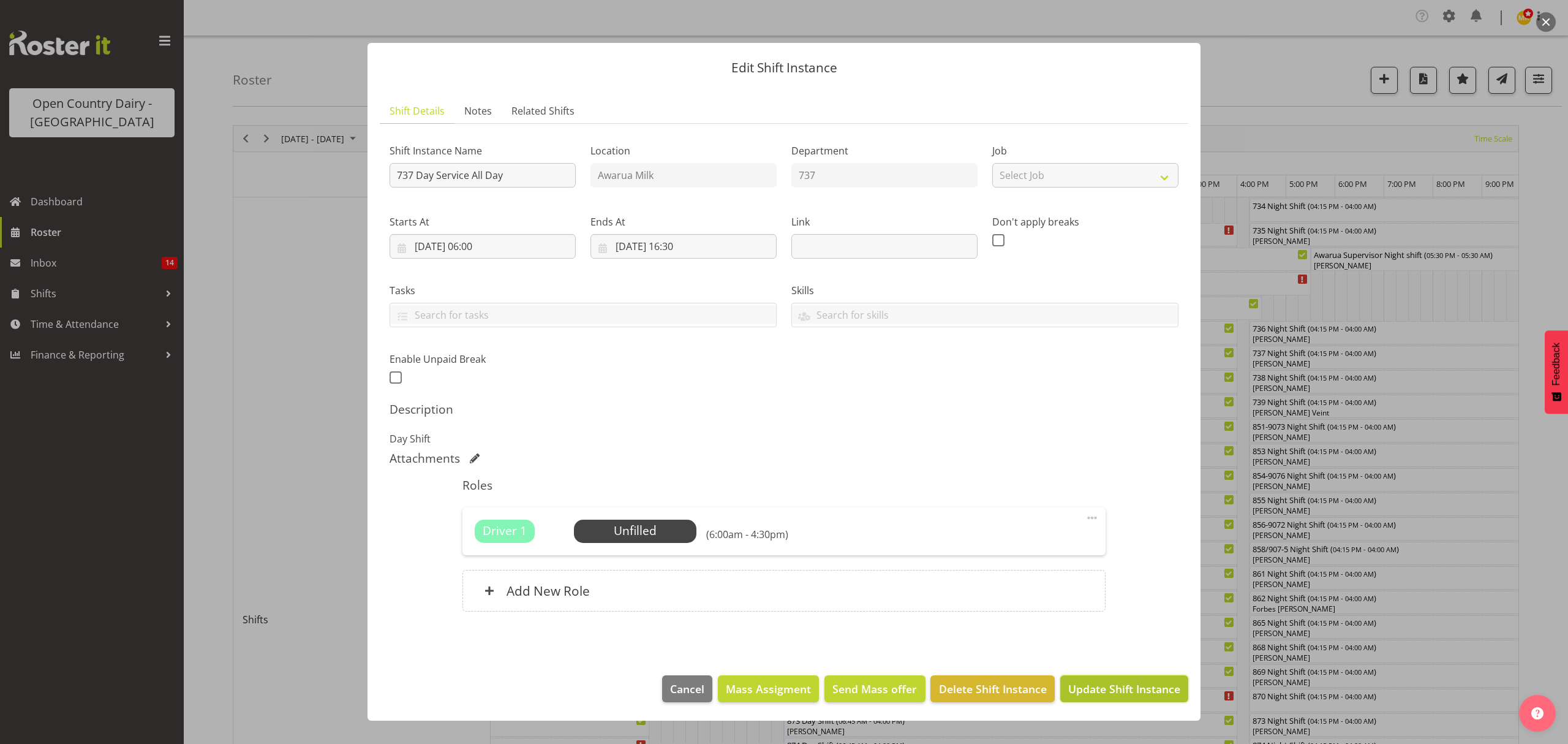
click at [1101, 692] on span "Update Shift Instance" at bounding box center [1124, 689] width 112 height 16
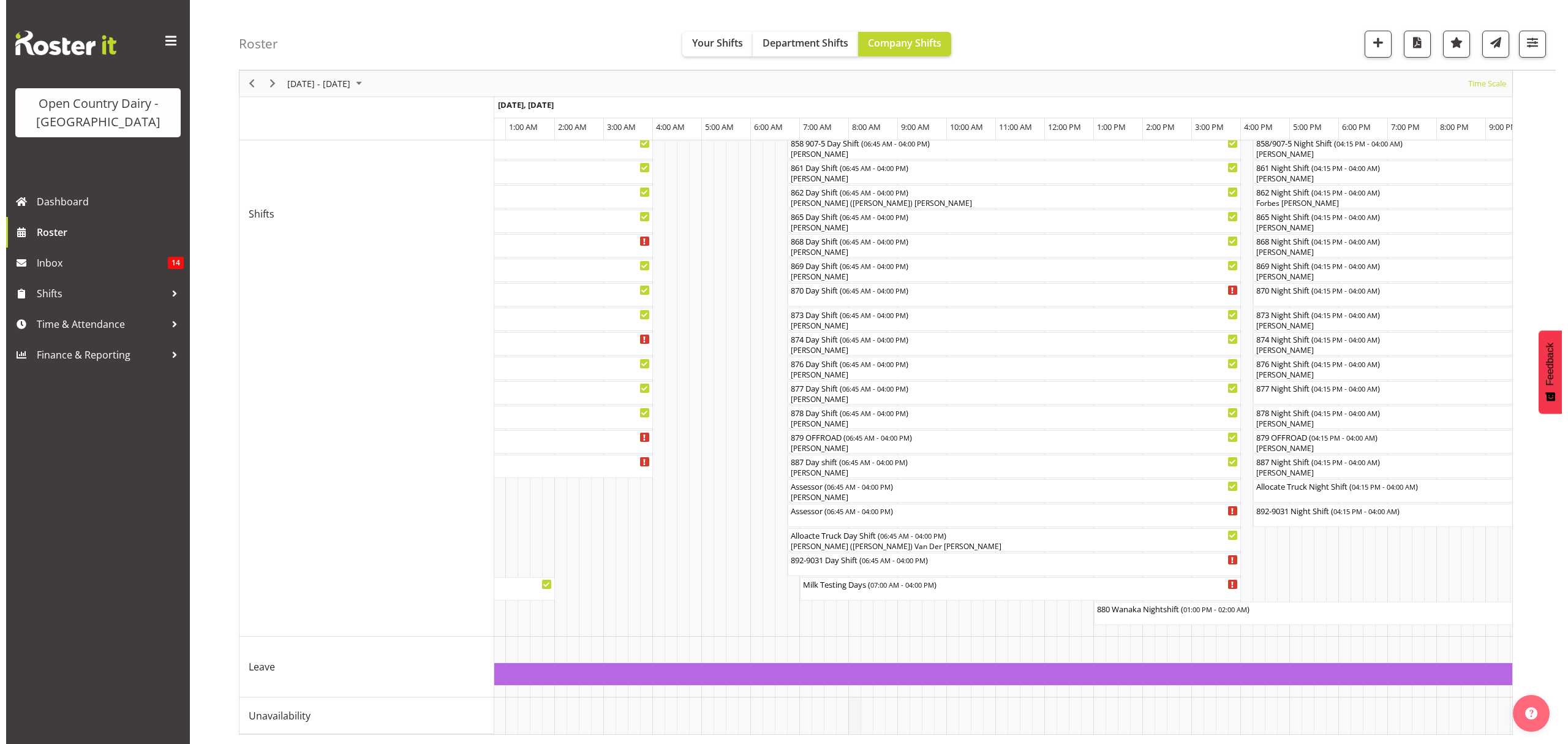
scroll to position [419, 0]
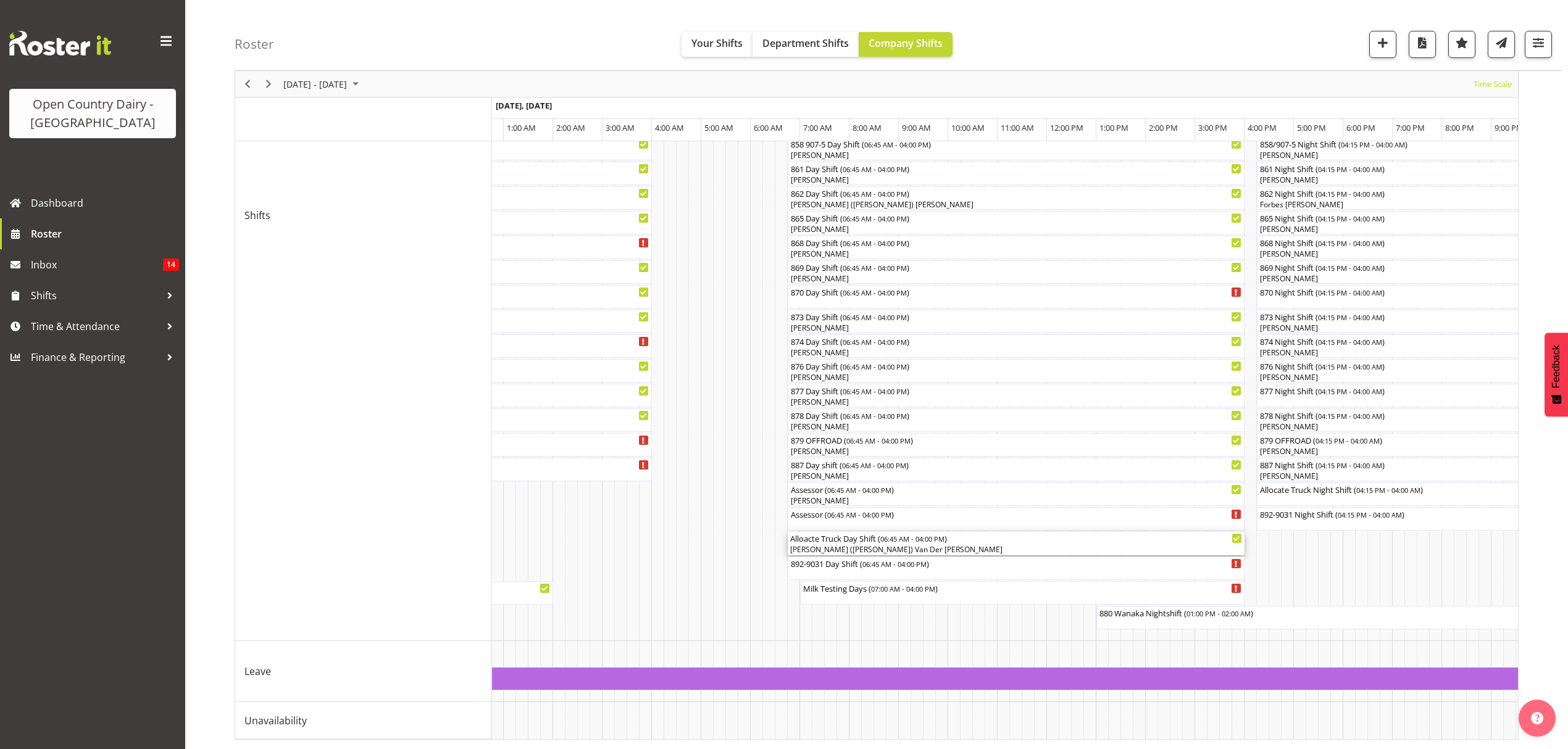
click at [886, 544] on div "[PERSON_NAME] ([PERSON_NAME]) Van Der [PERSON_NAME]" at bounding box center [1015, 550] width 452 height 11
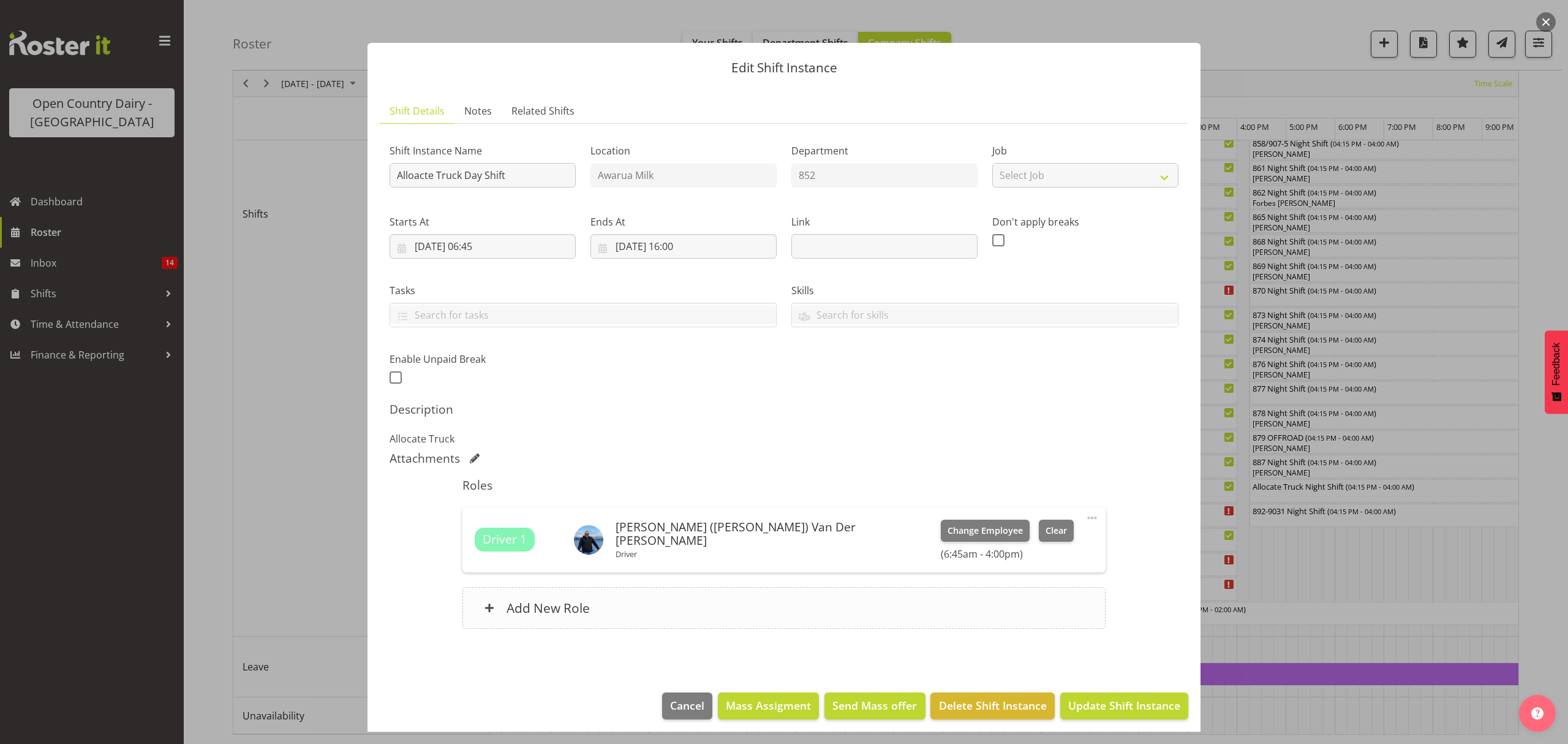
click at [510, 614] on h6 "Add New Role" at bounding box center [548, 608] width 83 height 16
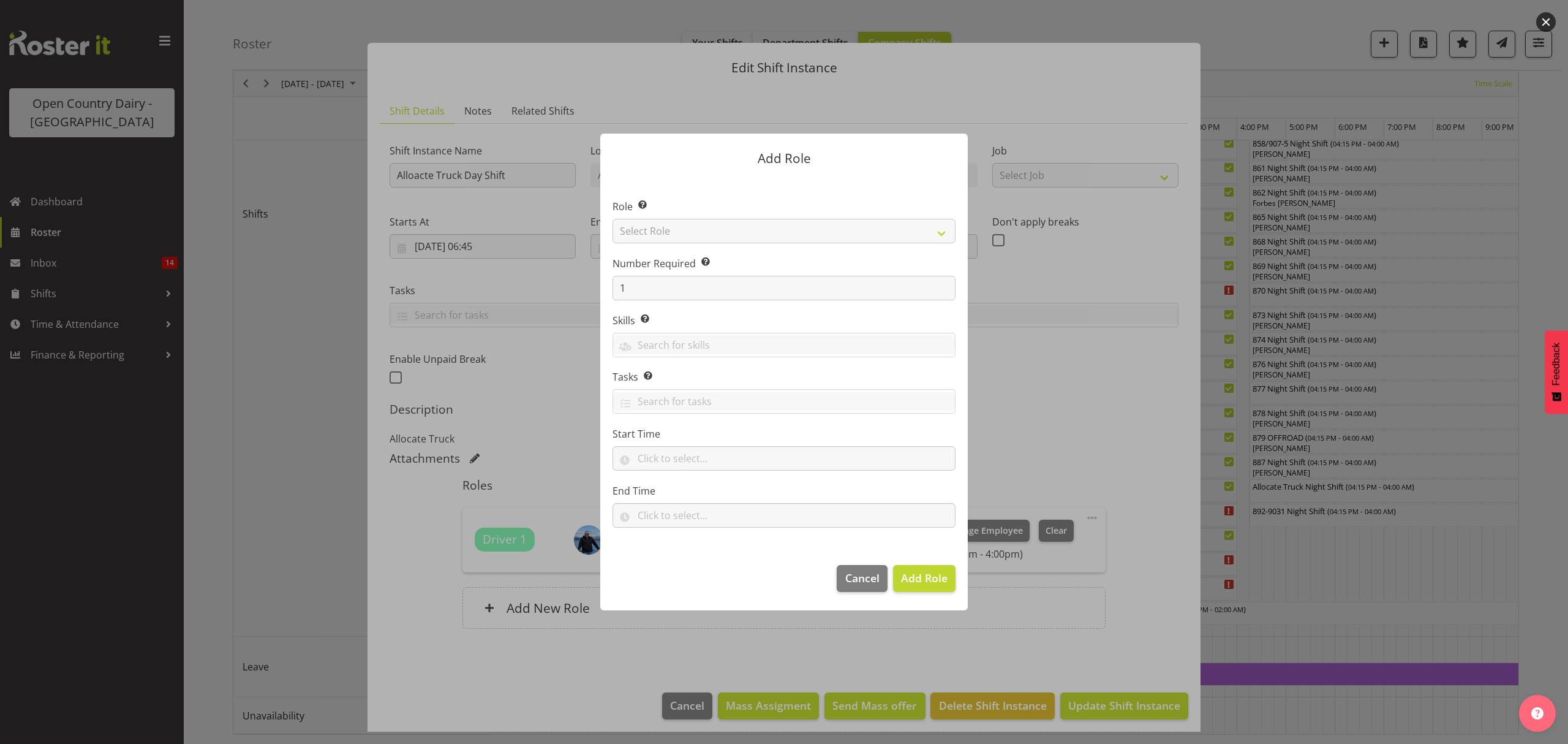
click at [648, 226] on section "Role Select the role you wish to add to the shift. Select Role Crew Leader Driv…" at bounding box center [784, 364] width 368 height 375
click at [944, 231] on select "Select Role Crew Leader Driver Driver Assessor Dayshift Driver Assessor Nightsh…" at bounding box center [784, 230] width 343 height 25
select select "1154"
click at [612, 218] on select "Select Role Crew Leader Driver Driver Assessor Dayshift Driver Assessor Nightsh…" at bounding box center [784, 230] width 343 height 25
click at [930, 578] on span "Add Role" at bounding box center [924, 578] width 46 height 14
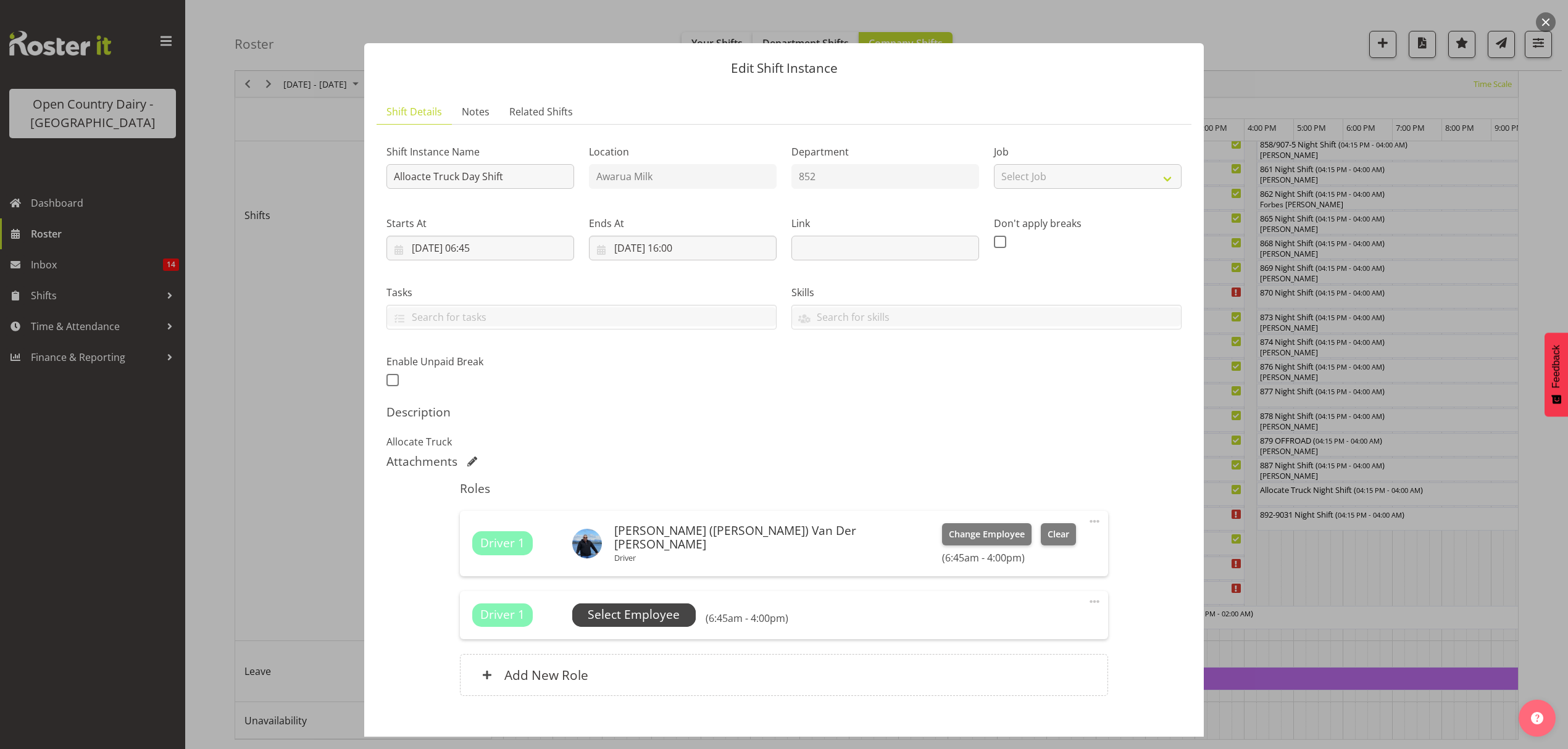
click at [637, 613] on span "Select Employee" at bounding box center [633, 615] width 92 height 18
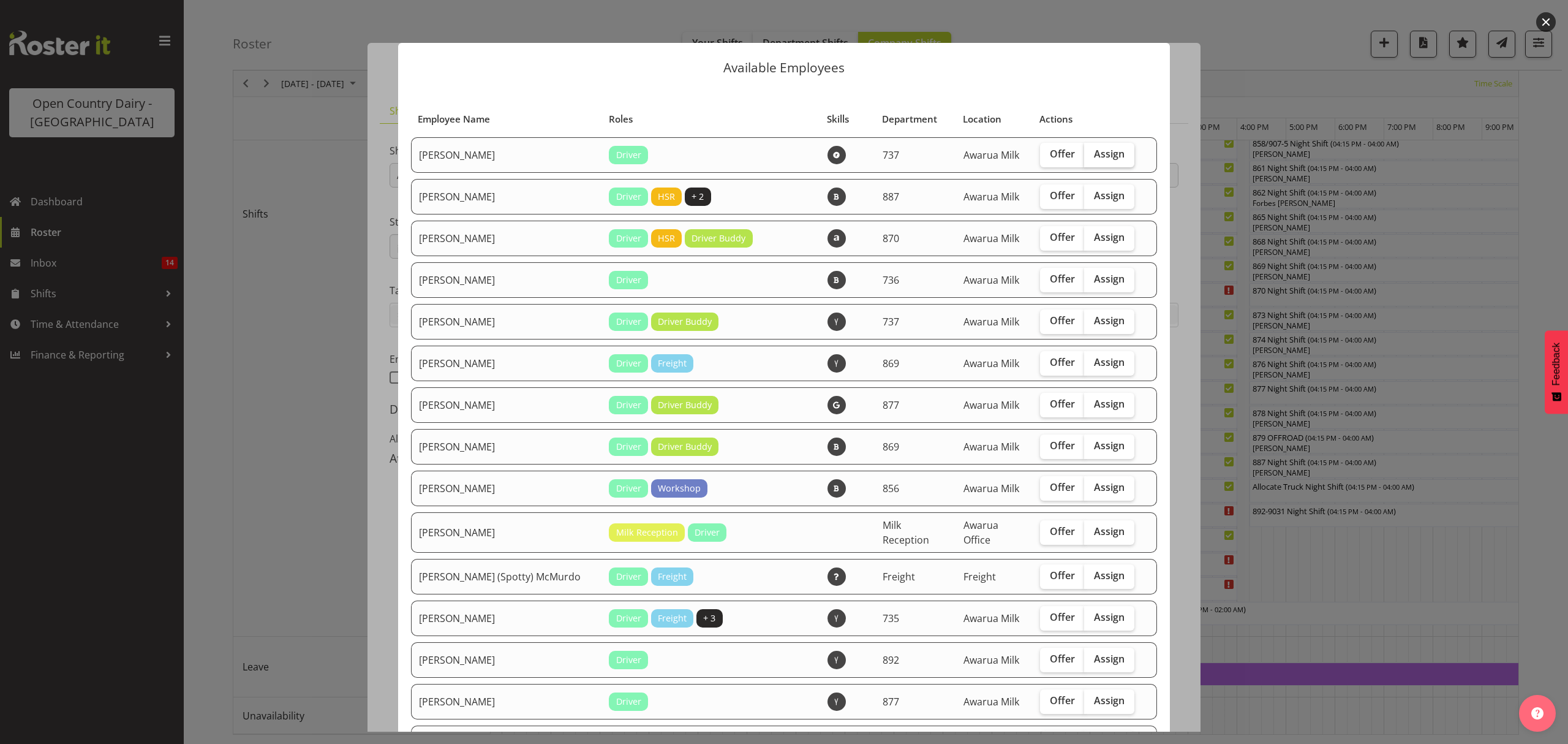
click at [1094, 150] on span "Assign" at bounding box center [1109, 154] width 30 height 12
click at [1084, 150] on input "Assign" at bounding box center [1088, 154] width 8 height 8
checkbox input "true"
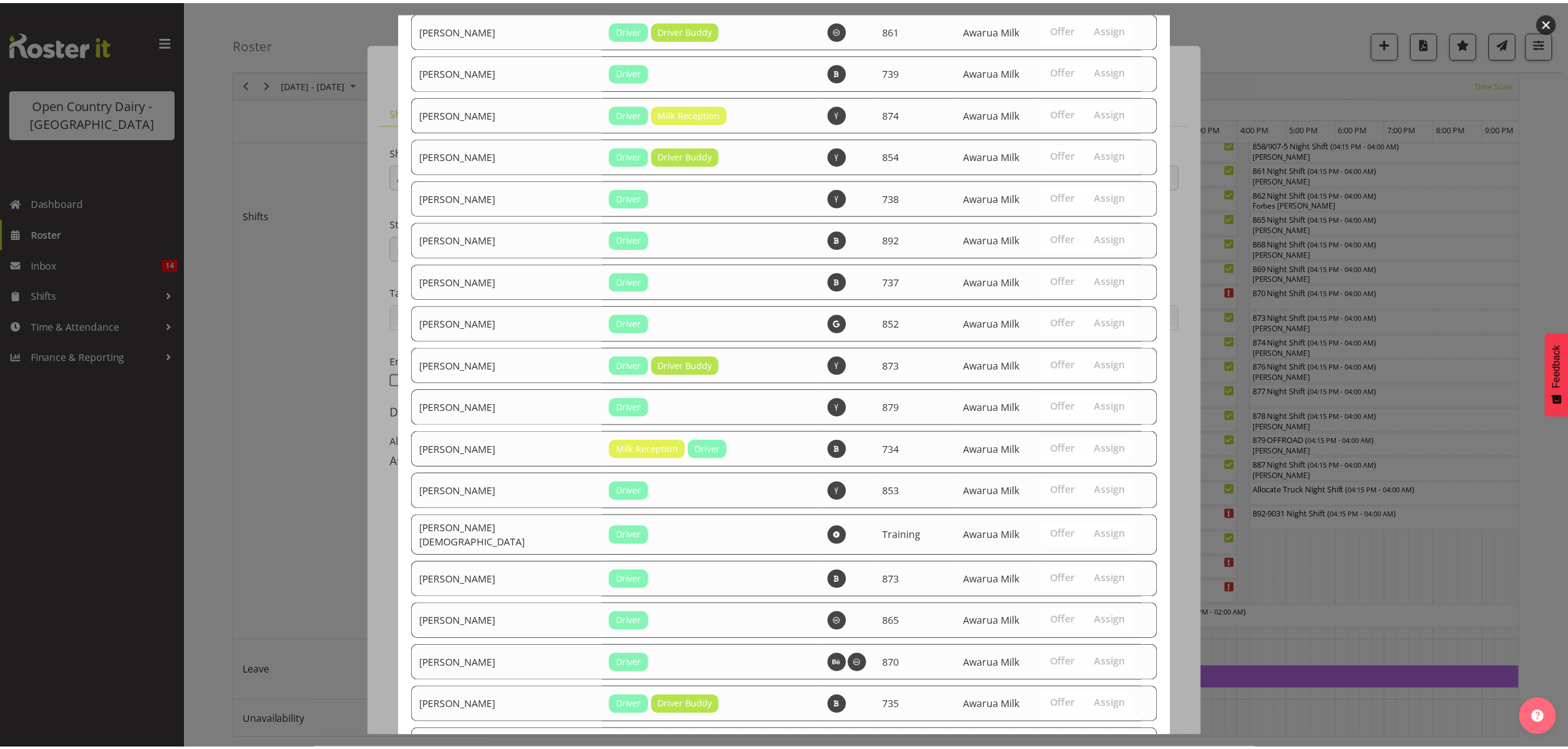
scroll to position [2088, 0]
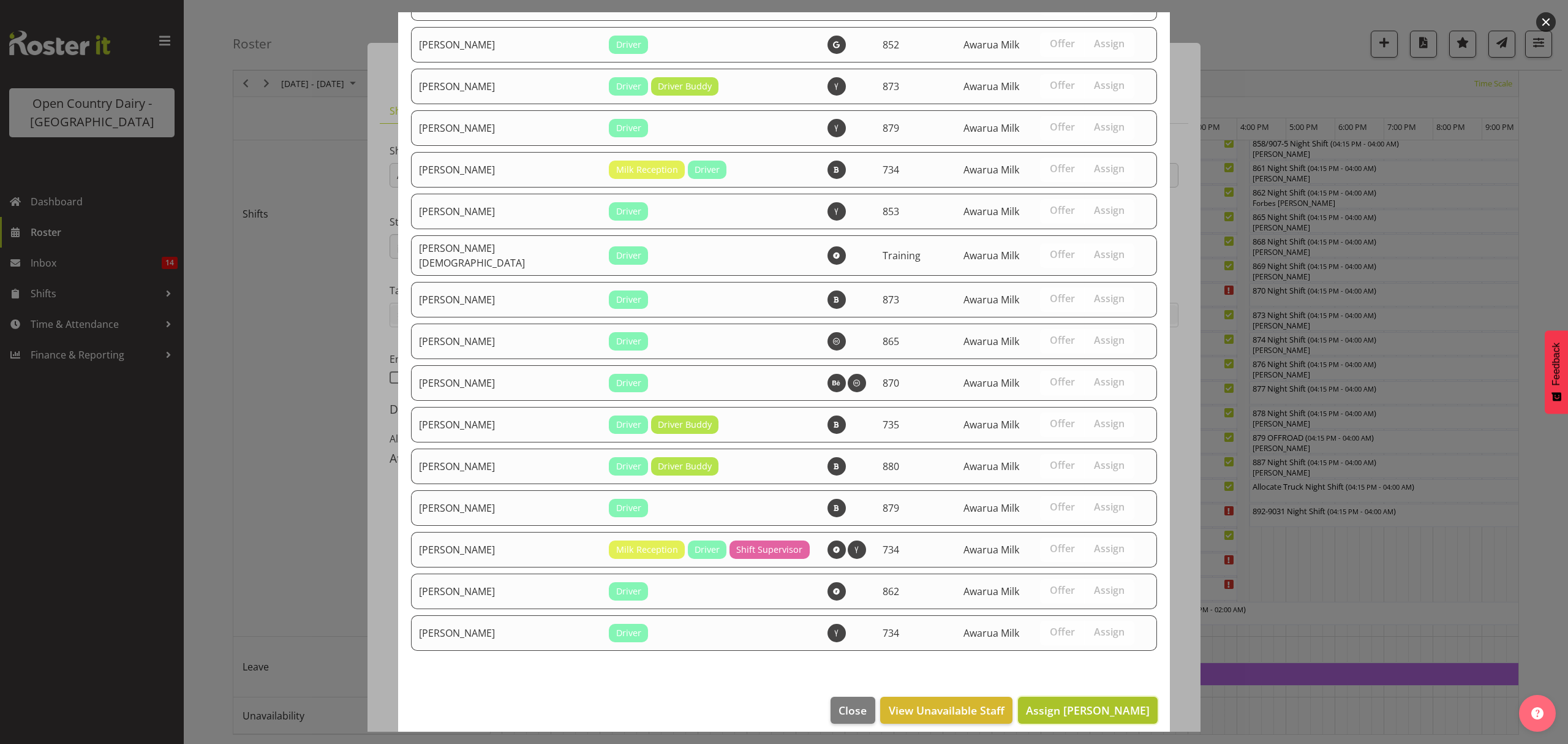
click at [1071, 703] on span "Assign [PERSON_NAME]" at bounding box center [1087, 710] width 124 height 14
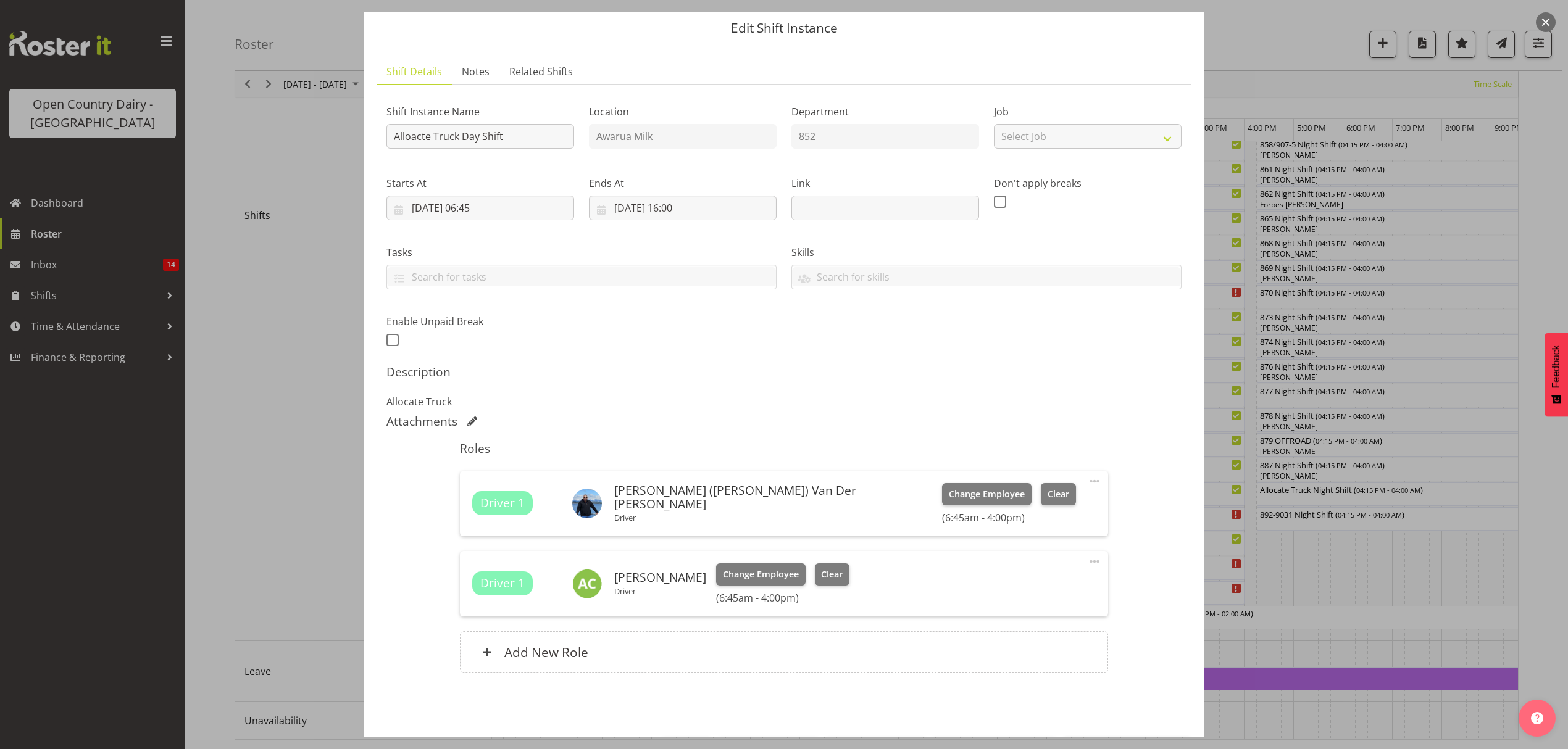
scroll to position [87, 0]
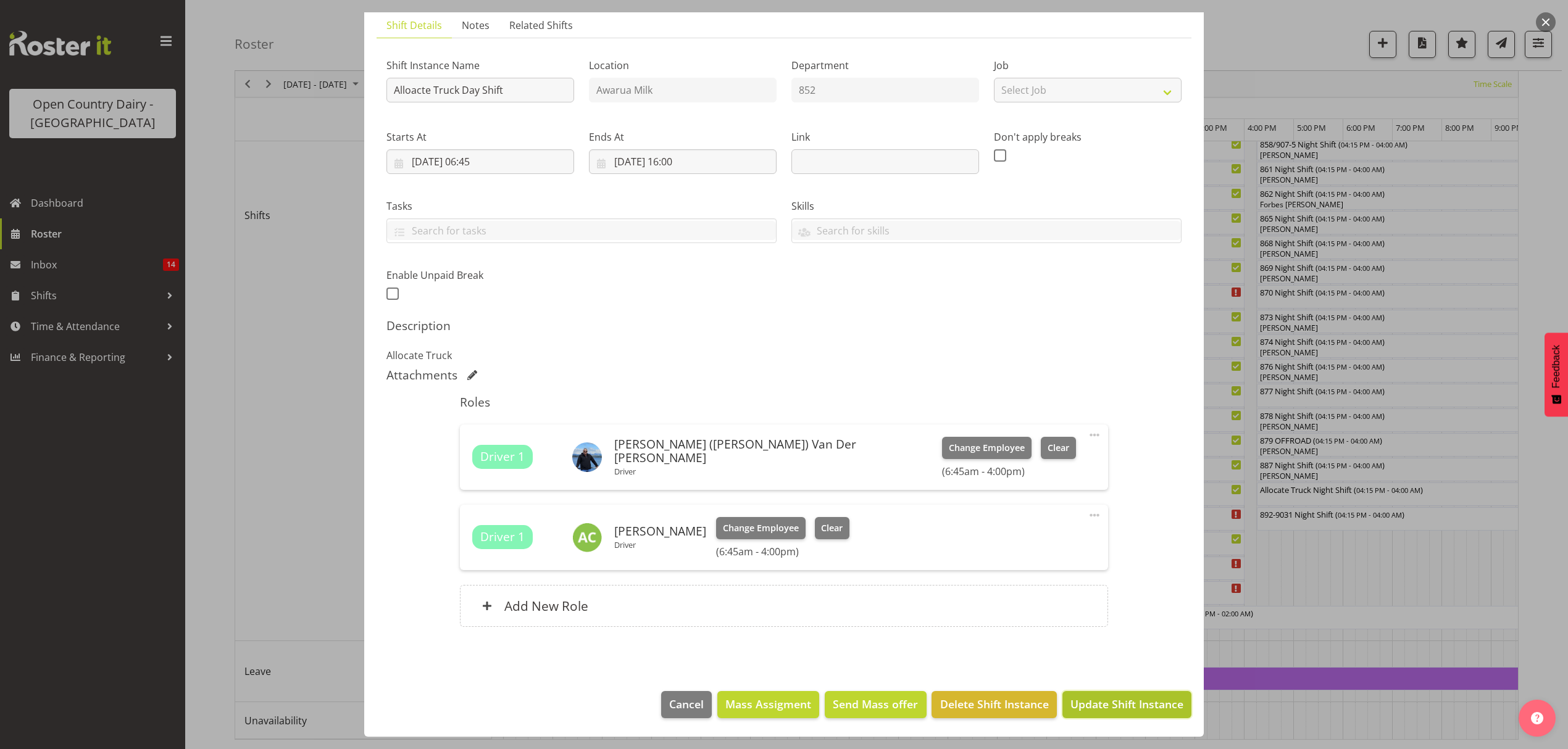
click at [1119, 703] on span "Update Shift Instance" at bounding box center [1126, 704] width 113 height 16
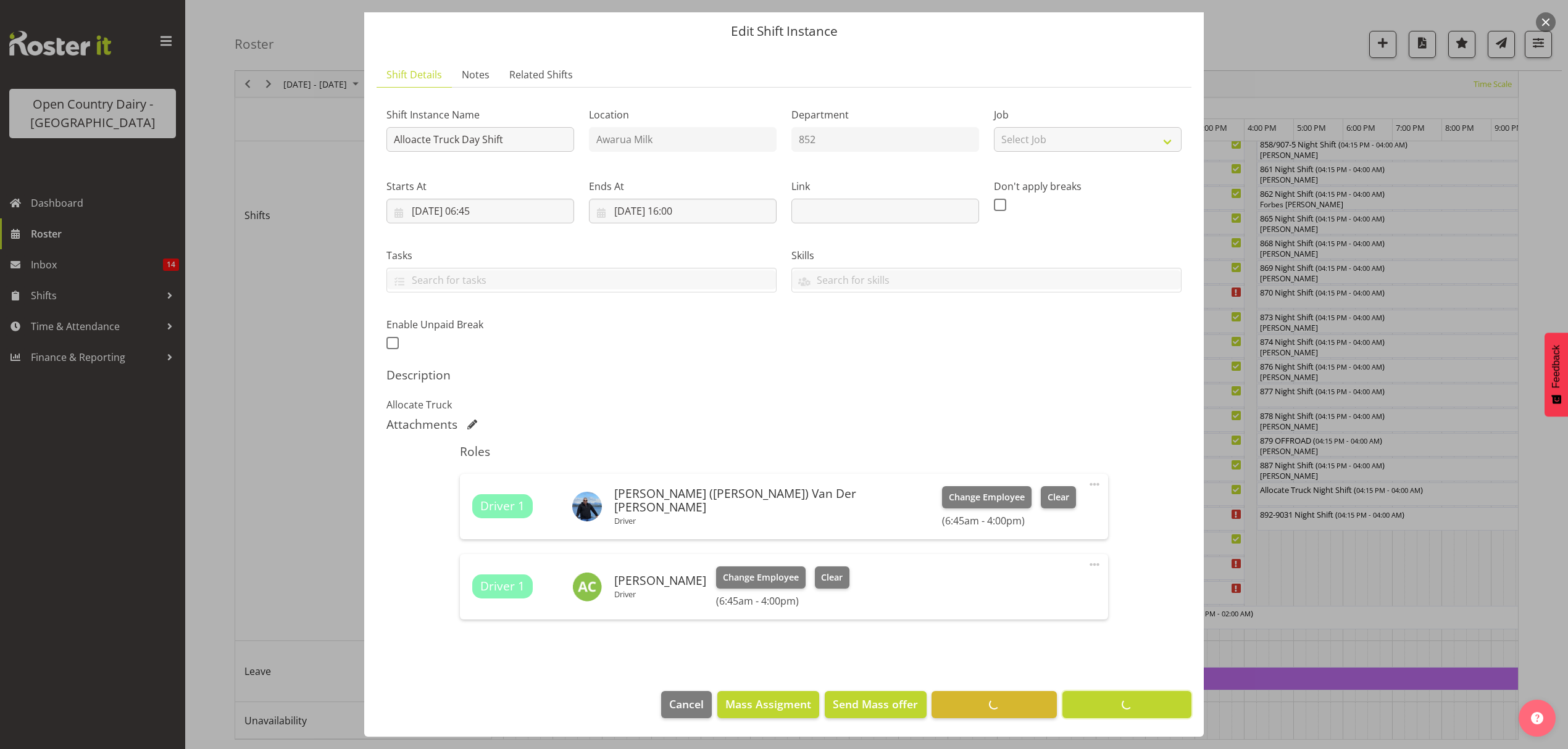
scroll to position [0, 0]
